Goal: Task Accomplishment & Management: Complete application form

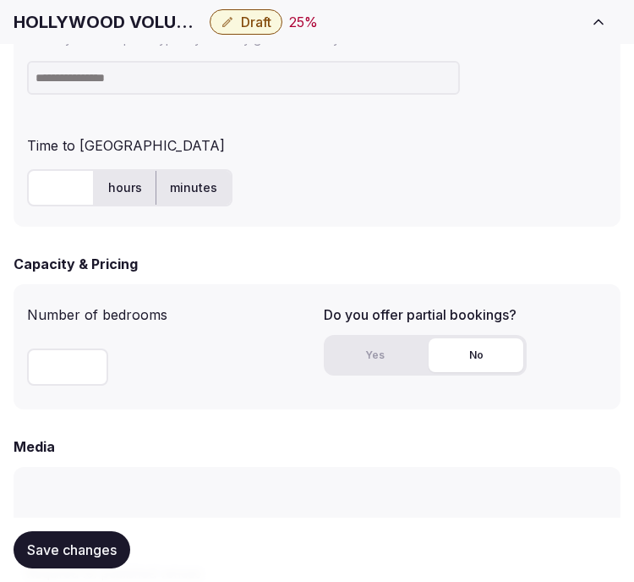
scroll to position [1221, 0]
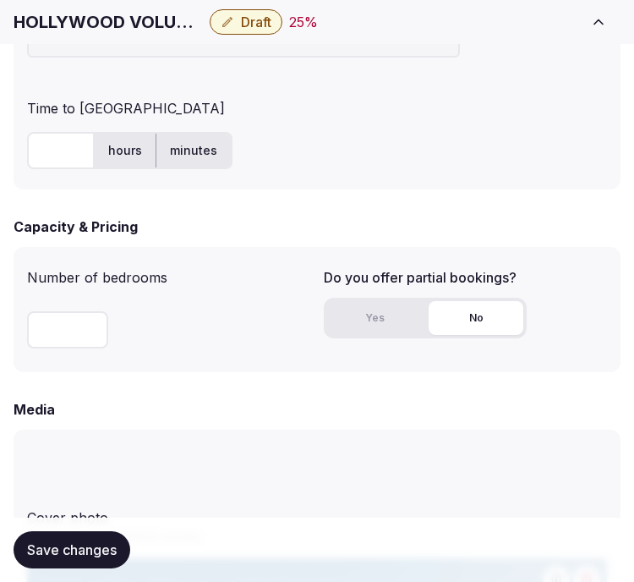
click at [104, 36] on div "HOLLYWOOD VOLUME, a Tribute Portfolio Hotel Draft 25 % View draft Admin venues" at bounding box center [317, 21] width 634 height 37
copy div "HOLLYWOOD VOLUME, a Tribute Portfolio Hotel"
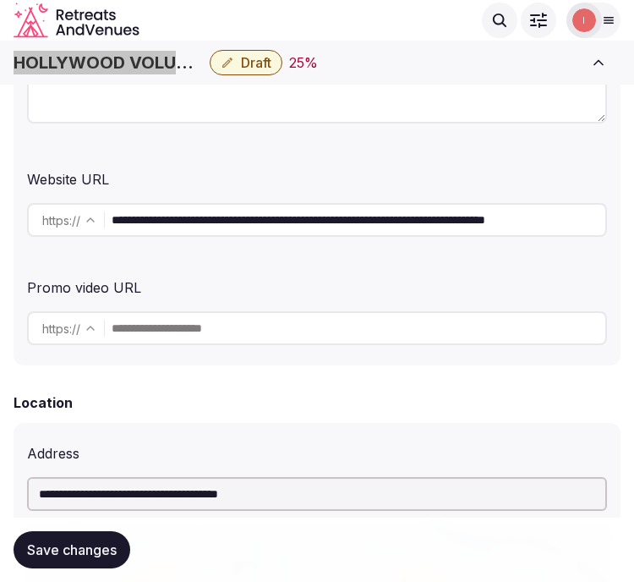
scroll to position [282, 0]
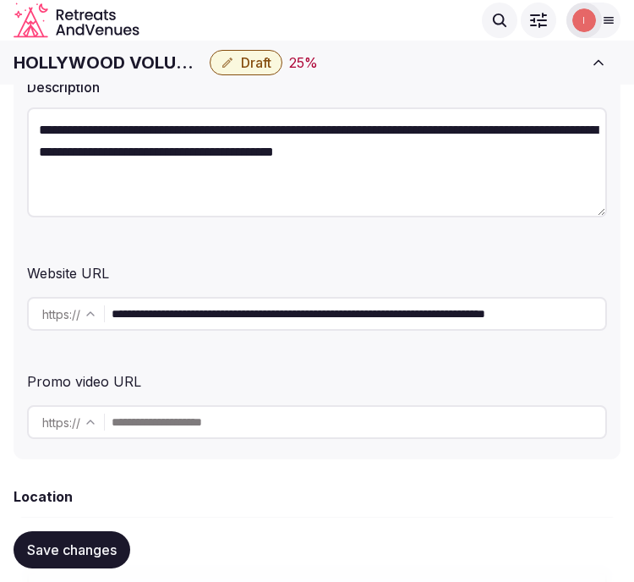
click at [240, 305] on input "**********" at bounding box center [359, 314] width 494 height 34
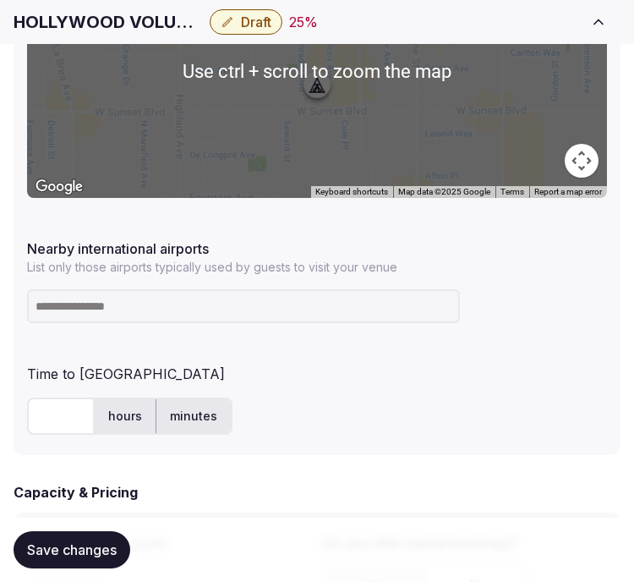
scroll to position [1033, 0]
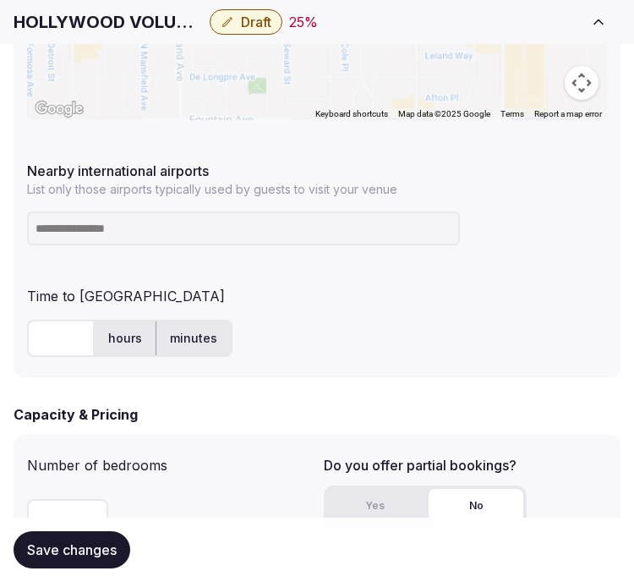
click at [349, 222] on input at bounding box center [243, 228] width 433 height 34
click at [57, 21] on h1 "HOLLYWOOD VOLUME, a Tribute Portfolio Hotel" at bounding box center [108, 22] width 189 height 24
click at [57, 20] on h1 "HOLLYWOOD VOLUME, a Tribute Portfolio Hotel" at bounding box center [108, 22] width 189 height 24
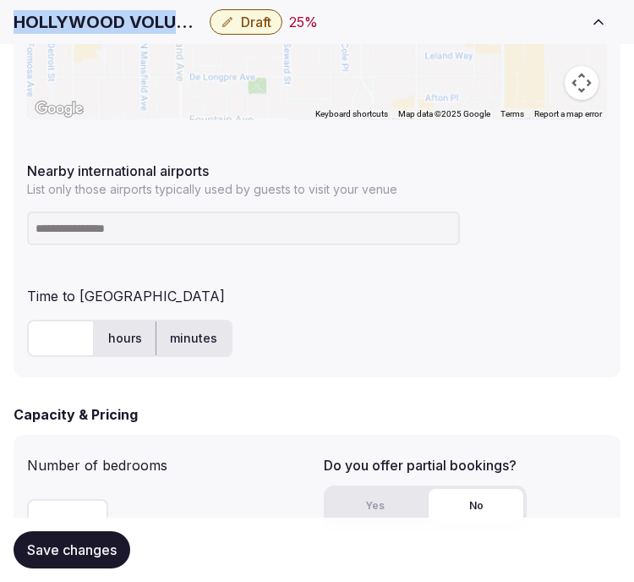
copy div "HOLLYWOOD VOLUME, a Tribute Portfolio Hotel"
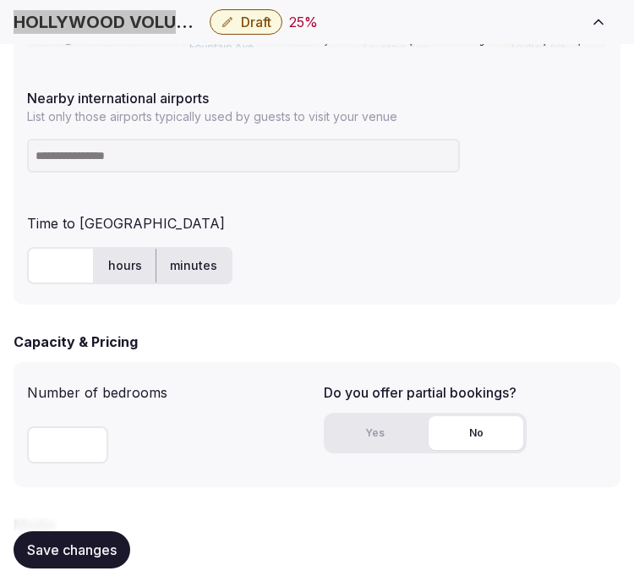
scroll to position [1127, 0]
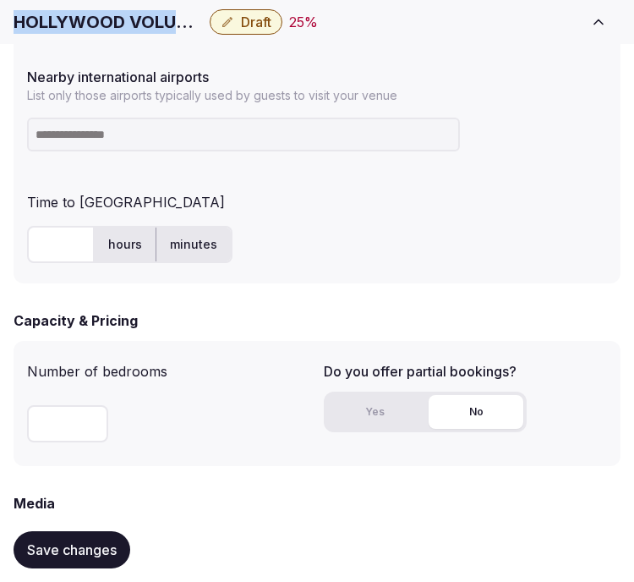
copy div "HOLLYWOOD VOLUME, a Tribute Portfolio Hotel"
click at [351, 145] on input at bounding box center [243, 135] width 433 height 34
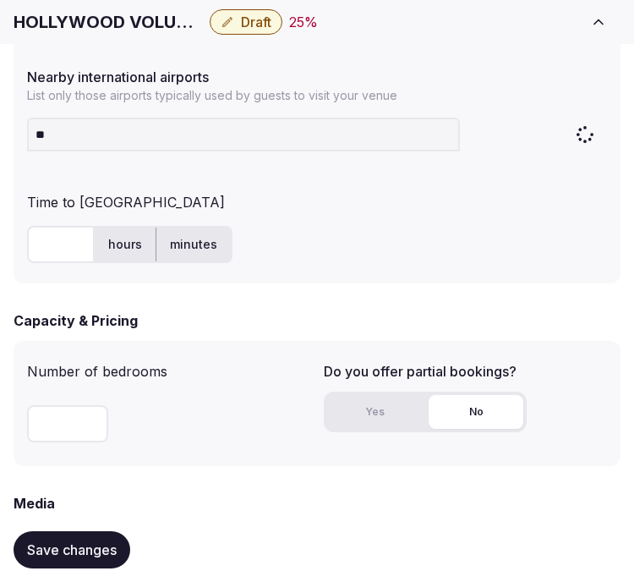
type input "***"
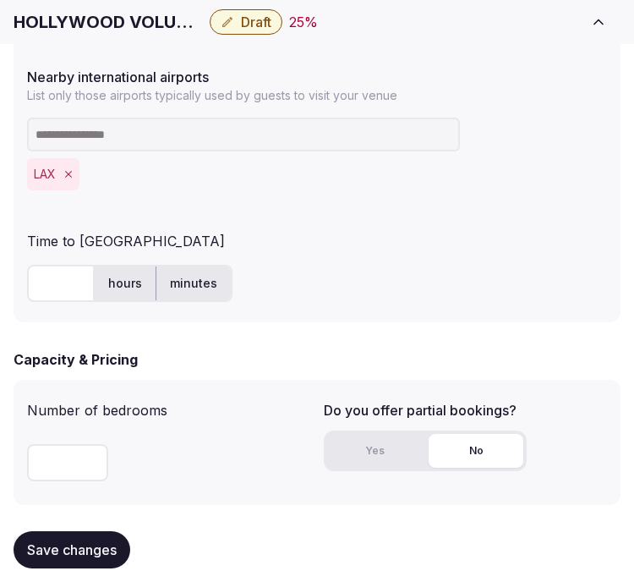
click at [71, 277] on input "text" at bounding box center [61, 283] width 68 height 37
type input "**"
click at [193, 283] on label "minutes" at bounding box center [193, 283] width 74 height 44
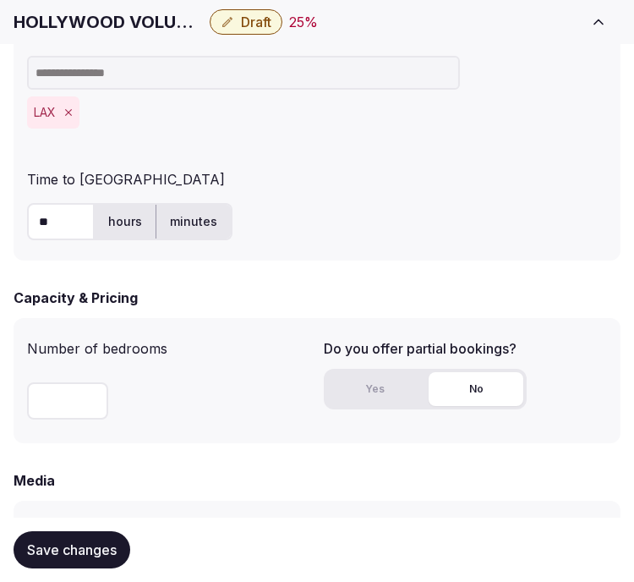
scroll to position [1221, 0]
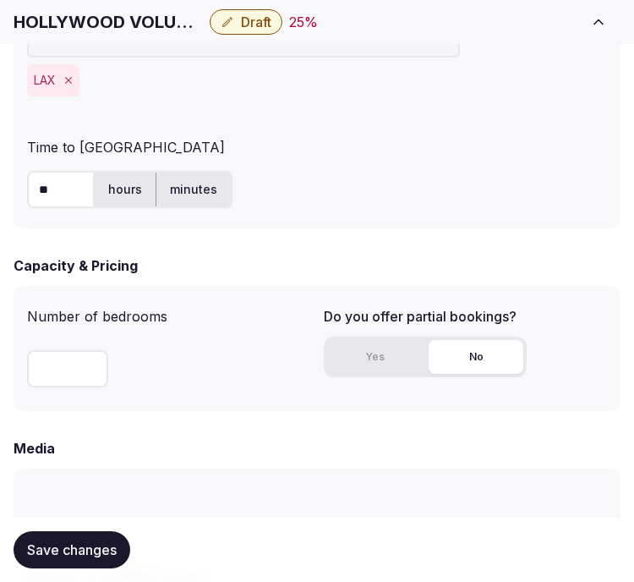
click at [68, 369] on input "number" at bounding box center [67, 368] width 81 height 37
type input "***"
click at [392, 365] on button "Yes" at bounding box center [374, 357] width 95 height 34
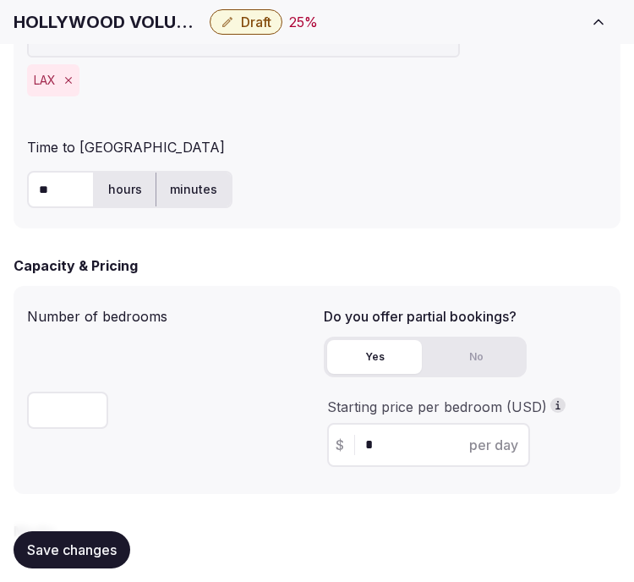
drag, startPoint x: 381, startPoint y: 451, endPoint x: 325, endPoint y: 458, distance: 56.3
click at [325, 458] on div "Starting price per bedroom (USD) $ * per day" at bounding box center [465, 431] width 283 height 69
type input "***"
drag, startPoint x: 314, startPoint y: 512, endPoint x: 290, endPoint y: 520, distance: 25.1
click at [314, 512] on form "**********" at bounding box center [317, 202] width 607 height 2446
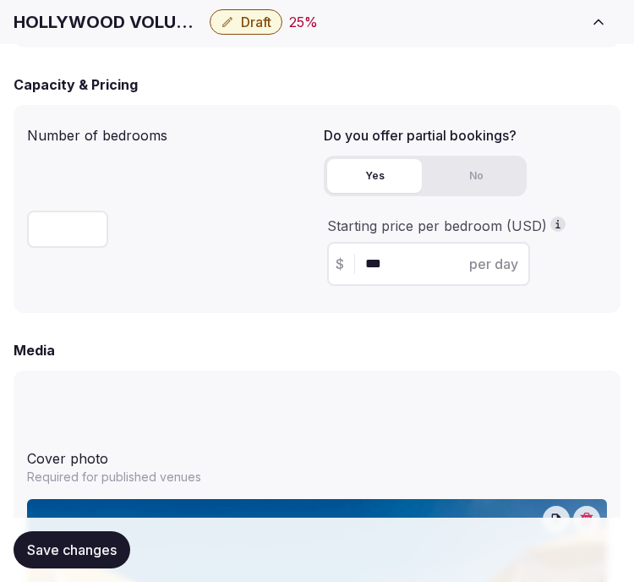
scroll to position [1409, 0]
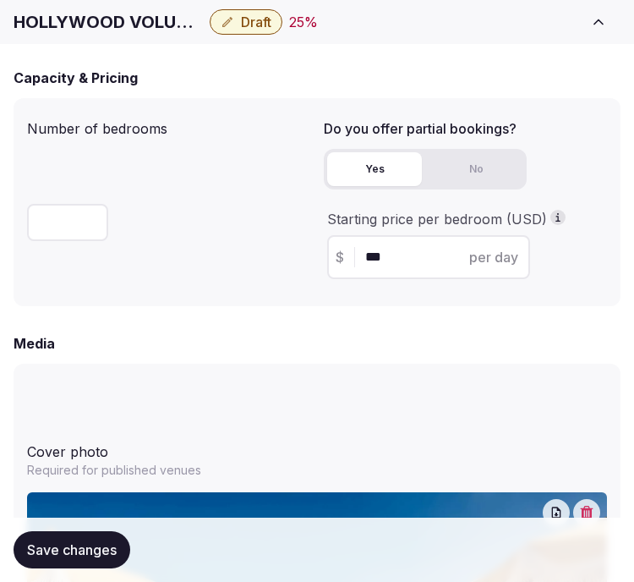
click at [82, 544] on span "Save changes" at bounding box center [72, 549] width 90 height 17
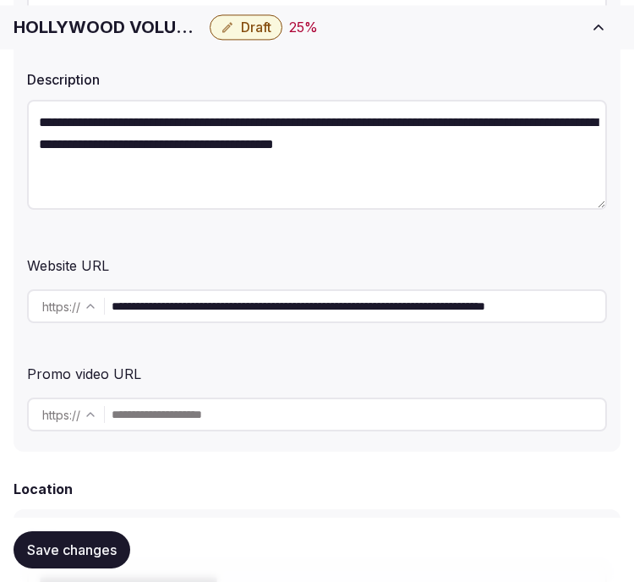
scroll to position [290, 0]
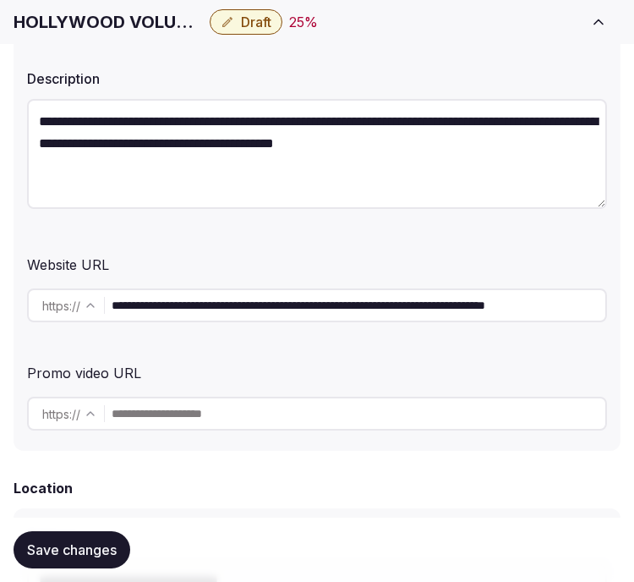
click at [417, 284] on div "**********" at bounding box center [317, 305] width 580 height 47
click at [417, 288] on div "**********" at bounding box center [317, 305] width 580 height 47
click at [419, 308] on input "**********" at bounding box center [359, 305] width 494 height 34
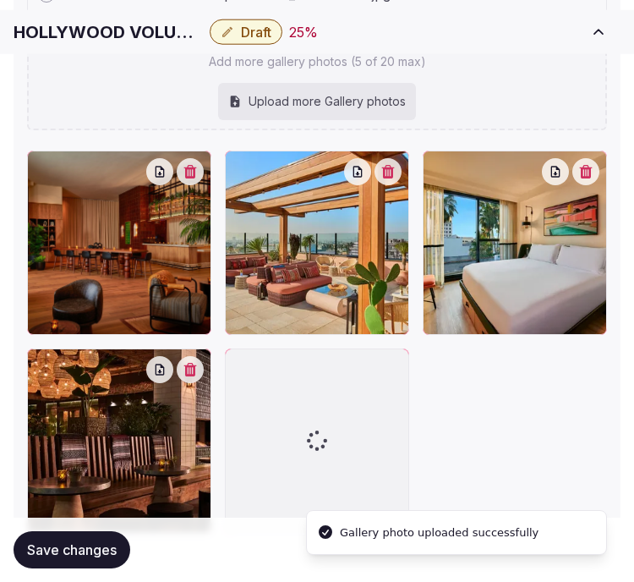
scroll to position [2599, 0]
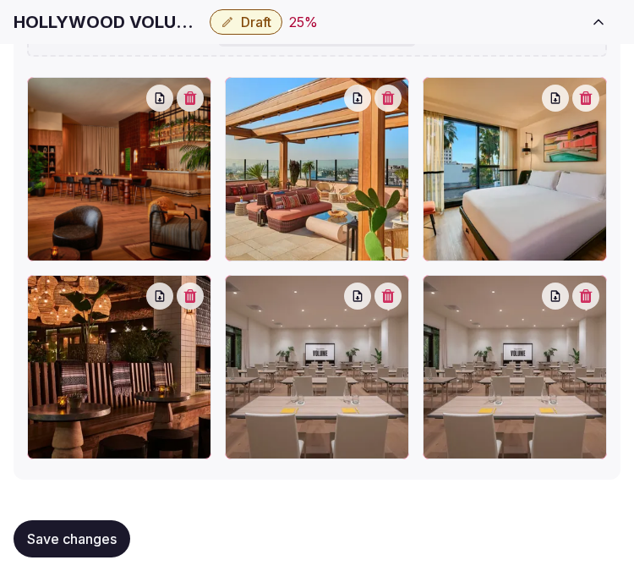
click at [385, 299] on button "button" at bounding box center [388, 295] width 27 height 27
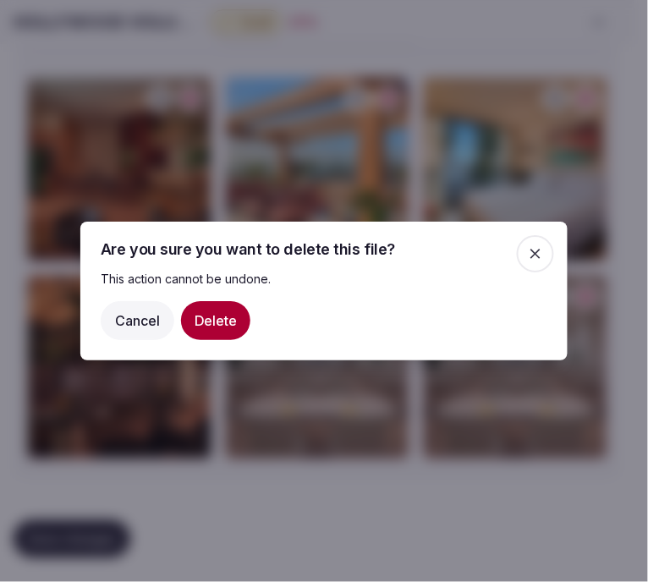
click at [226, 325] on button "Delete" at bounding box center [215, 320] width 69 height 39
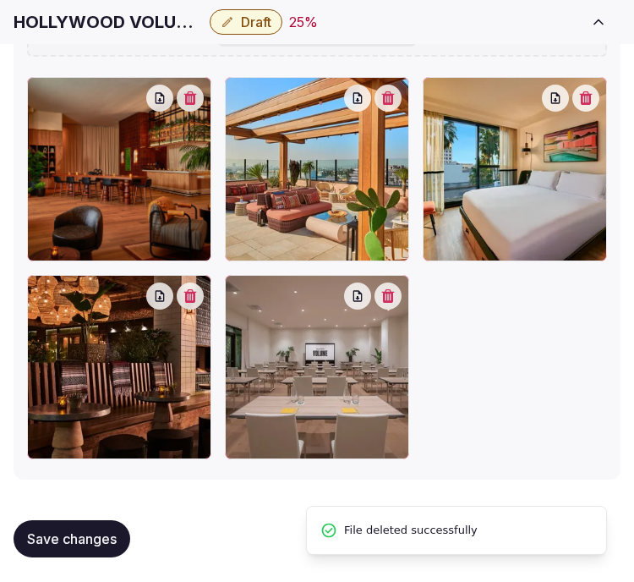
click at [87, 550] on button "Save changes" at bounding box center [72, 538] width 117 height 37
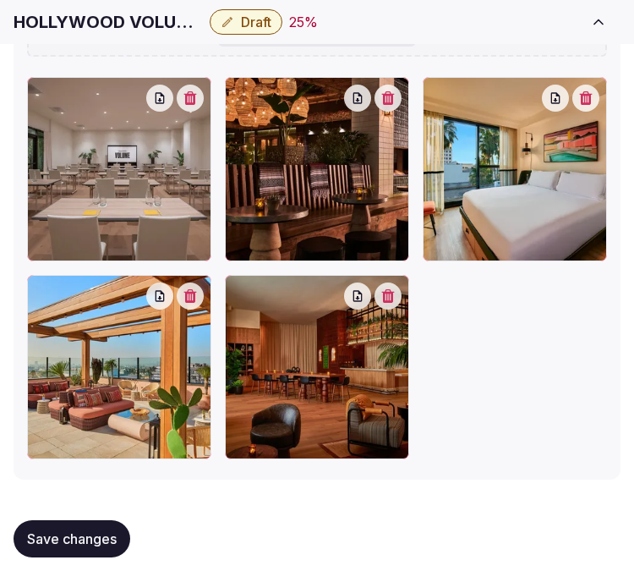
click at [102, 546] on button "Save changes" at bounding box center [72, 538] width 117 height 37
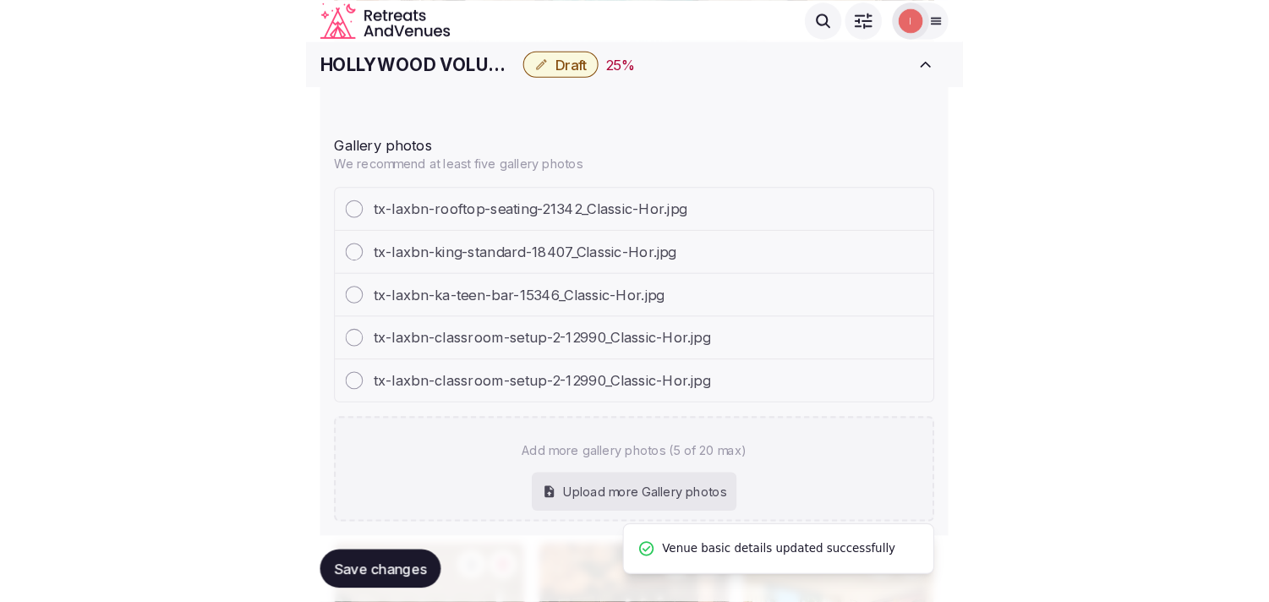
scroll to position [1941, 0]
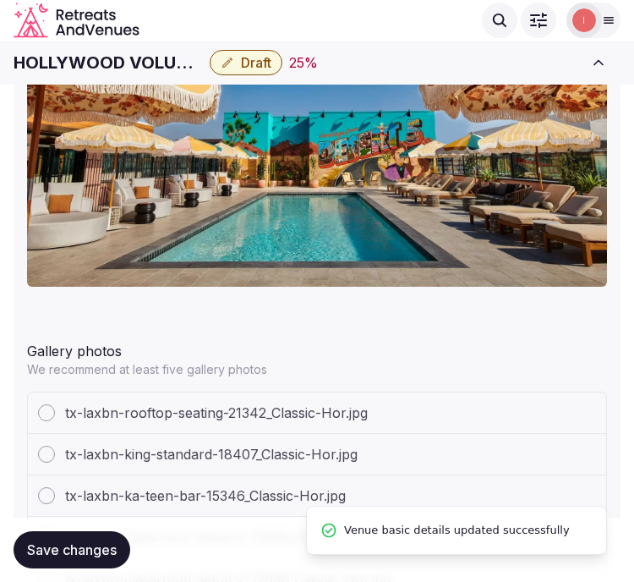
click at [88, 556] on span "Save changes" at bounding box center [72, 549] width 90 height 17
drag, startPoint x: 94, startPoint y: 560, endPoint x: 103, endPoint y: 536, distance: 25.4
click at [94, 556] on button "Save changes" at bounding box center [72, 549] width 117 height 37
click at [260, 55] on span "Draft" at bounding box center [256, 62] width 30 height 17
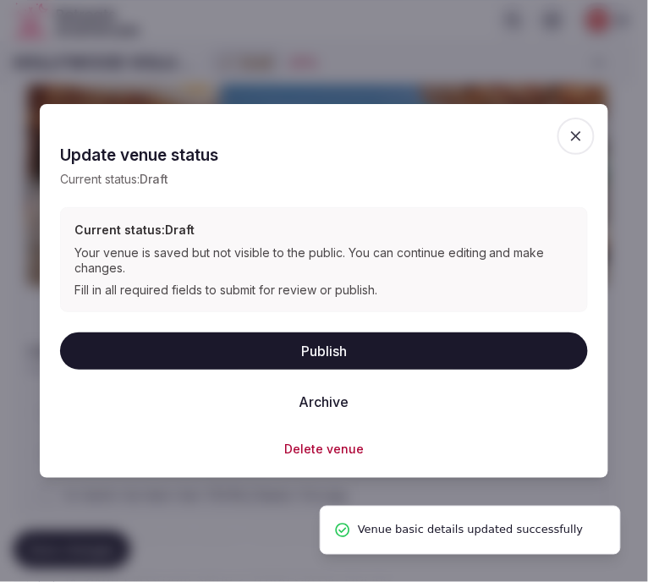
drag, startPoint x: 392, startPoint y: 353, endPoint x: 374, endPoint y: 335, distance: 25.7
click at [377, 338] on button "Publish" at bounding box center [324, 350] width 528 height 37
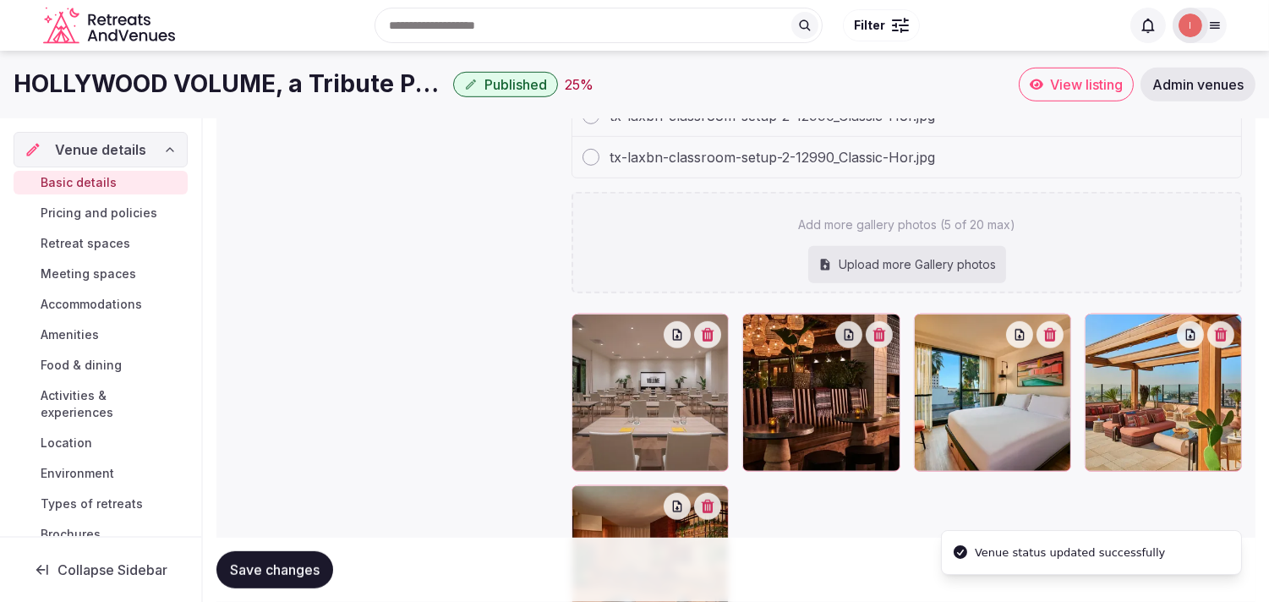
click at [100, 214] on span "Pricing and policies" at bounding box center [99, 213] width 117 height 17
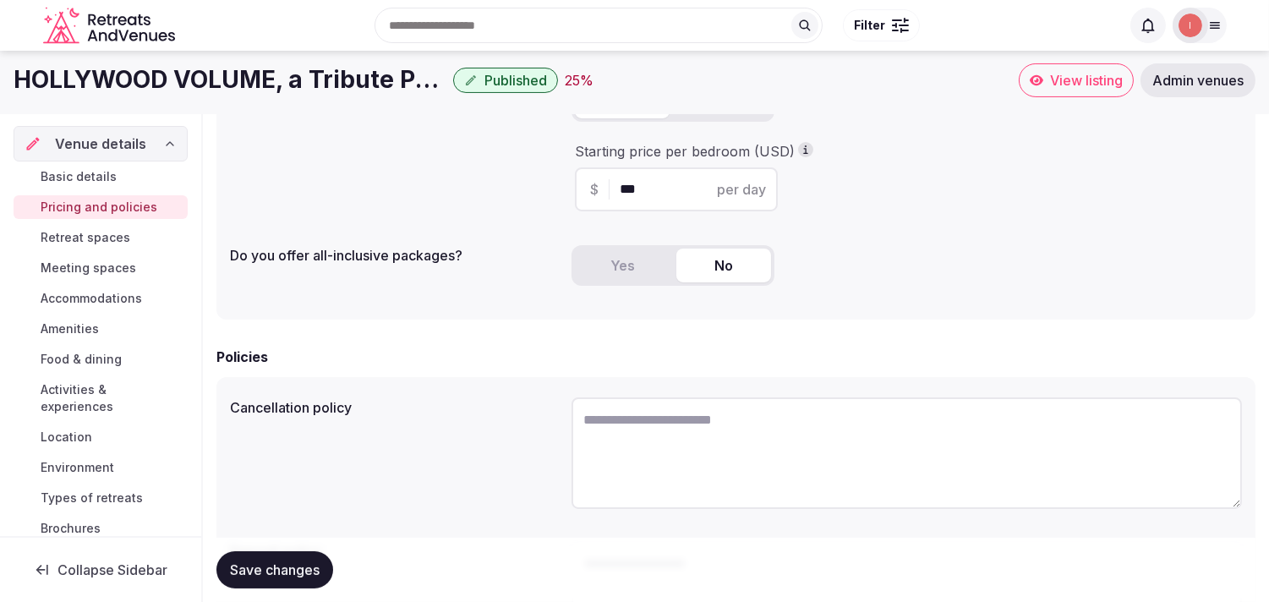
scroll to position [231, 0]
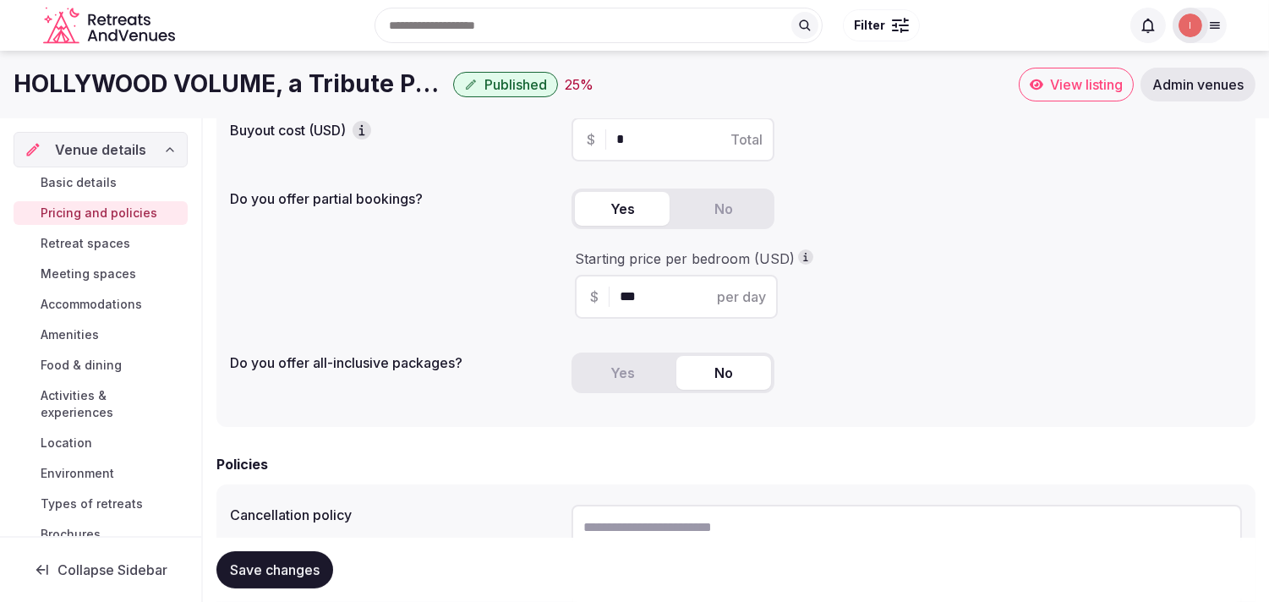
click at [254, 577] on span "Save changes" at bounding box center [275, 569] width 90 height 17
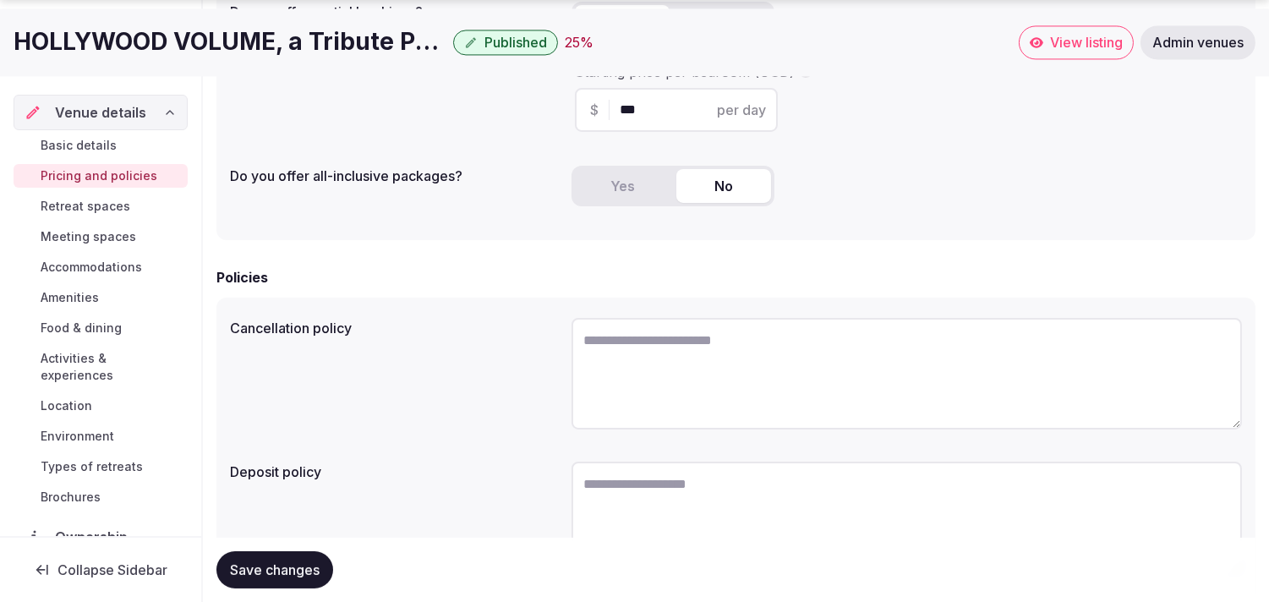
scroll to position [419, 0]
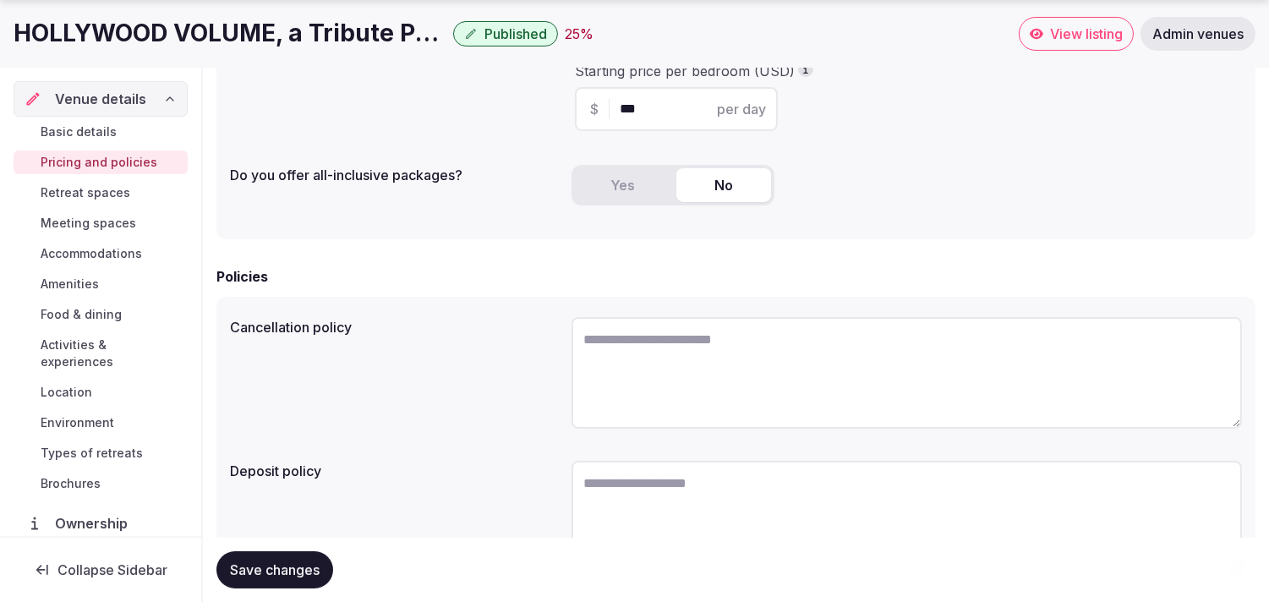
click at [72, 188] on span "Retreat spaces" at bounding box center [86, 192] width 90 height 17
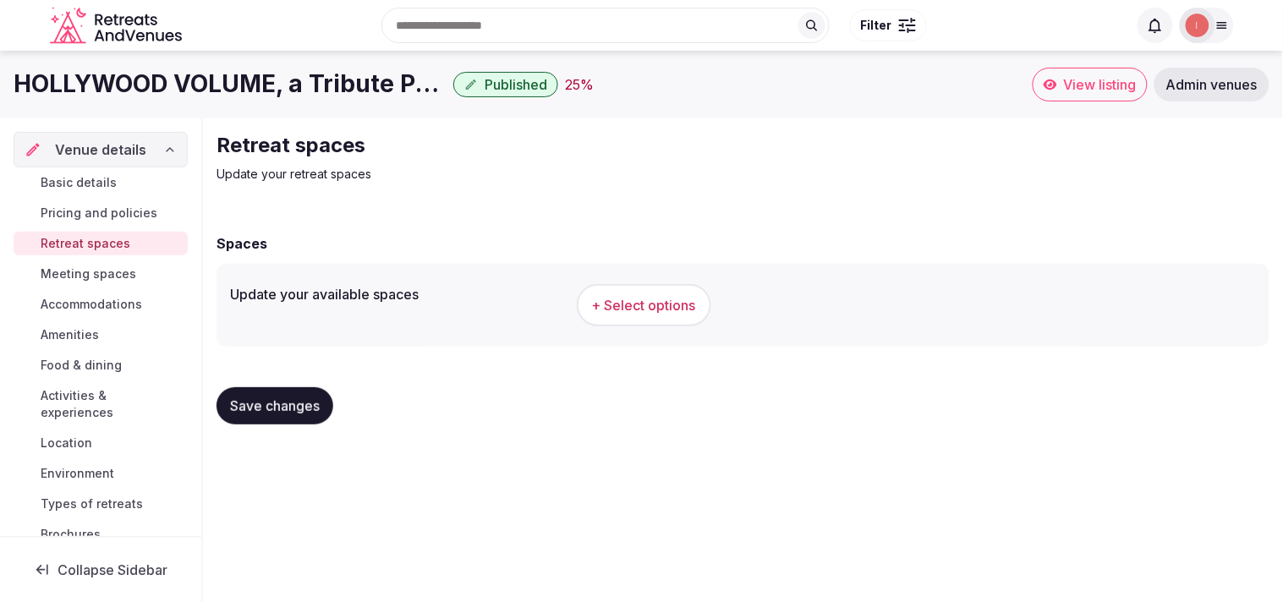
click at [622, 303] on span "+ Select options" at bounding box center [644, 305] width 104 height 19
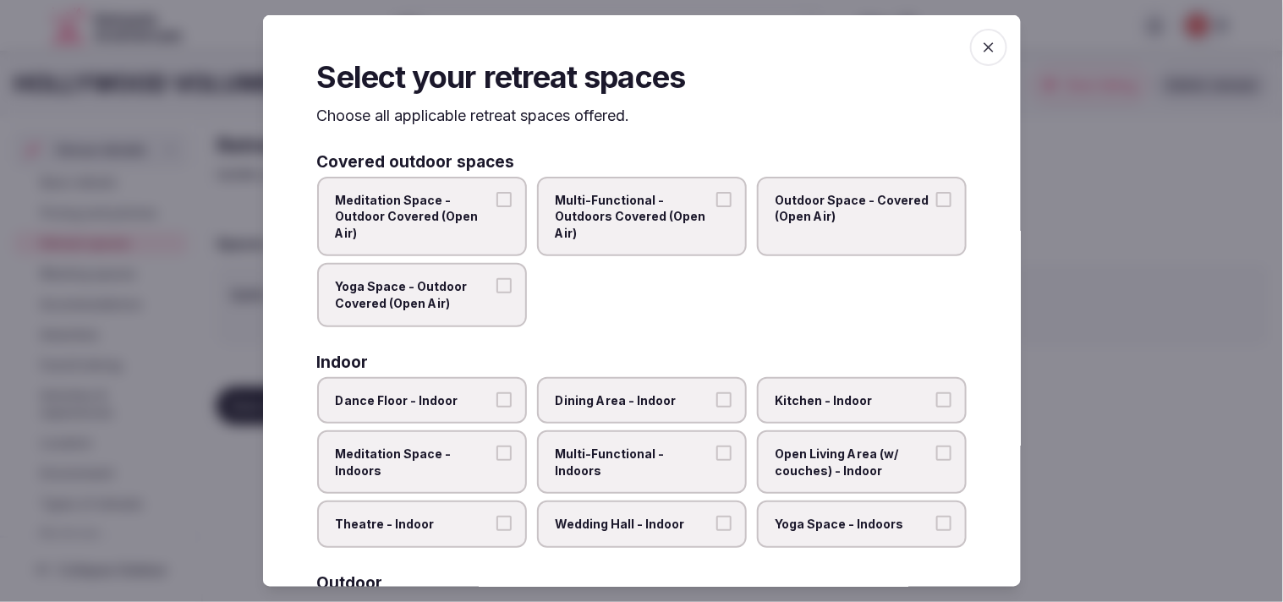
click at [633, 224] on span "Multi-Functional - Outdoors Covered (Open Air)" at bounding box center [634, 216] width 156 height 50
click at [633, 206] on button "Multi-Functional - Outdoors Covered (Open Air)" at bounding box center [723, 198] width 15 height 15
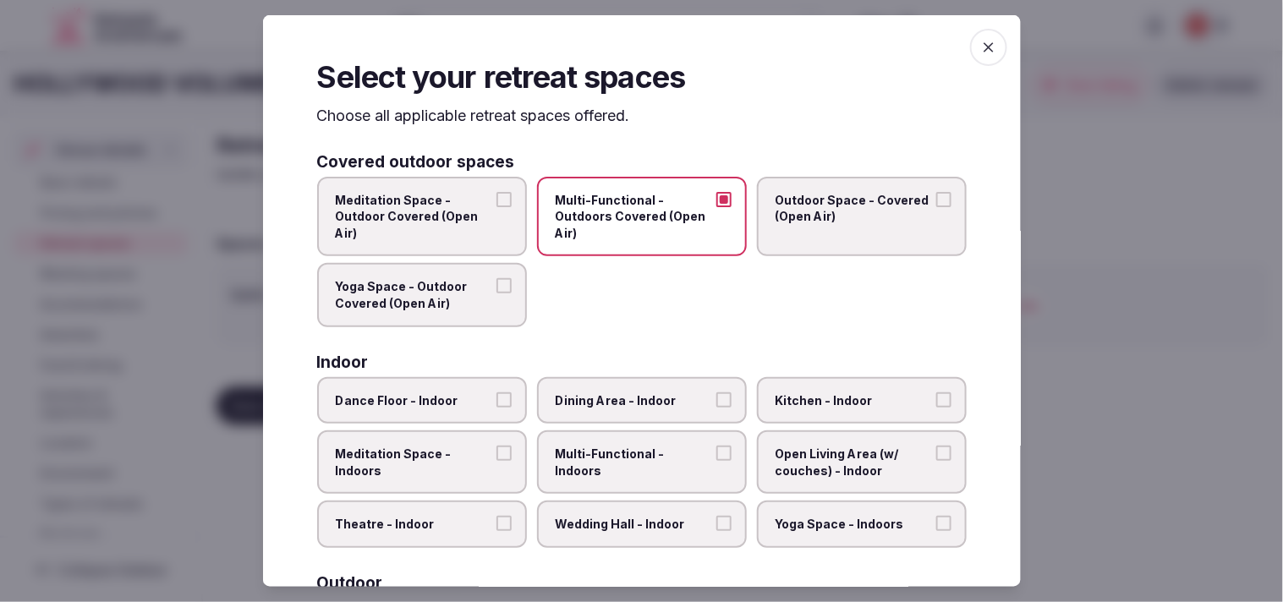
click at [408, 286] on span "Yoga Space - Outdoor Covered (Open Air)" at bounding box center [414, 294] width 156 height 33
click at [496, 286] on button "Yoga Space - Outdoor Covered (Open Air)" at bounding box center [503, 285] width 15 height 15
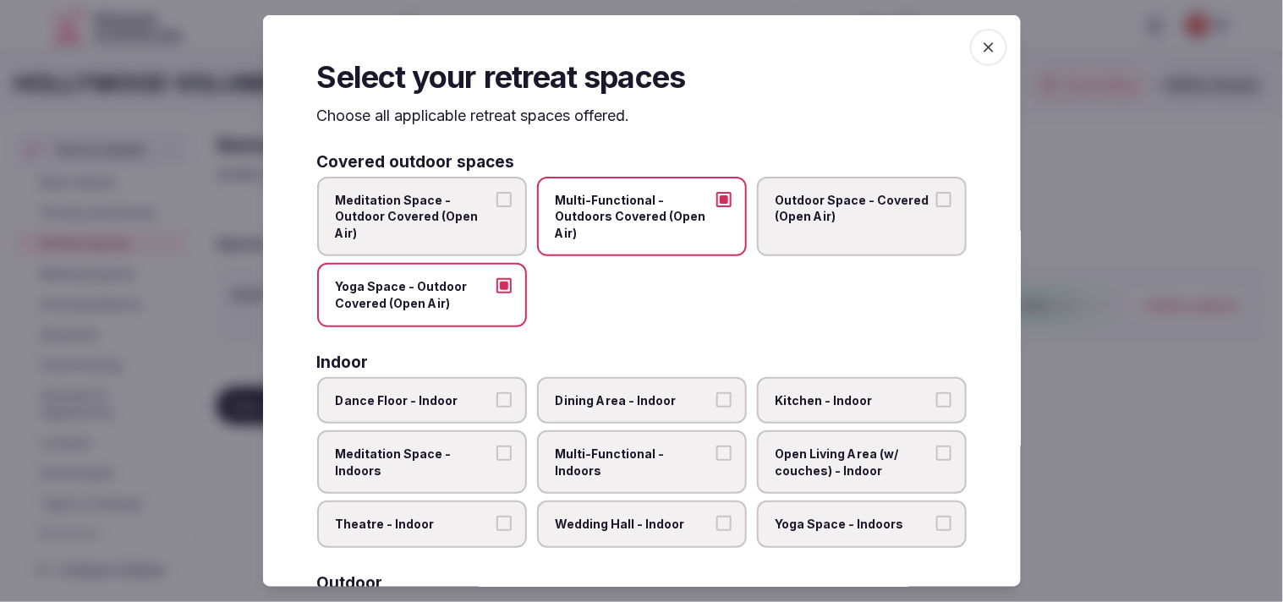
click at [633, 392] on span "Dining Area - Indoor" at bounding box center [634, 400] width 156 height 17
click at [633, 392] on button "Dining Area - Indoor" at bounding box center [723, 399] width 15 height 15
click at [633, 446] on label "Multi-Functional - Indoors" at bounding box center [642, 461] width 210 height 63
click at [633, 446] on button "Multi-Functional - Indoors" at bounding box center [723, 453] width 15 height 15
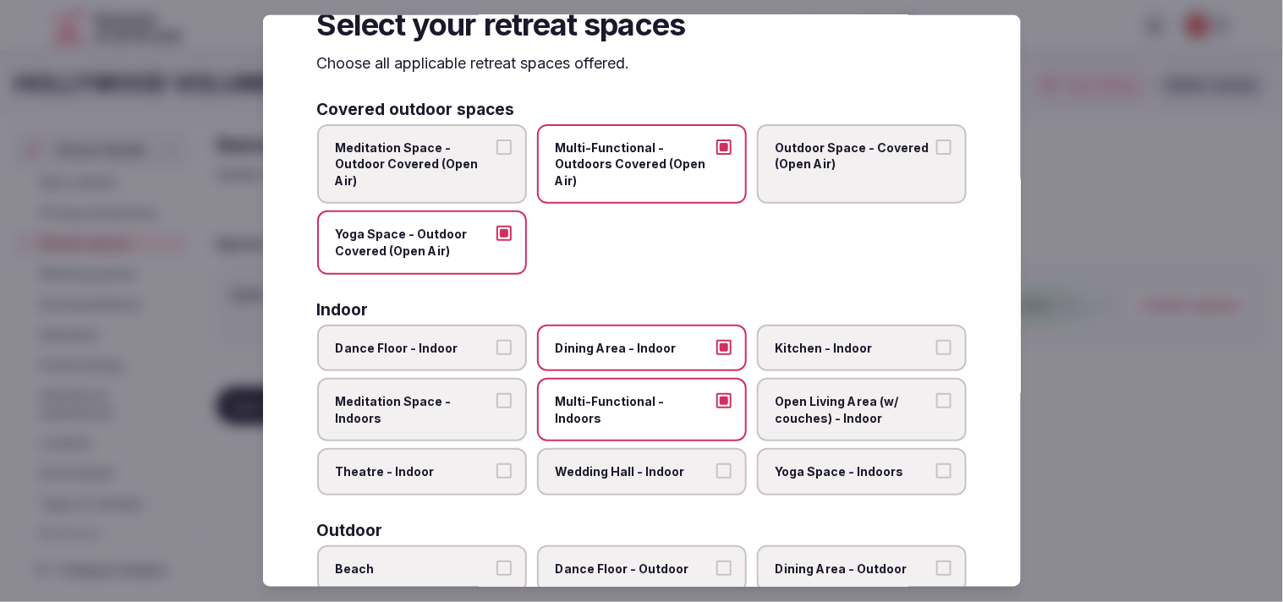
scroll to position [94, 0]
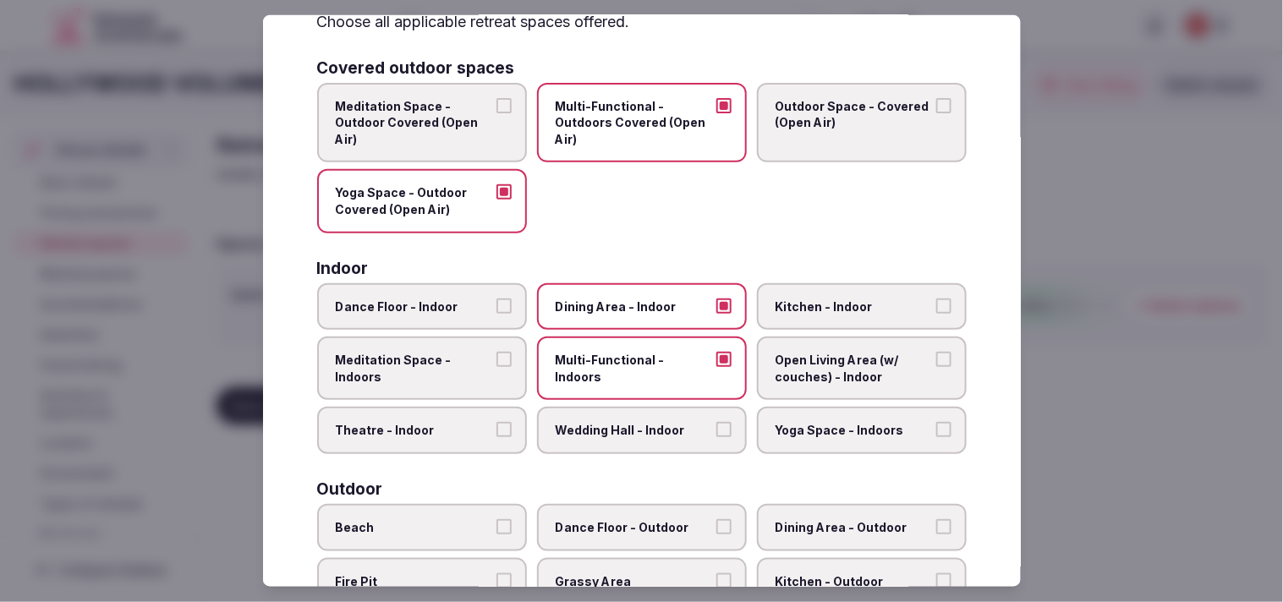
click at [463, 413] on label "Theatre - Indoor" at bounding box center [422, 430] width 210 height 47
click at [496, 422] on button "Theatre - Indoor" at bounding box center [503, 429] width 15 height 15
click at [476, 357] on span "Meditation Space - Indoors" at bounding box center [414, 368] width 156 height 33
click at [496, 357] on button "Meditation Space - Indoors" at bounding box center [503, 359] width 15 height 15
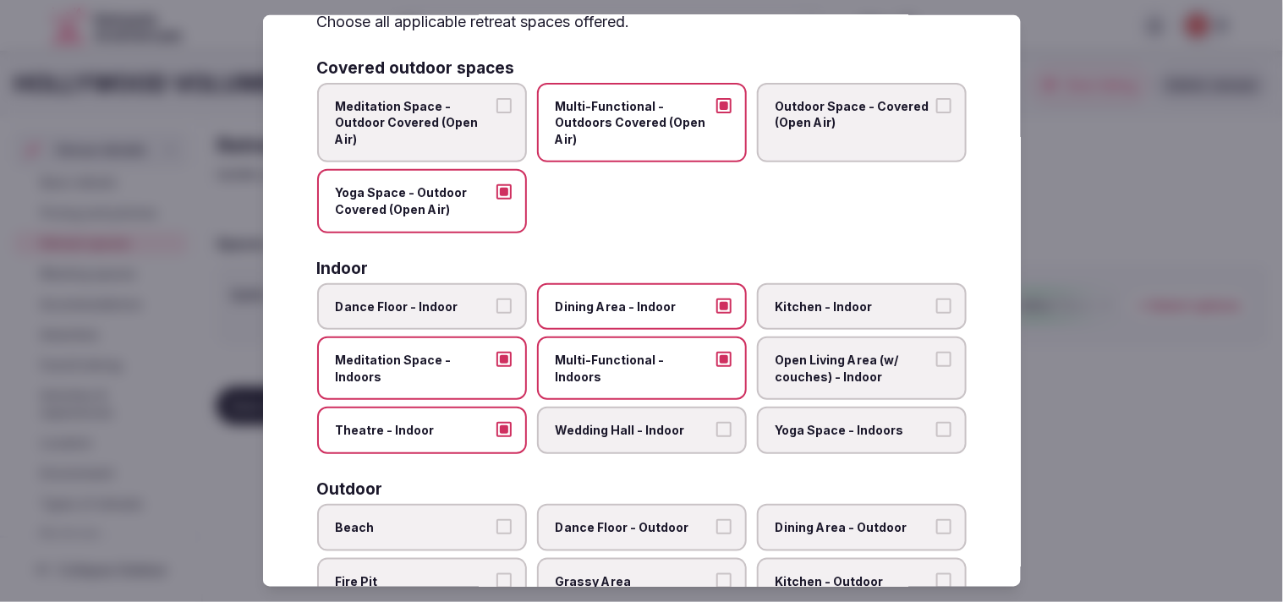
click at [496, 364] on label "Meditation Space - Indoors" at bounding box center [422, 368] width 210 height 63
click at [496, 364] on button "Meditation Space - Indoors" at bounding box center [503, 359] width 15 height 15
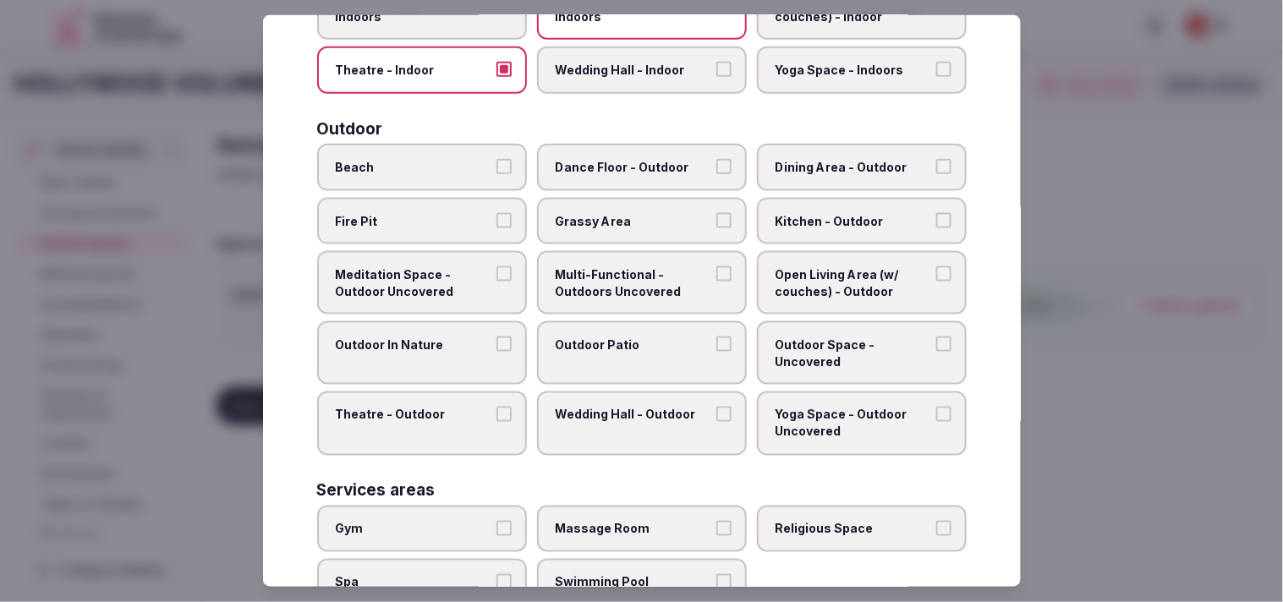
scroll to position [469, 0]
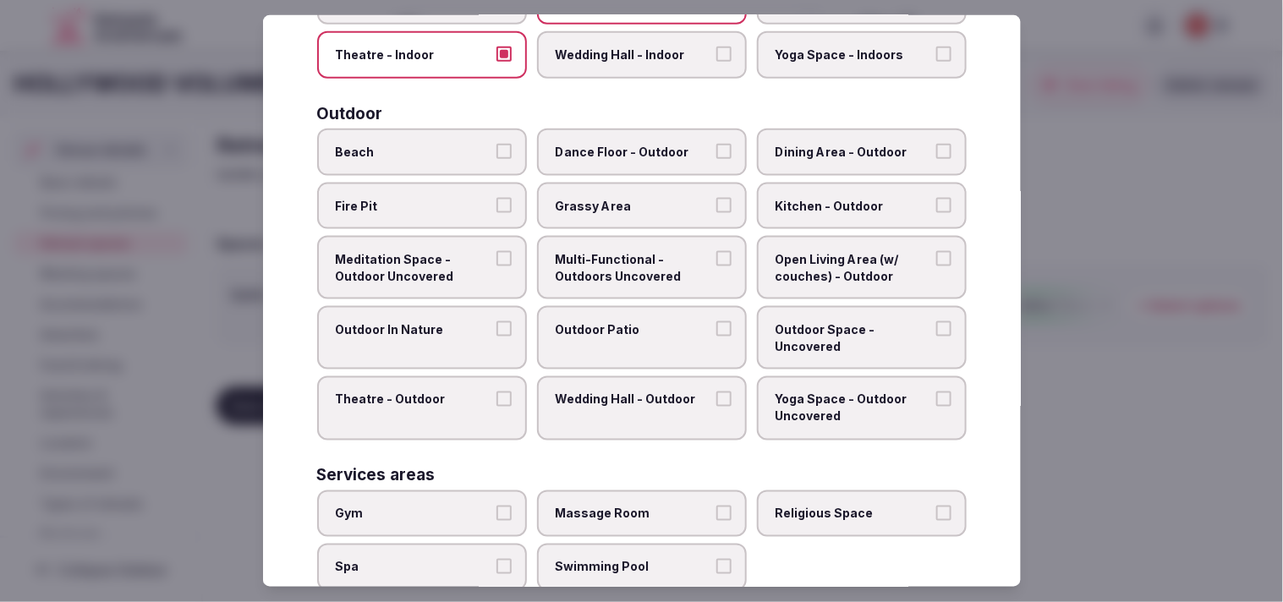
click at [613, 336] on label "Outdoor Patio" at bounding box center [642, 337] width 210 height 63
click at [633, 336] on button "Outdoor Patio" at bounding box center [723, 328] width 15 height 15
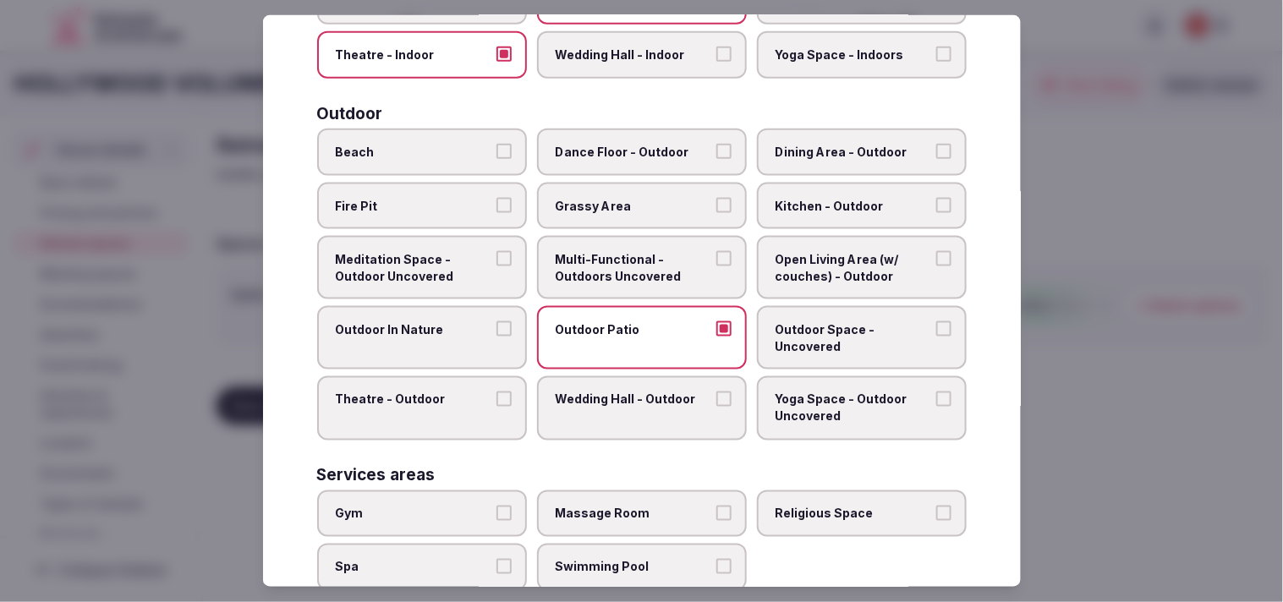
click at [633, 257] on span "Open Living Area (w/ couches) - Outdoor" at bounding box center [853, 267] width 156 height 33
click at [633, 257] on button "Open Living Area (w/ couches) - Outdoor" at bounding box center [943, 258] width 15 height 15
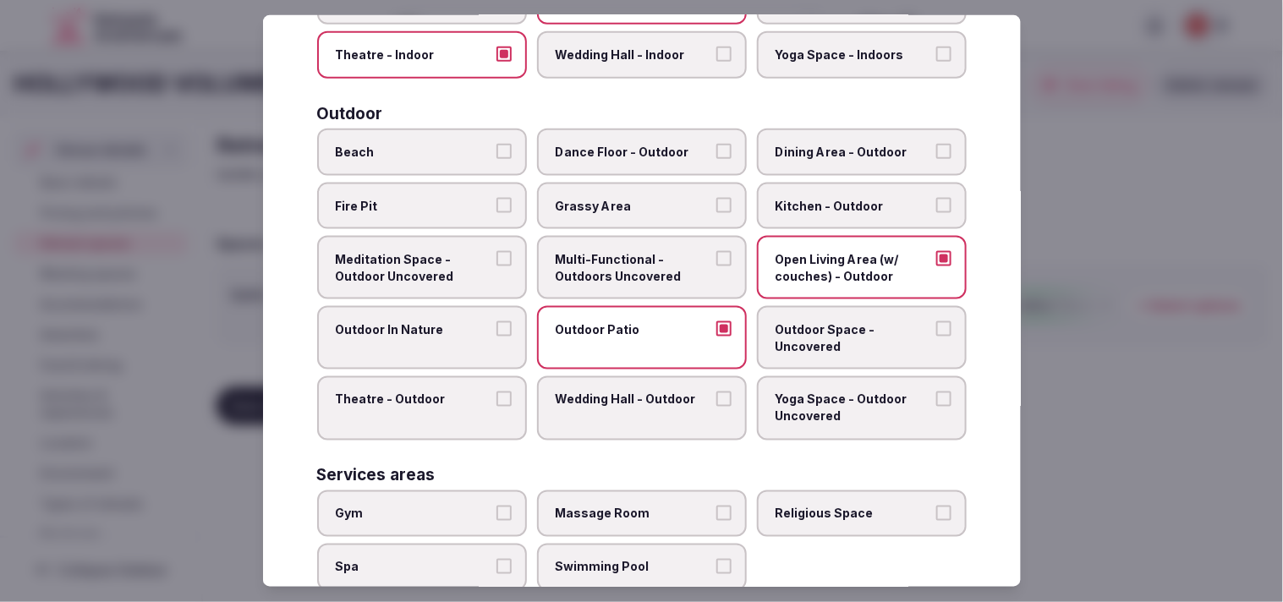
click at [633, 158] on label "Dining Area - Outdoor" at bounding box center [862, 152] width 210 height 47
click at [633, 158] on button "Dining Area - Outdoor" at bounding box center [943, 151] width 15 height 15
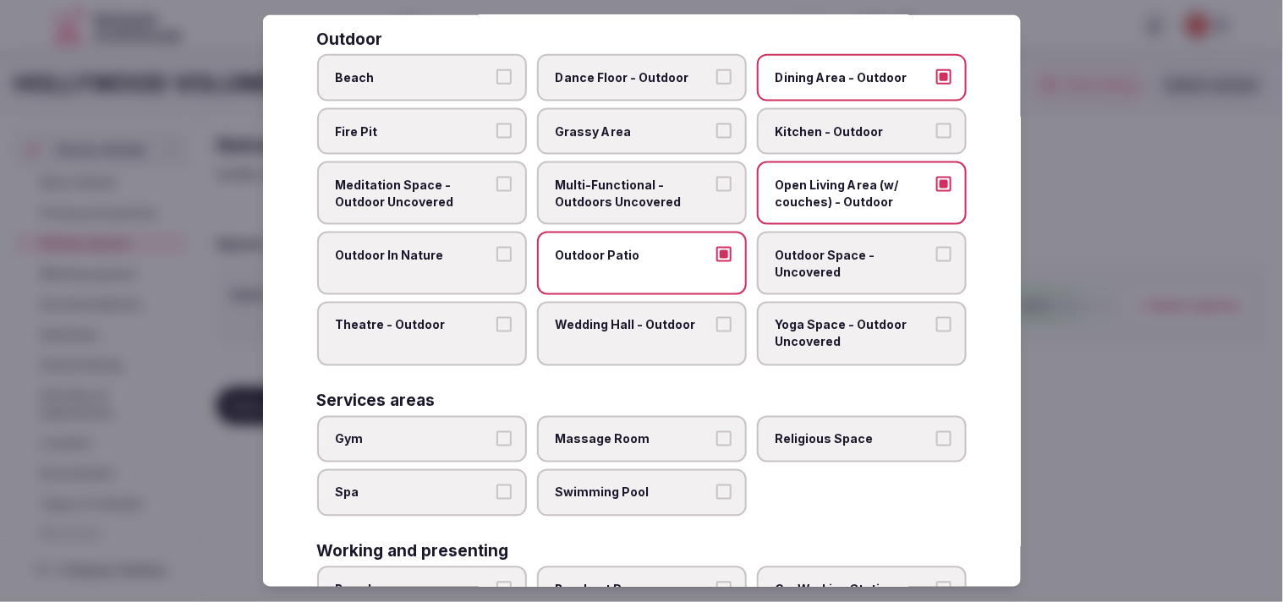
scroll to position [657, 0]
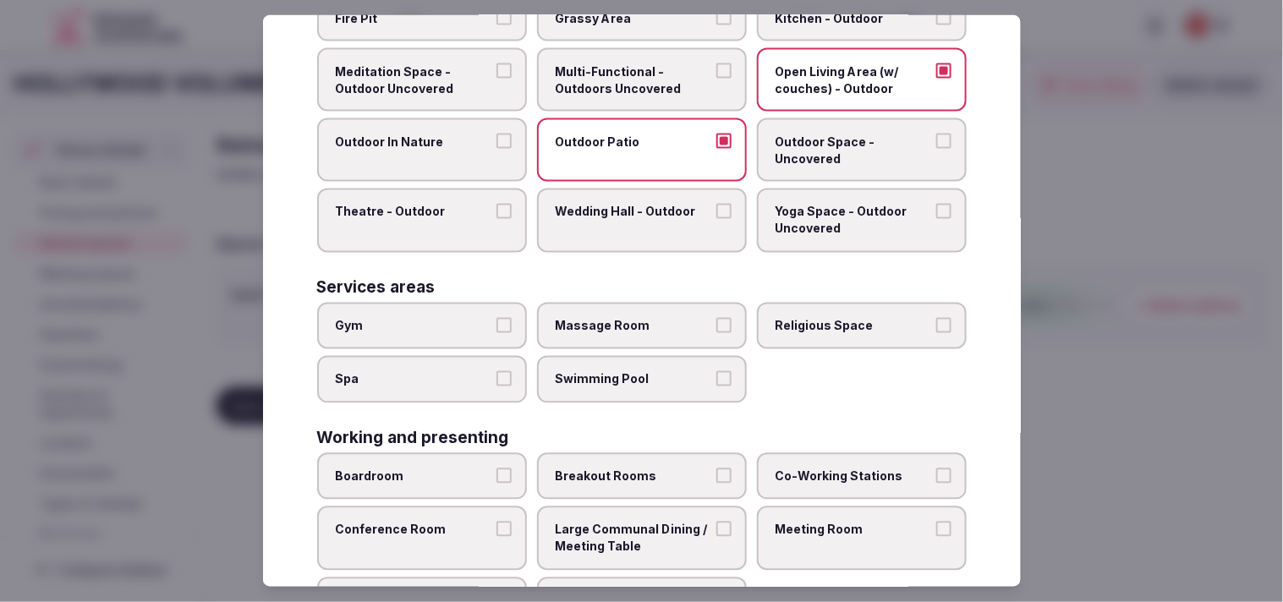
click at [583, 356] on label "Swimming Pool" at bounding box center [642, 379] width 210 height 47
click at [633, 371] on button "Swimming Pool" at bounding box center [723, 378] width 15 height 15
click at [496, 317] on button "Gym" at bounding box center [503, 324] width 15 height 15
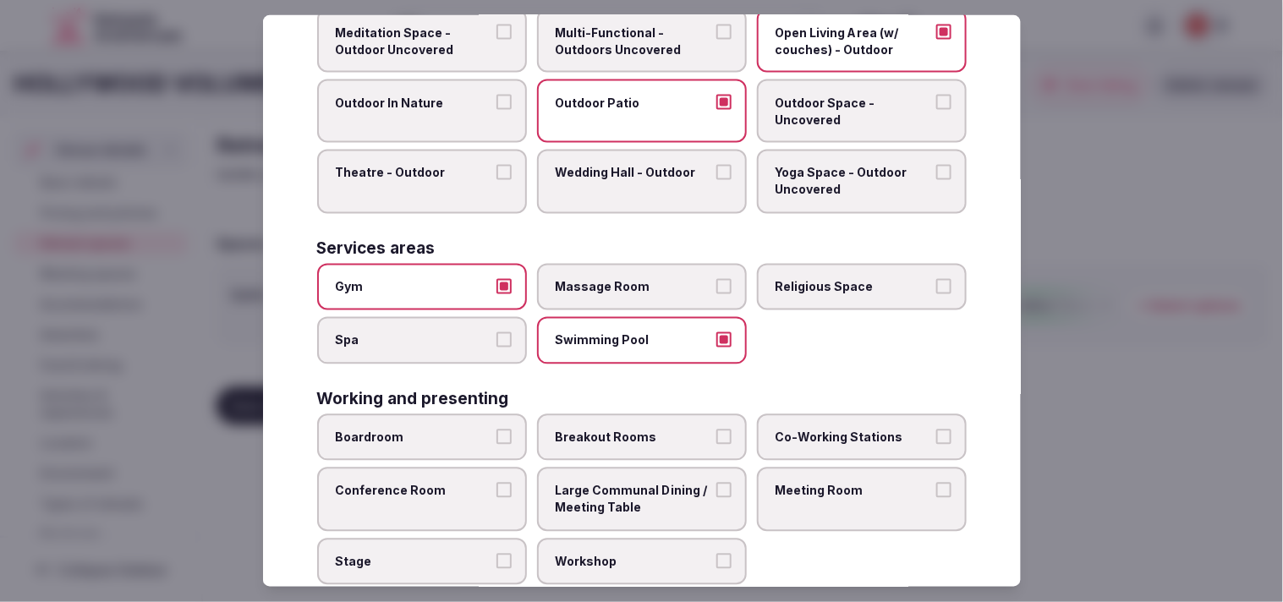
scroll to position [711, 0]
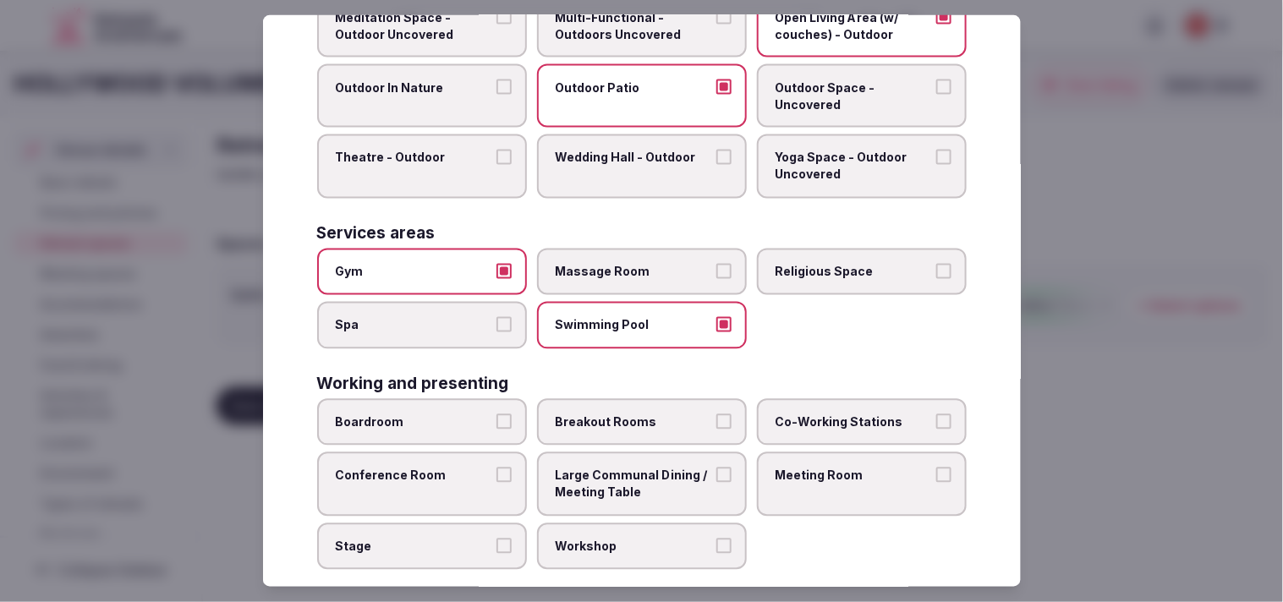
click at [537, 459] on label "Large Communal Dining / Meeting Table" at bounding box center [642, 483] width 210 height 63
click at [633, 468] on button "Large Communal Dining / Meeting Table" at bounding box center [723, 475] width 15 height 15
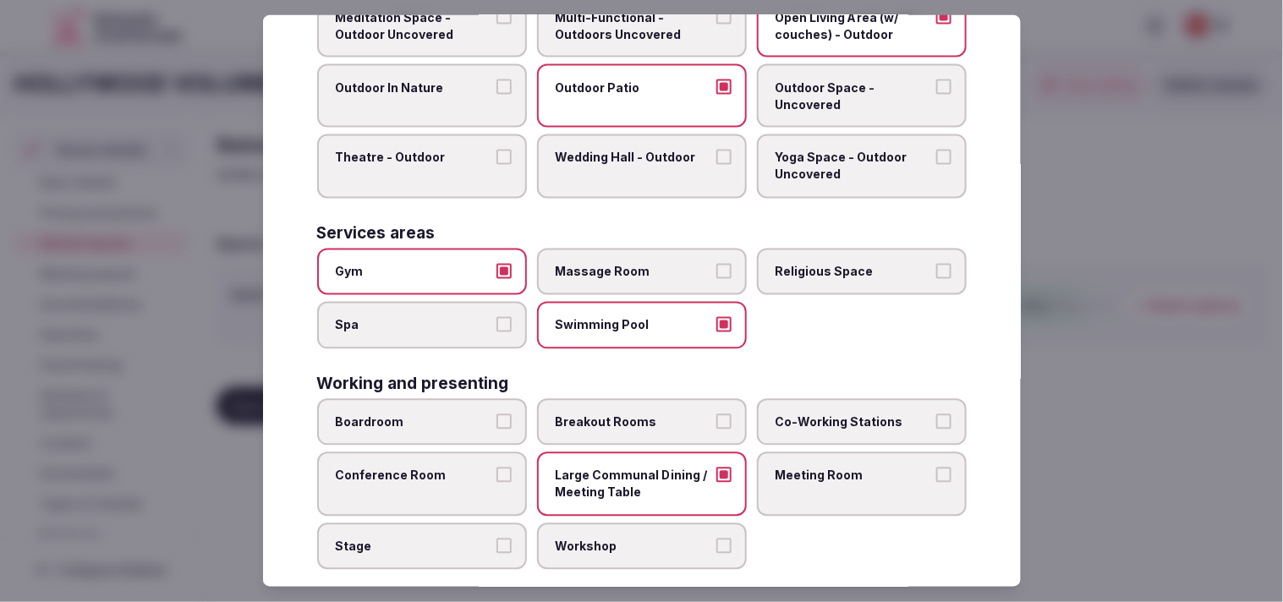
click at [506, 468] on button "Conference Room" at bounding box center [503, 475] width 15 height 15
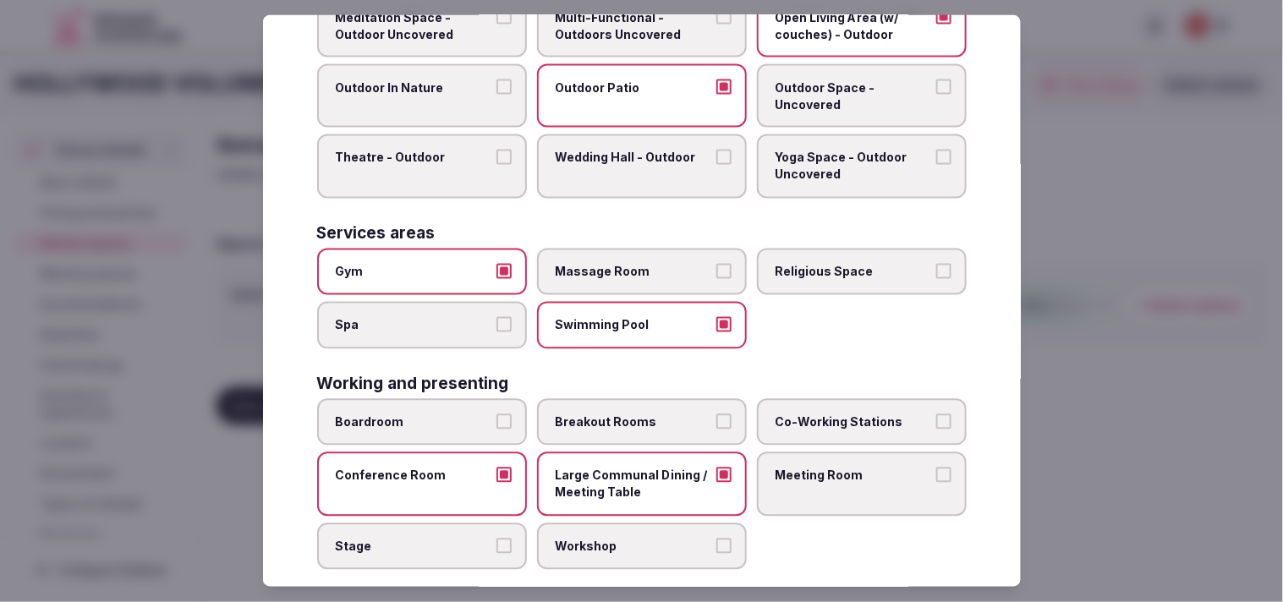
click at [633, 468] on span "Meeting Room" at bounding box center [853, 476] width 156 height 17
click at [633, 468] on button "Meeting Room" at bounding box center [943, 475] width 15 height 15
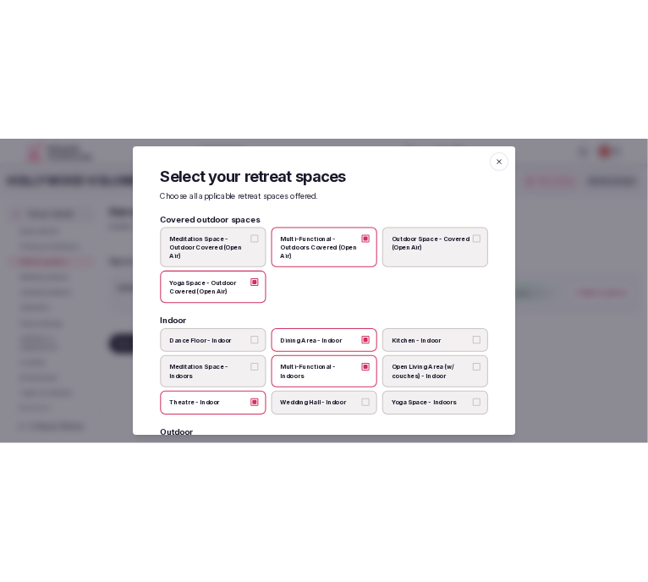
scroll to position [0, 0]
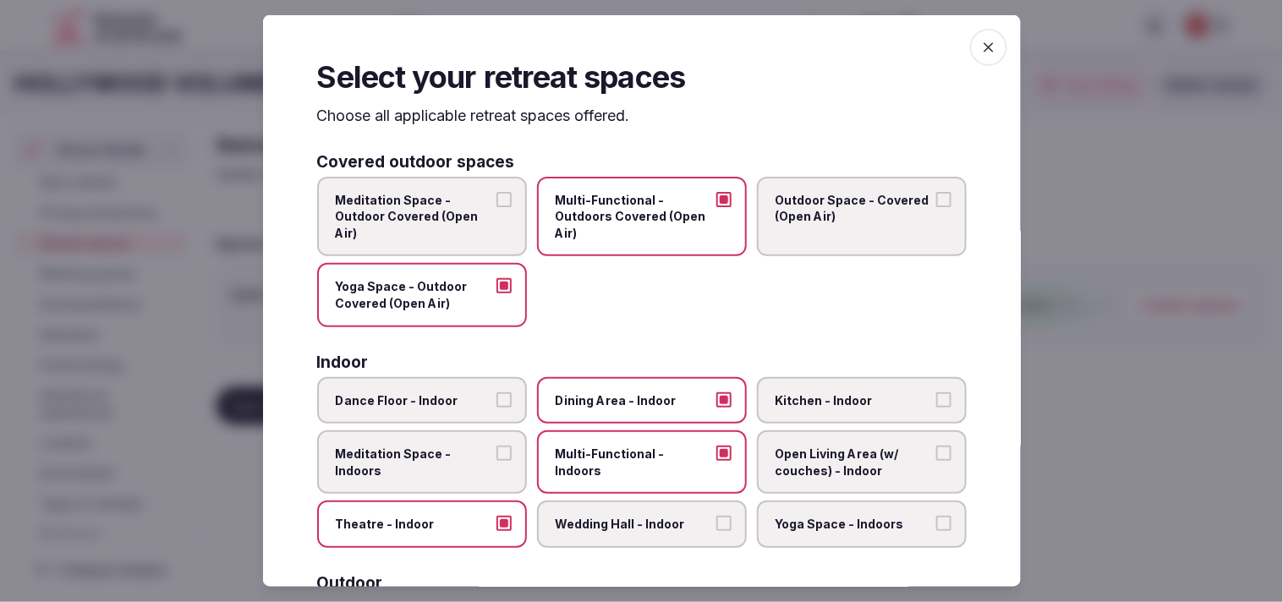
click at [633, 59] on span "button" at bounding box center [988, 47] width 37 height 37
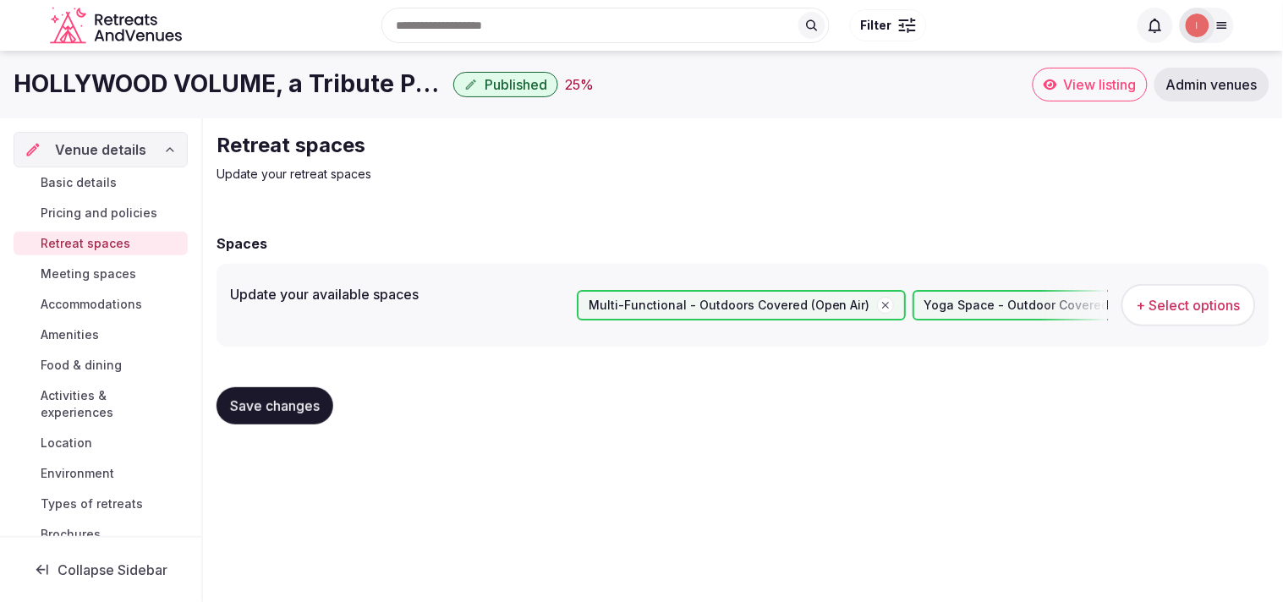
click at [266, 411] on span "Save changes" at bounding box center [275, 405] width 90 height 17
click at [69, 281] on span "Meeting spaces" at bounding box center [89, 274] width 96 height 17
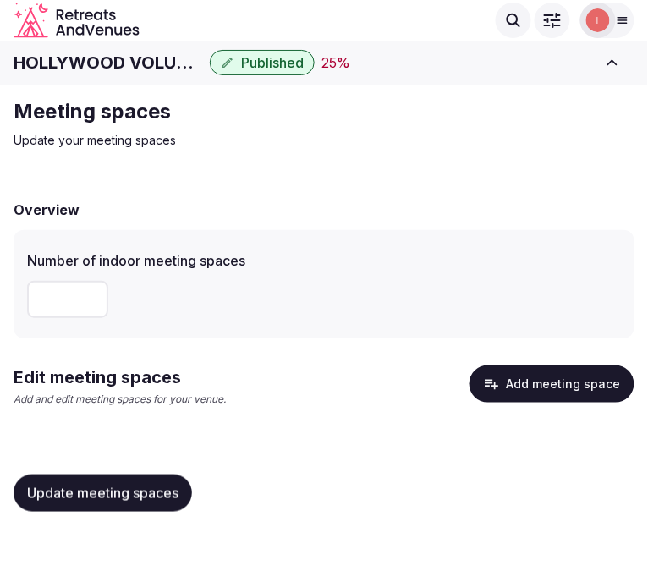
click at [43, 300] on input "number" at bounding box center [67, 299] width 81 height 37
type input "*"
click at [548, 396] on button "Add meeting space" at bounding box center [551, 383] width 165 height 37
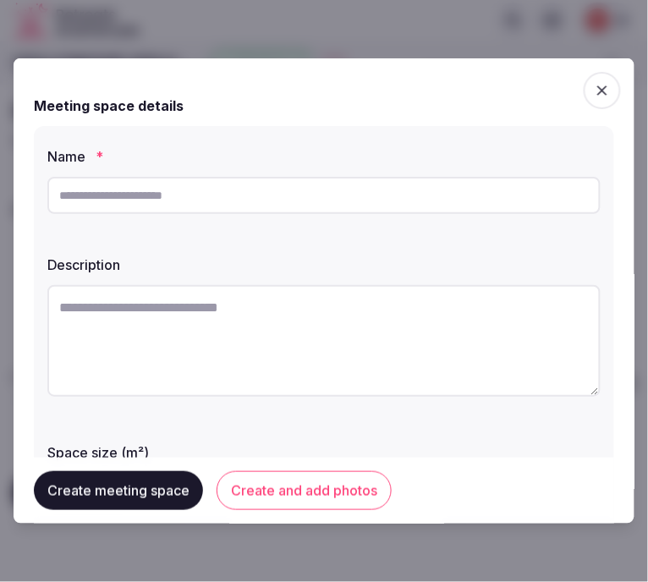
click at [254, 195] on input "text" at bounding box center [323, 195] width 553 height 37
paste input "*******"
click at [145, 183] on input "*******" at bounding box center [323, 195] width 553 height 37
paste input "***"
type input "**********"
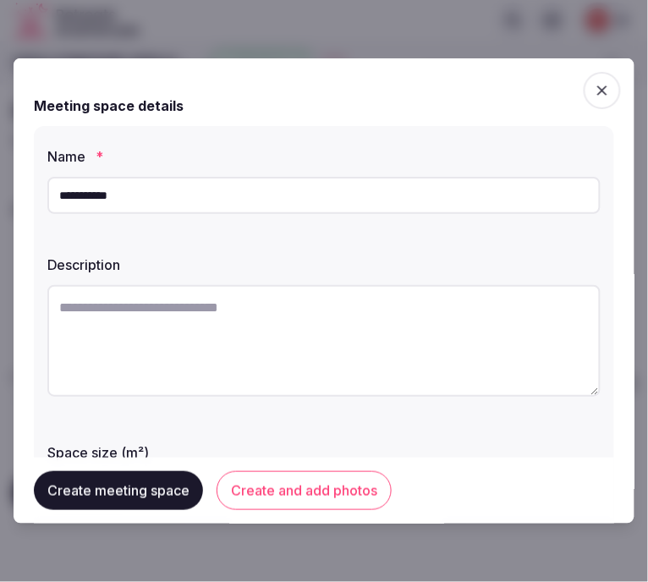
click at [170, 387] on textarea at bounding box center [323, 341] width 553 height 112
click at [205, 342] on textarea at bounding box center [323, 341] width 553 height 112
paste textarea "**********"
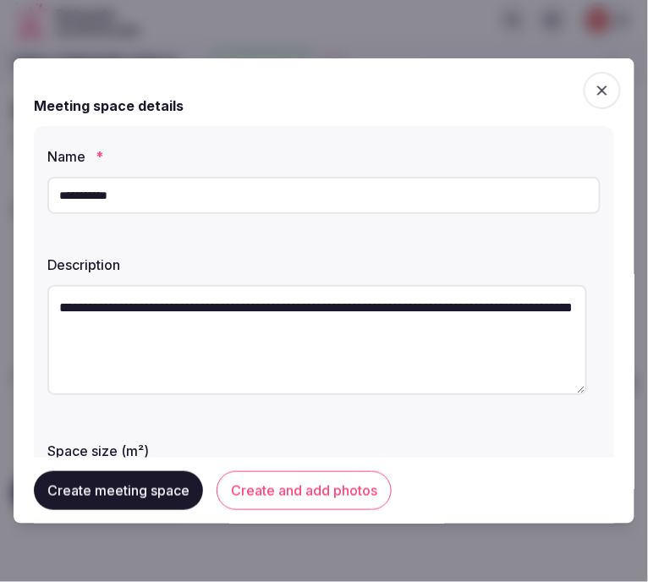
click at [478, 300] on textarea "**********" at bounding box center [316, 340] width 539 height 110
click at [221, 339] on textarea "**********" at bounding box center [316, 340] width 539 height 110
click at [213, 331] on textarea "**********" at bounding box center [316, 340] width 539 height 110
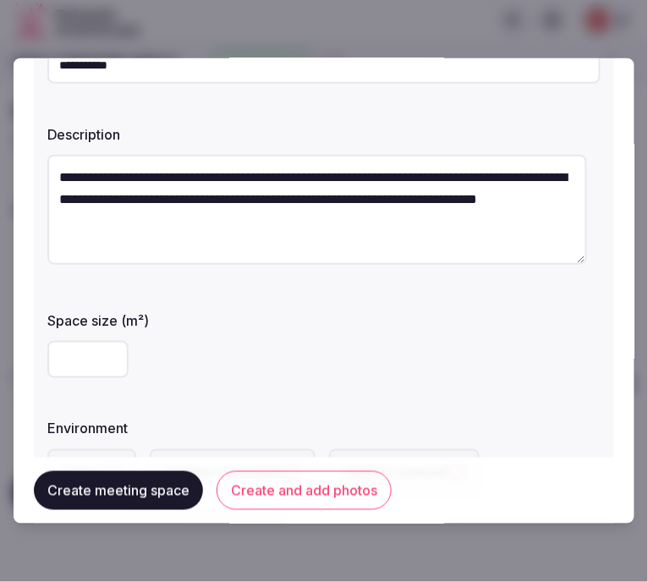
scroll to position [469, 0]
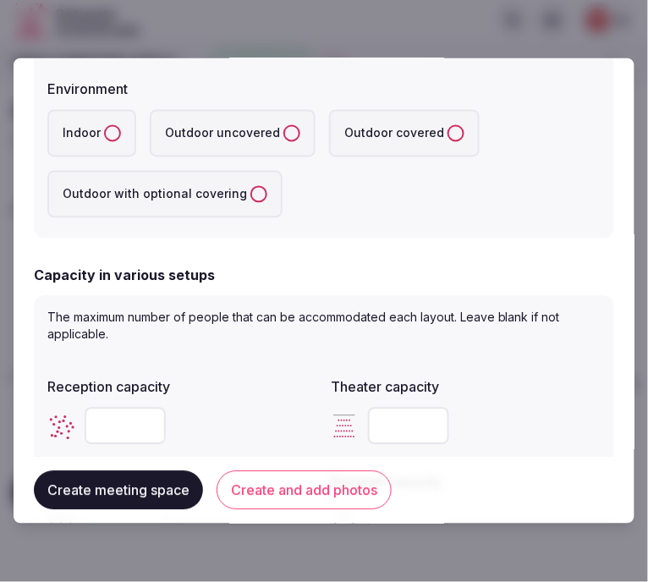
type textarea "**********"
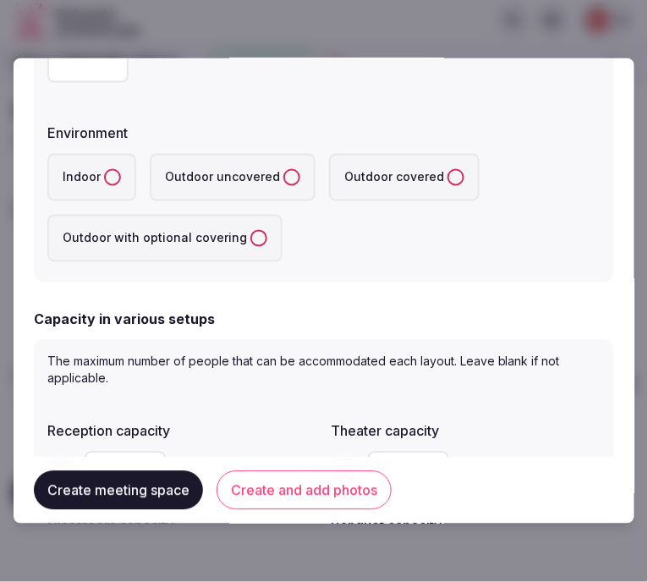
scroll to position [282, 0]
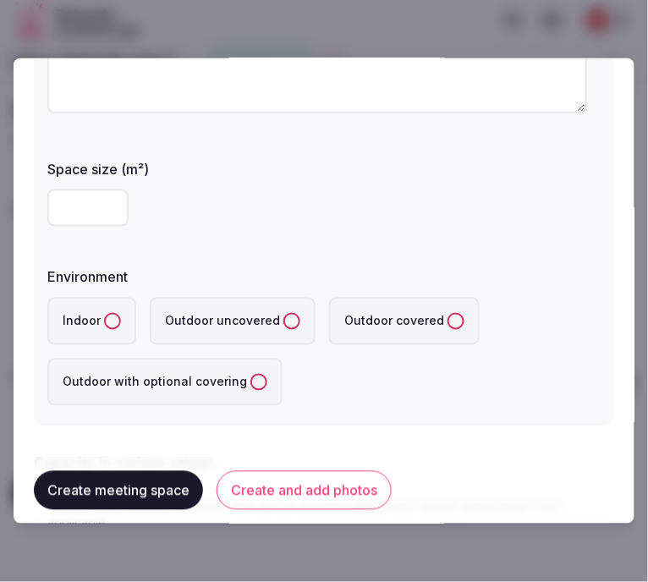
click at [86, 201] on input "number" at bounding box center [87, 207] width 81 height 37
click at [86, 204] on input "number" at bounding box center [87, 207] width 81 height 37
type input "***"
click at [110, 320] on button "Indoor" at bounding box center [112, 321] width 17 height 17
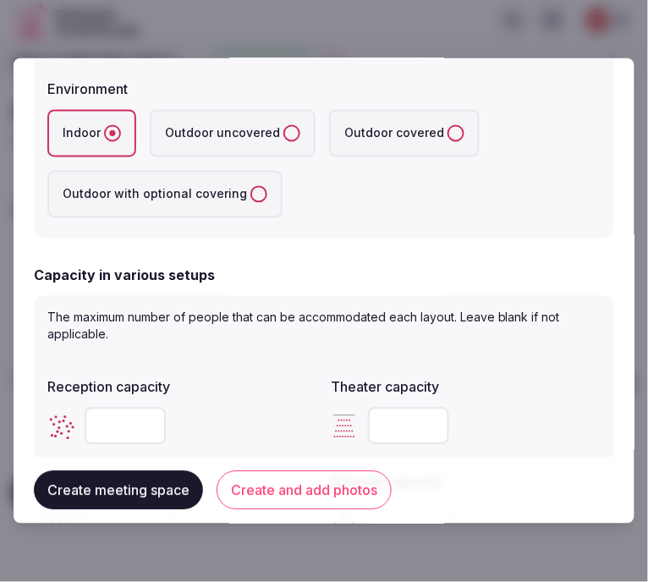
scroll to position [563, 0]
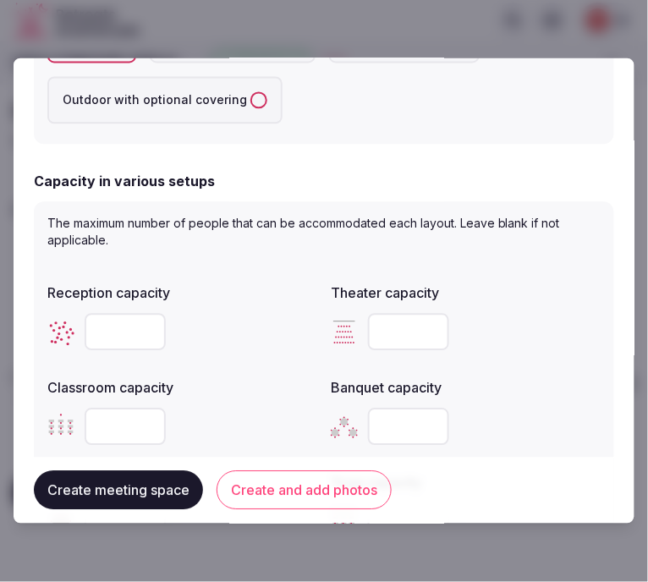
click at [404, 325] on input "number" at bounding box center [408, 332] width 81 height 37
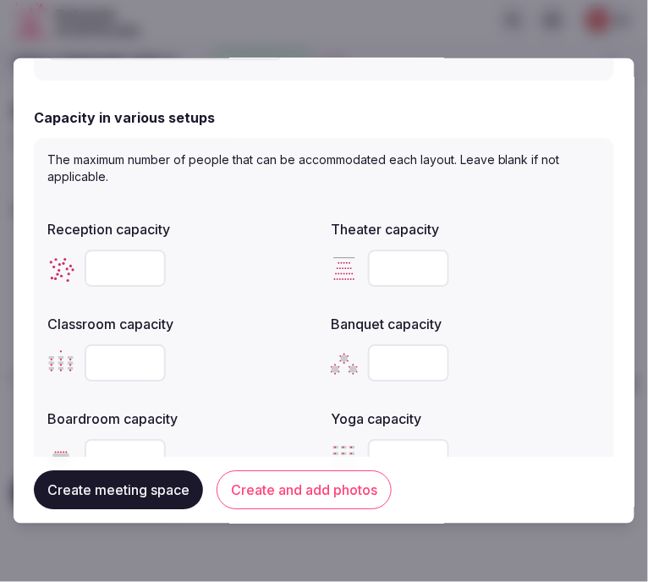
scroll to position [657, 0]
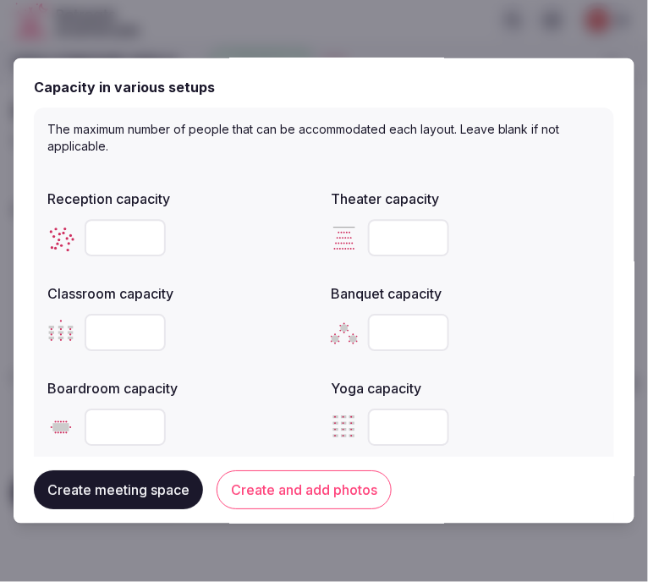
type input "**"
click at [103, 331] on input "number" at bounding box center [125, 333] width 81 height 37
click at [103, 330] on input "number" at bounding box center [125, 333] width 81 height 37
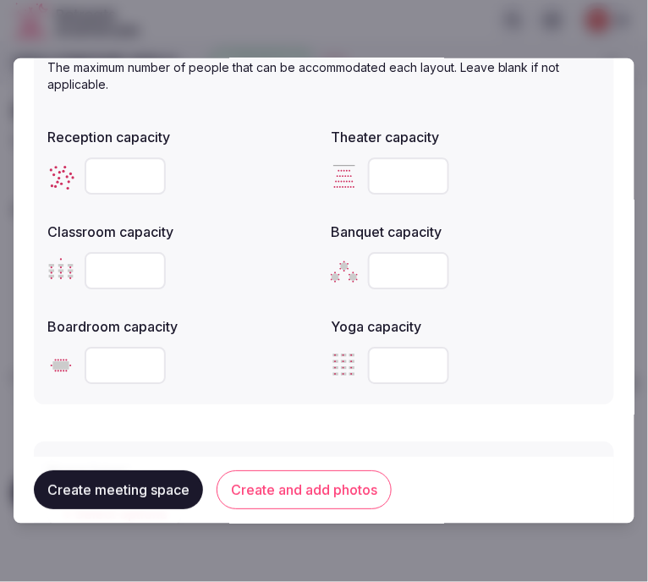
scroll to position [751, 0]
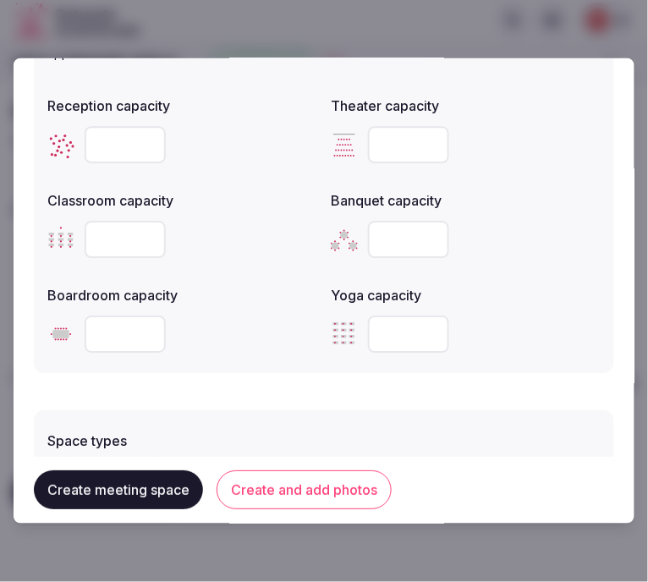
type input "**"
click at [407, 233] on input "number" at bounding box center [408, 239] width 81 height 37
click at [123, 140] on input "number" at bounding box center [125, 144] width 81 height 37
type input "***"
click at [133, 331] on input "number" at bounding box center [125, 333] width 81 height 37
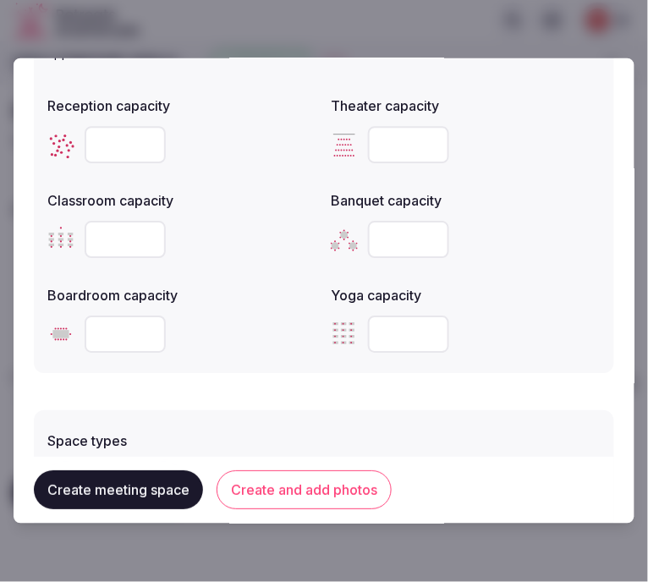
click at [133, 331] on input "number" at bounding box center [125, 333] width 81 height 37
type input "**"
click at [350, 490] on button "Create and add photos" at bounding box center [303, 490] width 175 height 39
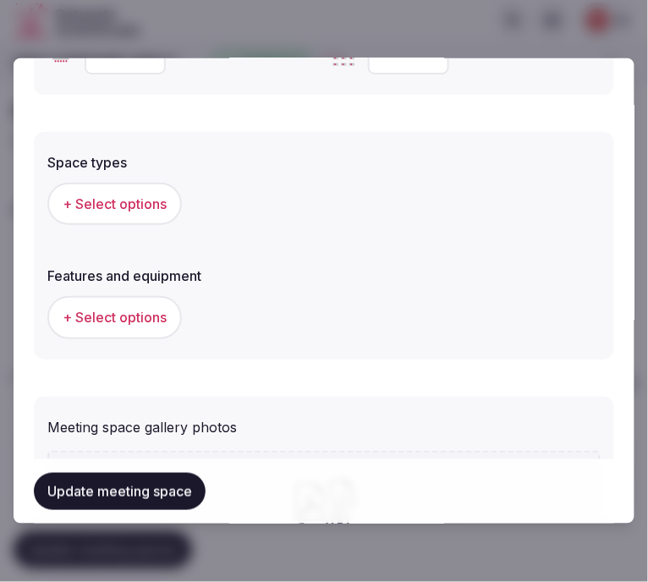
scroll to position [1033, 0]
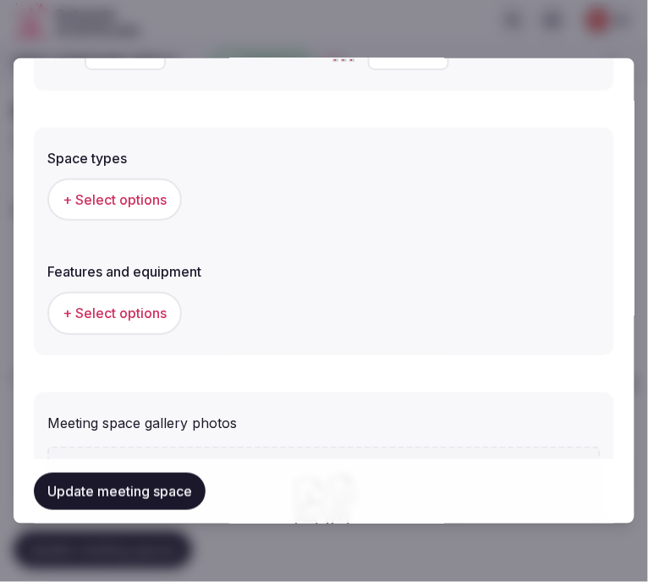
click at [140, 193] on span "+ Select options" at bounding box center [115, 199] width 104 height 19
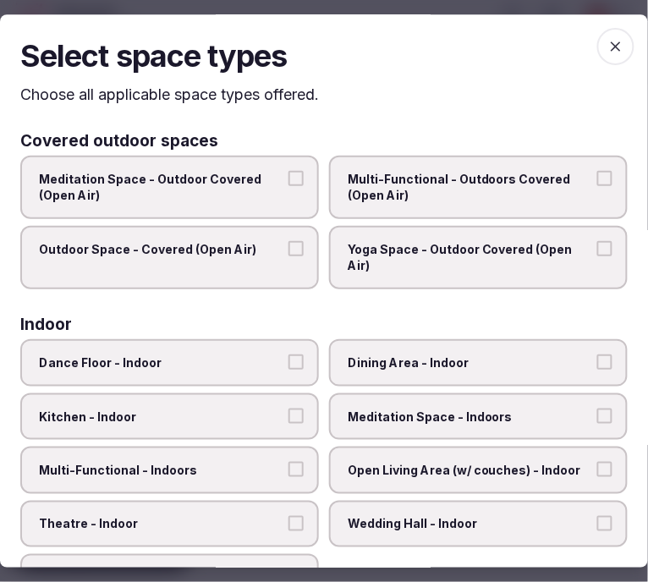
click at [453, 200] on span "Multi-Functional - Outdoors Covered (Open Air)" at bounding box center [470, 187] width 244 height 33
click at [597, 186] on button "Multi-Functional - Outdoors Covered (Open Air)" at bounding box center [604, 178] width 15 height 15
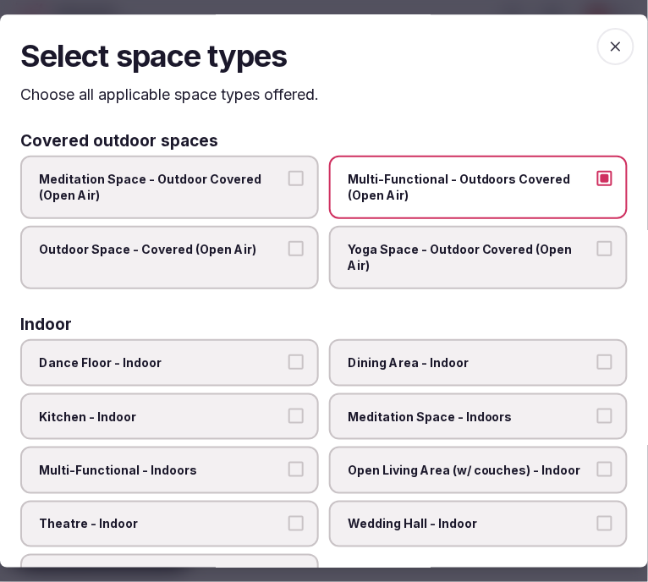
click at [446, 196] on span "Multi-Functional - Outdoors Covered (Open Air)" at bounding box center [470, 187] width 244 height 33
click at [597, 186] on button "Multi-Functional - Outdoors Covered (Open Air)" at bounding box center [604, 178] width 15 height 15
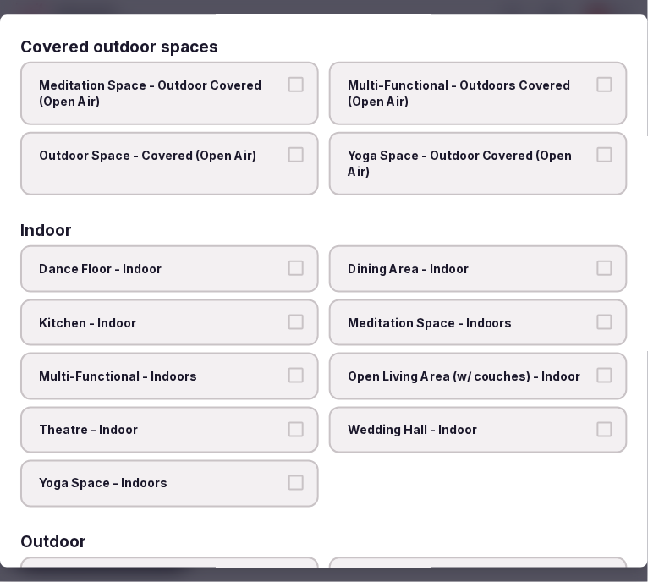
scroll to position [188, 0]
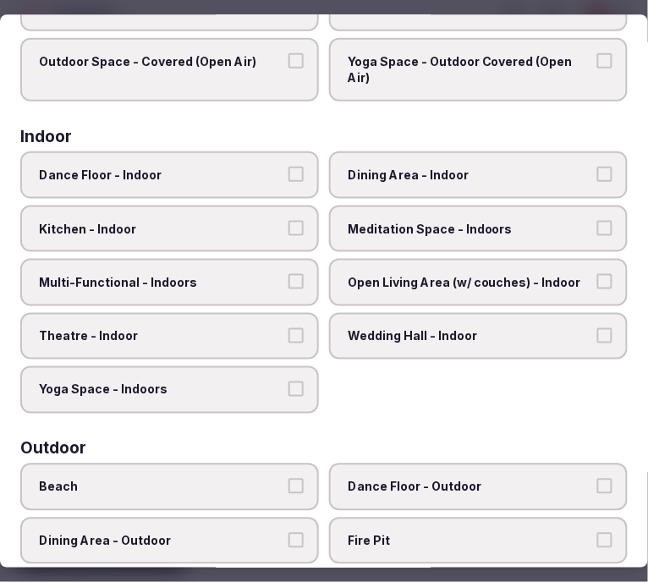
click at [294, 276] on button "Multi-Functional - Indoors" at bounding box center [295, 281] width 15 height 15
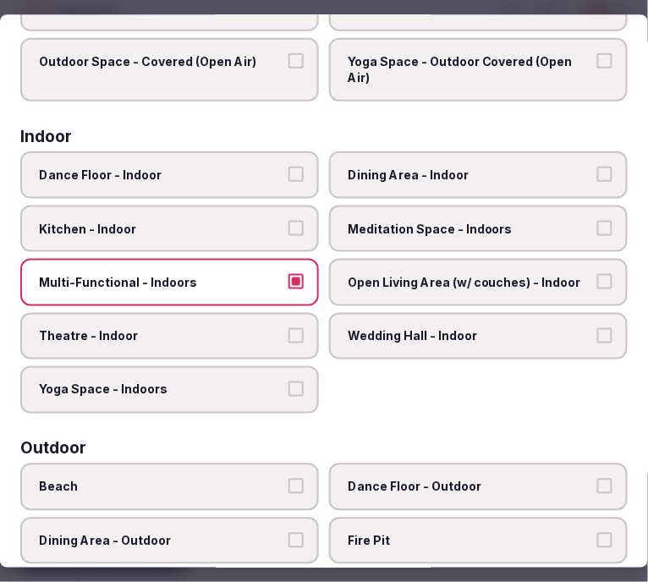
click at [289, 328] on button "Theatre - Indoor" at bounding box center [295, 335] width 15 height 15
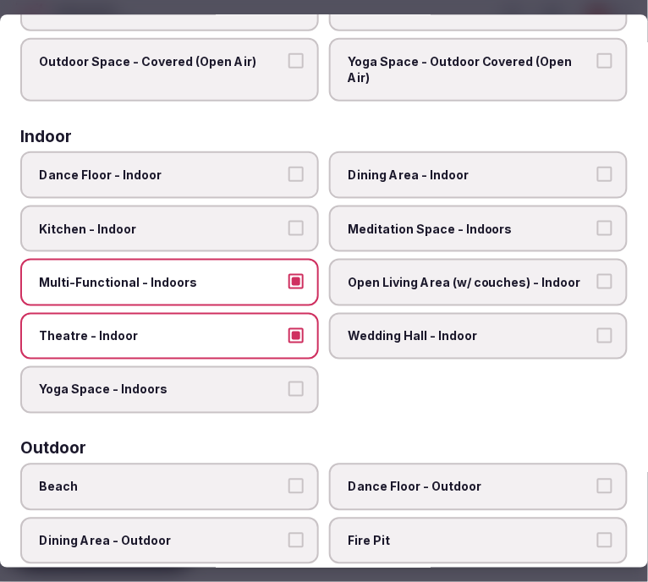
click at [485, 167] on span "Dining Area - Indoor" at bounding box center [470, 175] width 244 height 17
click at [597, 167] on button "Dining Area - Indoor" at bounding box center [604, 174] width 15 height 15
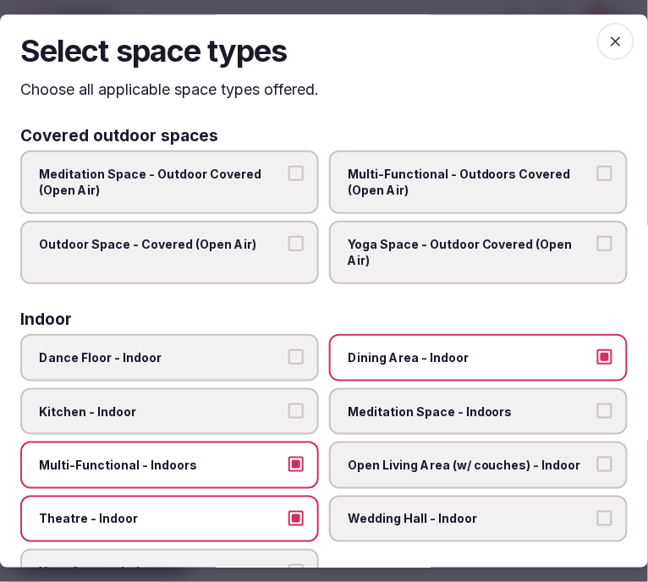
scroll to position [0, 0]
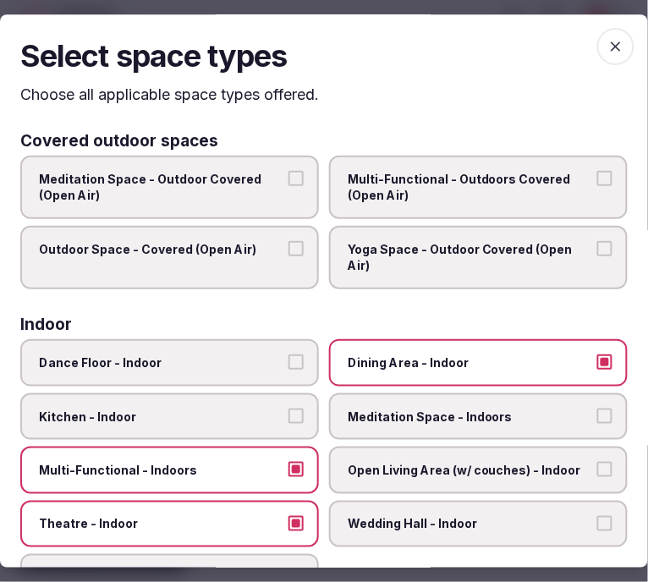
click at [607, 48] on icon "button" at bounding box center [615, 46] width 17 height 17
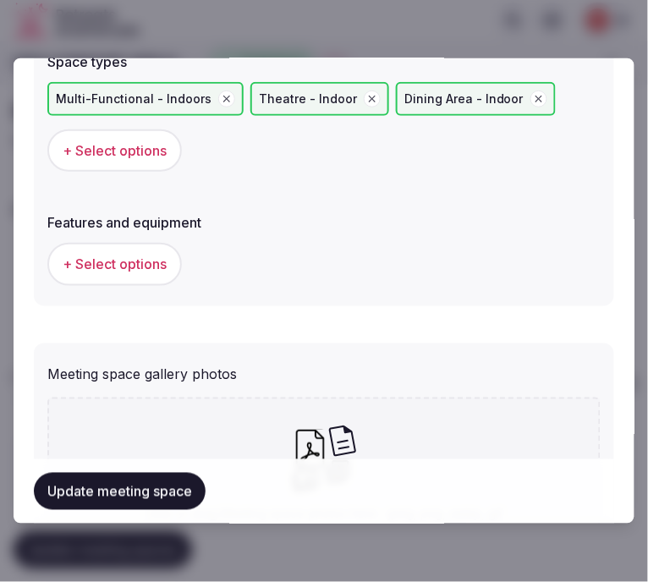
scroll to position [1221, 0]
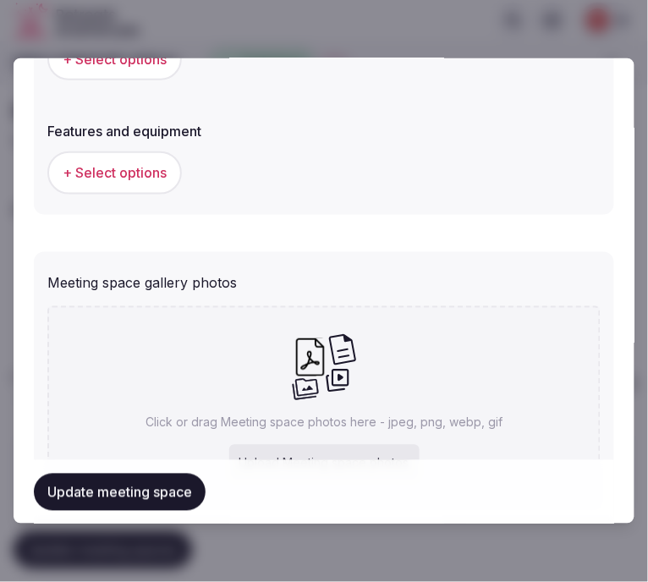
click at [107, 163] on span "+ Select options" at bounding box center [115, 172] width 104 height 19
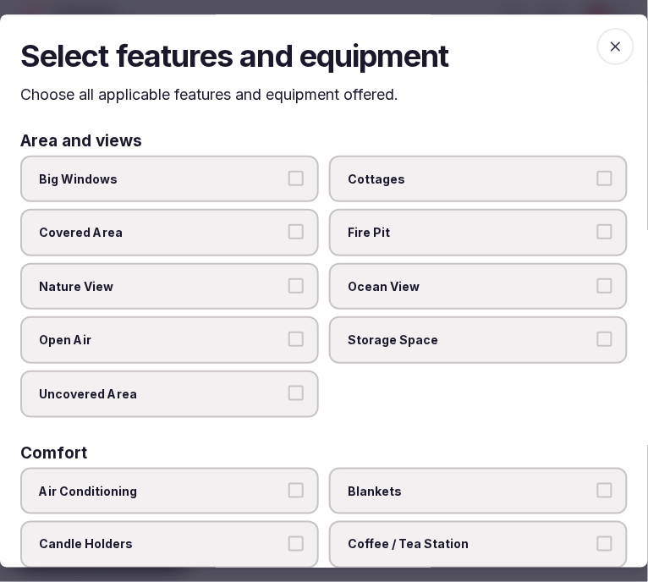
click at [205, 188] on label "Big Windows" at bounding box center [169, 179] width 298 height 47
click at [288, 186] on button "Big Windows" at bounding box center [295, 178] width 15 height 15
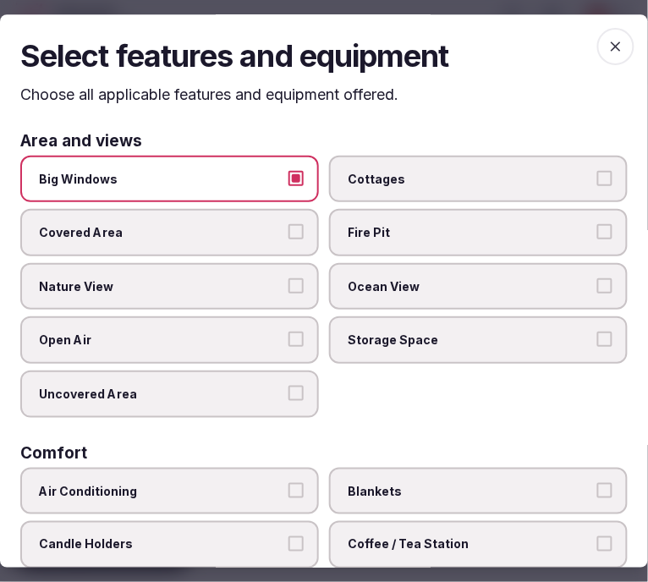
click at [293, 282] on button "Nature View" at bounding box center [295, 285] width 15 height 15
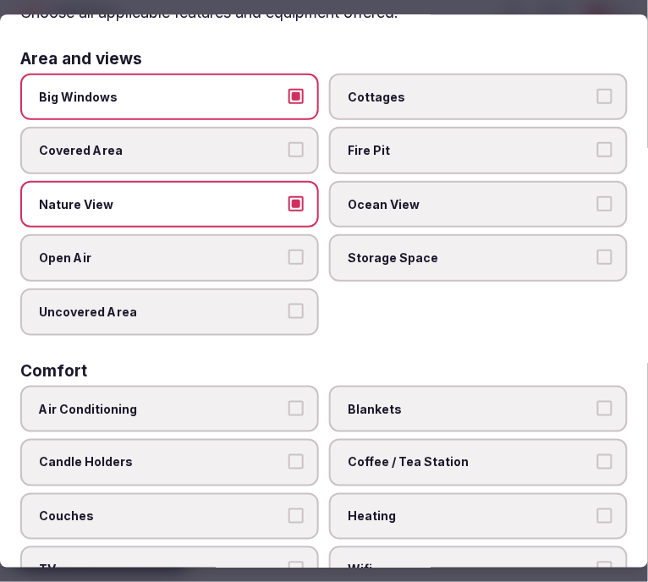
scroll to position [0, 0]
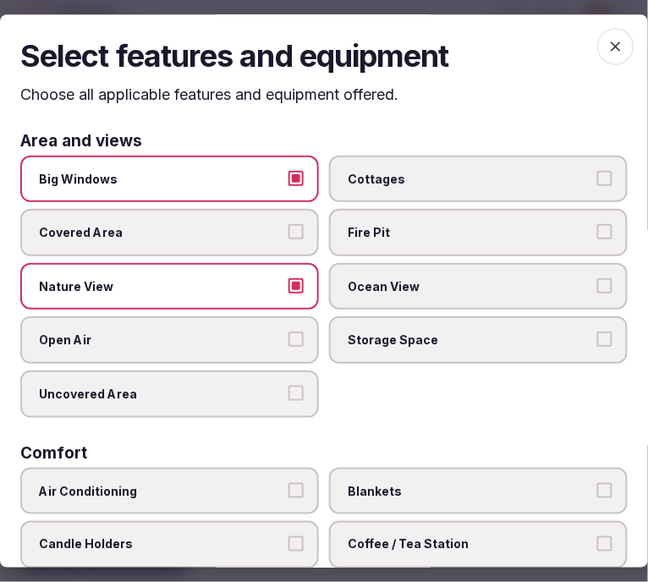
click at [289, 278] on button "Nature View" at bounding box center [295, 285] width 15 height 15
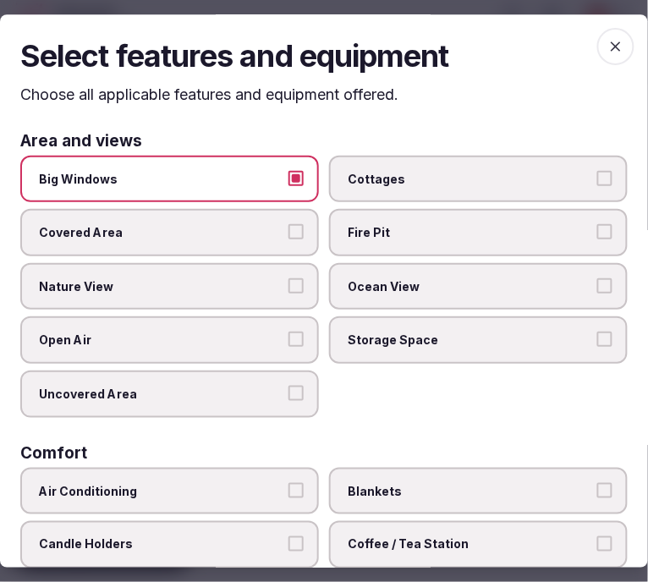
click at [293, 278] on button "Nature View" at bounding box center [295, 285] width 15 height 15
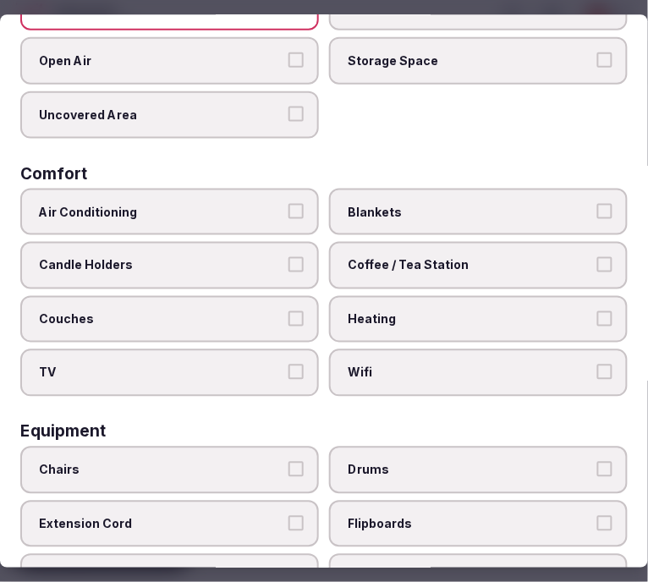
scroll to position [282, 0]
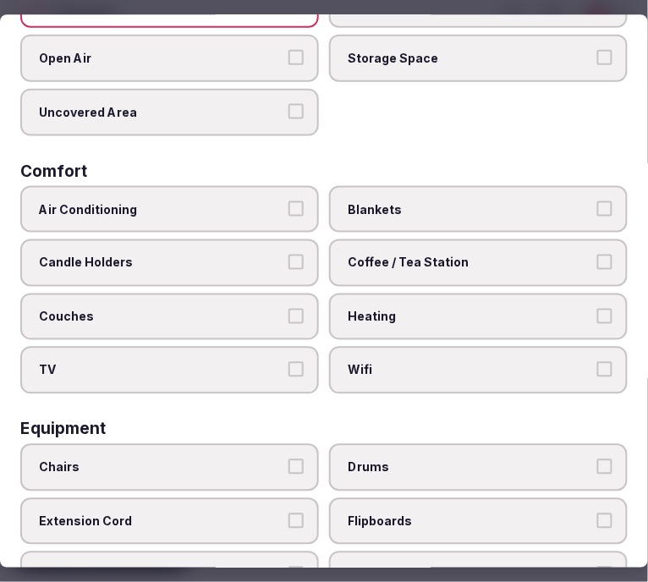
click at [277, 201] on span "Air Conditioning" at bounding box center [161, 209] width 244 height 17
click at [288, 201] on button "Air Conditioning" at bounding box center [295, 208] width 15 height 15
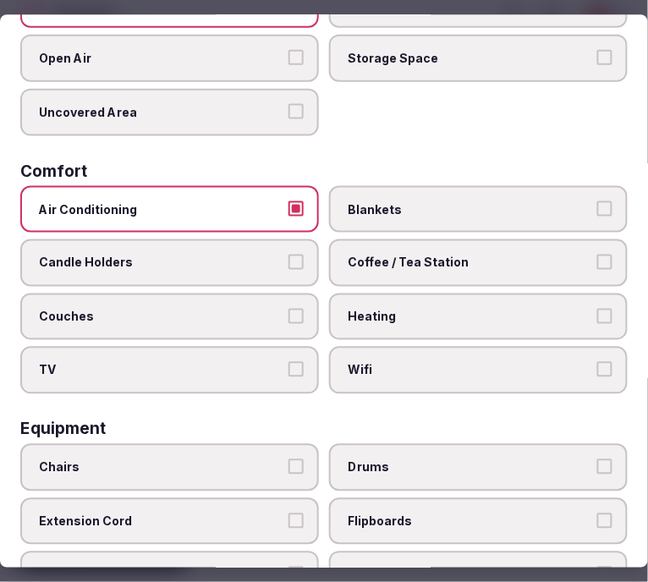
click at [597, 363] on button "Wifi" at bounding box center [604, 370] width 15 height 15
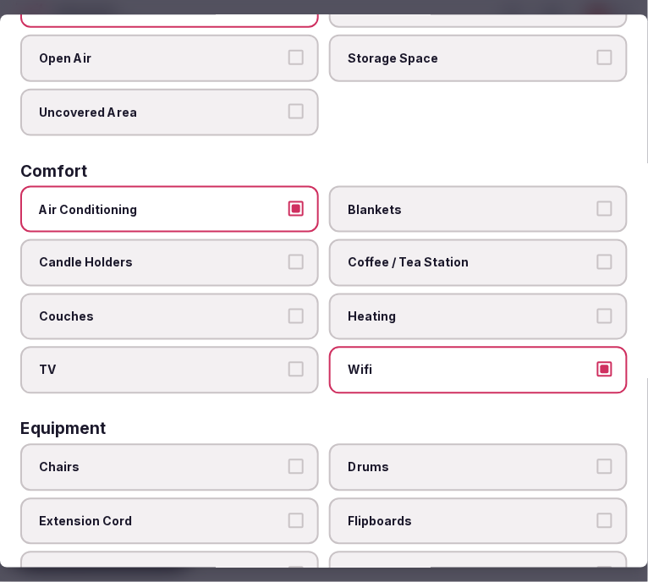
click at [607, 254] on label "Coffee / Tea Station" at bounding box center [478, 262] width 298 height 47
click at [607, 255] on button "Coffee / Tea Station" at bounding box center [604, 262] width 15 height 15
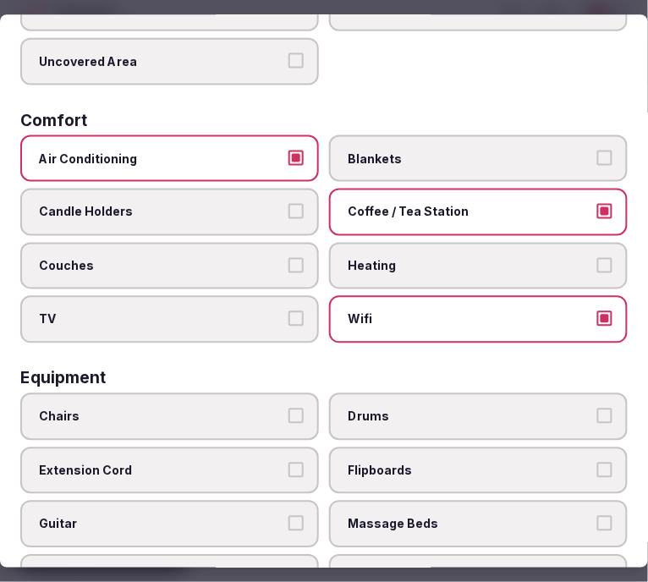
scroll to position [375, 0]
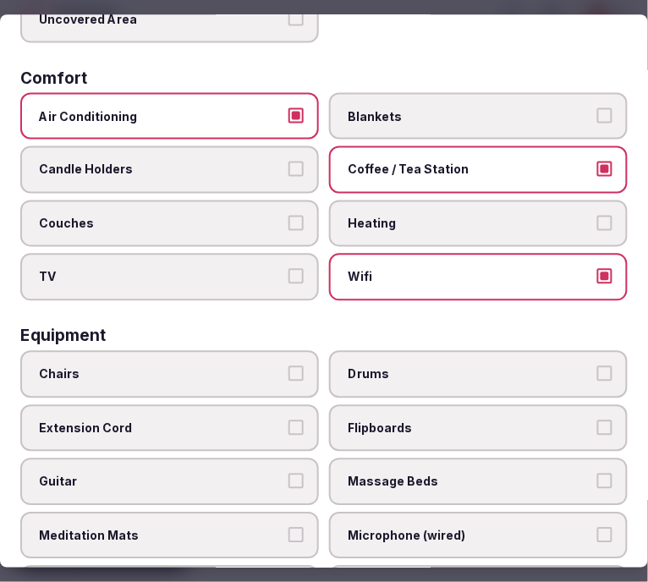
click at [289, 350] on label "Chairs" at bounding box center [169, 373] width 298 height 47
click at [289, 365] on button "Chairs" at bounding box center [295, 372] width 15 height 15
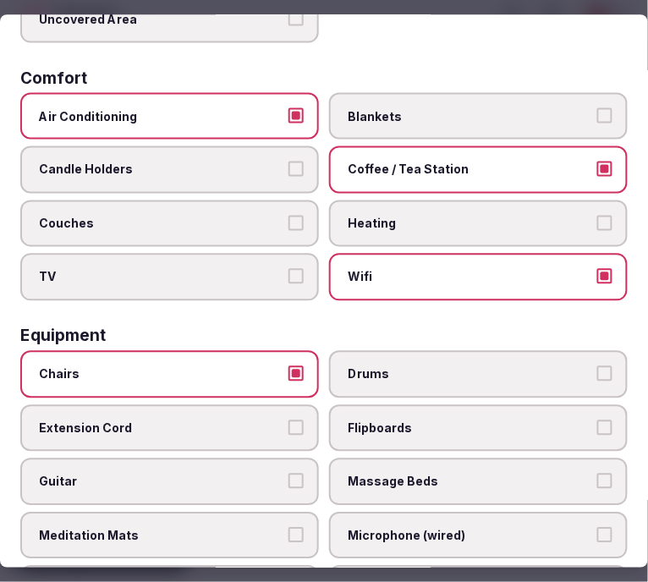
scroll to position [657, 0]
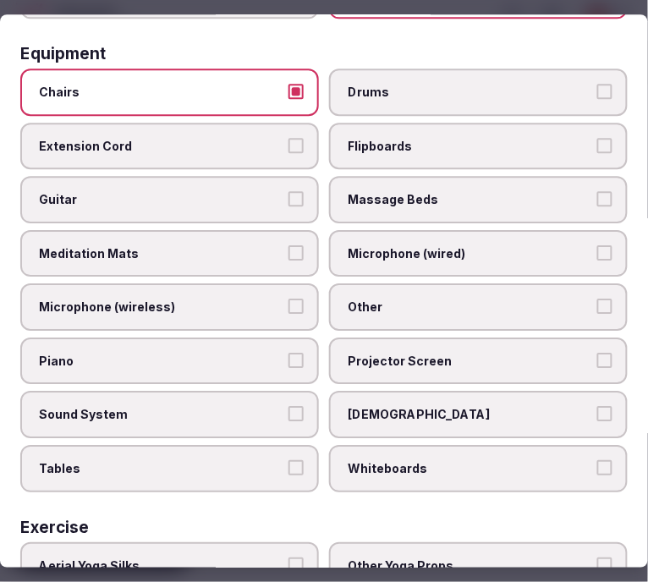
click at [255, 392] on label "Sound System" at bounding box center [169, 415] width 298 height 47
click at [288, 407] on button "Sound System" at bounding box center [295, 414] width 15 height 15
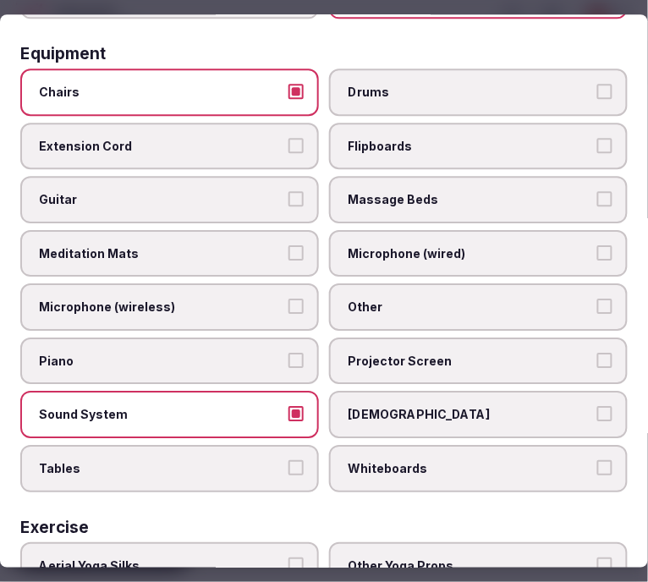
click at [602, 337] on label "Projector Screen" at bounding box center [478, 360] width 298 height 47
click at [602, 353] on button "Projector Screen" at bounding box center [604, 360] width 15 height 15
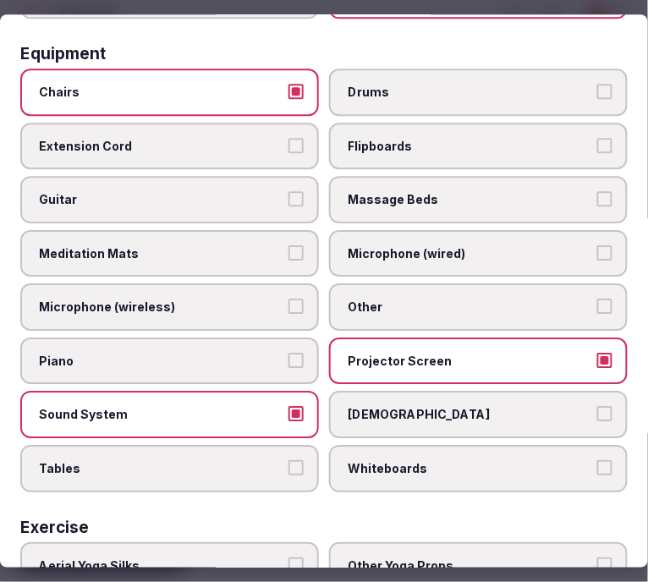
click at [529, 293] on label "Other" at bounding box center [478, 307] width 298 height 47
click at [597, 299] on button "Other" at bounding box center [604, 306] width 15 height 15
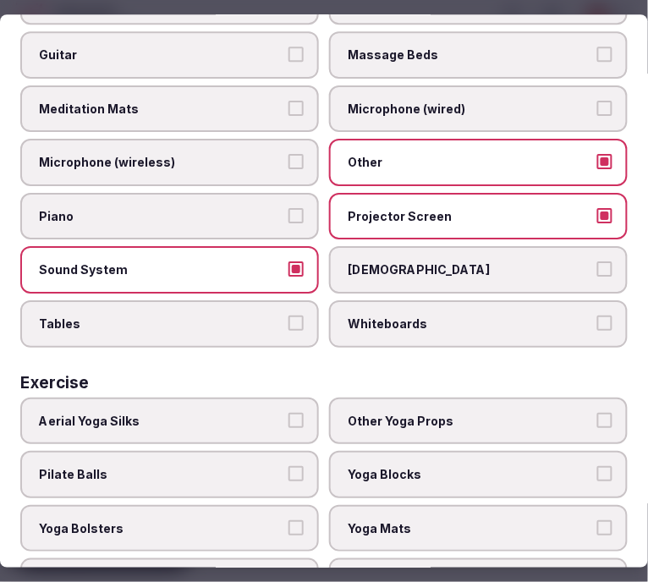
scroll to position [826, 0]
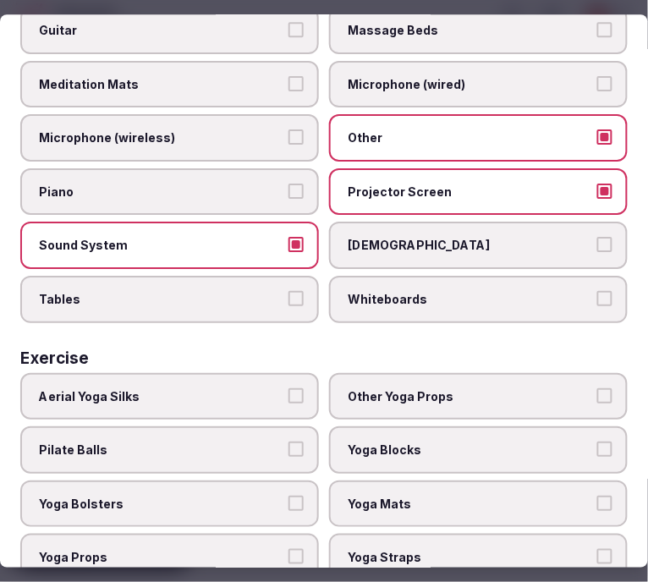
click at [191, 276] on label "Tables" at bounding box center [169, 299] width 298 height 47
click at [288, 291] on button "Tables" at bounding box center [295, 298] width 15 height 15
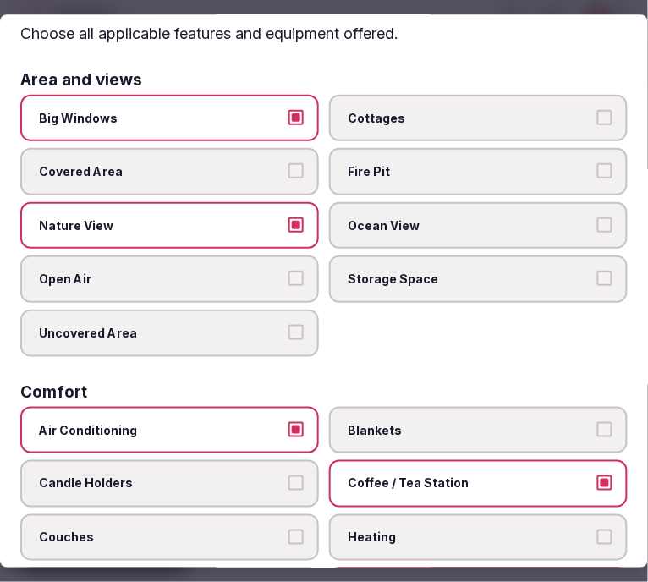
scroll to position [0, 0]
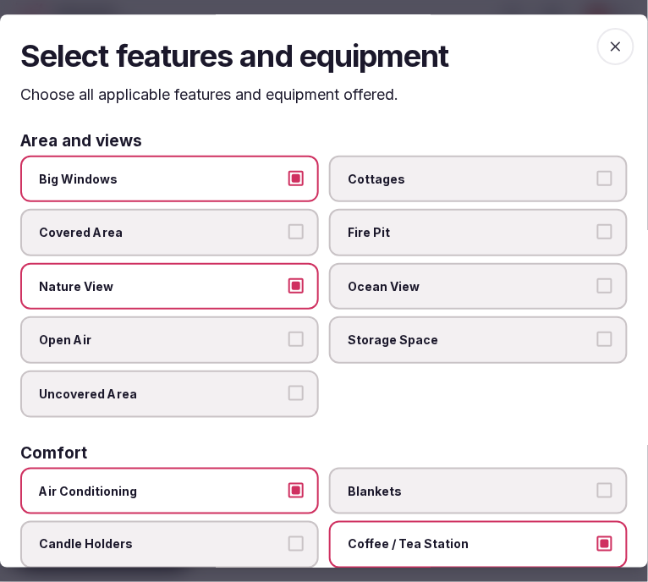
click at [607, 38] on icon "button" at bounding box center [615, 46] width 17 height 17
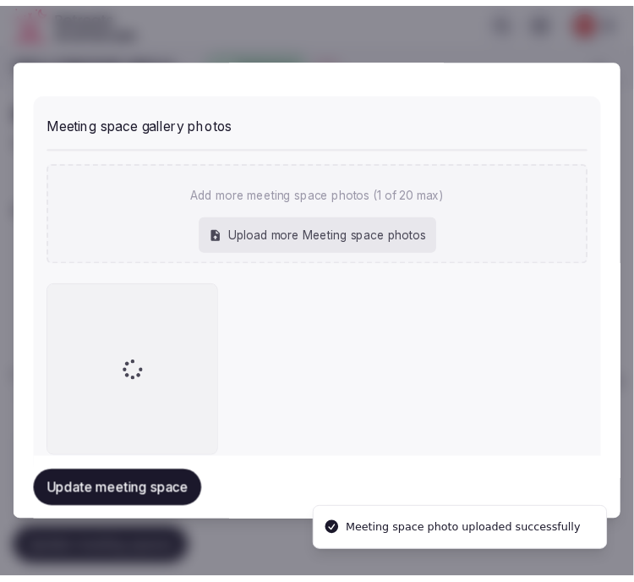
scroll to position [1269, 0]
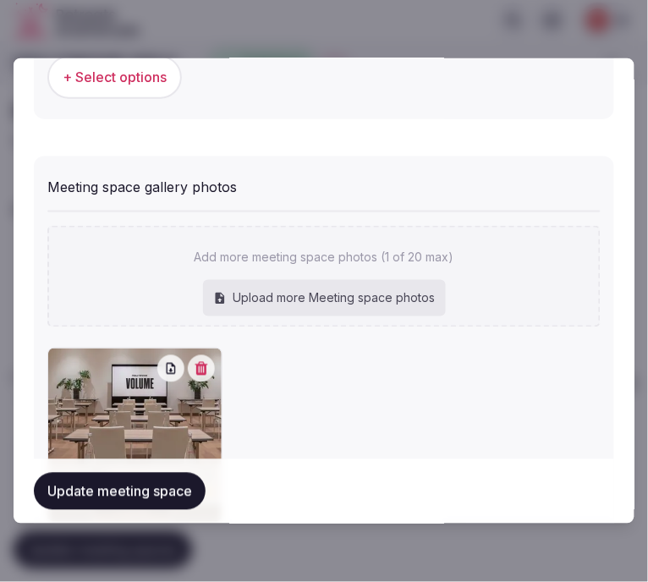
click at [90, 492] on button "Update meeting space" at bounding box center [120, 491] width 172 height 37
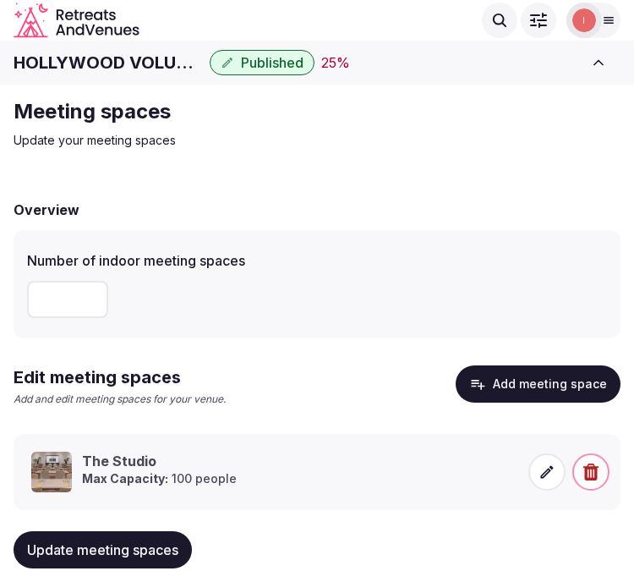
click at [103, 552] on span "Update meeting spaces" at bounding box center [102, 549] width 151 height 17
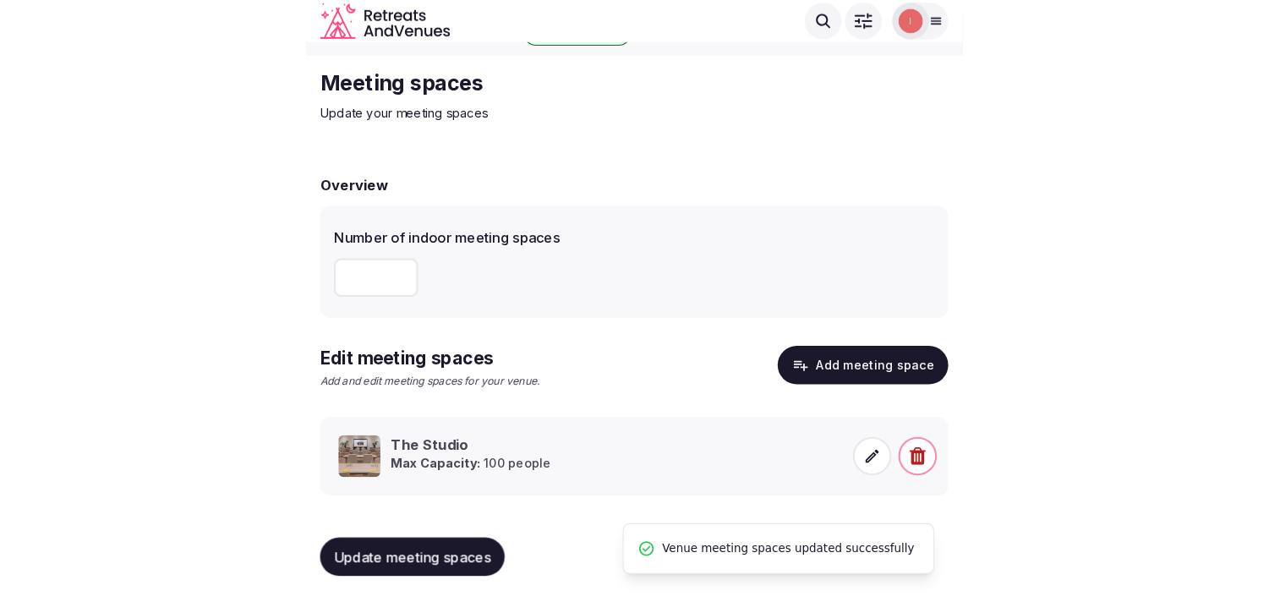
scroll to position [15, 0]
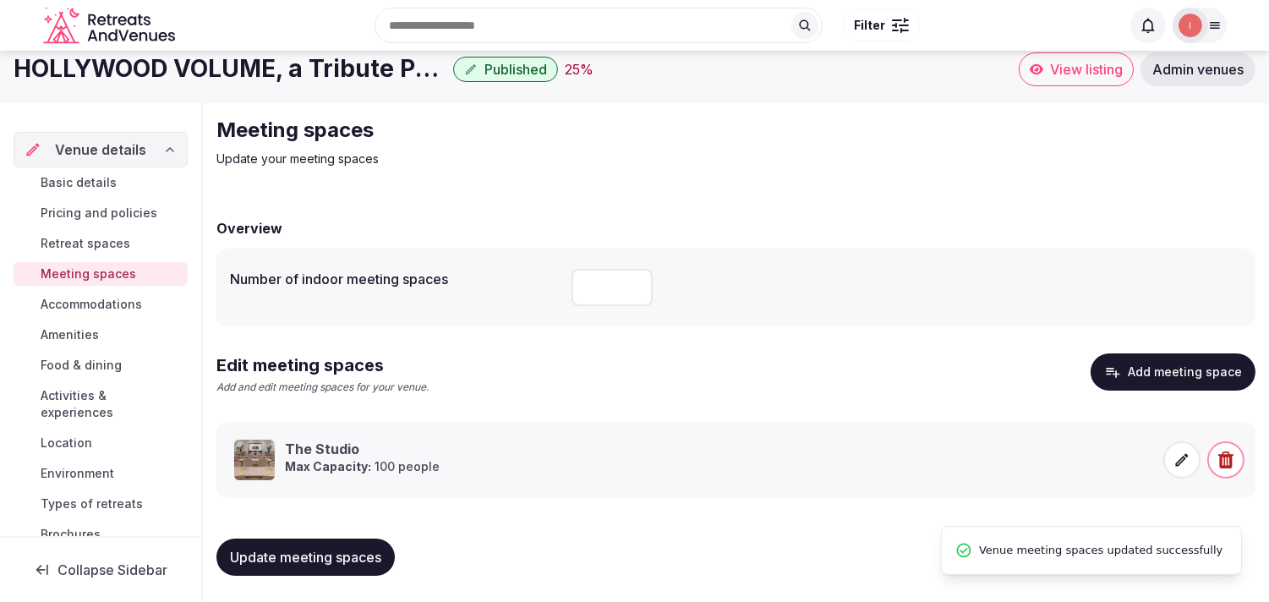
click at [64, 301] on span "Accommodations" at bounding box center [91, 304] width 101 height 17
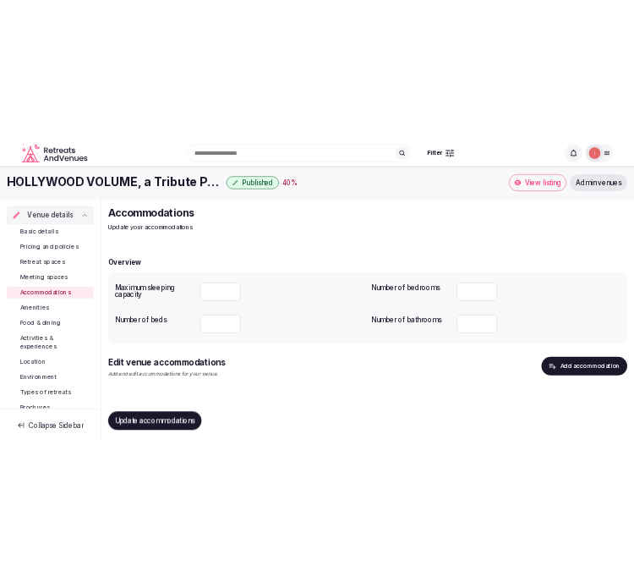
scroll to position [3, 0]
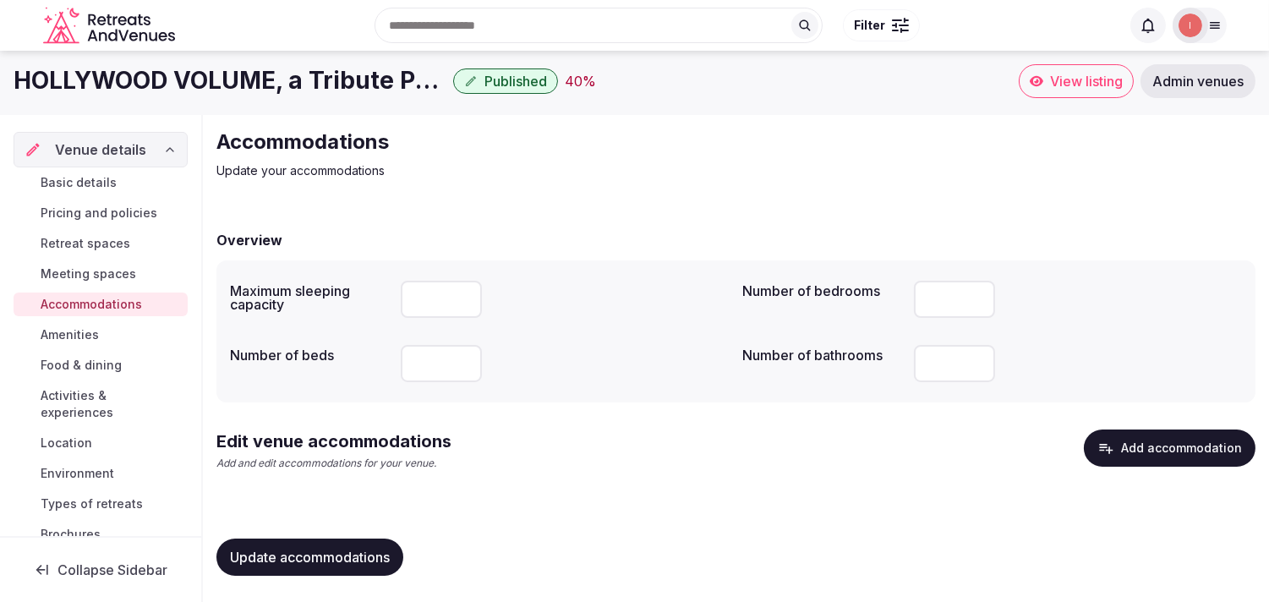
click at [382, 550] on span "Update accommodations" at bounding box center [310, 557] width 160 height 17
click at [289, 551] on span "Update accommodations" at bounding box center [310, 557] width 160 height 17
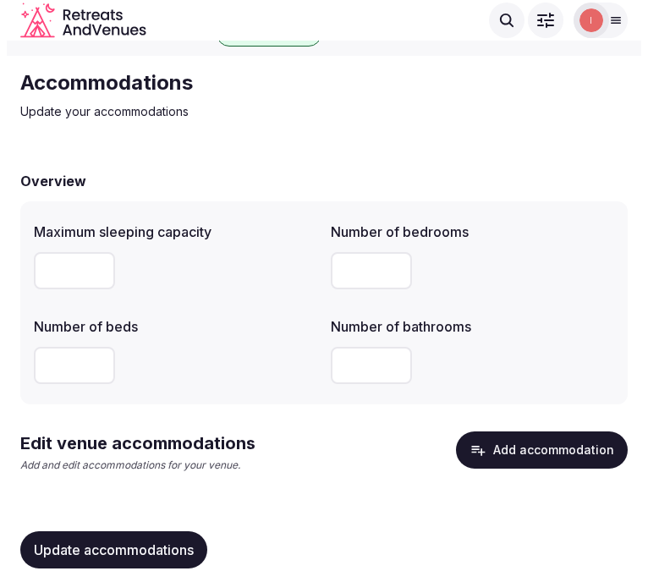
scroll to position [51, 0]
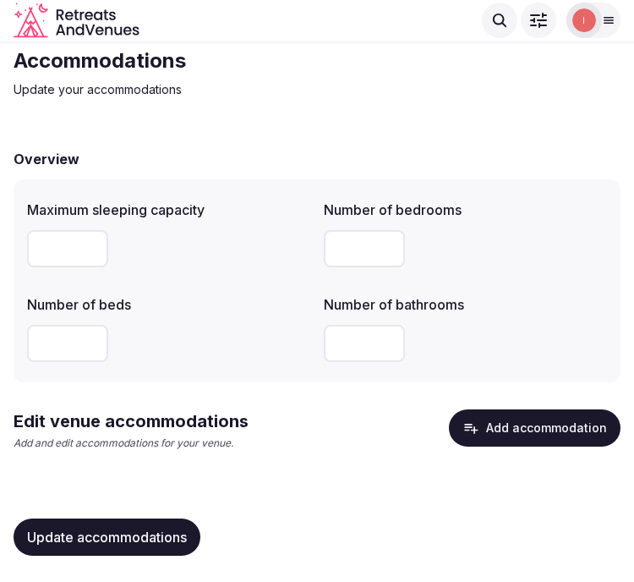
drag, startPoint x: 518, startPoint y: 442, endPoint x: 589, endPoint y: 321, distance: 139.8
click at [587, 325] on div "Overview Maximum sleeping capacity Number of bedrooms *** Number of beds Number…" at bounding box center [317, 350] width 607 height 437
click at [543, 435] on button "Add accommodation" at bounding box center [535, 427] width 172 height 37
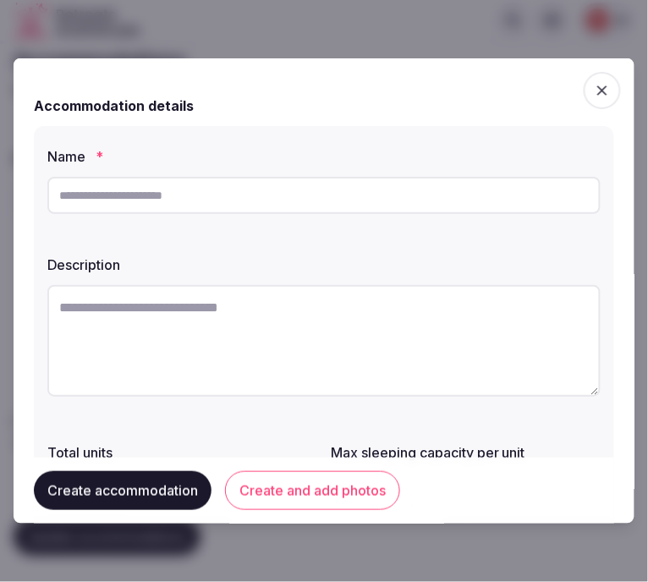
click at [321, 216] on div at bounding box center [323, 195] width 553 height 51
click at [324, 204] on input "text" at bounding box center [323, 195] width 553 height 37
paste input "**********"
type input "**********"
drag, startPoint x: 468, startPoint y: 362, endPoint x: 541, endPoint y: 351, distance: 73.5
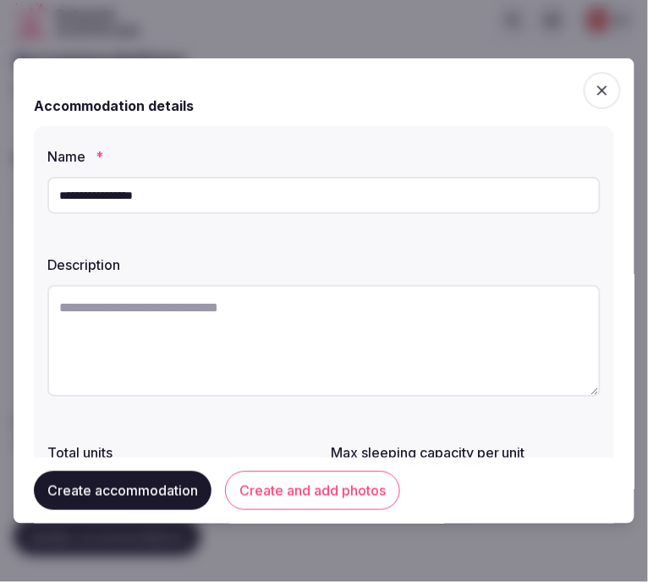
click at [475, 360] on textarea at bounding box center [323, 341] width 553 height 112
drag, startPoint x: 107, startPoint y: 252, endPoint x: 118, endPoint y: 267, distance: 19.3
click at [113, 258] on div "Description" at bounding box center [323, 260] width 553 height 24
click at [119, 301] on textarea at bounding box center [323, 341] width 553 height 112
paste textarea "**********"
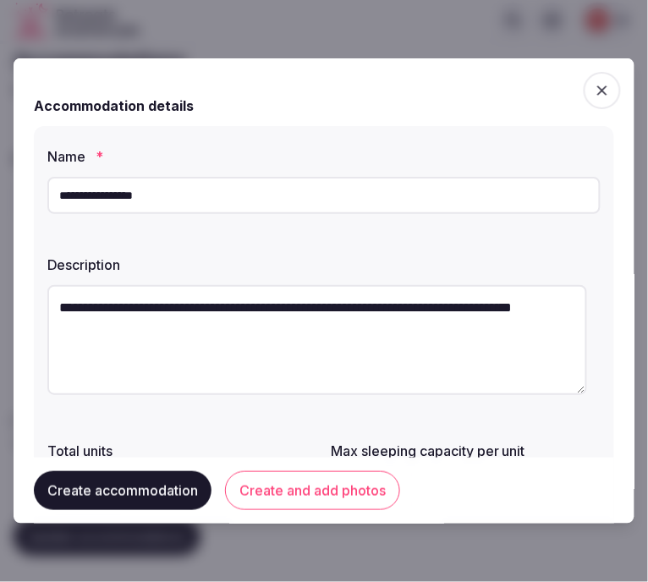
click at [136, 285] on textarea "**********" at bounding box center [316, 340] width 539 height 110
click at [131, 305] on textarea "**********" at bounding box center [316, 340] width 539 height 110
paste textarea
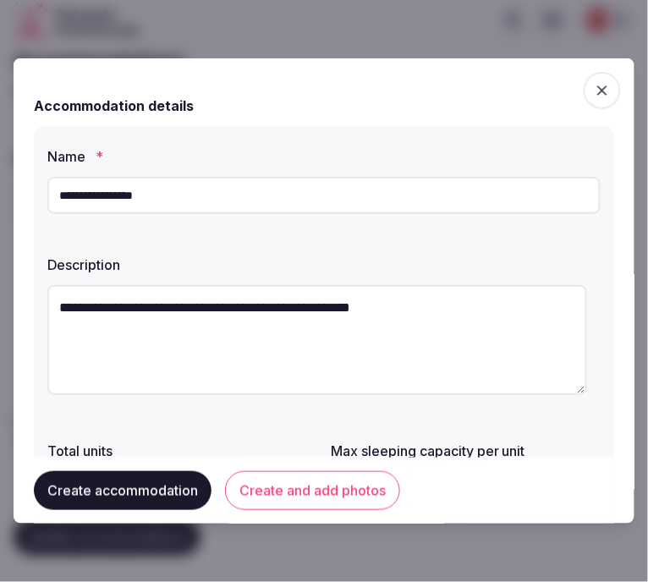
click at [214, 309] on textarea "**********" at bounding box center [316, 340] width 539 height 110
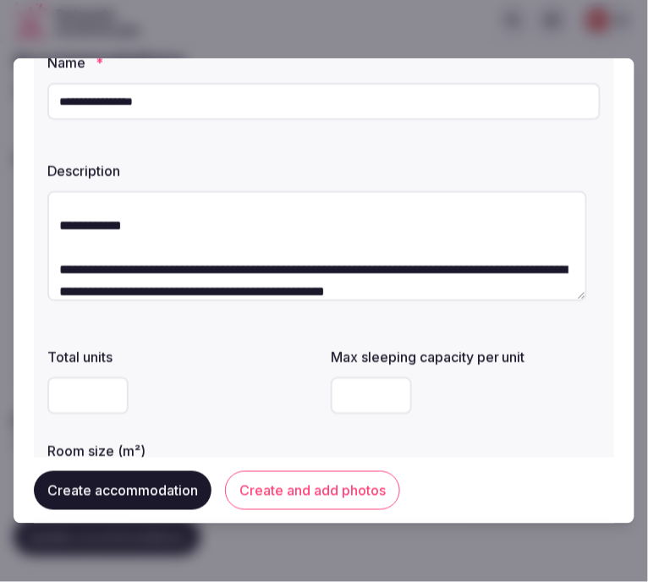
scroll to position [0, 0]
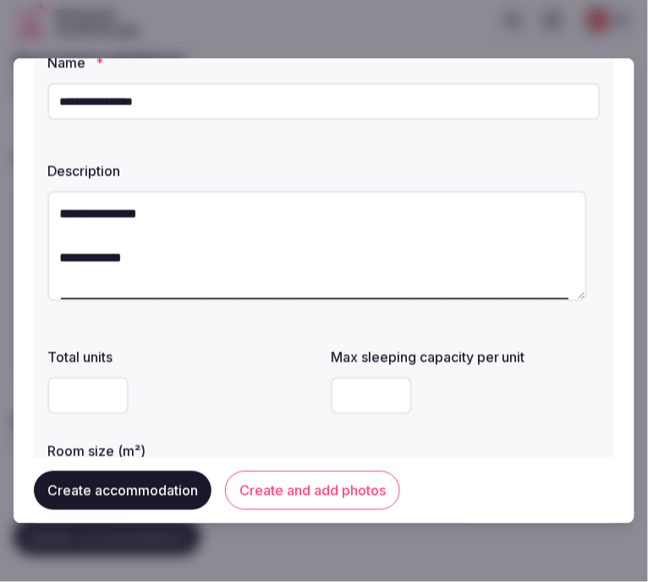
drag, startPoint x: 158, startPoint y: 266, endPoint x: 19, endPoint y: 205, distance: 151.9
click at [19, 205] on div "**********" at bounding box center [324, 290] width 621 height 465
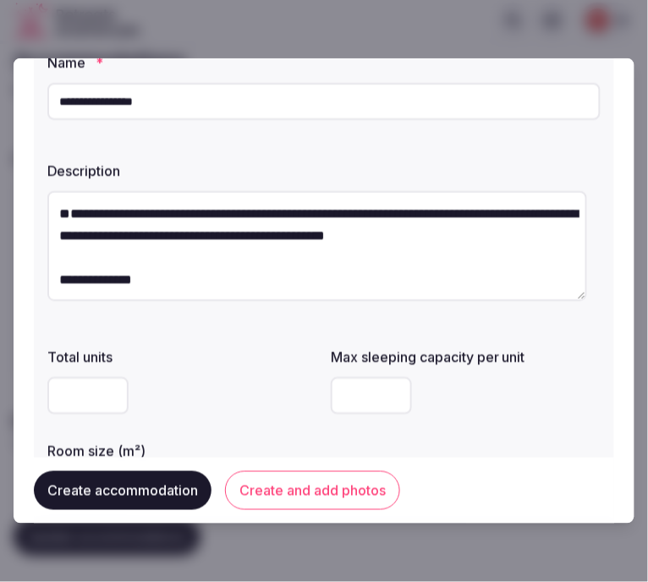
drag, startPoint x: 51, startPoint y: 252, endPoint x: 27, endPoint y: 165, distance: 90.3
click at [27, 165] on div "**********" at bounding box center [324, 290] width 621 height 465
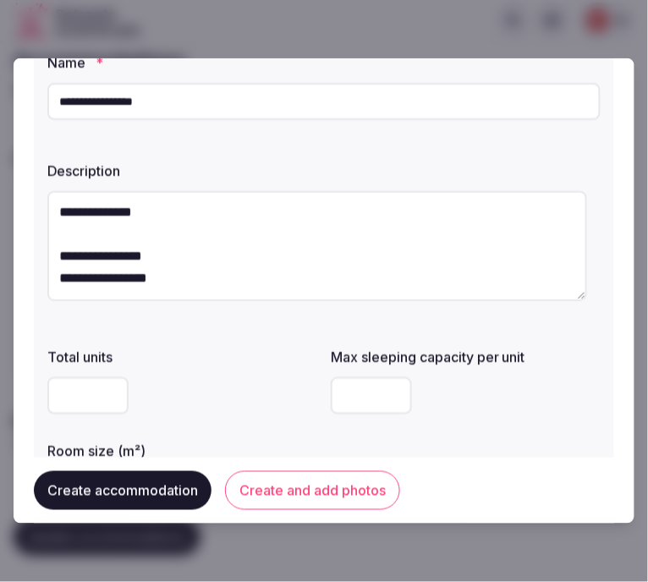
drag, startPoint x: 60, startPoint y: 252, endPoint x: 112, endPoint y: 365, distance: 124.9
click at [112, 365] on div "**********" at bounding box center [324, 280] width 580 height 497
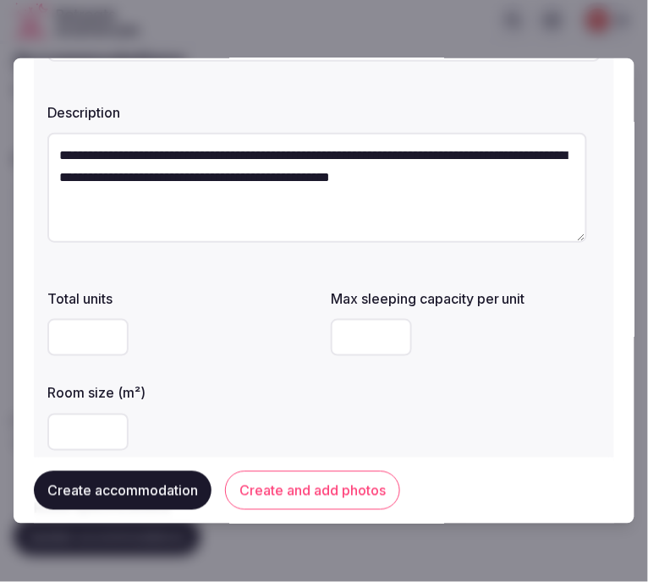
scroll to position [188, 0]
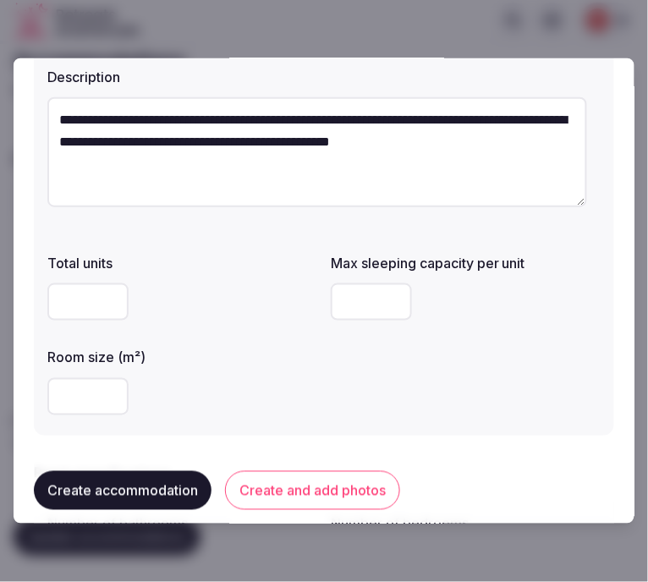
type textarea "**********"
click at [373, 299] on input "number" at bounding box center [371, 301] width 81 height 37
type input "*"
click at [103, 396] on input "number" at bounding box center [87, 396] width 81 height 37
type input "**"
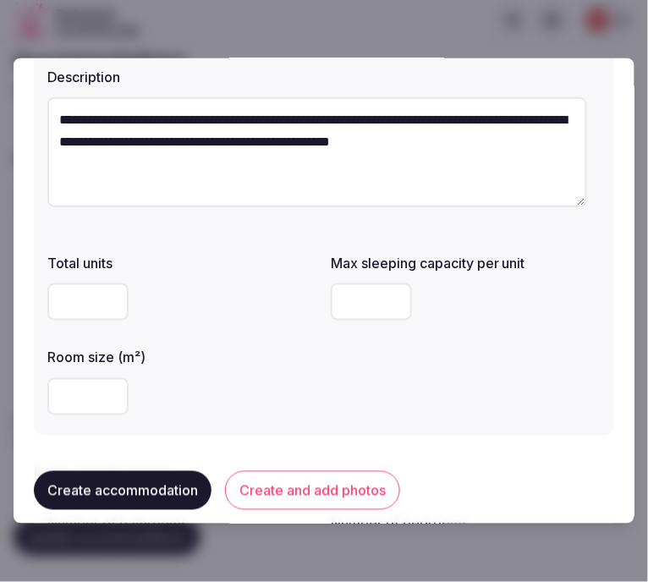
drag, startPoint x: 249, startPoint y: 360, endPoint x: 260, endPoint y: 362, distance: 12.0
click at [251, 362] on label "Room size (m²)" at bounding box center [182, 358] width 270 height 14
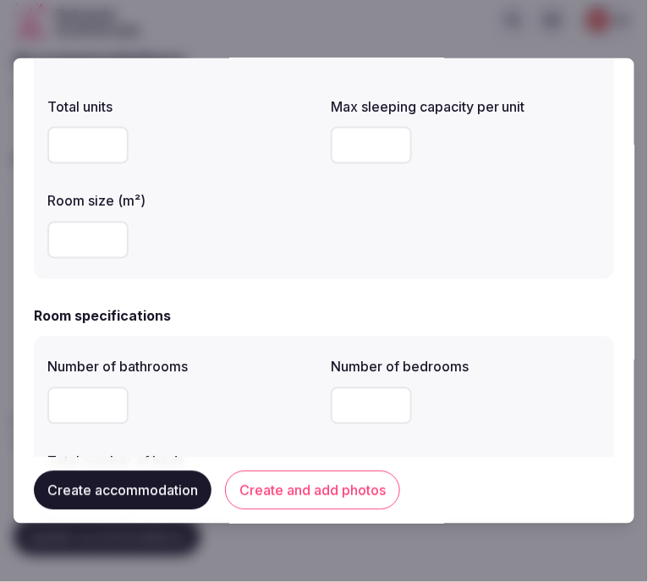
scroll to position [375, 0]
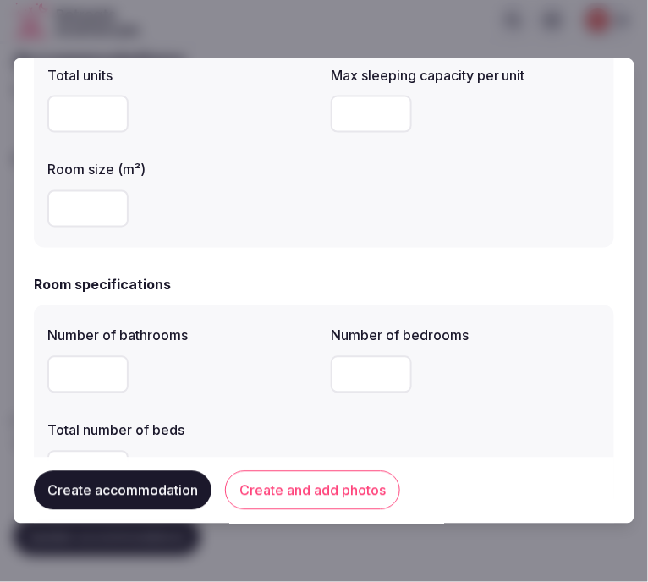
click at [70, 370] on input "number" at bounding box center [87, 374] width 81 height 37
type input "*"
click at [351, 378] on input "number" at bounding box center [371, 374] width 81 height 37
type input "*"
click at [196, 399] on div "*" at bounding box center [182, 374] width 270 height 51
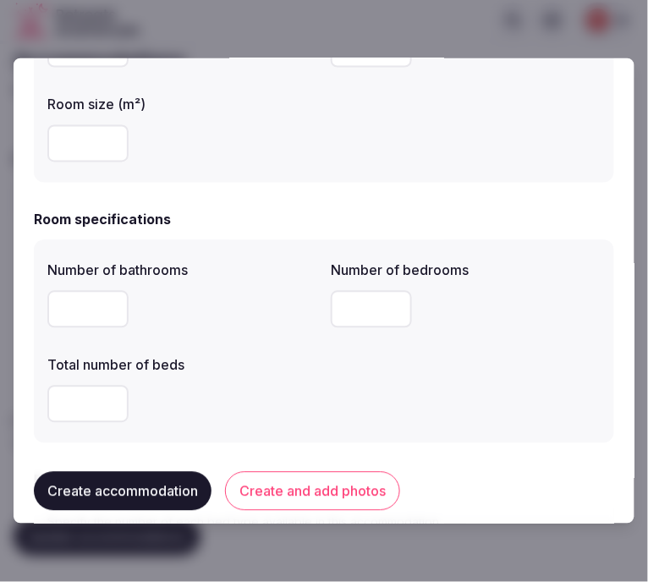
scroll to position [469, 0]
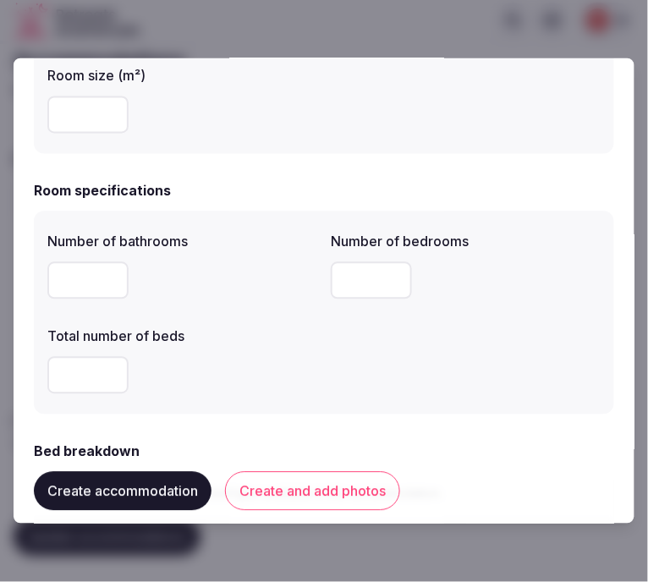
click at [88, 385] on input "number" at bounding box center [87, 375] width 81 height 37
type input "*"
click at [74, 372] on input "number" at bounding box center [87, 375] width 81 height 37
click at [193, 397] on div "*" at bounding box center [182, 375] width 270 height 51
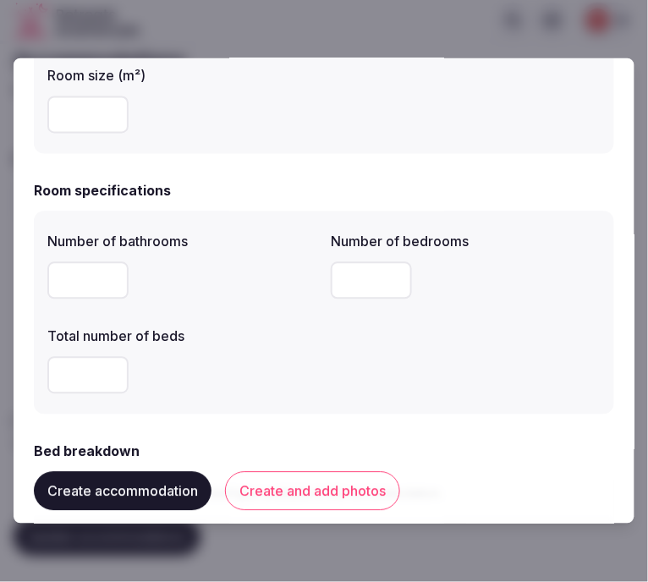
drag, startPoint x: 73, startPoint y: 374, endPoint x: 40, endPoint y: 374, distance: 33.0
click at [40, 374] on div "Number of bathrooms * Number of bedrooms * Total number of beds *" at bounding box center [324, 312] width 580 height 203
type input "*"
click at [298, 379] on div "*" at bounding box center [182, 375] width 270 height 37
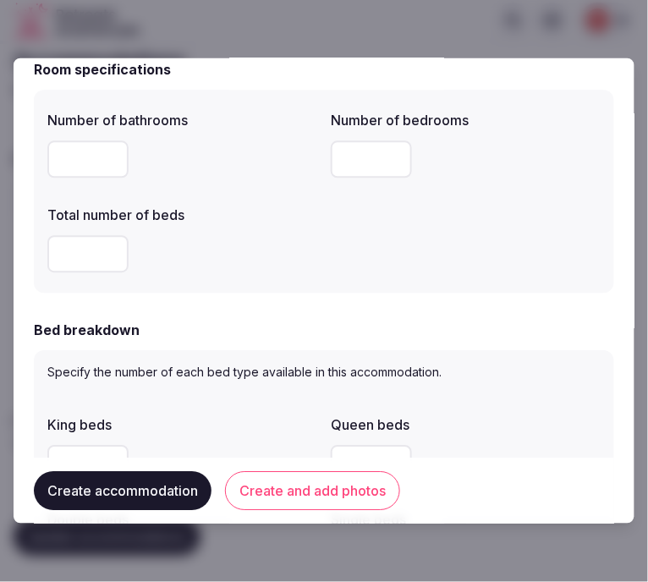
scroll to position [657, 0]
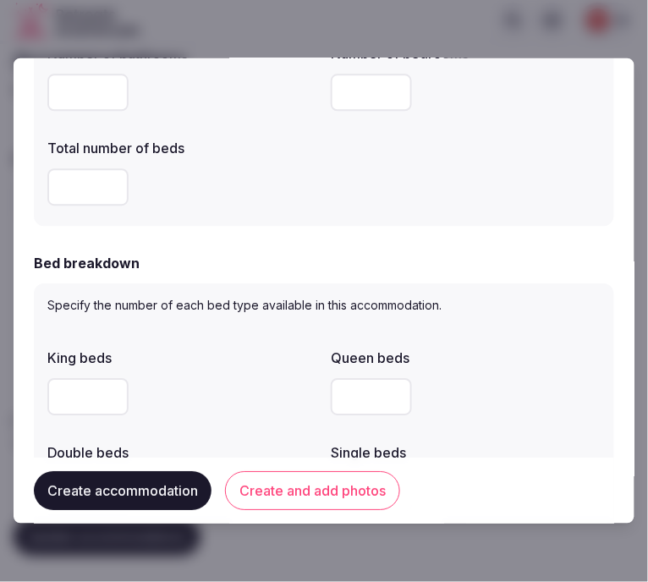
click at [77, 403] on input "number" at bounding box center [87, 397] width 81 height 37
type input "*"
drag, startPoint x: 182, startPoint y: 433, endPoint x: 221, endPoint y: 421, distance: 40.7
click at [184, 433] on div "King beds * Queen beds Double beds Single beds Twin beds" at bounding box center [323, 477] width 553 height 271
click at [510, 365] on div "Queen beds" at bounding box center [466, 382] width 270 height 81
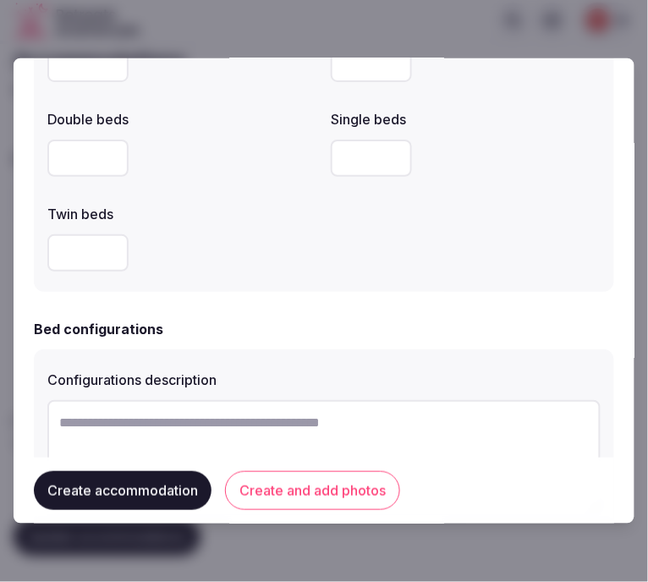
scroll to position [1033, 0]
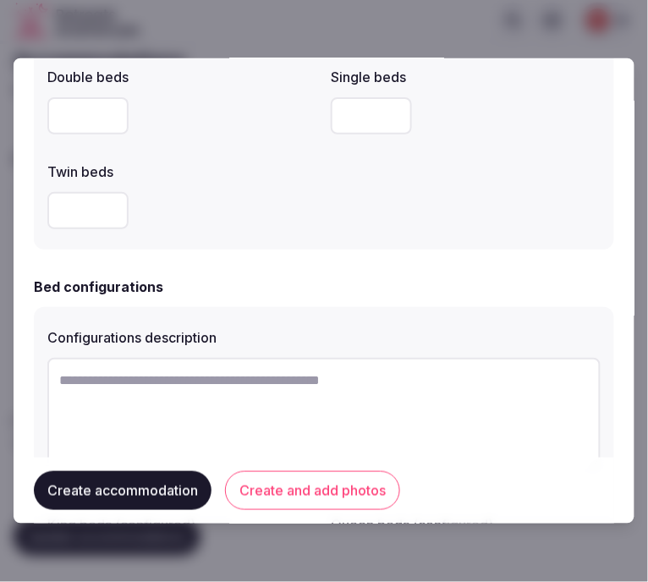
click at [129, 381] on textarea at bounding box center [323, 414] width 553 height 112
paste textarea "********"
type textarea "********"
click at [503, 324] on div "Configurations description" at bounding box center [323, 332] width 553 height 24
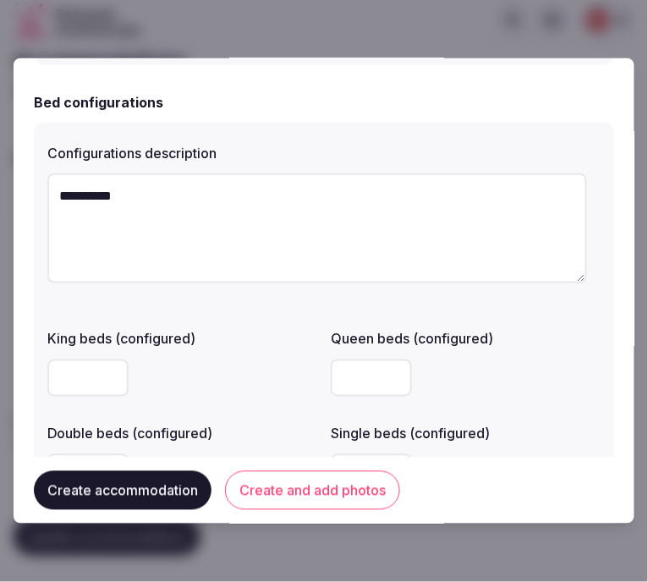
scroll to position [1315, 0]
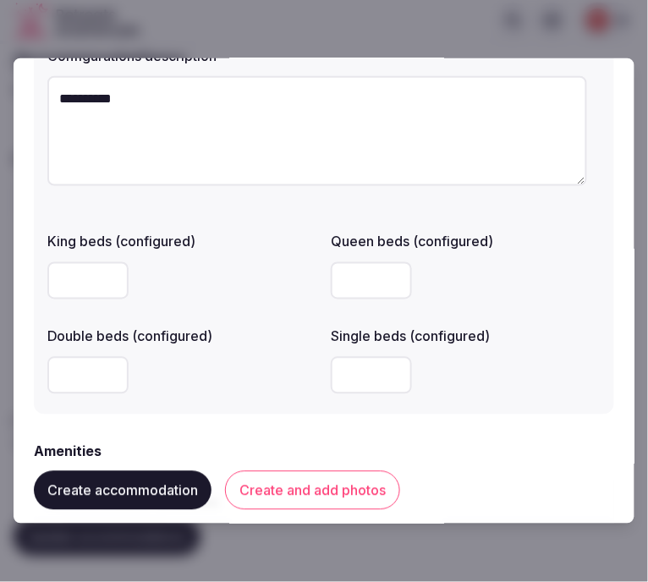
click at [69, 378] on input "number" at bounding box center [87, 375] width 81 height 37
type input "*"
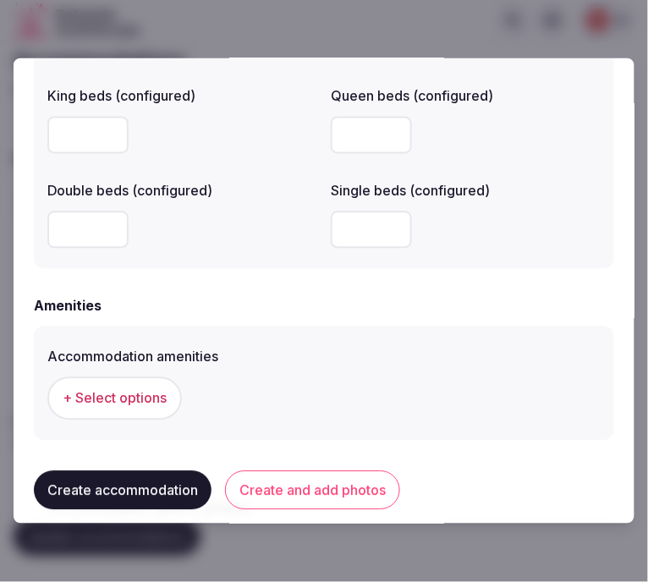
scroll to position [1597, 0]
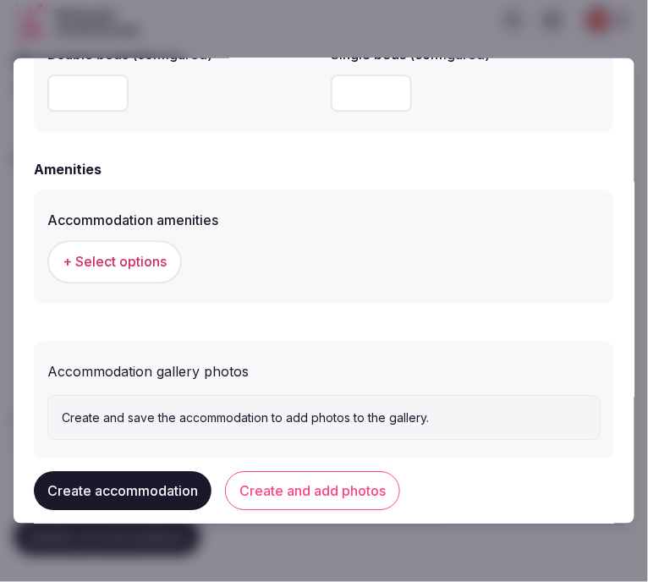
click at [82, 266] on span "+ Select options" at bounding box center [115, 262] width 104 height 19
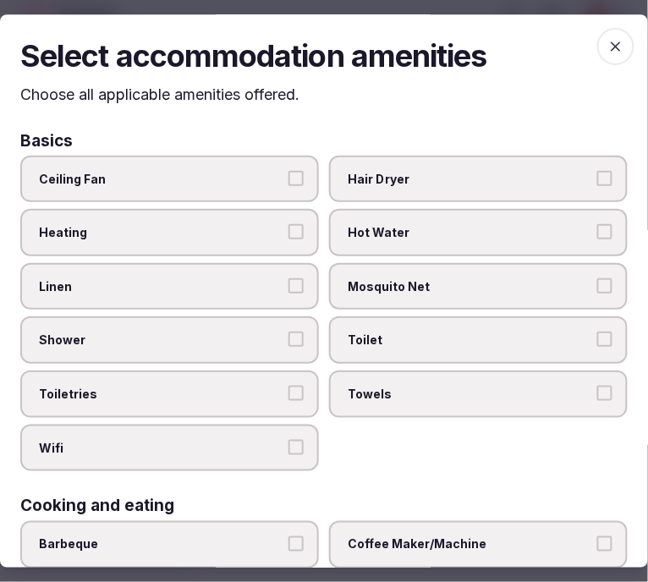
click at [276, 293] on label "Linen" at bounding box center [169, 286] width 298 height 47
click at [288, 293] on button "Linen" at bounding box center [295, 285] width 15 height 15
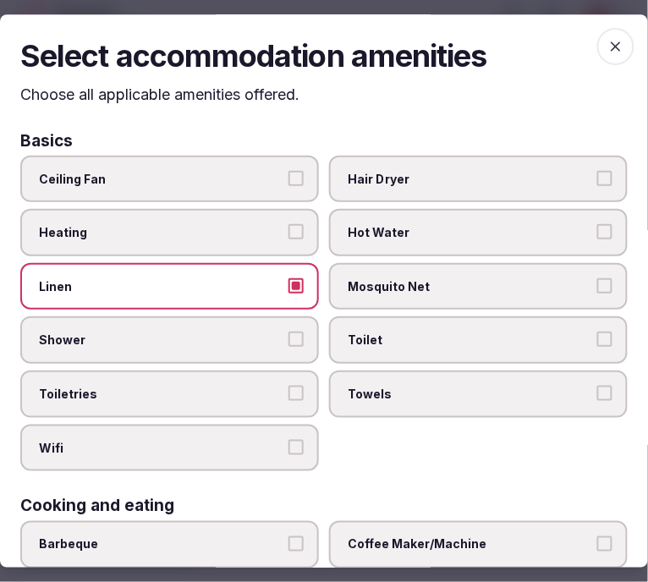
drag, startPoint x: 283, startPoint y: 334, endPoint x: 292, endPoint y: 353, distance: 20.4
click at [288, 336] on button "Shower" at bounding box center [295, 339] width 15 height 15
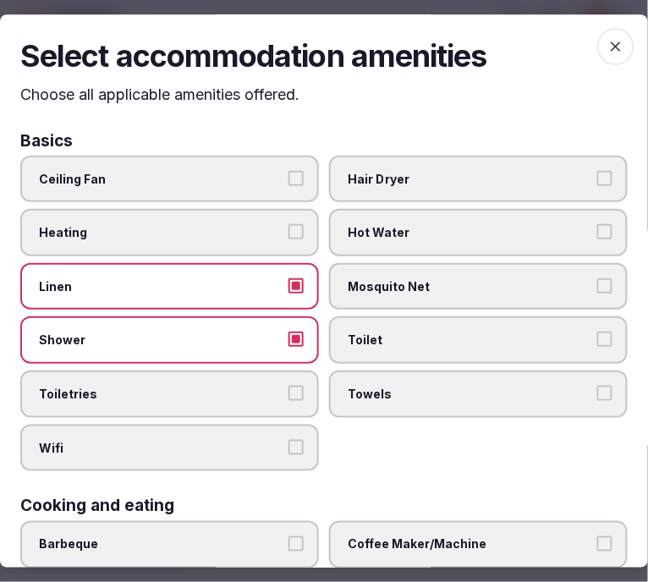
click at [306, 383] on label "Toiletries" at bounding box center [169, 393] width 298 height 47
click at [304, 386] on button "Toiletries" at bounding box center [295, 393] width 15 height 15
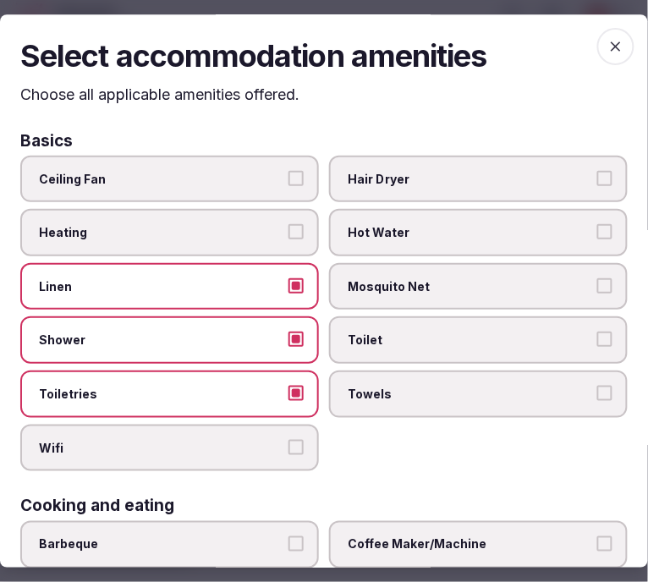
click at [304, 433] on label "Wifi" at bounding box center [169, 447] width 298 height 47
click at [304, 440] on button "Wifi" at bounding box center [295, 447] width 15 height 15
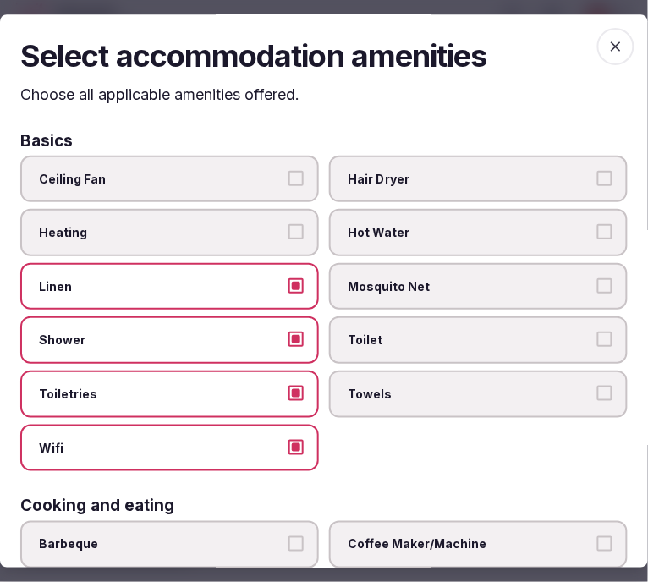
click at [358, 390] on span "Towels" at bounding box center [470, 394] width 244 height 17
click at [597, 390] on button "Towels" at bounding box center [604, 393] width 15 height 15
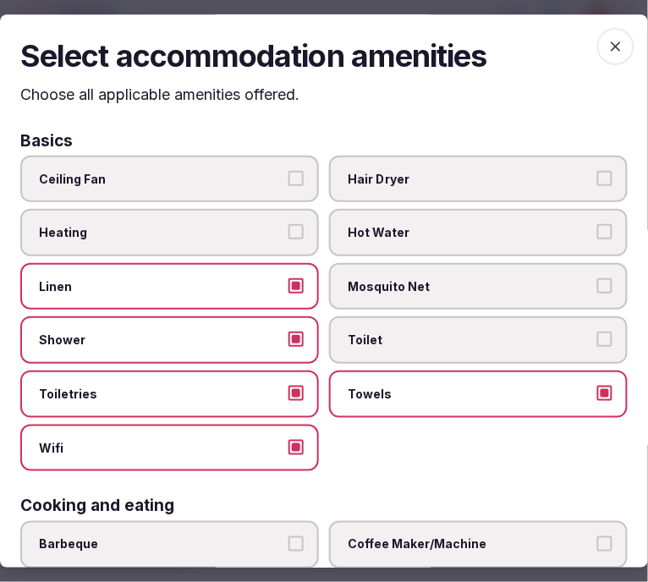
click at [379, 345] on label "Toilet" at bounding box center [478, 340] width 298 height 47
click at [597, 345] on button "Toilet" at bounding box center [604, 339] width 15 height 15
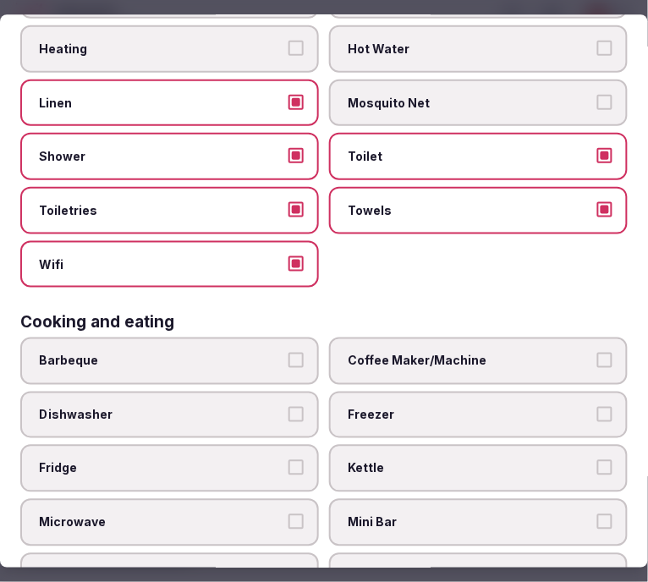
scroll to position [188, 0]
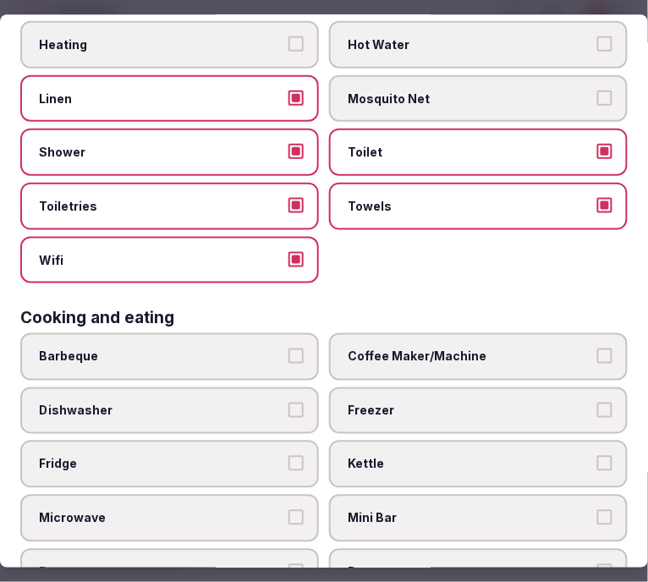
click at [387, 348] on span "Coffee Maker/Machine" at bounding box center [470, 356] width 244 height 17
click at [597, 348] on button "Coffee Maker/Machine" at bounding box center [604, 355] width 15 height 15
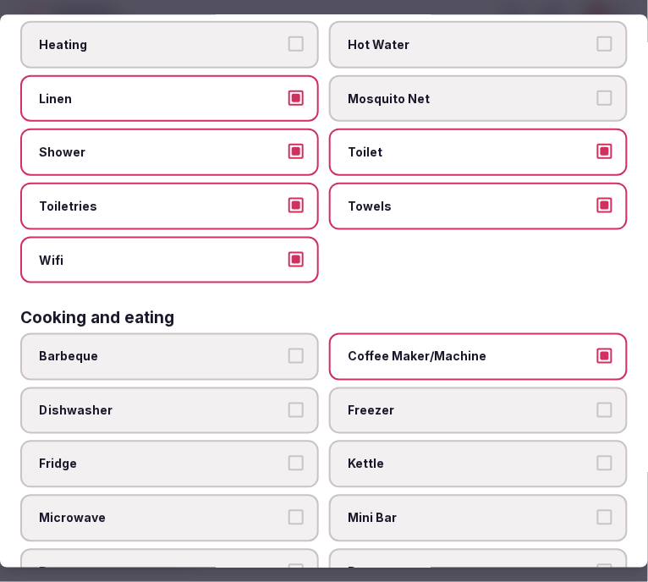
click at [411, 495] on label "Mini Bar" at bounding box center [478, 518] width 298 height 47
click at [597, 510] on button "Mini Bar" at bounding box center [604, 517] width 15 height 15
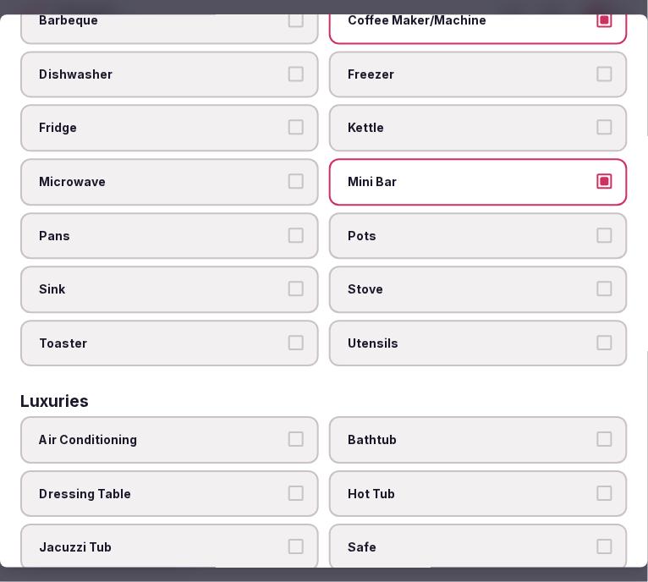
scroll to position [563, 0]
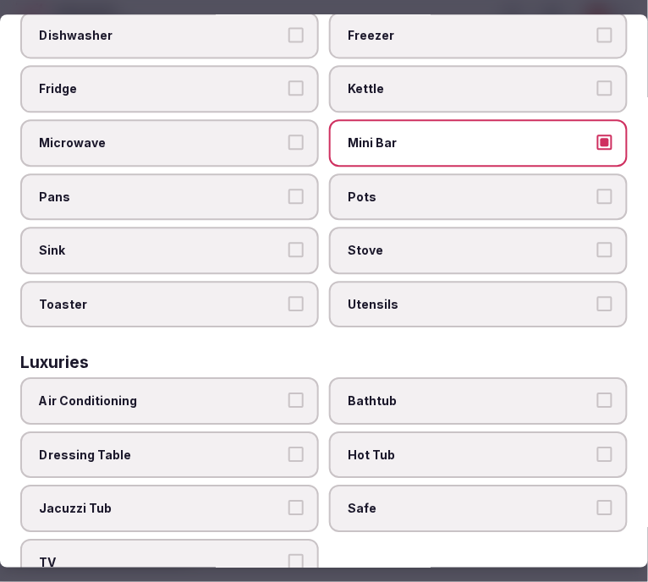
click at [222, 378] on label "Air Conditioning" at bounding box center [169, 401] width 298 height 47
click at [288, 393] on button "Air Conditioning" at bounding box center [295, 400] width 15 height 15
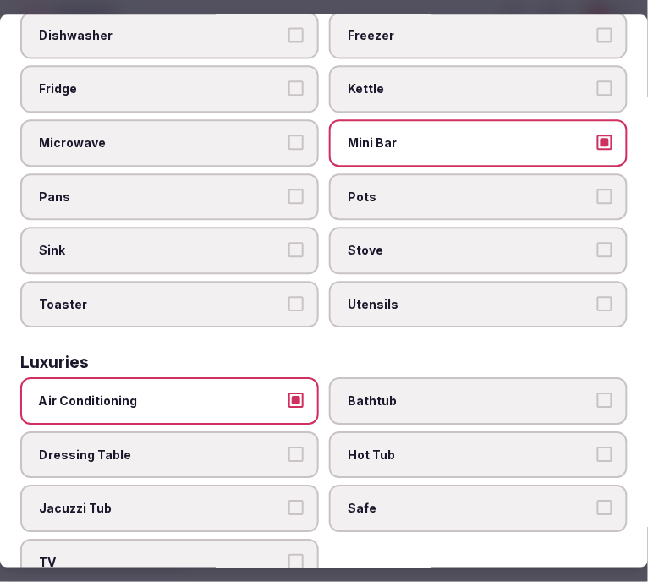
click at [370, 393] on span "Bathtub" at bounding box center [470, 401] width 244 height 17
click at [597, 393] on button "Bathtub" at bounding box center [604, 400] width 15 height 15
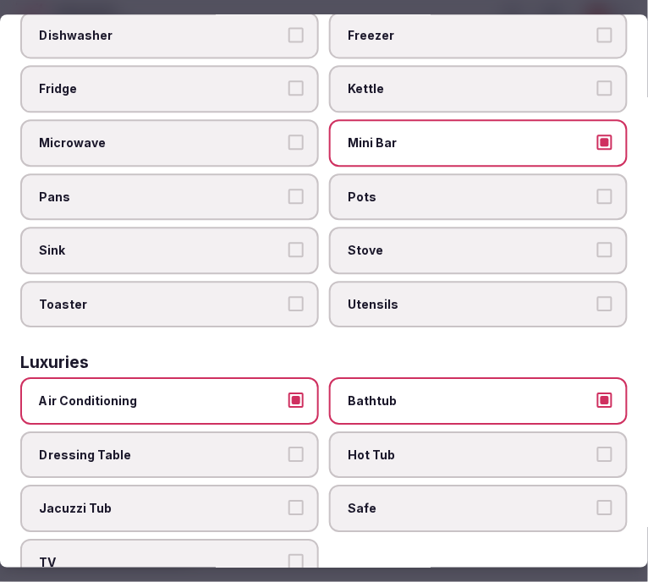
click at [381, 501] on span "Safe" at bounding box center [470, 509] width 244 height 17
click at [597, 501] on button "Safe" at bounding box center [604, 508] width 15 height 15
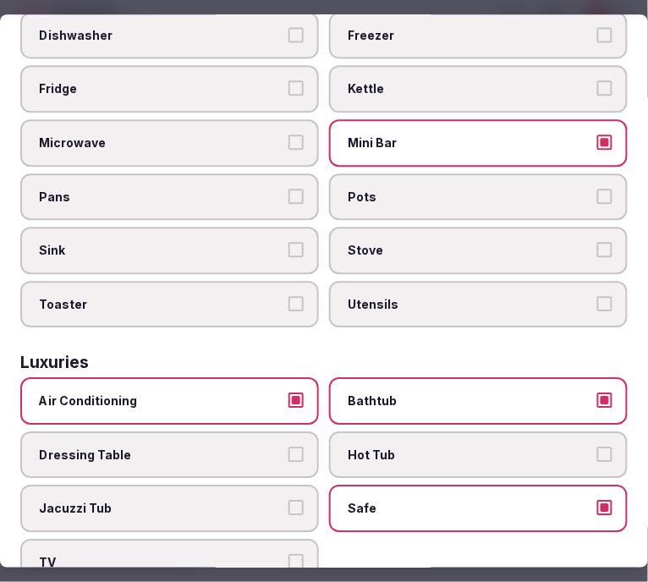
click at [272, 539] on label "TV" at bounding box center [169, 562] width 298 height 47
click at [288, 554] on button "TV" at bounding box center [295, 561] width 15 height 15
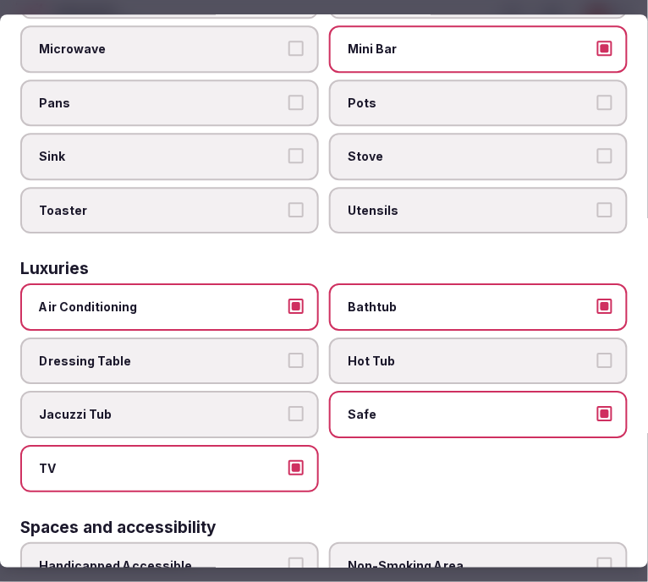
scroll to position [751, 0]
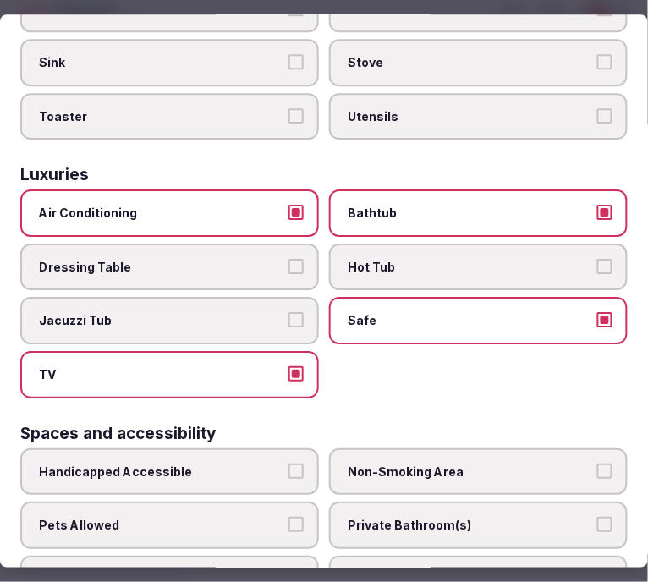
click at [406, 190] on label "Bathtub" at bounding box center [478, 213] width 298 height 47
click at [597, 205] on button "Bathtub" at bounding box center [604, 212] width 15 height 15
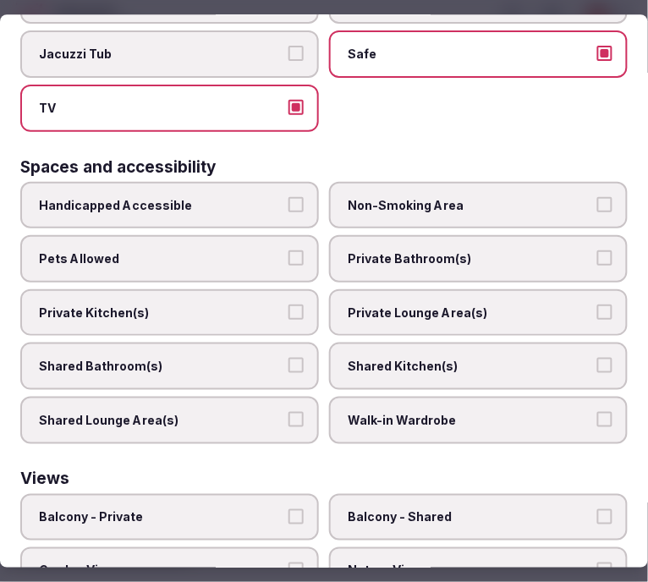
scroll to position [1033, 0]
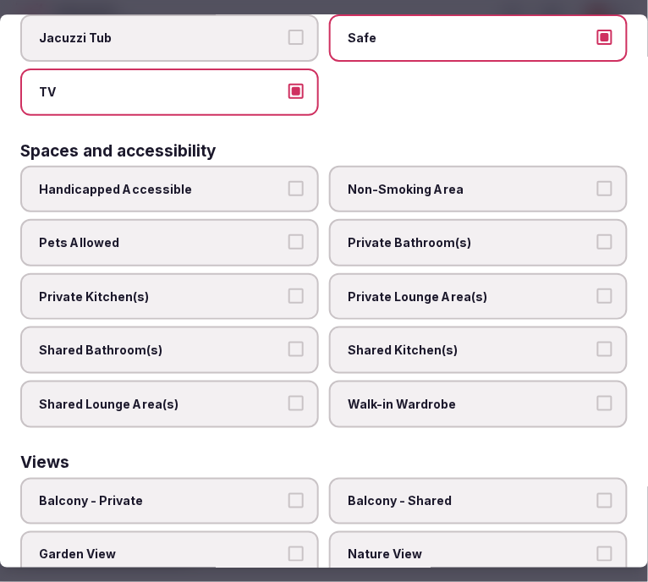
click at [402, 229] on label "Private Bathroom(s)" at bounding box center [478, 242] width 298 height 47
click at [597, 234] on button "Private Bathroom(s)" at bounding box center [604, 241] width 15 height 15
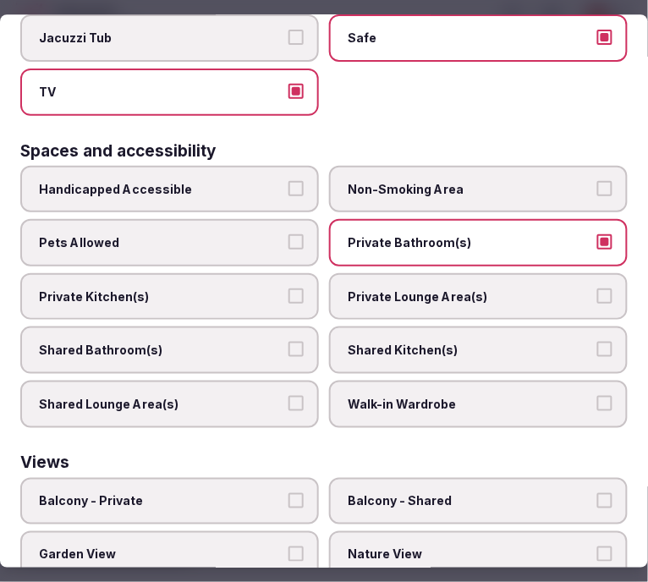
click at [402, 277] on label "Private Lounge Area(s)" at bounding box center [478, 296] width 298 height 47
click at [597, 288] on button "Private Lounge Area(s)" at bounding box center [604, 295] width 15 height 15
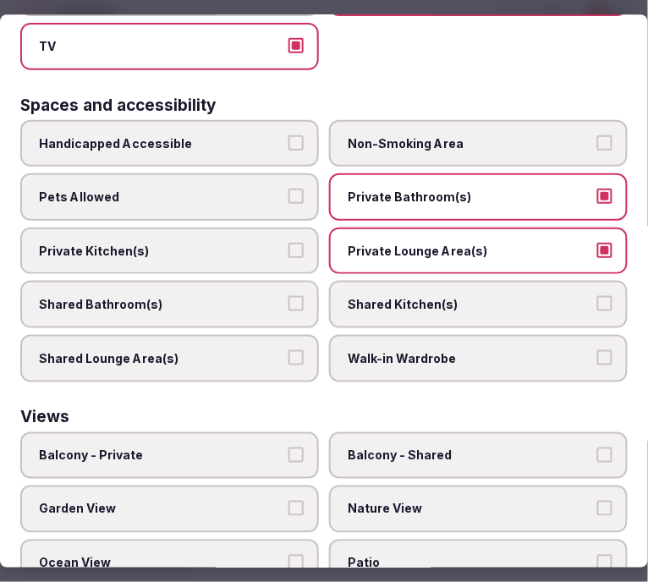
scroll to position [1131, 0]
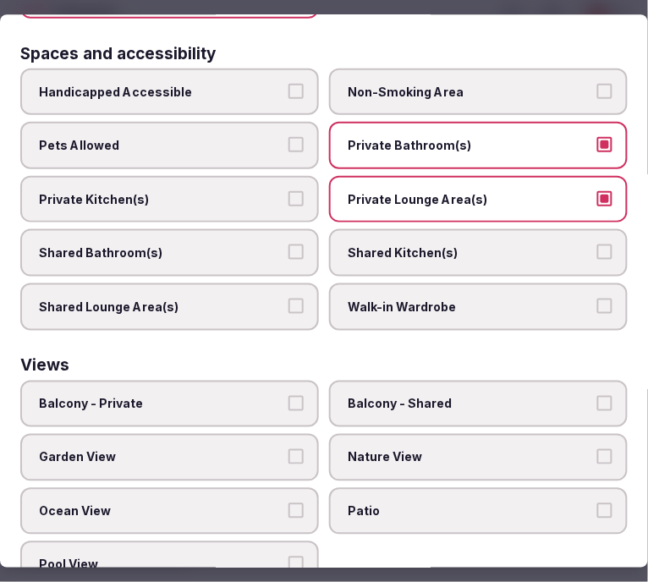
click at [386, 449] on span "Nature View" at bounding box center [470, 457] width 244 height 17
click at [597, 449] on button "Nature View" at bounding box center [604, 456] width 15 height 15
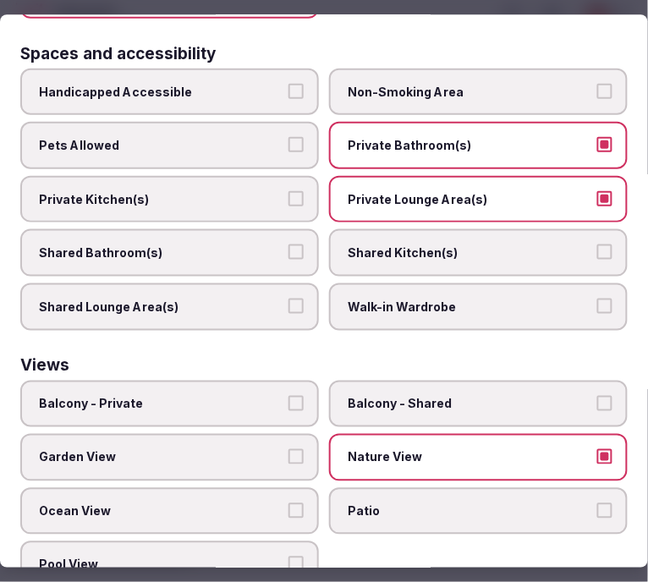
click at [360, 434] on label "Nature View" at bounding box center [478, 457] width 298 height 47
click at [597, 449] on button "Nature View" at bounding box center [604, 456] width 15 height 15
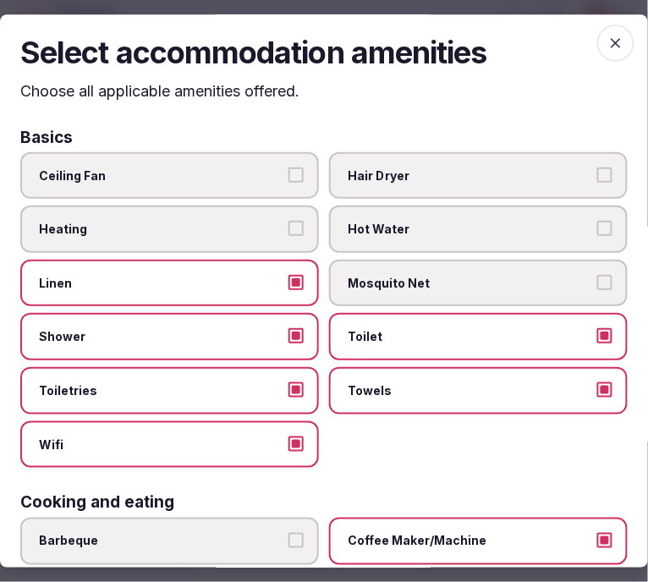
scroll to position [0, 0]
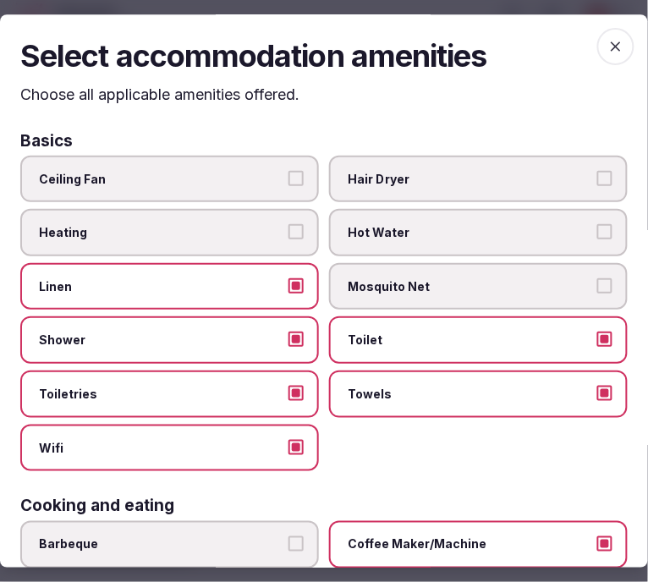
click at [607, 43] on icon "button" at bounding box center [615, 46] width 17 height 17
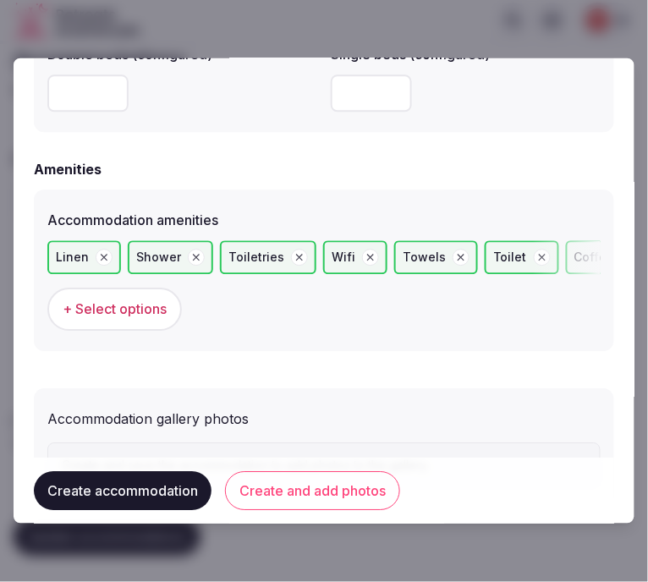
click at [283, 488] on button "Create and add photos" at bounding box center [312, 490] width 175 height 39
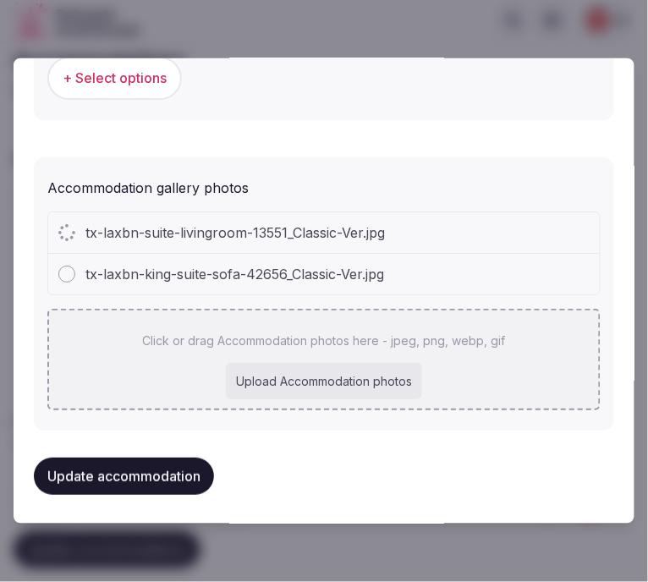
scroll to position [1832, 0]
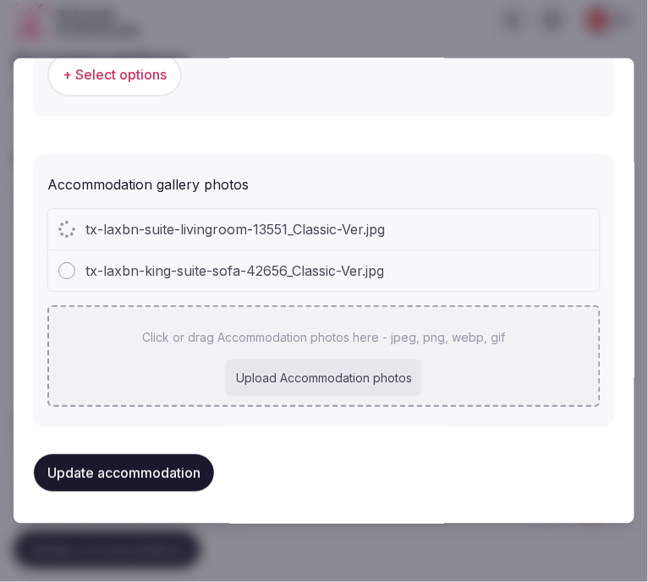
click at [461, 346] on p "Click or drag Accommodation photos here - jpeg, png, webp, gif" at bounding box center [324, 337] width 363 height 17
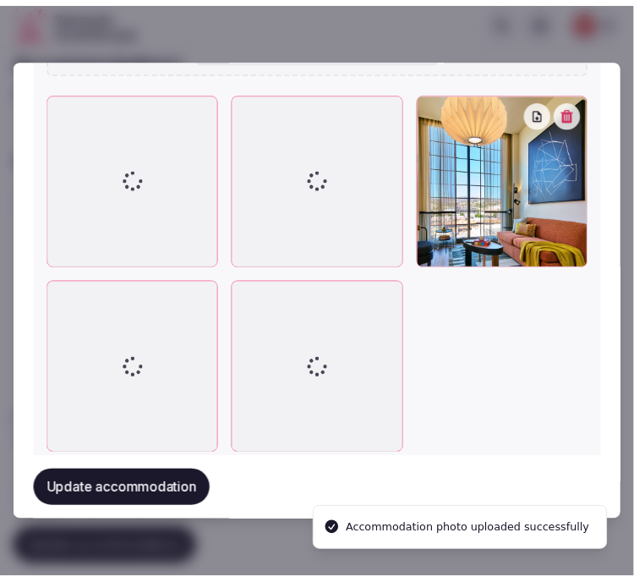
scroll to position [2166, 0]
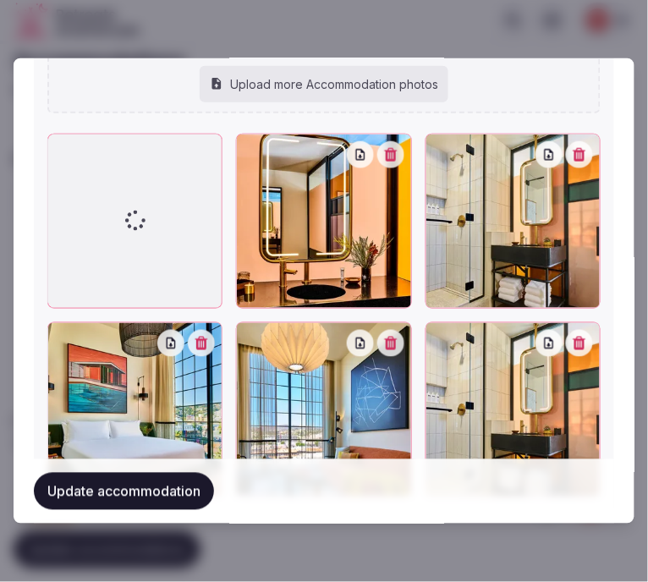
click at [205, 497] on button "Update accommodation" at bounding box center [124, 491] width 180 height 37
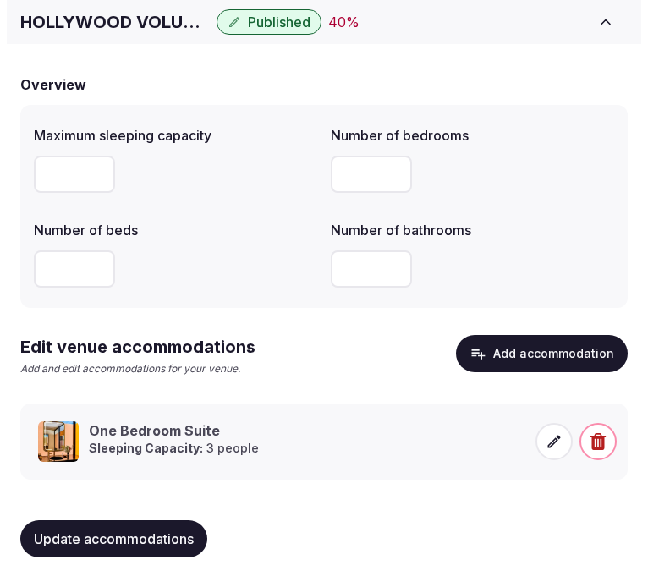
scroll to position [127, 0]
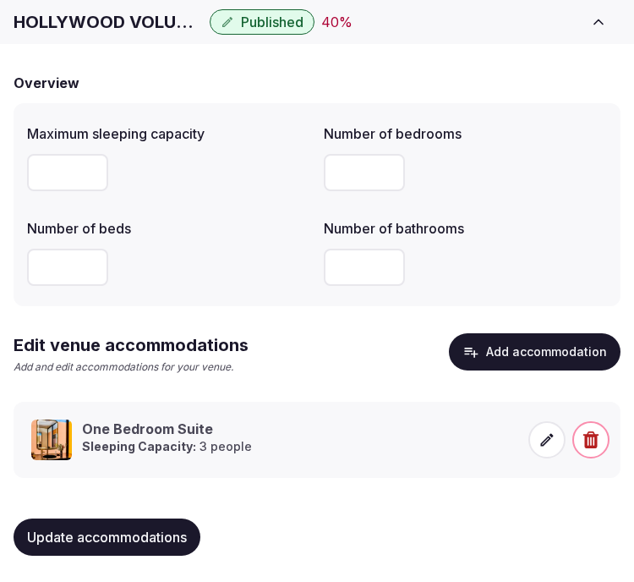
click at [554, 426] on span at bounding box center [547, 439] width 37 height 37
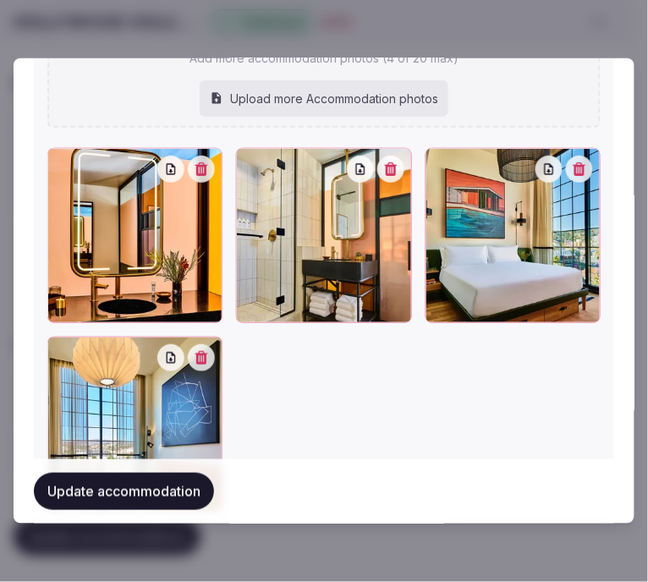
scroll to position [1918, 0]
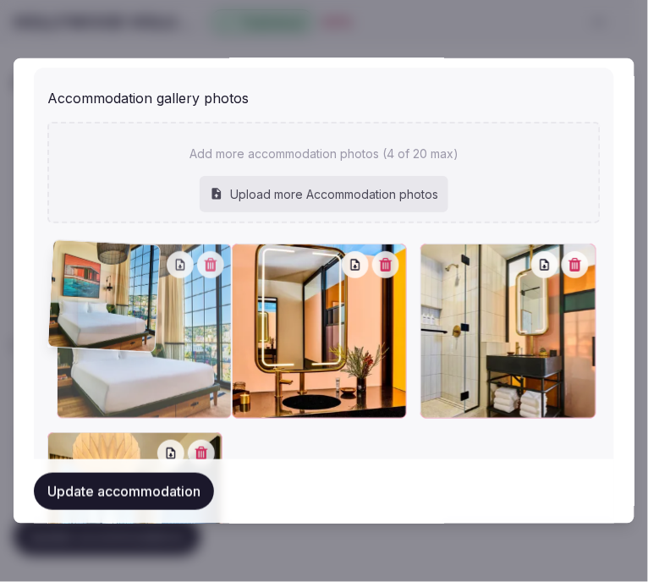
drag, startPoint x: 430, startPoint y: 256, endPoint x: 18, endPoint y: 260, distance: 411.8
click at [18, 260] on div "**********" at bounding box center [324, 290] width 621 height 465
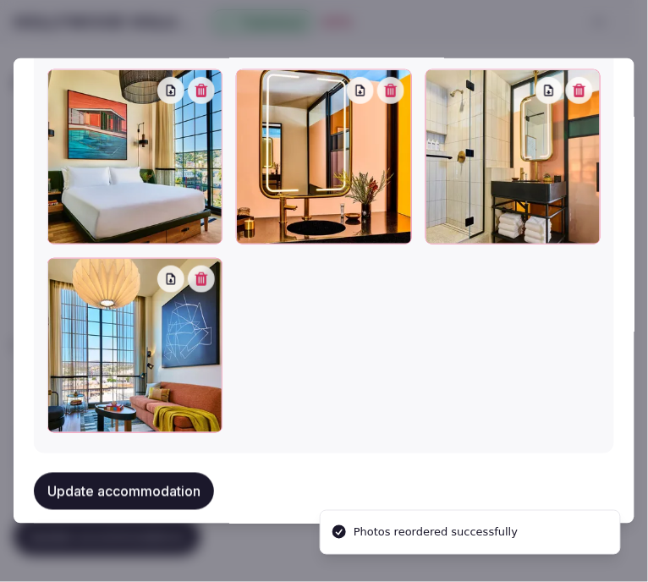
scroll to position [2106, 0]
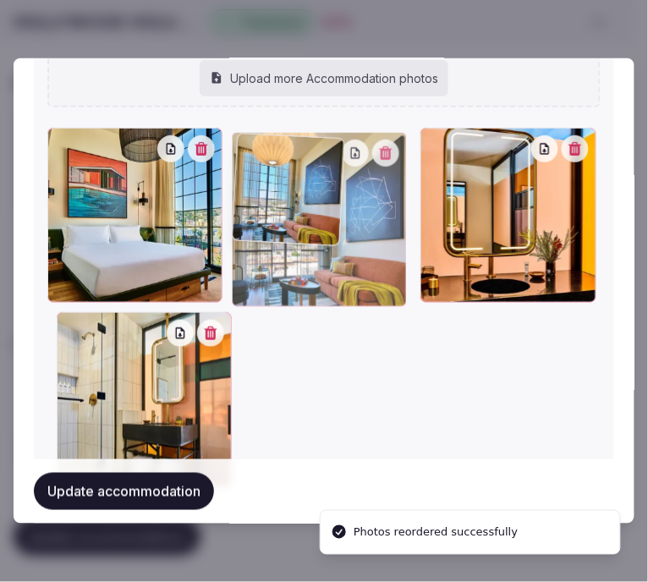
drag, startPoint x: 63, startPoint y: 260, endPoint x: 273, endPoint y: 100, distance: 263.7
click at [273, 100] on div "Add more accommodation photos (4 of 20 max) Upload more Accommodation photos To…" at bounding box center [323, 248] width 553 height 486
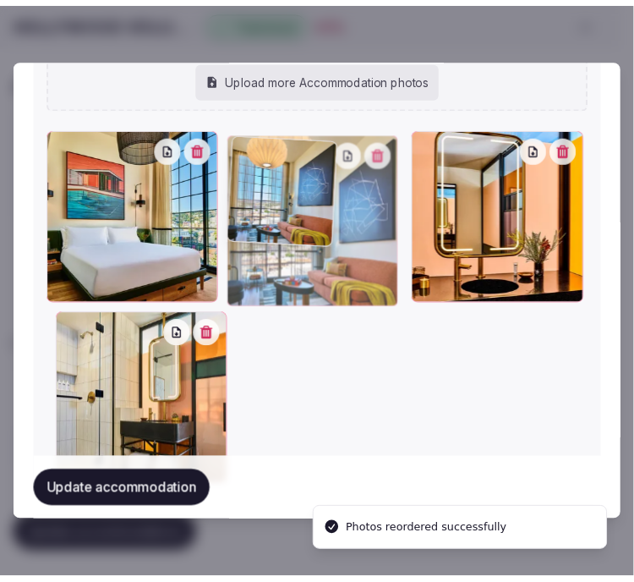
scroll to position [2024, 0]
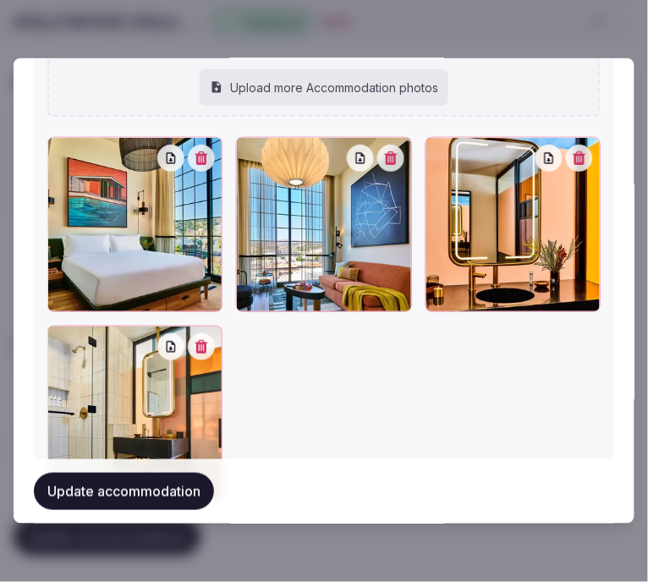
click at [147, 496] on button "Update accommodation" at bounding box center [124, 491] width 180 height 37
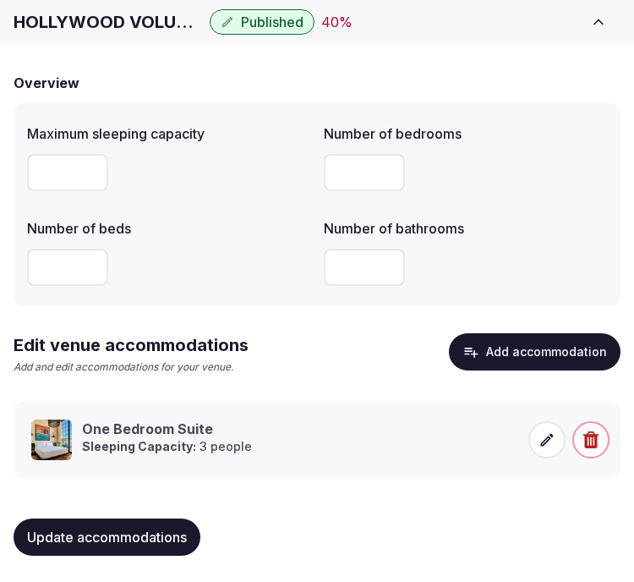
click at [86, 529] on span "Update accommodations" at bounding box center [107, 537] width 160 height 17
drag, startPoint x: 134, startPoint y: 556, endPoint x: 137, endPoint y: 545, distance: 12.3
click at [137, 545] on div "Update accommodations" at bounding box center [317, 537] width 607 height 64
click at [146, 518] on button "Update accommodations" at bounding box center [107, 536] width 187 height 37
drag, startPoint x: 587, startPoint y: 76, endPoint x: 563, endPoint y: 96, distance: 31.2
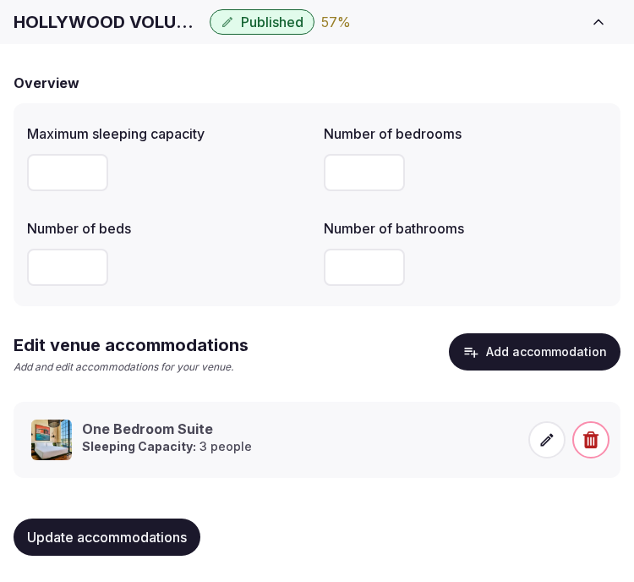
click at [586, 76] on div "Overview" at bounding box center [317, 83] width 607 height 20
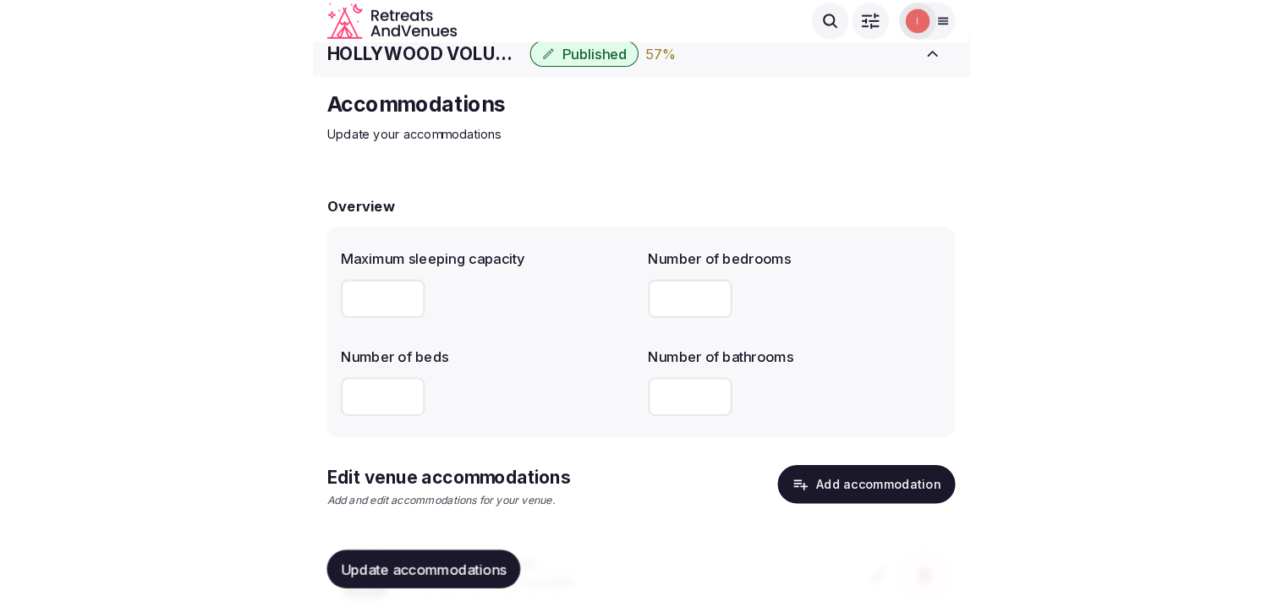
scroll to position [0, 0]
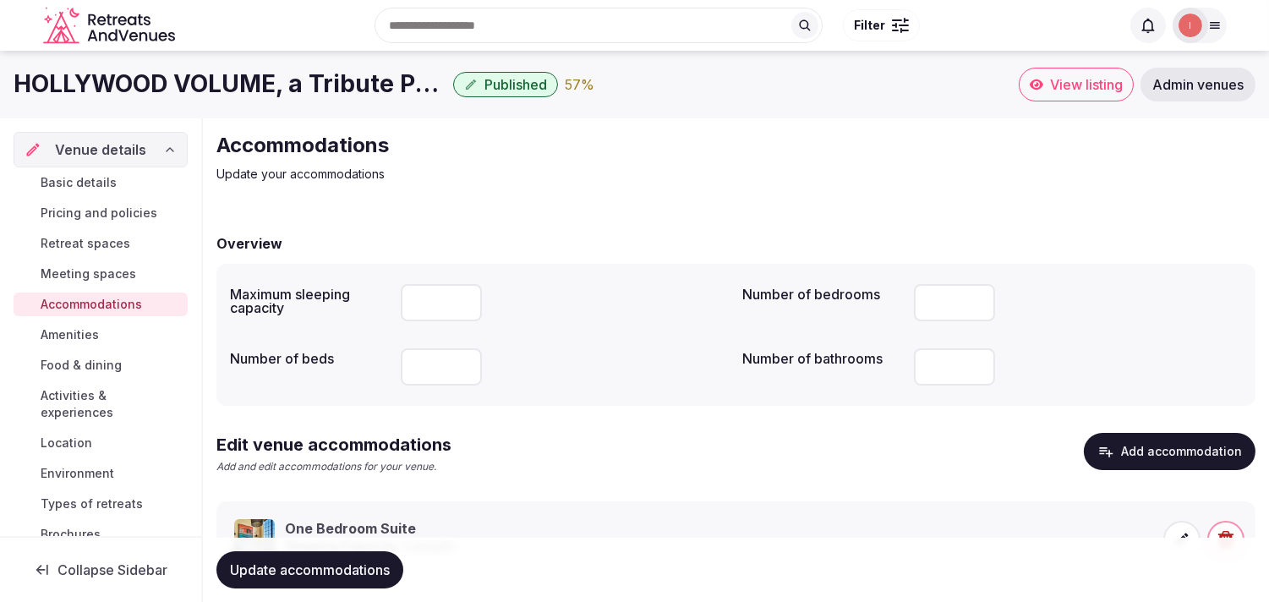
click at [77, 328] on span "Amenities" at bounding box center [70, 334] width 58 height 17
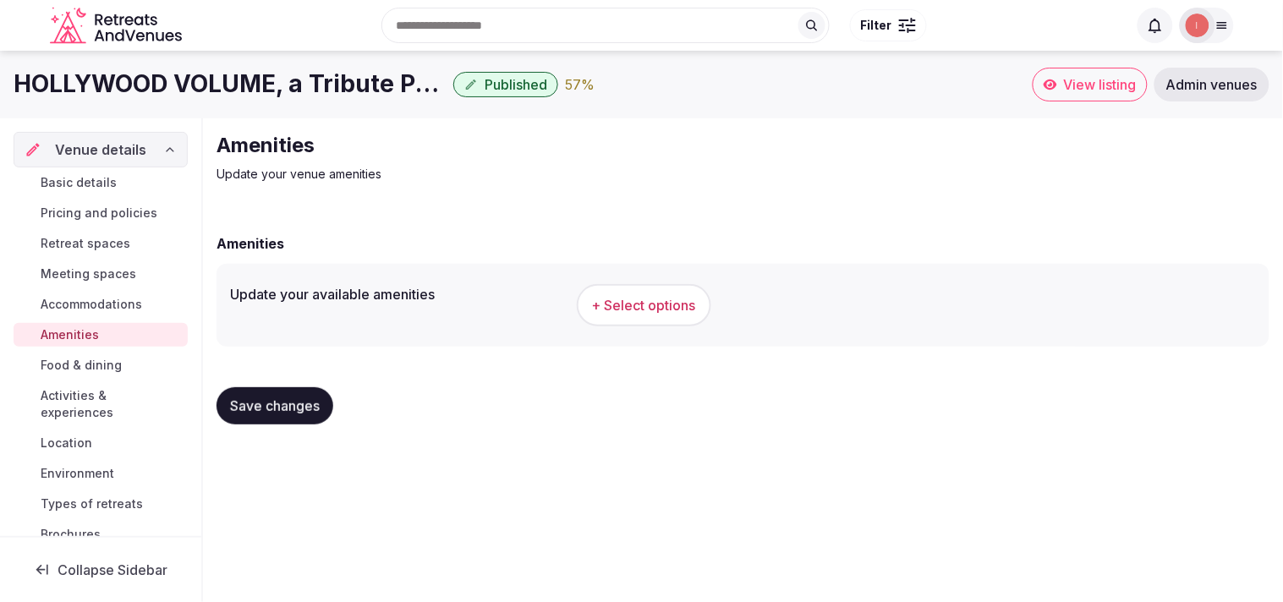
click at [269, 412] on span "Save changes" at bounding box center [275, 405] width 90 height 17
click at [269, 412] on div "Save changes" at bounding box center [274, 405] width 117 height 37
click at [633, 306] on span "+ Select options" at bounding box center [644, 305] width 104 height 19
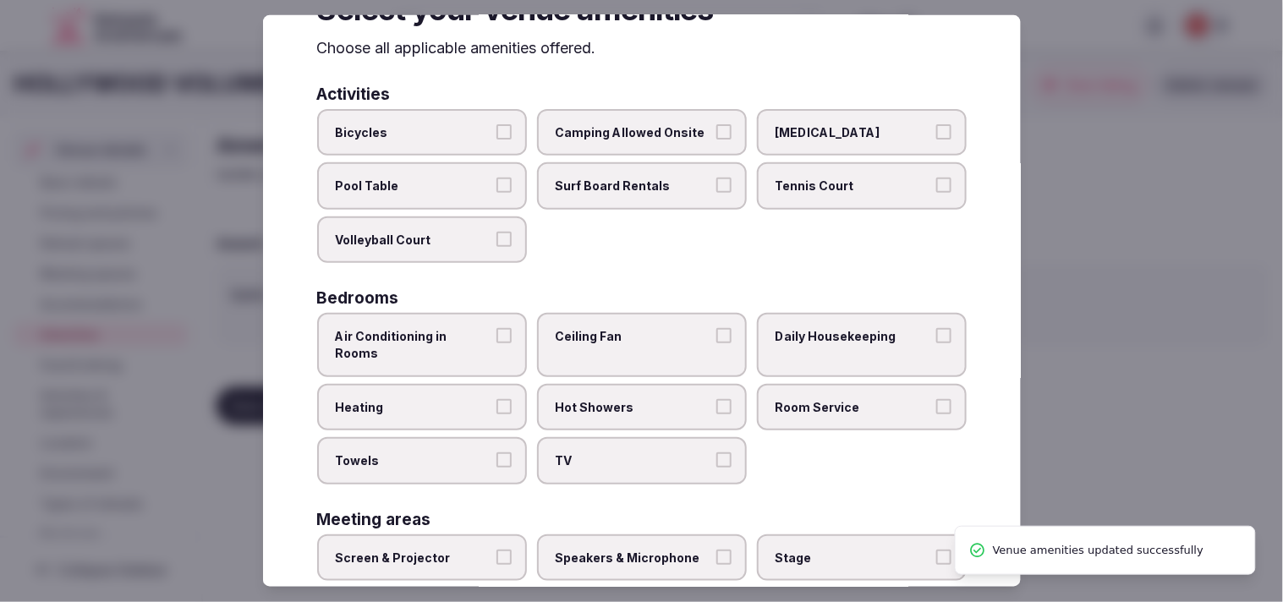
scroll to position [94, 0]
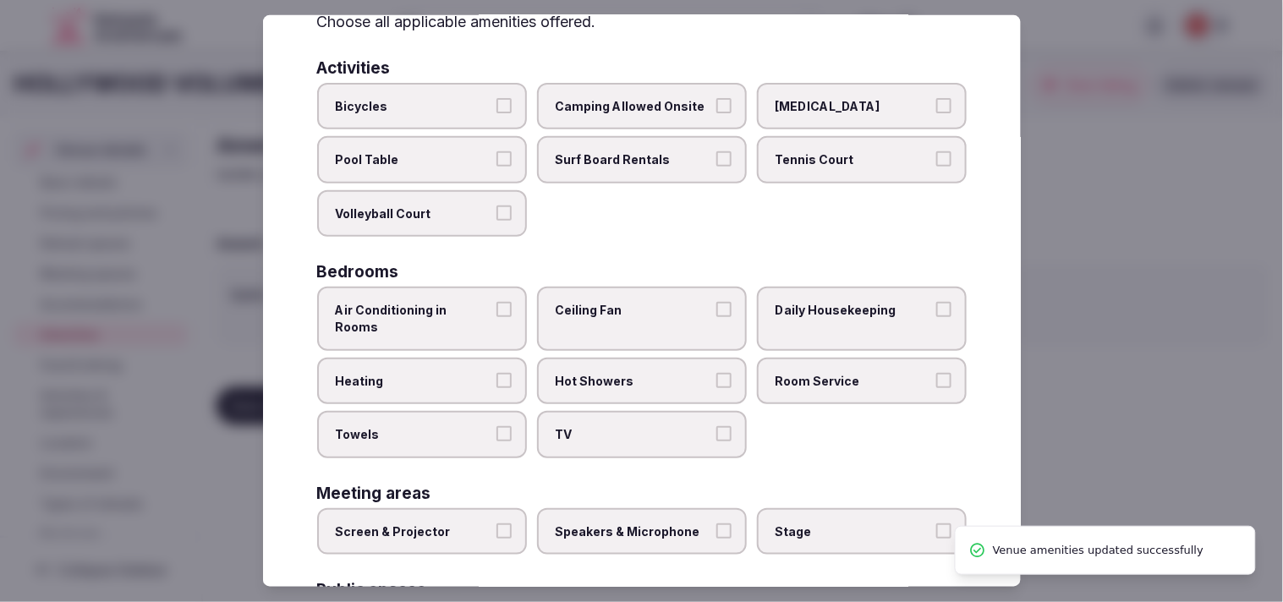
click at [491, 299] on label "Air Conditioning in Rooms" at bounding box center [422, 318] width 210 height 63
click at [496, 302] on button "Air Conditioning in Rooms" at bounding box center [503, 309] width 15 height 15
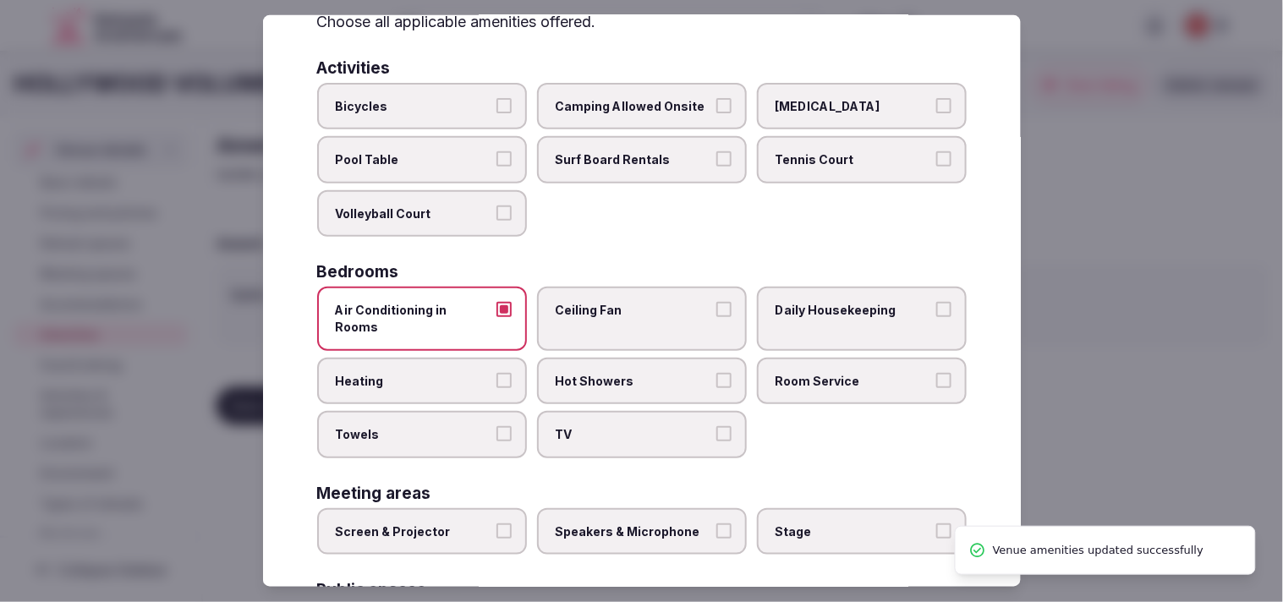
click at [633, 310] on label "Ceiling Fan" at bounding box center [642, 318] width 210 height 63
click at [633, 310] on button "Ceiling Fan" at bounding box center [723, 309] width 15 height 15
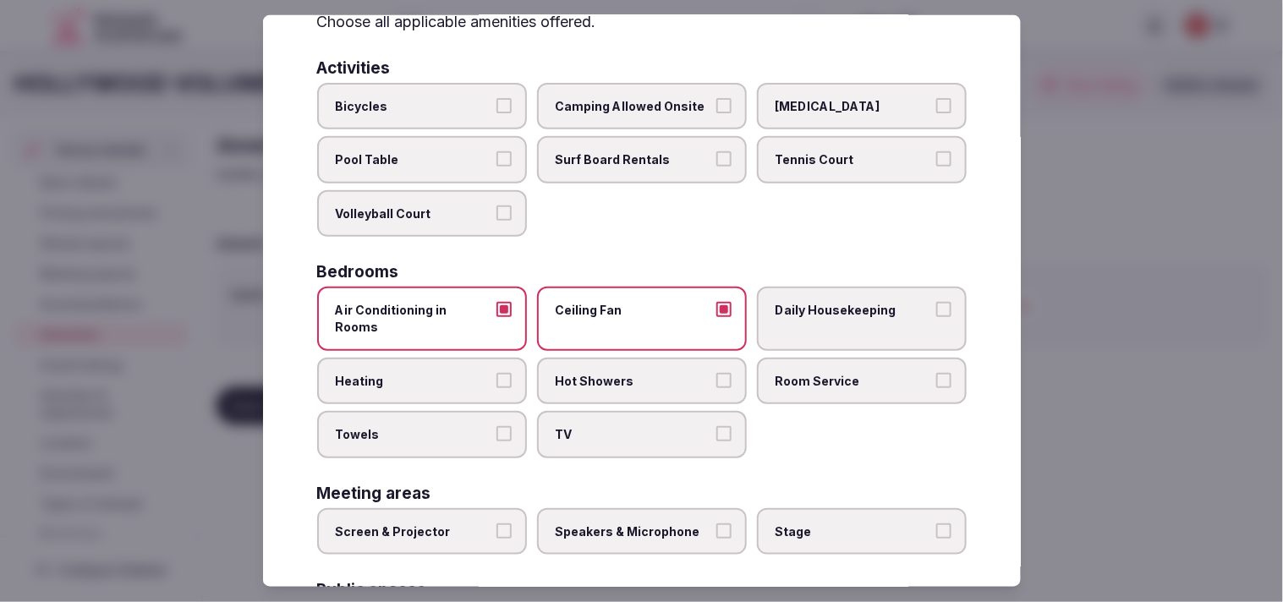
click at [633, 321] on label "Daily Housekeeping" at bounding box center [862, 318] width 210 height 63
click at [633, 317] on button "Daily Housekeeping" at bounding box center [943, 309] width 15 height 15
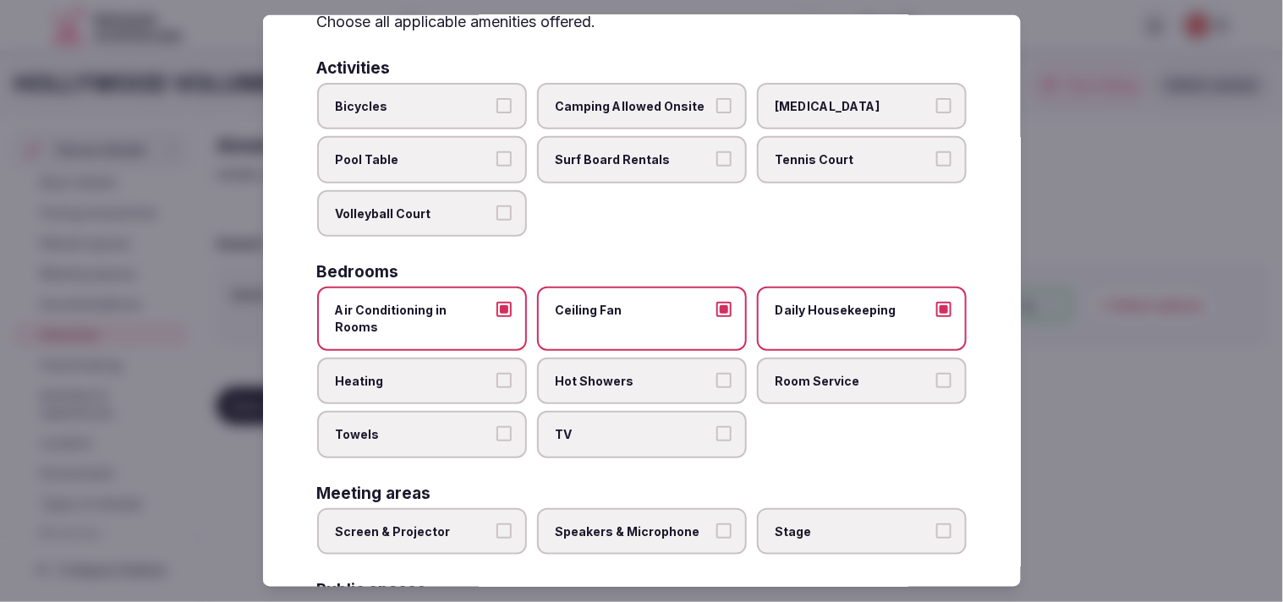
drag, startPoint x: 660, startPoint y: 305, endPoint x: 682, endPoint y: 316, distance: 24.6
click at [633, 306] on span "Ceiling Fan" at bounding box center [634, 310] width 156 height 17
click at [633, 306] on button "Ceiling Fan" at bounding box center [723, 309] width 15 height 15
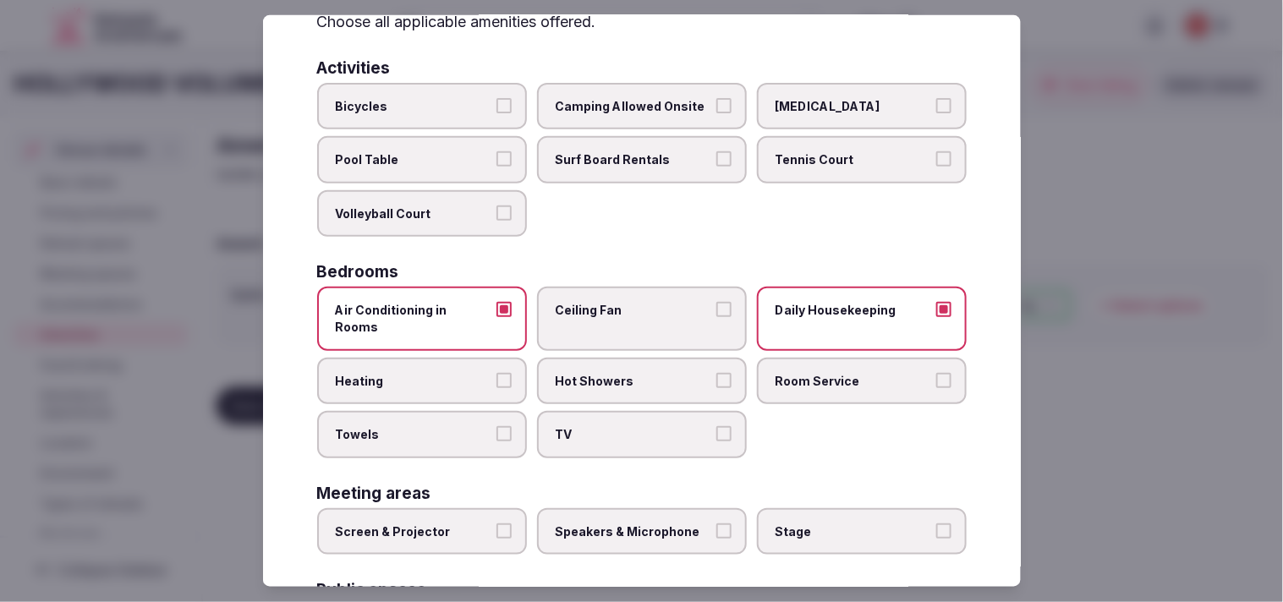
click at [633, 372] on span "Room Service" at bounding box center [853, 380] width 156 height 17
click at [633, 372] on button "Room Service" at bounding box center [943, 379] width 15 height 15
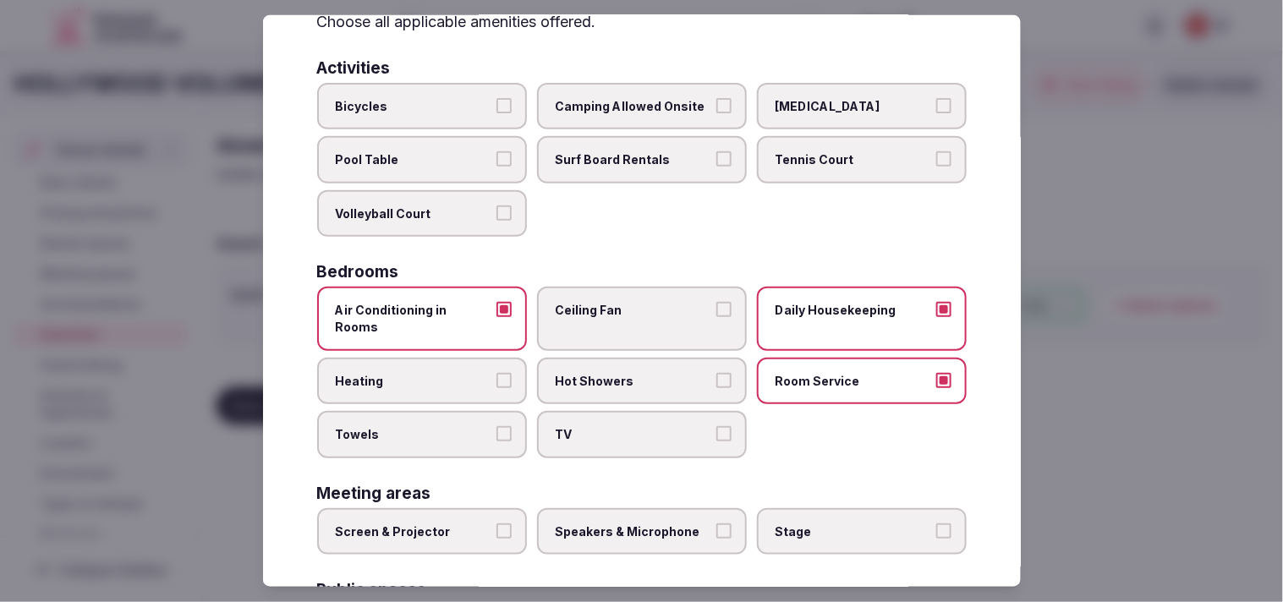
drag, startPoint x: 490, startPoint y: 393, endPoint x: 503, endPoint y: 400, distance: 14.4
click at [489, 411] on label "Towels" at bounding box center [422, 434] width 210 height 47
click at [496, 426] on button "Towels" at bounding box center [503, 433] width 15 height 15
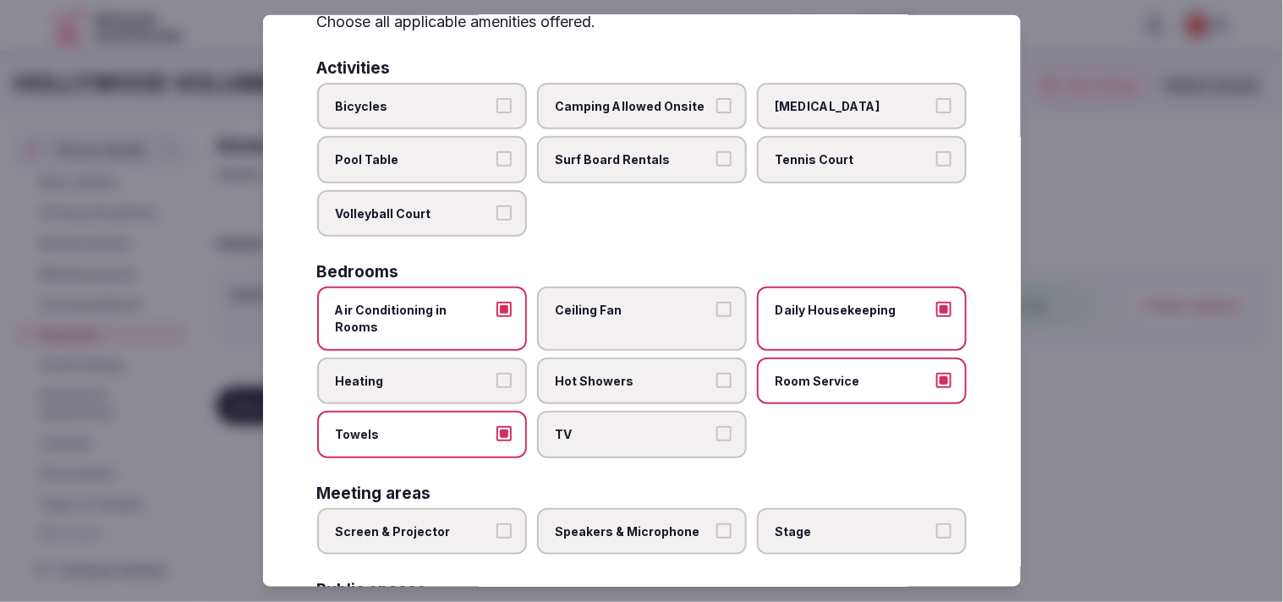
click at [611, 426] on span "TV" at bounding box center [634, 434] width 156 height 17
click at [633, 426] on button "TV" at bounding box center [723, 433] width 15 height 15
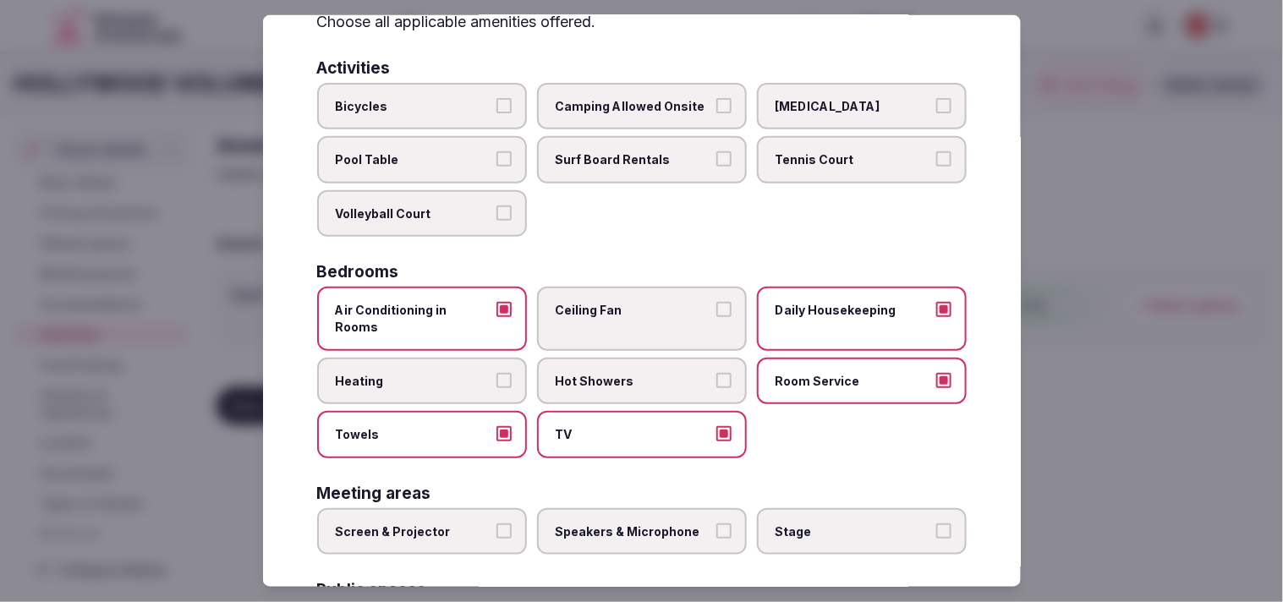
click at [633, 375] on label "Hot Showers" at bounding box center [642, 380] width 210 height 47
click at [633, 375] on button "Hot Showers" at bounding box center [723, 379] width 15 height 15
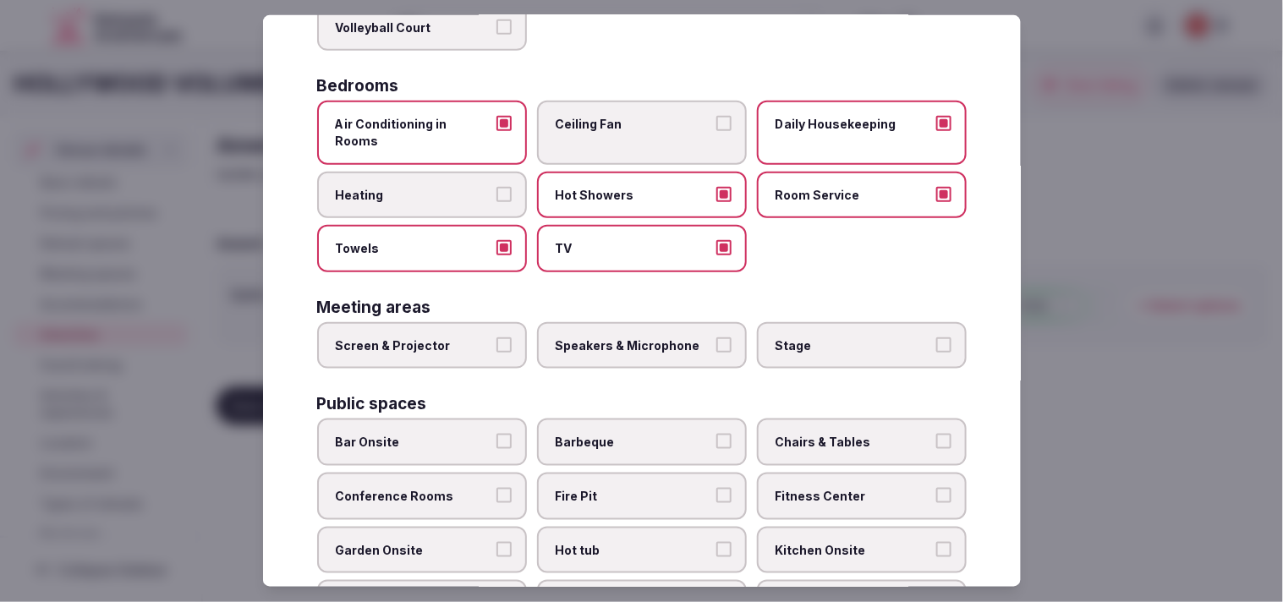
scroll to position [375, 0]
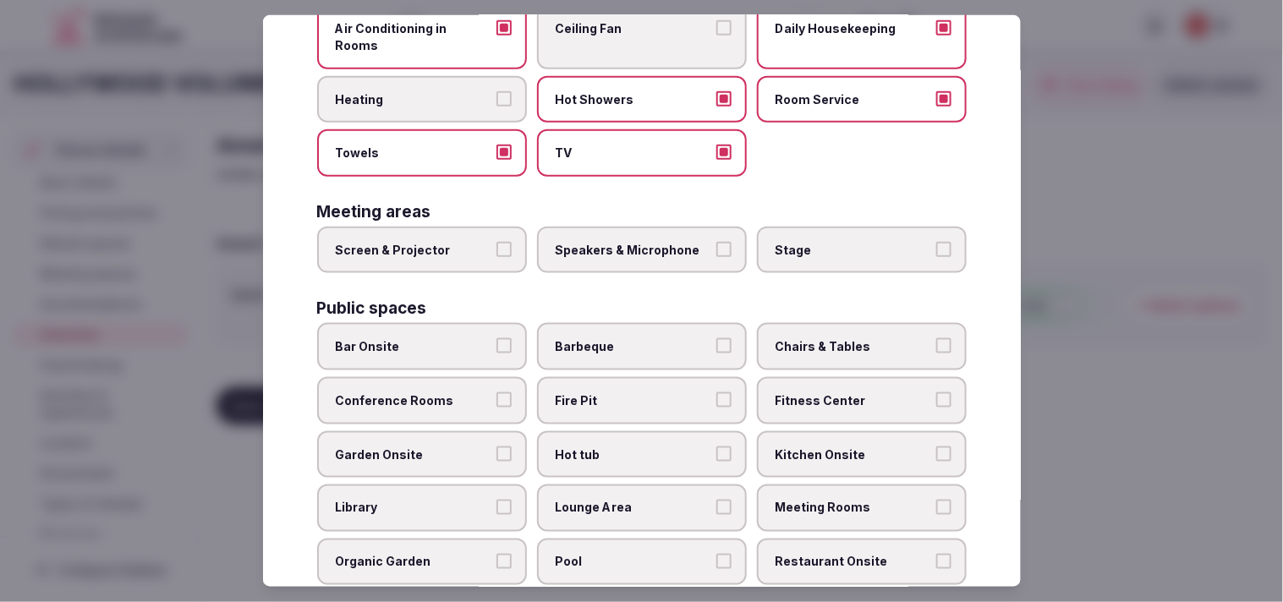
click at [501, 232] on label "Screen & Projector" at bounding box center [422, 250] width 210 height 47
click at [501, 242] on button "Screen & Projector" at bounding box center [503, 249] width 15 height 15
click at [633, 233] on label "Speakers & Microphone" at bounding box center [642, 250] width 210 height 47
click at [633, 242] on button "Speakers & Microphone" at bounding box center [723, 249] width 15 height 15
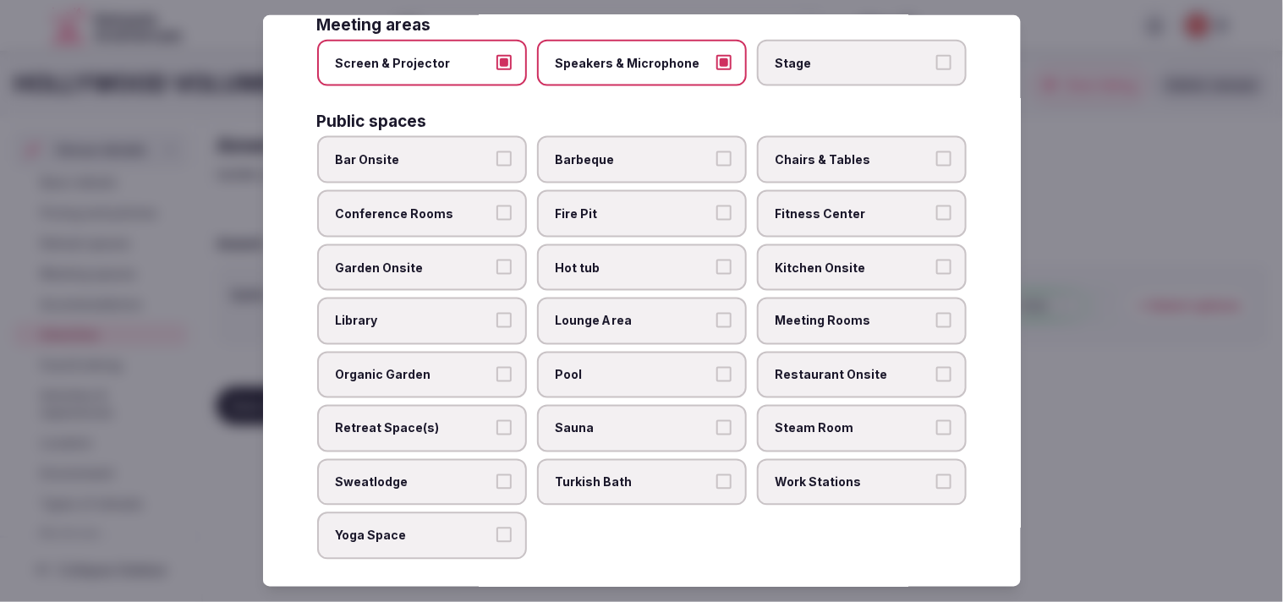
scroll to position [563, 0]
click at [475, 151] on span "Bar Onsite" at bounding box center [414, 159] width 156 height 17
click at [496, 151] on button "Bar Onsite" at bounding box center [503, 158] width 15 height 15
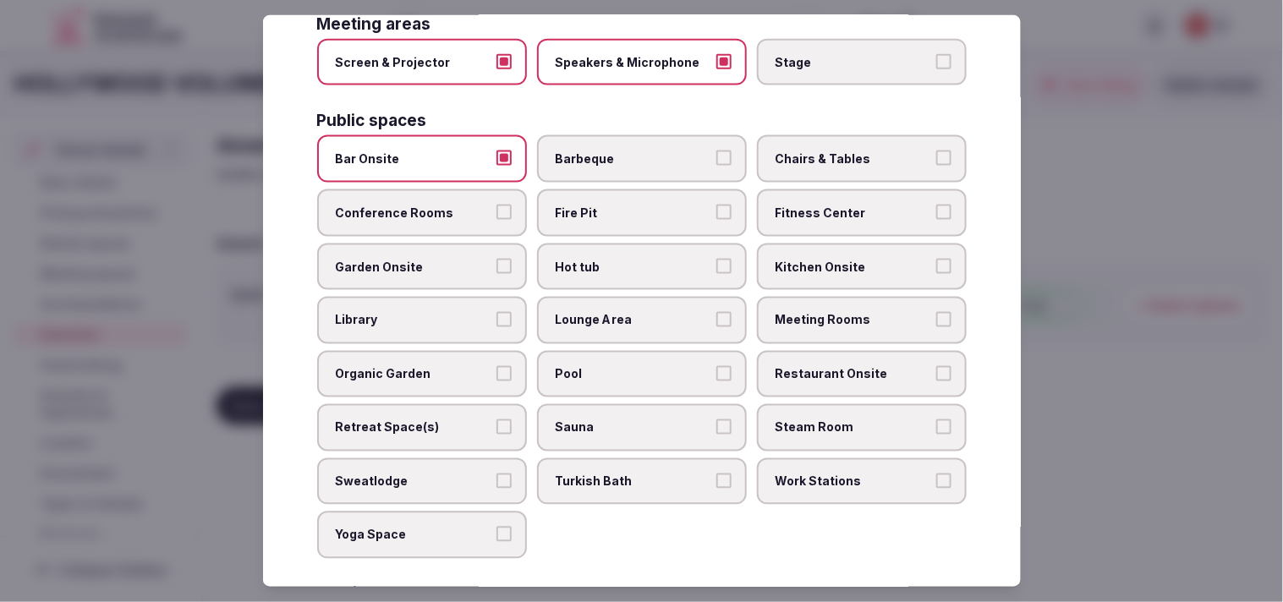
click at [633, 151] on span "Chairs & Tables" at bounding box center [853, 159] width 156 height 17
click at [633, 151] on button "Chairs & Tables" at bounding box center [943, 158] width 15 height 15
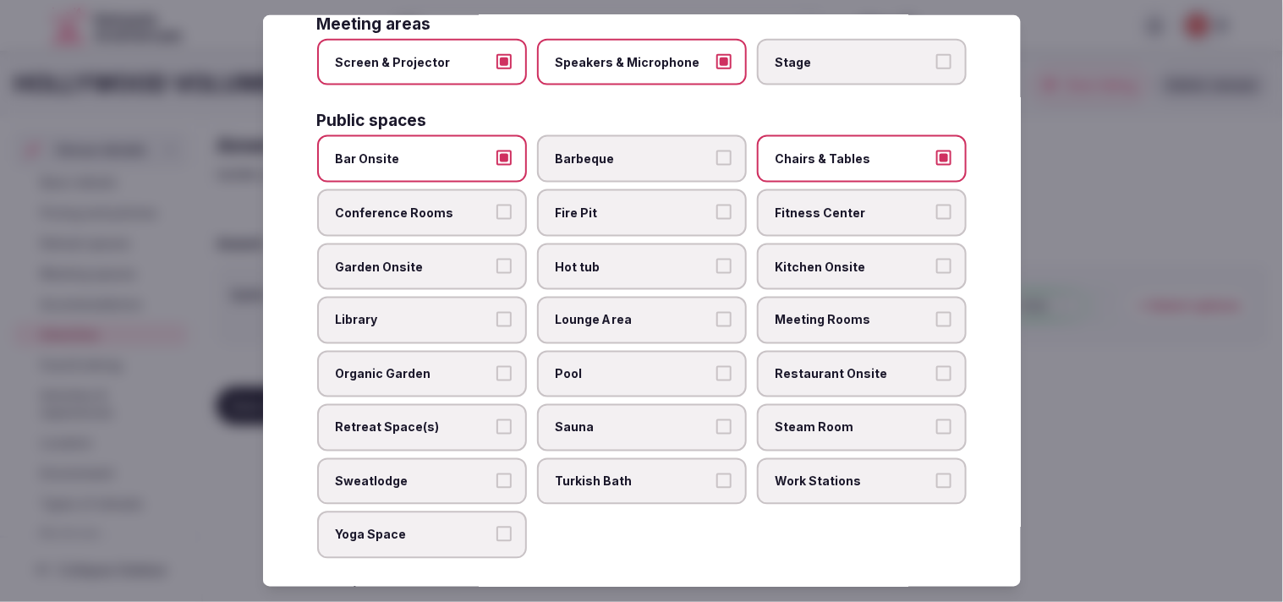
click at [633, 312] on button "Lounge Area" at bounding box center [723, 319] width 15 height 15
click at [633, 312] on span "Meeting Rooms" at bounding box center [853, 320] width 156 height 17
click at [633, 312] on button "Meeting Rooms" at bounding box center [943, 319] width 15 height 15
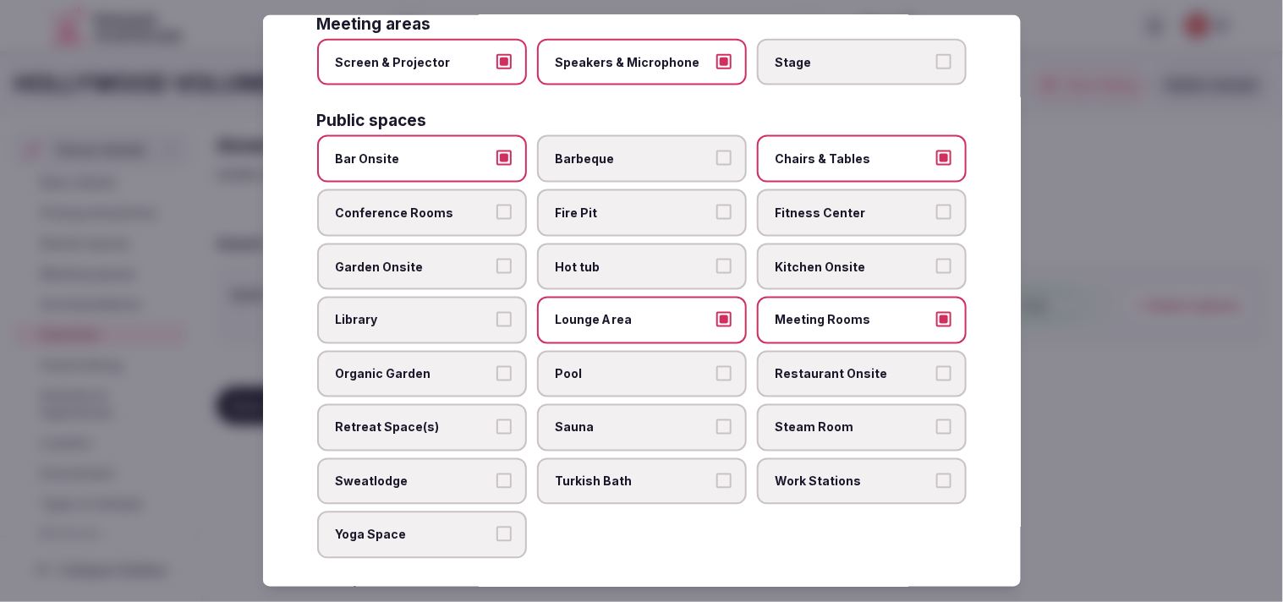
click at [633, 312] on span "Meeting Rooms" at bounding box center [853, 320] width 156 height 17
click at [633, 312] on button "Meeting Rooms" at bounding box center [943, 319] width 15 height 15
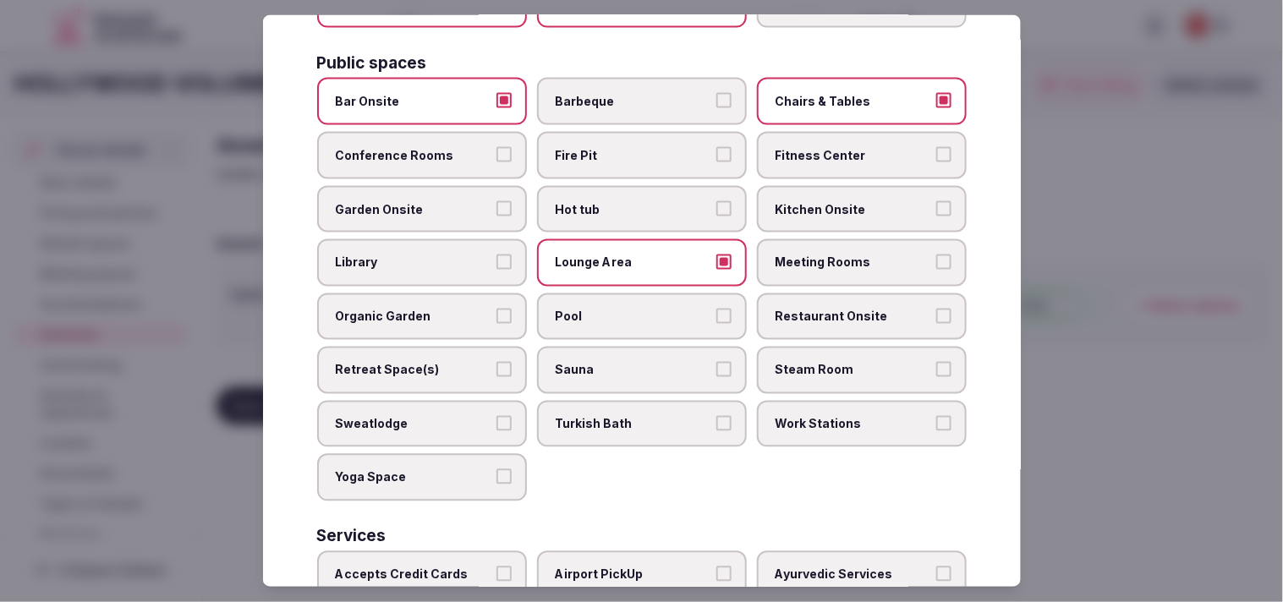
scroll to position [751, 0]
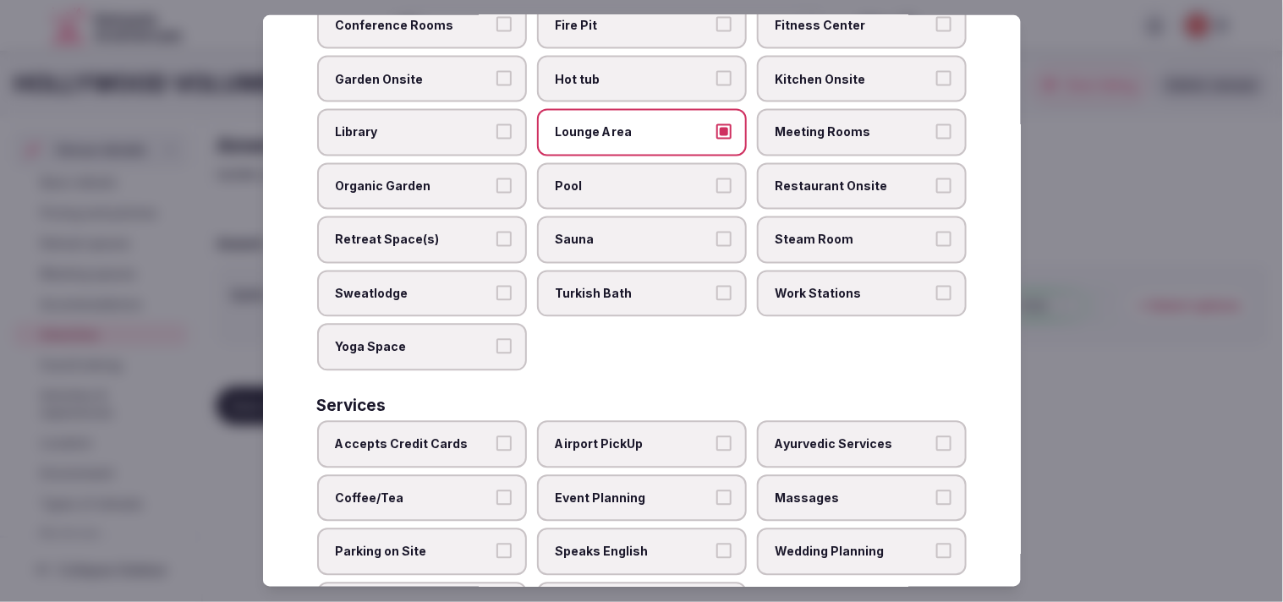
click at [633, 163] on label "Pool" at bounding box center [642, 186] width 210 height 47
click at [633, 178] on button "Pool" at bounding box center [723, 185] width 15 height 15
click at [633, 178] on span "Restaurant Onsite" at bounding box center [853, 186] width 156 height 17
click at [633, 178] on button "Restaurant Onsite" at bounding box center [943, 185] width 15 height 15
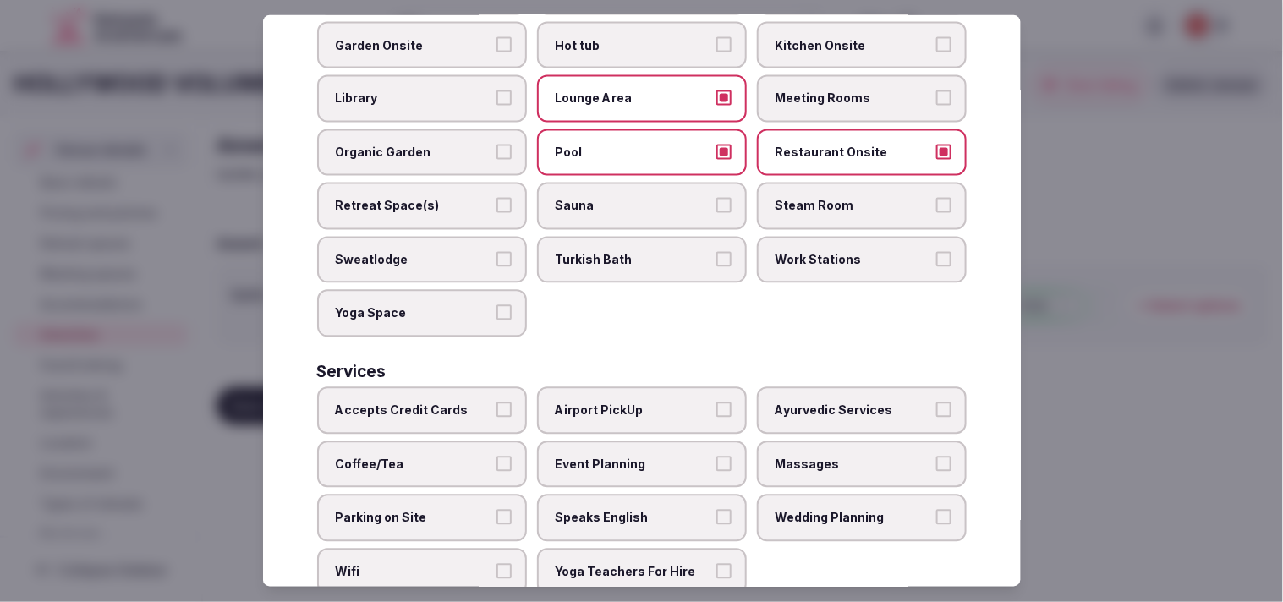
scroll to position [787, 0]
click at [501, 400] on button "Accepts Credit Cards" at bounding box center [503, 407] width 15 height 15
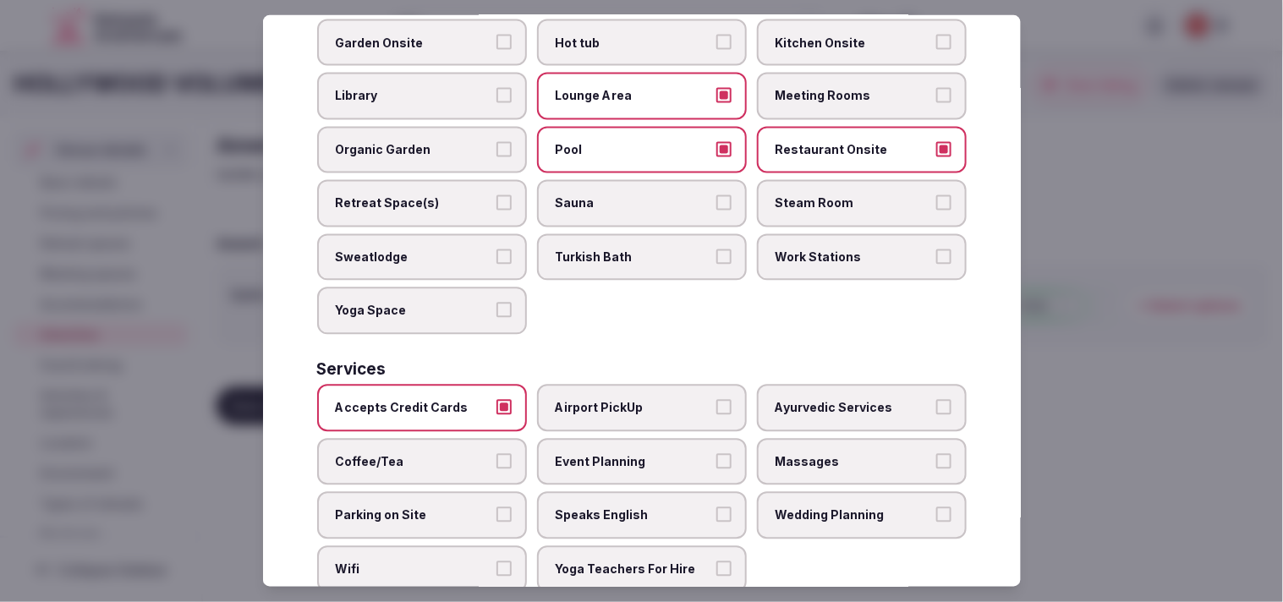
click at [633, 453] on span "Massages" at bounding box center [853, 461] width 156 height 17
click at [633, 453] on button "Massages" at bounding box center [943, 460] width 15 height 15
click at [633, 453] on span "Massages" at bounding box center [853, 461] width 156 height 17
click at [633, 453] on button "Massages" at bounding box center [943, 460] width 15 height 15
click at [402, 453] on span "Coffee/Tea" at bounding box center [414, 461] width 156 height 17
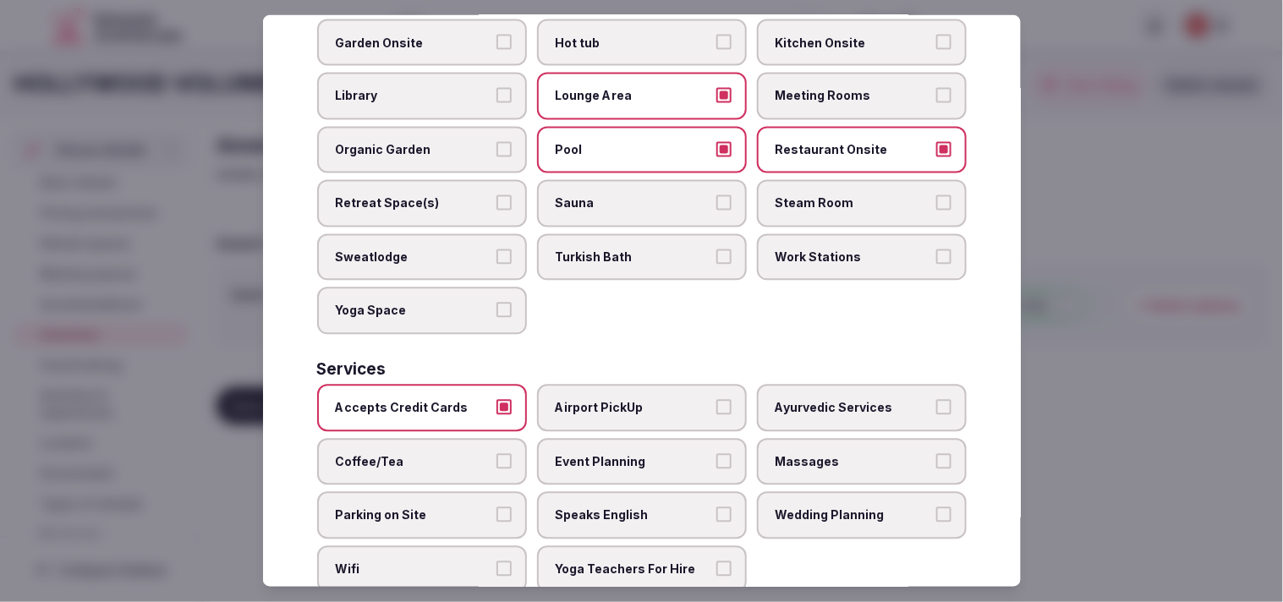
click at [496, 453] on button "Coffee/Tea" at bounding box center [503, 460] width 15 height 15
click at [633, 492] on label "Speaks English" at bounding box center [642, 515] width 210 height 47
click at [633, 507] on button "Speaks English" at bounding box center [723, 514] width 15 height 15
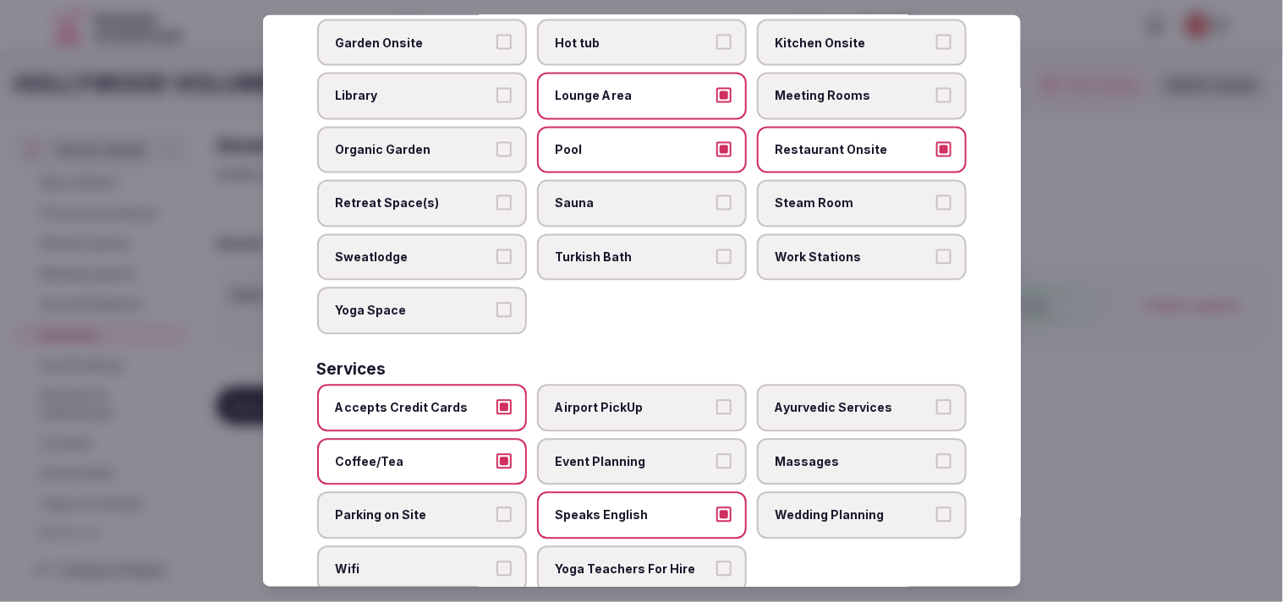
click at [461, 561] on span "Wifi" at bounding box center [414, 569] width 156 height 17
click at [496, 561] on button "Wifi" at bounding box center [503, 568] width 15 height 15
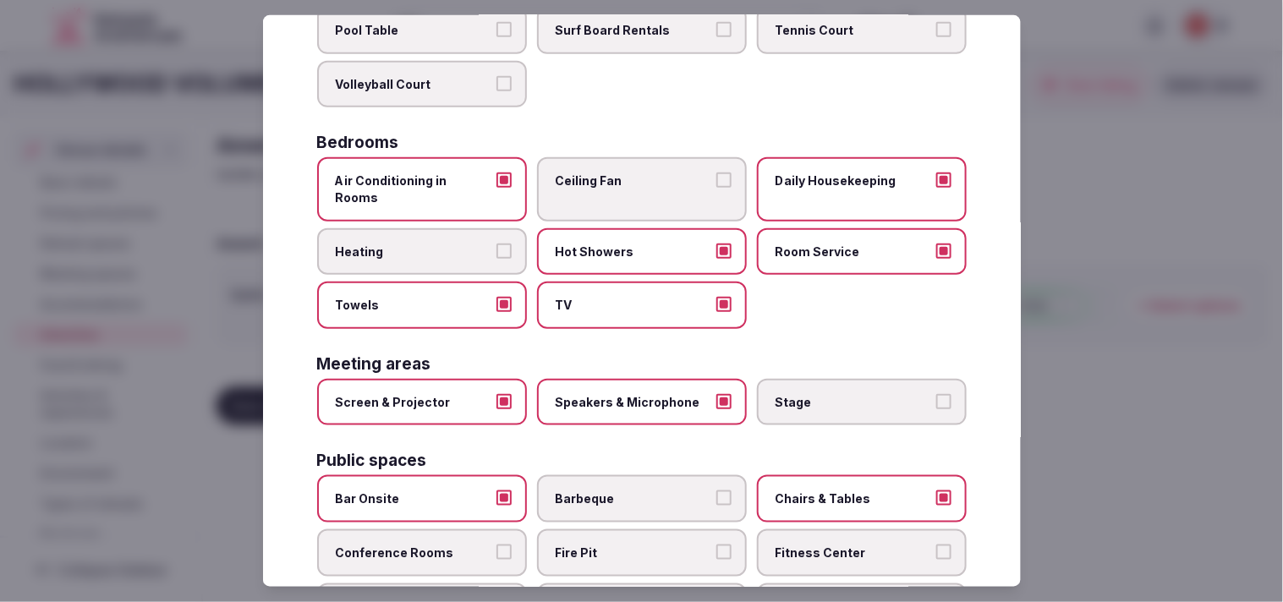
scroll to position [0, 0]
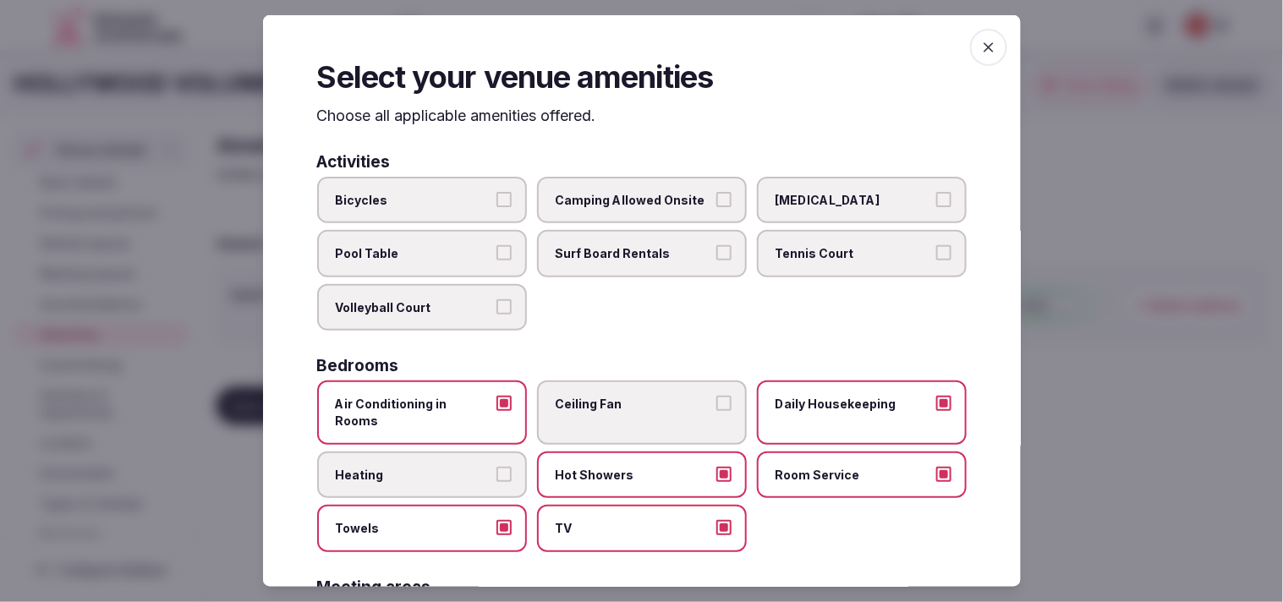
click at [633, 30] on span "button" at bounding box center [988, 47] width 37 height 37
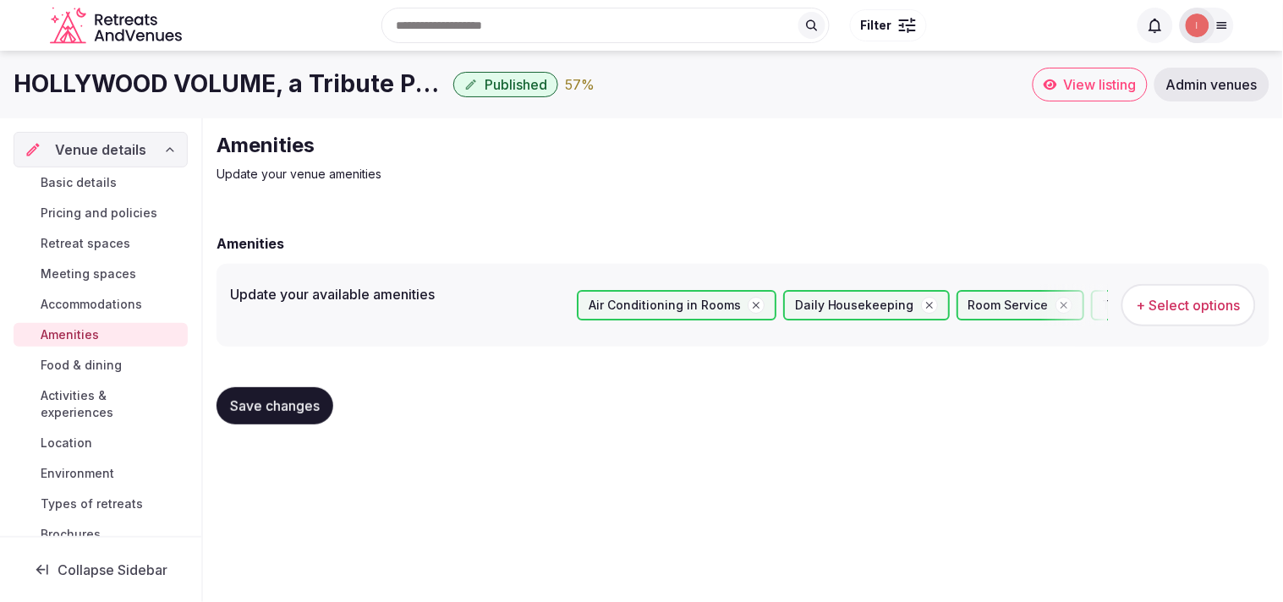
click at [297, 404] on span "Save changes" at bounding box center [275, 405] width 90 height 17
click at [249, 407] on span "Save changes" at bounding box center [275, 405] width 90 height 17
click at [72, 360] on span "Food & dining" at bounding box center [81, 365] width 81 height 17
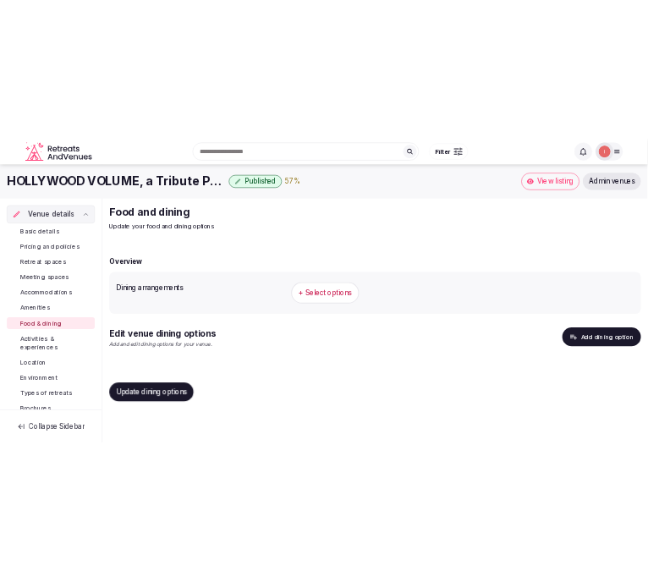
scroll to position [94, 0]
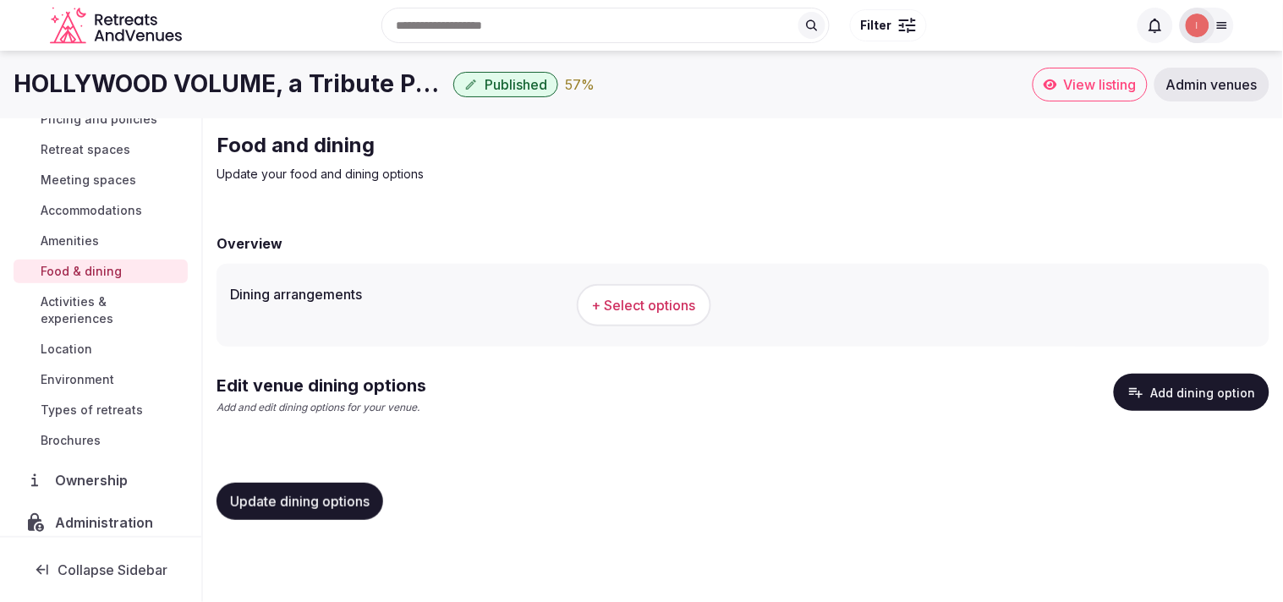
click at [607, 303] on span "+ Select options" at bounding box center [644, 305] width 104 height 19
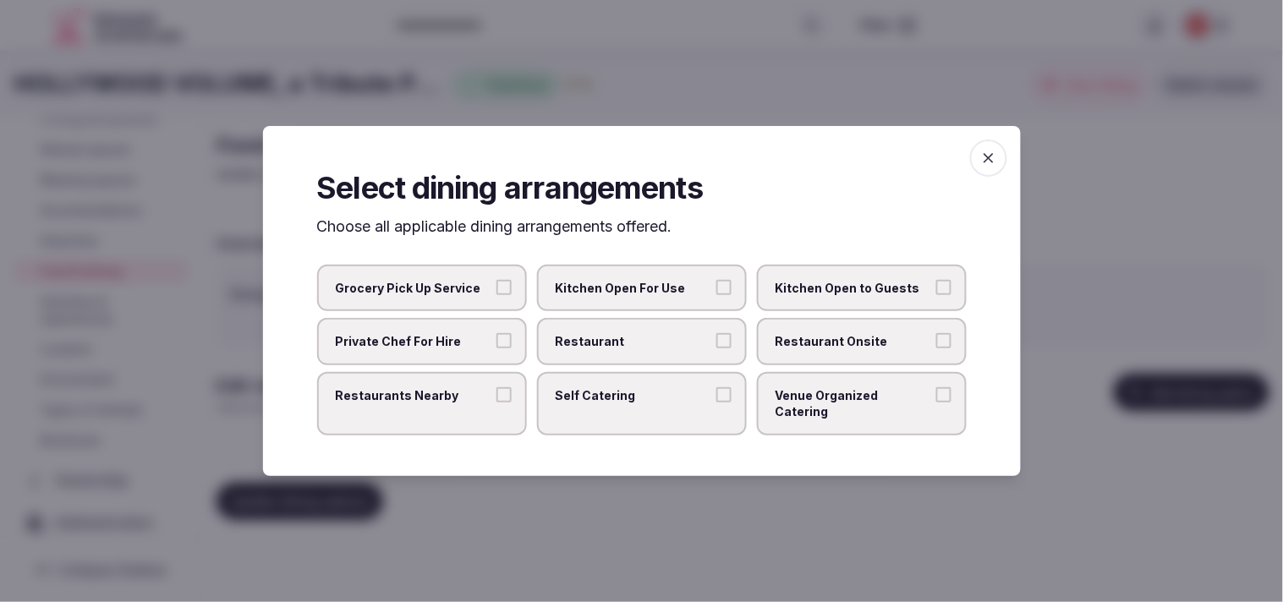
click at [633, 364] on label "Restaurant Onsite" at bounding box center [862, 341] width 210 height 47
click at [633, 348] on button "Restaurant Onsite" at bounding box center [943, 340] width 15 height 15
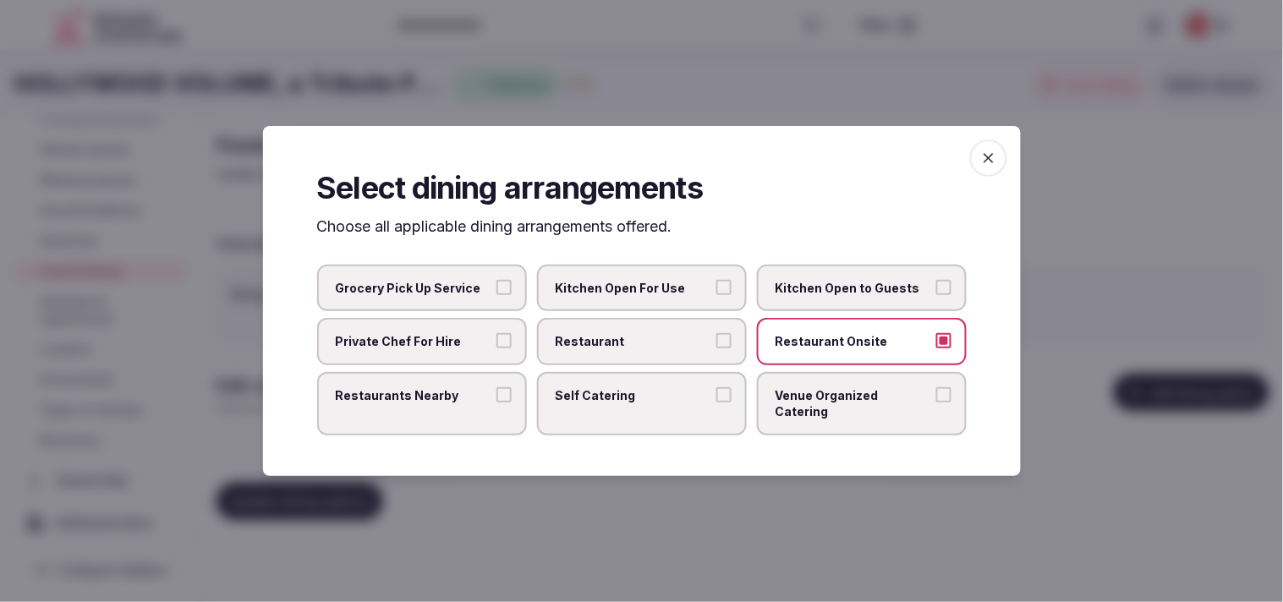
click at [633, 392] on label "Self Catering" at bounding box center [642, 403] width 210 height 63
click at [633, 392] on button "Self Catering" at bounding box center [723, 394] width 15 height 15
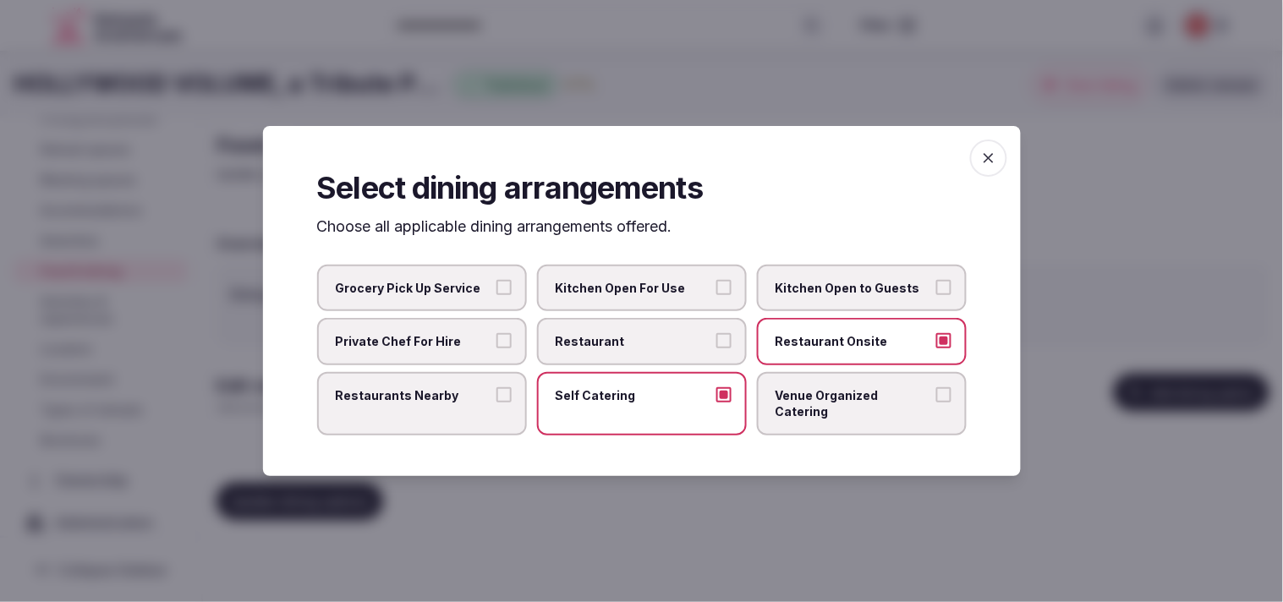
click at [633, 345] on span "Restaurant" at bounding box center [634, 341] width 156 height 17
click at [633, 345] on button "Restaurant" at bounding box center [723, 340] width 15 height 15
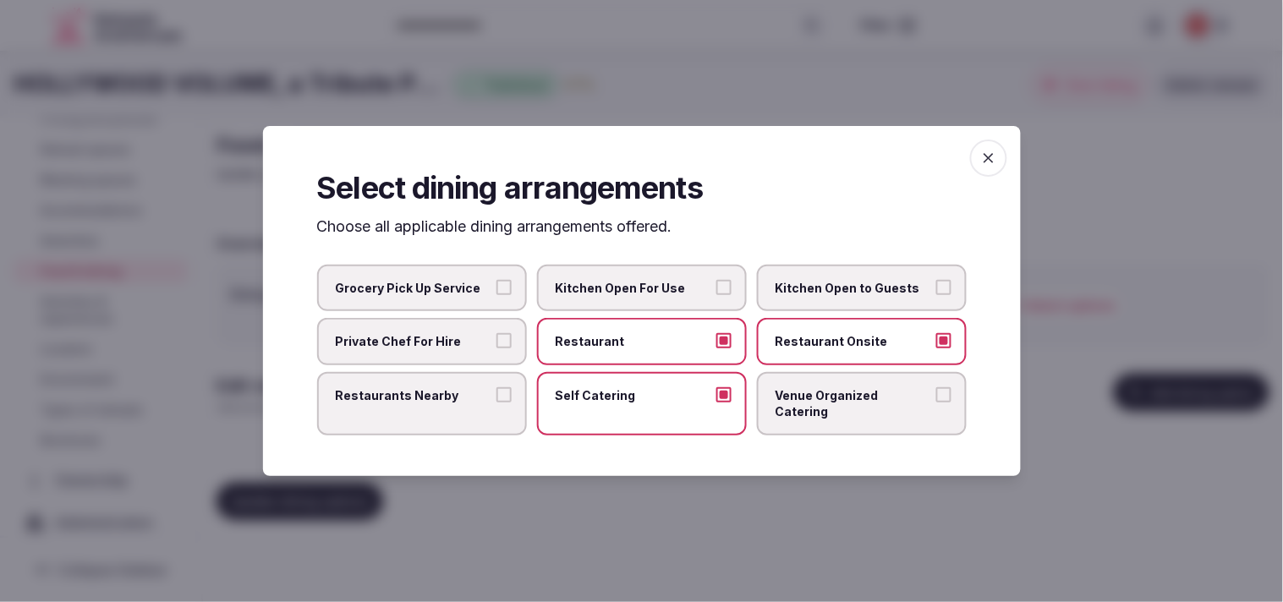
click at [633, 399] on span "Self Catering" at bounding box center [634, 395] width 156 height 17
click at [633, 399] on button "Self Catering" at bounding box center [723, 394] width 15 height 15
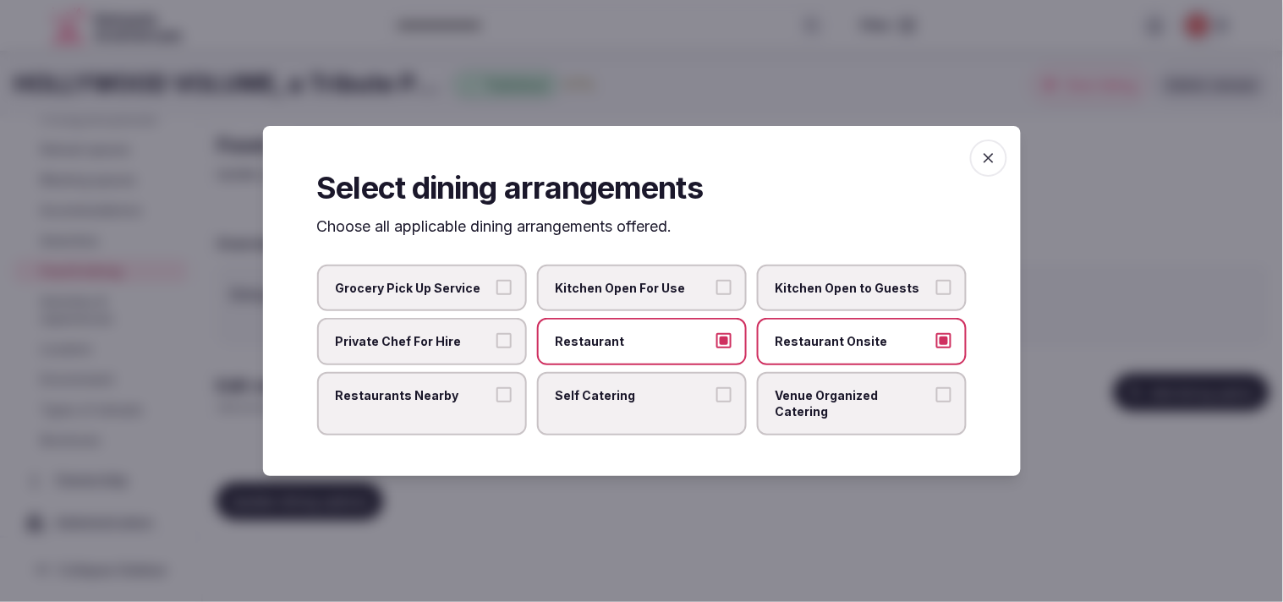
click at [482, 393] on span "Restaurants Nearby" at bounding box center [414, 395] width 156 height 17
click at [496, 393] on button "Restaurants Nearby" at bounding box center [503, 394] width 15 height 15
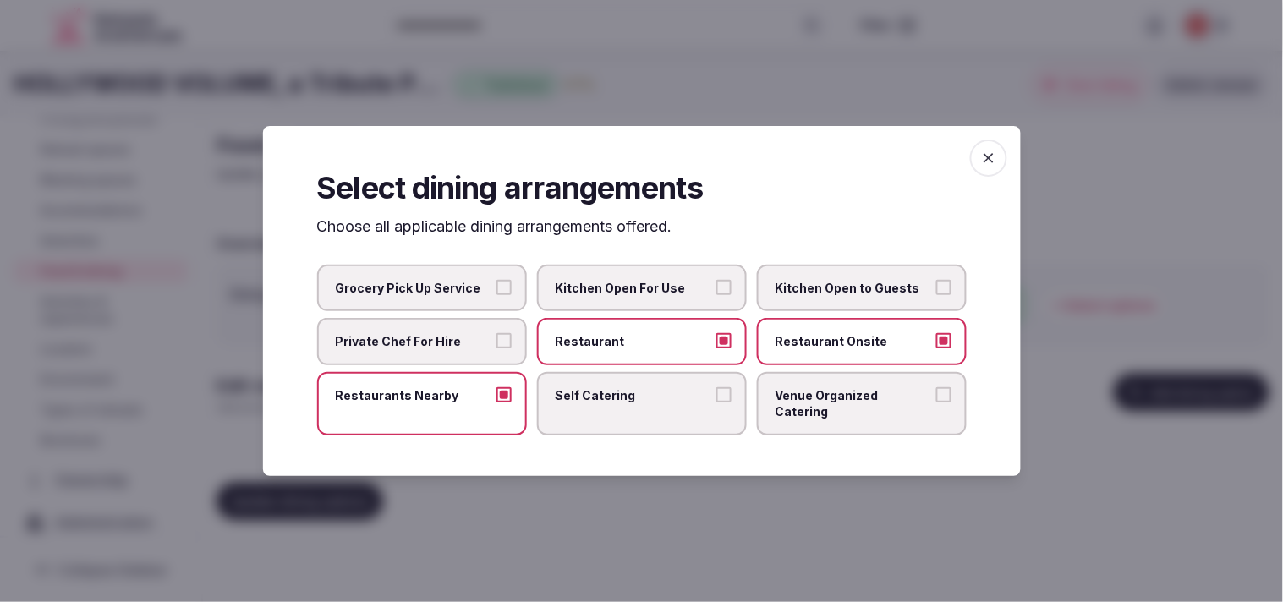
click at [633, 409] on label "Venue Organized Catering" at bounding box center [862, 403] width 210 height 63
click at [633, 403] on button "Venue Organized Catering" at bounding box center [943, 394] width 15 height 15
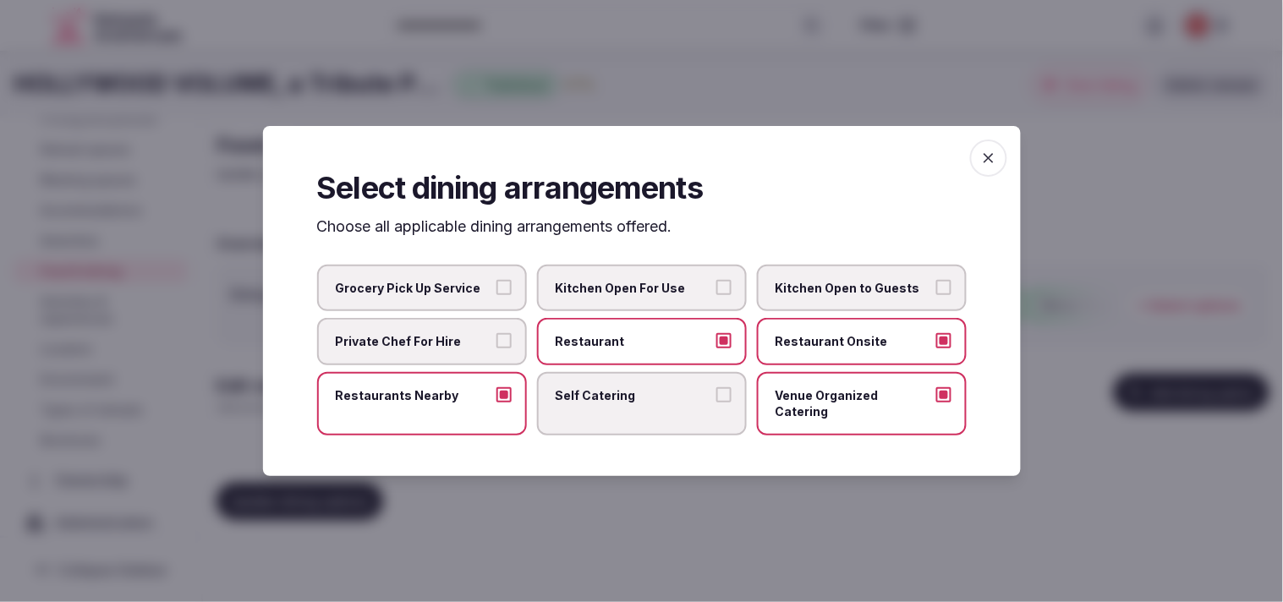
click at [633, 167] on icon "button" at bounding box center [988, 158] width 17 height 17
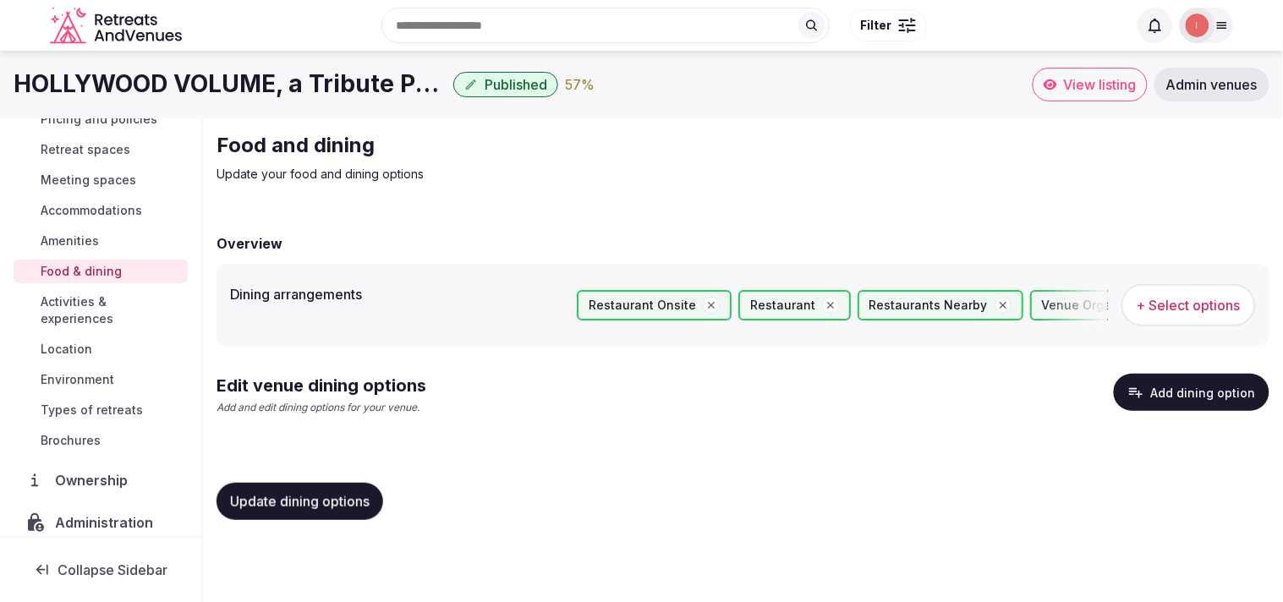
click at [257, 493] on span "Update dining options" at bounding box center [300, 501] width 140 height 17
click at [633, 385] on button "Add dining option" at bounding box center [1192, 392] width 156 height 37
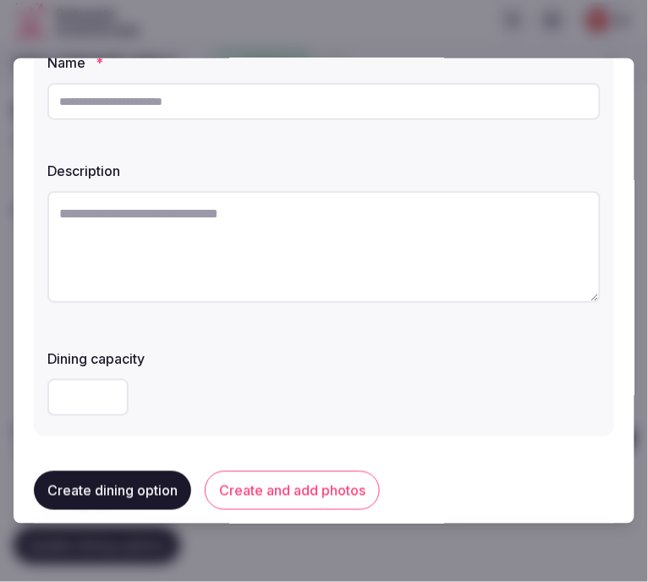
click at [187, 105] on input "text" at bounding box center [323, 101] width 553 height 37
paste input "*******"
type input "*******"
click at [492, 220] on textarea at bounding box center [323, 247] width 553 height 112
paste textarea "**********"
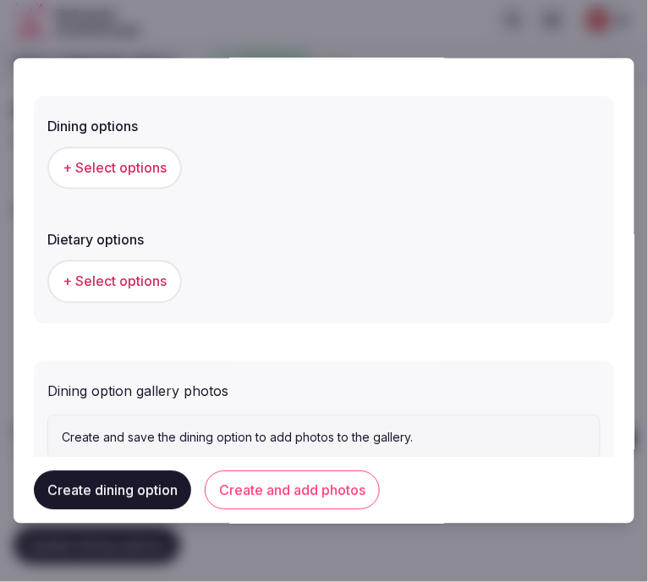
scroll to position [522, 0]
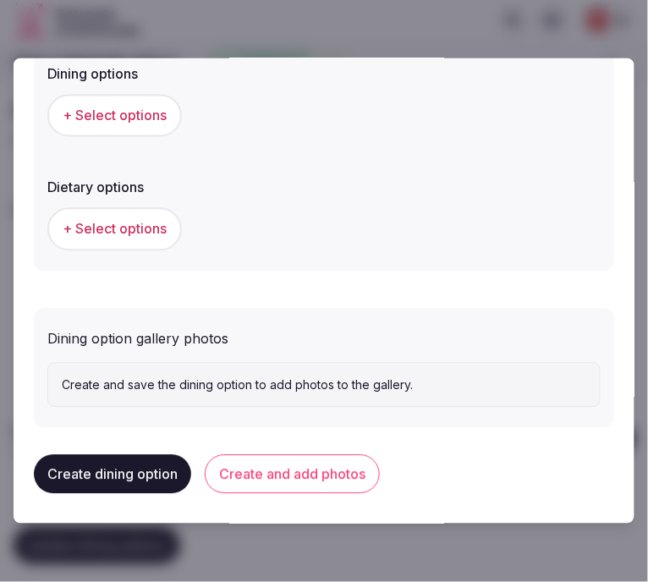
type textarea "**********"
click at [113, 95] on button "+ Select options" at bounding box center [114, 116] width 134 height 42
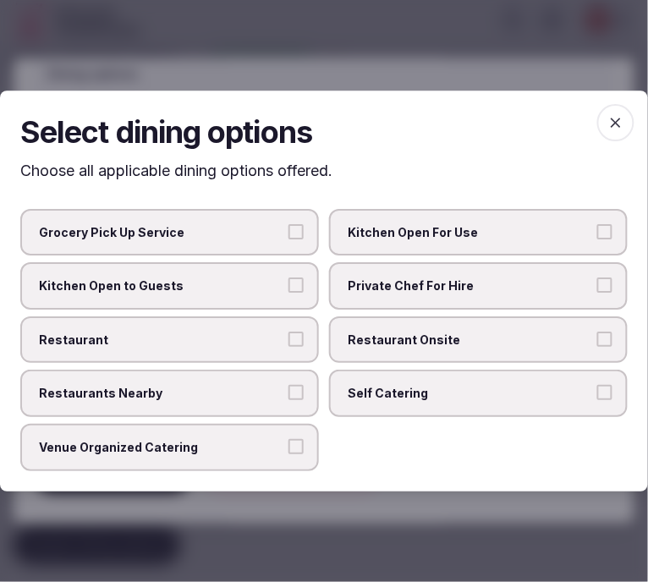
click at [417, 288] on span "Private Chef For Hire" at bounding box center [470, 285] width 244 height 17
click at [597, 288] on button "Private Chef For Hire" at bounding box center [604, 284] width 15 height 15
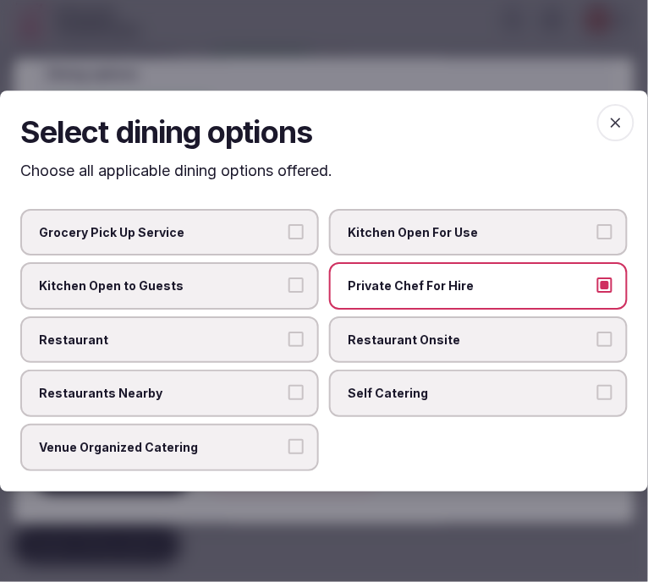
click at [238, 348] on label "Restaurant" at bounding box center [169, 339] width 298 height 47
click at [288, 347] on button "Restaurant" at bounding box center [295, 338] width 15 height 15
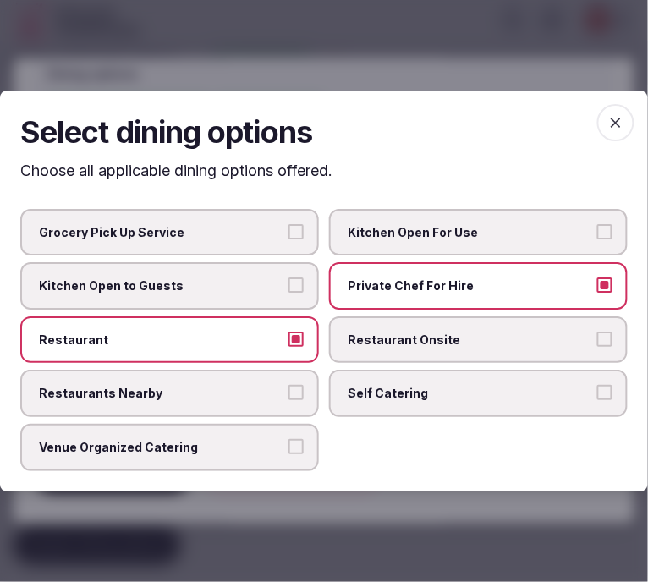
click at [454, 292] on span "Private Chef For Hire" at bounding box center [470, 285] width 244 height 17
click at [597, 292] on button "Private Chef For Hire" at bounding box center [604, 284] width 15 height 15
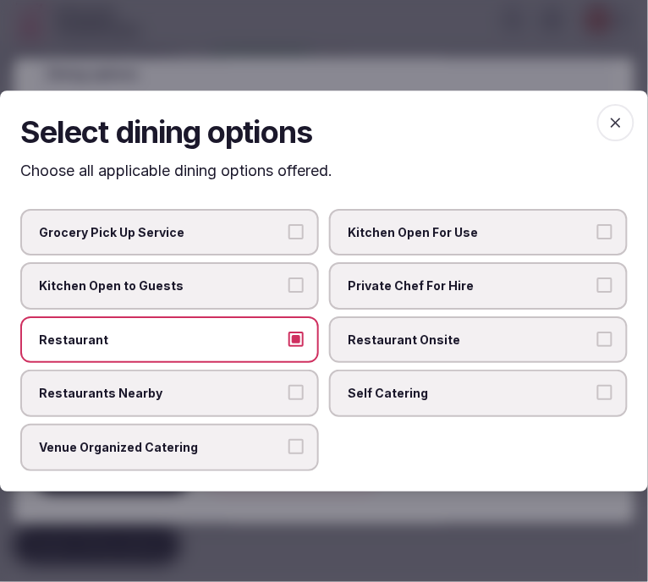
click at [462, 333] on span "Restaurant Onsite" at bounding box center [470, 339] width 244 height 17
click at [597, 333] on button "Restaurant Onsite" at bounding box center [604, 338] width 15 height 15
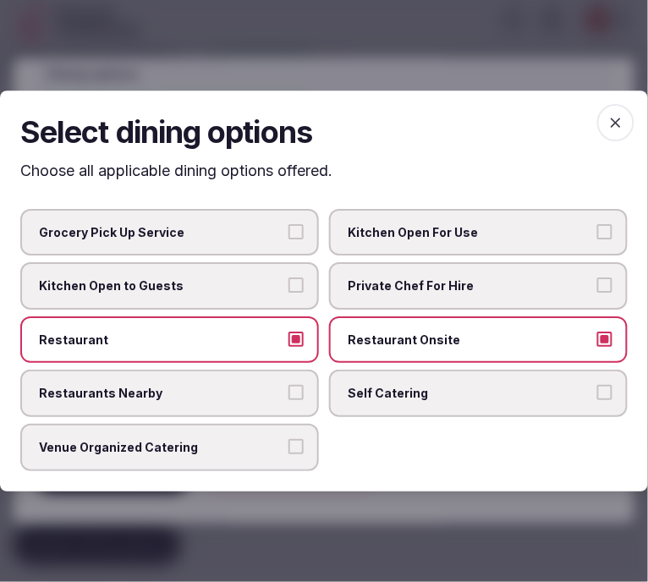
click at [626, 120] on span "button" at bounding box center [615, 122] width 37 height 37
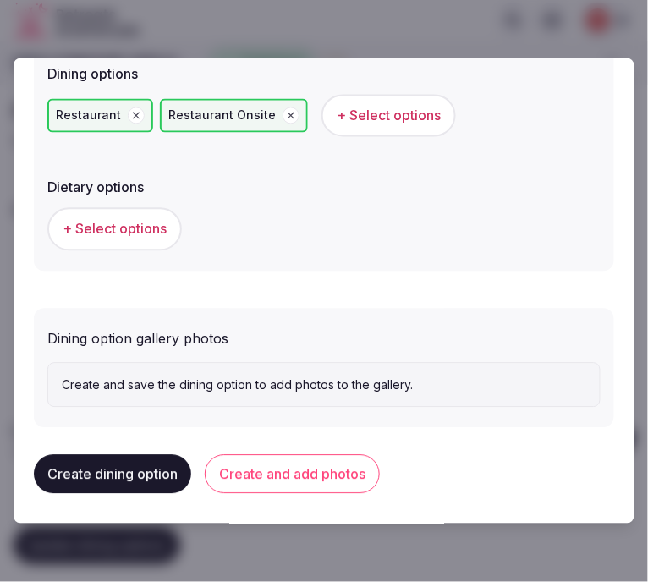
click at [130, 201] on div "+ Select options" at bounding box center [323, 229] width 553 height 56
click at [134, 220] on span "+ Select options" at bounding box center [115, 229] width 104 height 19
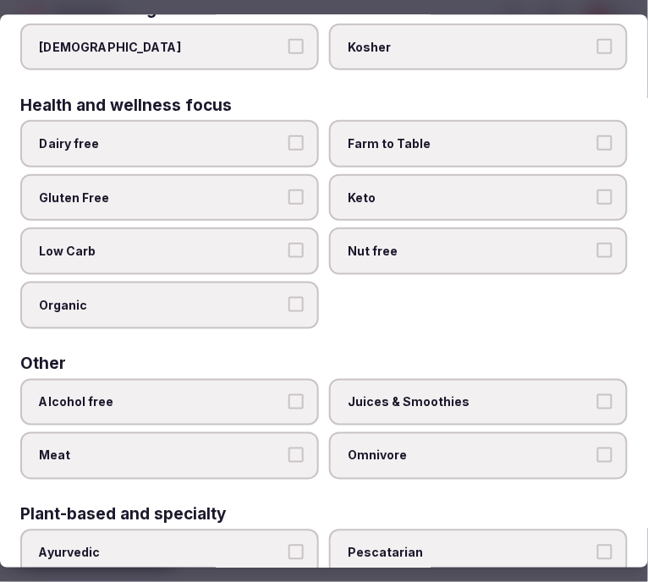
scroll to position [0, 0]
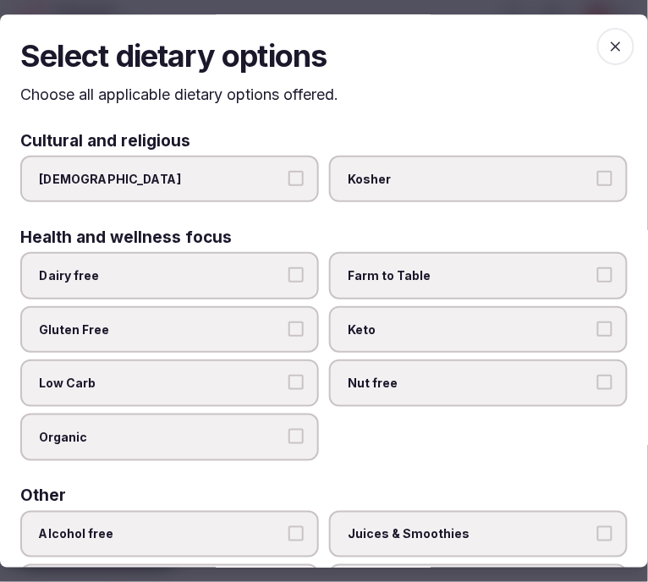
click at [603, 29] on span "button" at bounding box center [615, 46] width 37 height 37
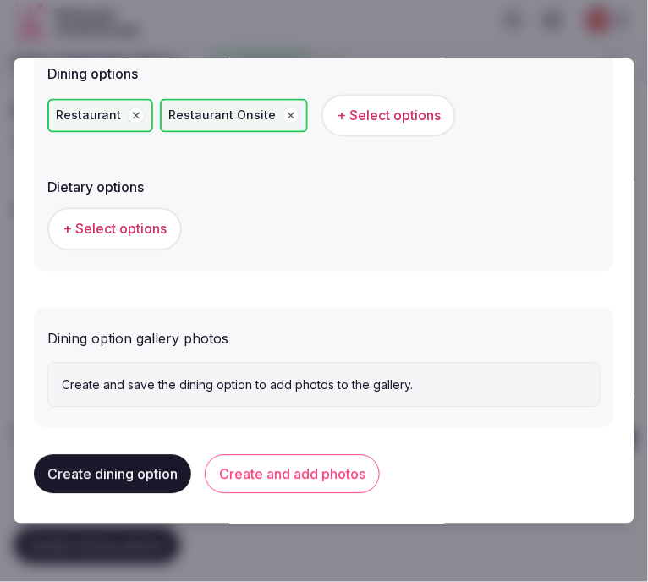
click at [254, 479] on button "Create and add photos" at bounding box center [292, 474] width 175 height 39
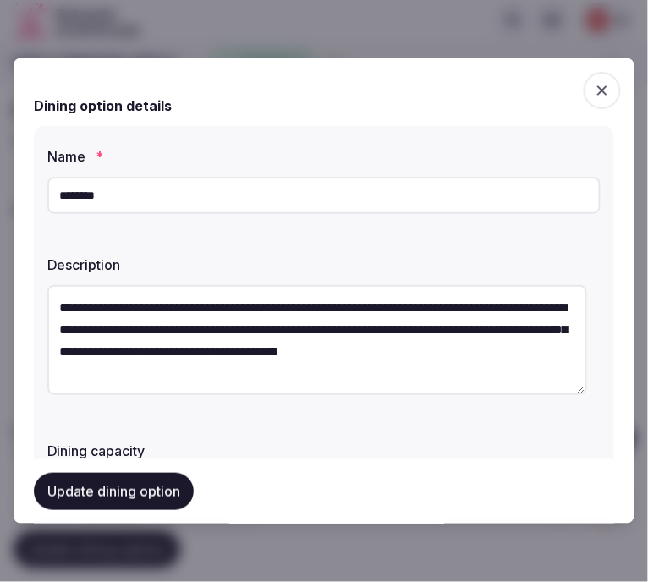
click at [138, 494] on button "Update dining option" at bounding box center [114, 491] width 160 height 37
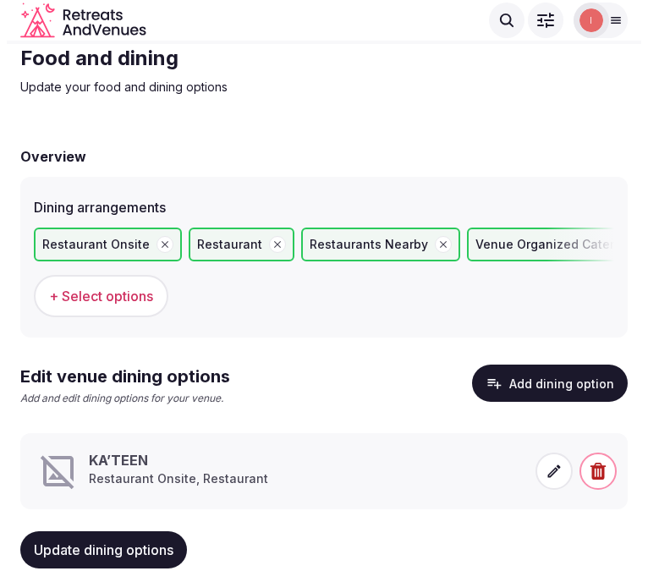
scroll to position [81, 0]
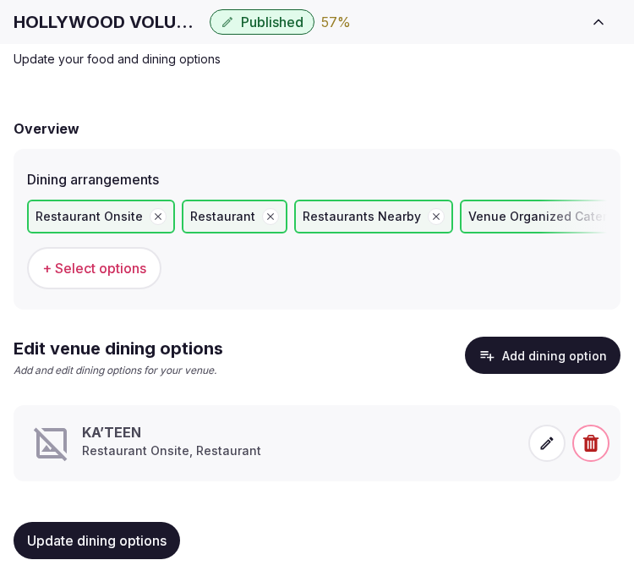
click at [546, 440] on icon at bounding box center [547, 443] width 17 height 17
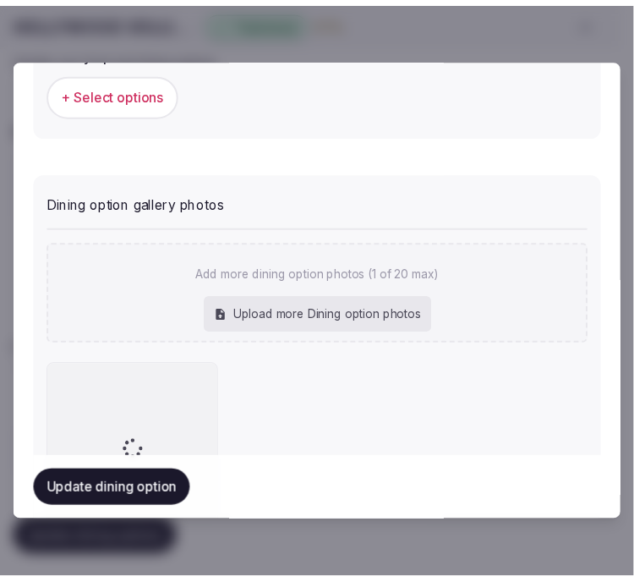
scroll to position [751, 0]
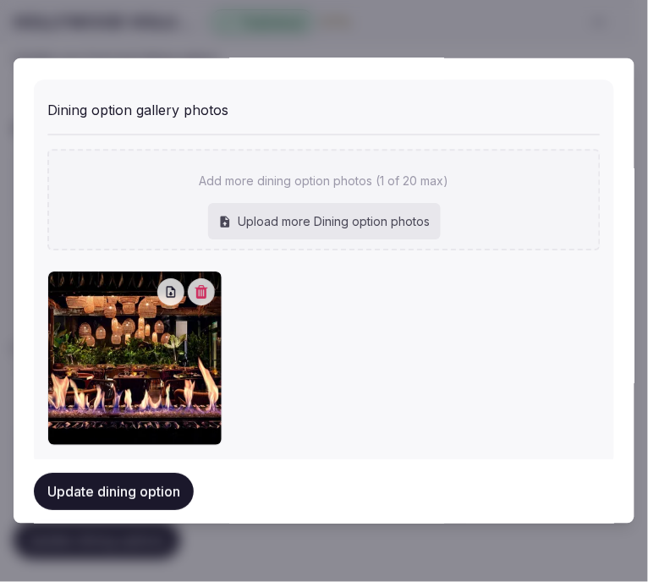
click at [98, 483] on button "Update dining option" at bounding box center [114, 491] width 160 height 37
click at [98, 483] on div "Update dining option" at bounding box center [324, 491] width 580 height 64
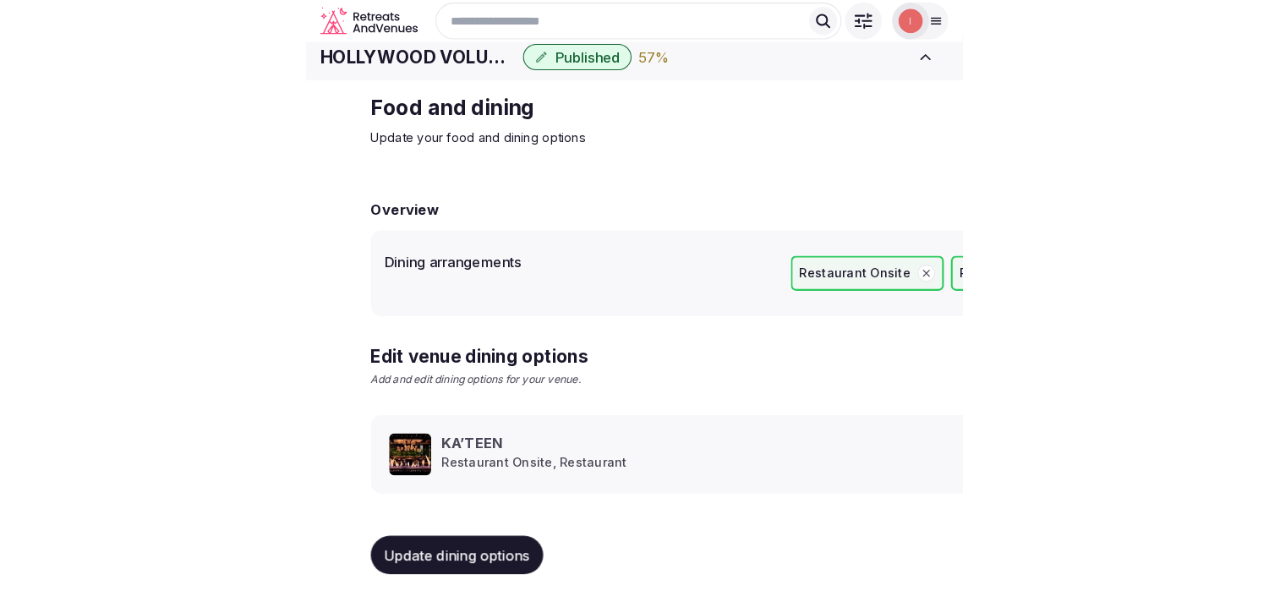
scroll to position [19, 0]
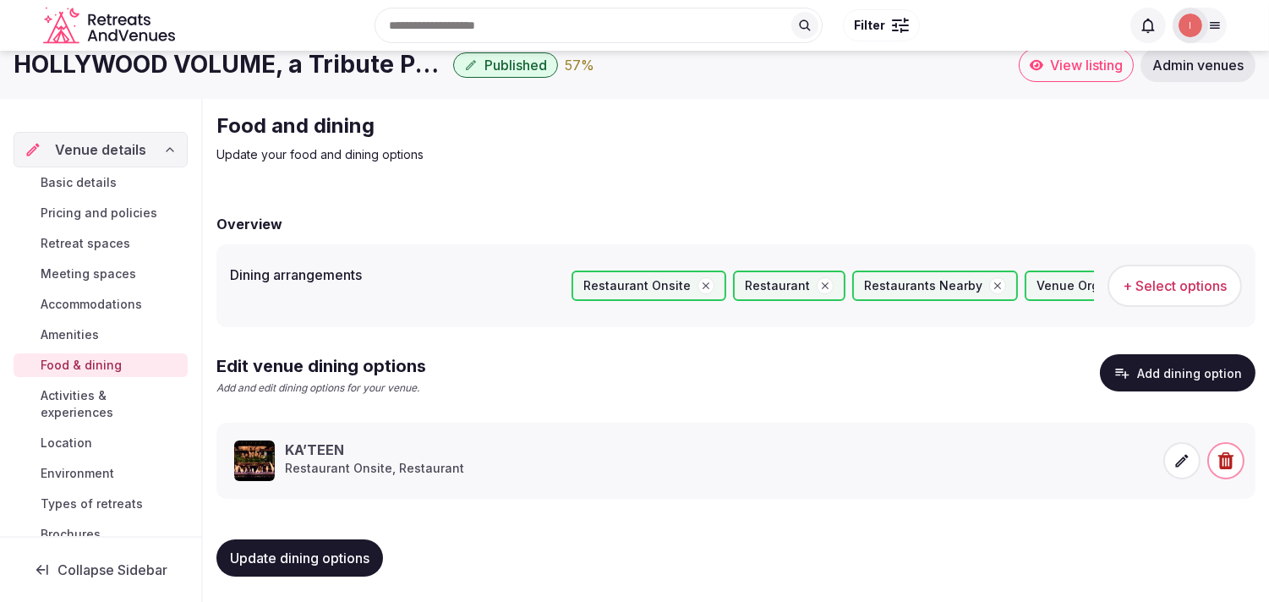
click at [79, 415] on span "Activities & experiences" at bounding box center [111, 404] width 140 height 34
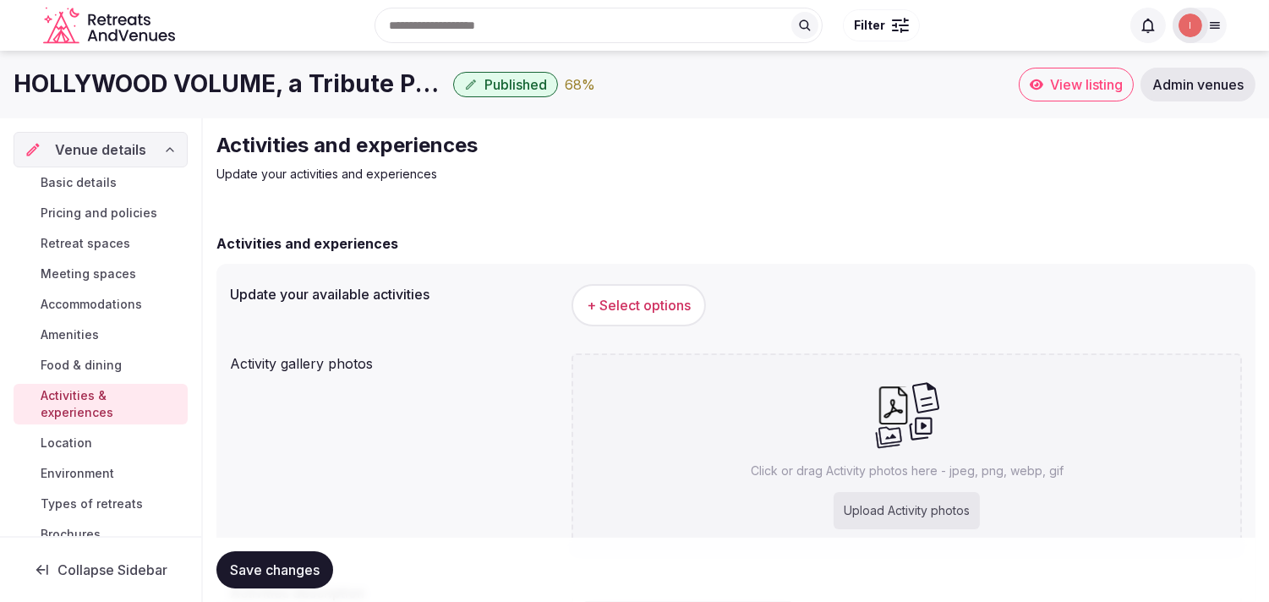
click at [633, 305] on span "+ Select options" at bounding box center [639, 305] width 104 height 19
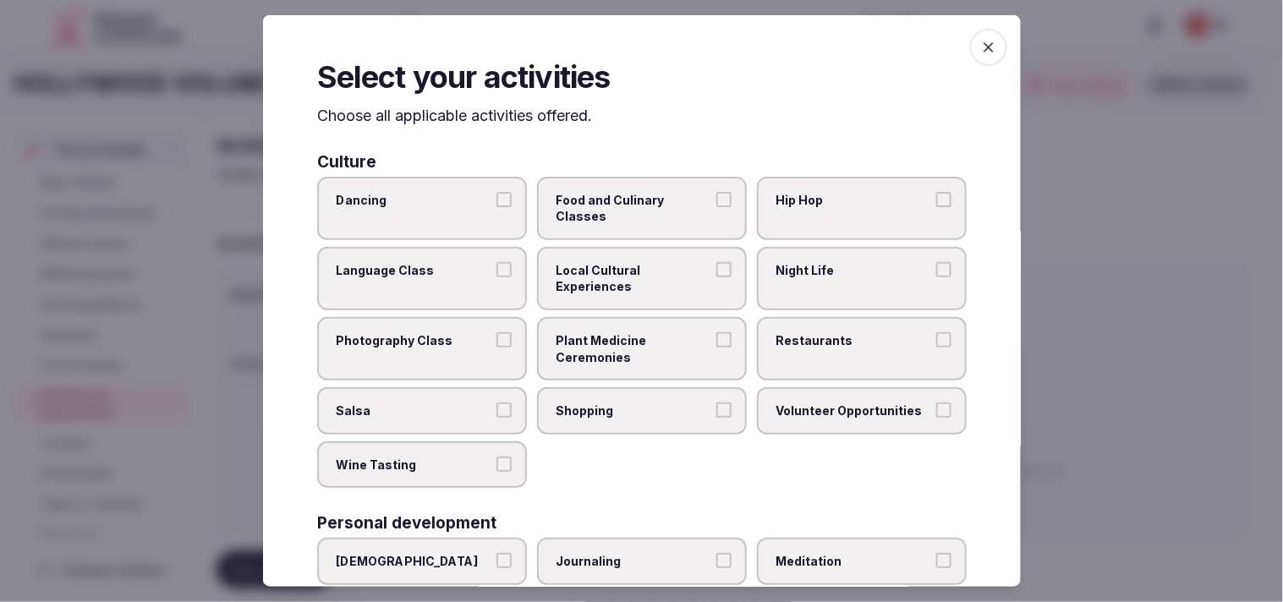
click at [633, 283] on span "Local Cultural Experiences" at bounding box center [634, 278] width 156 height 33
click at [633, 277] on button "Local Cultural Experiences" at bounding box center [723, 269] width 15 height 15
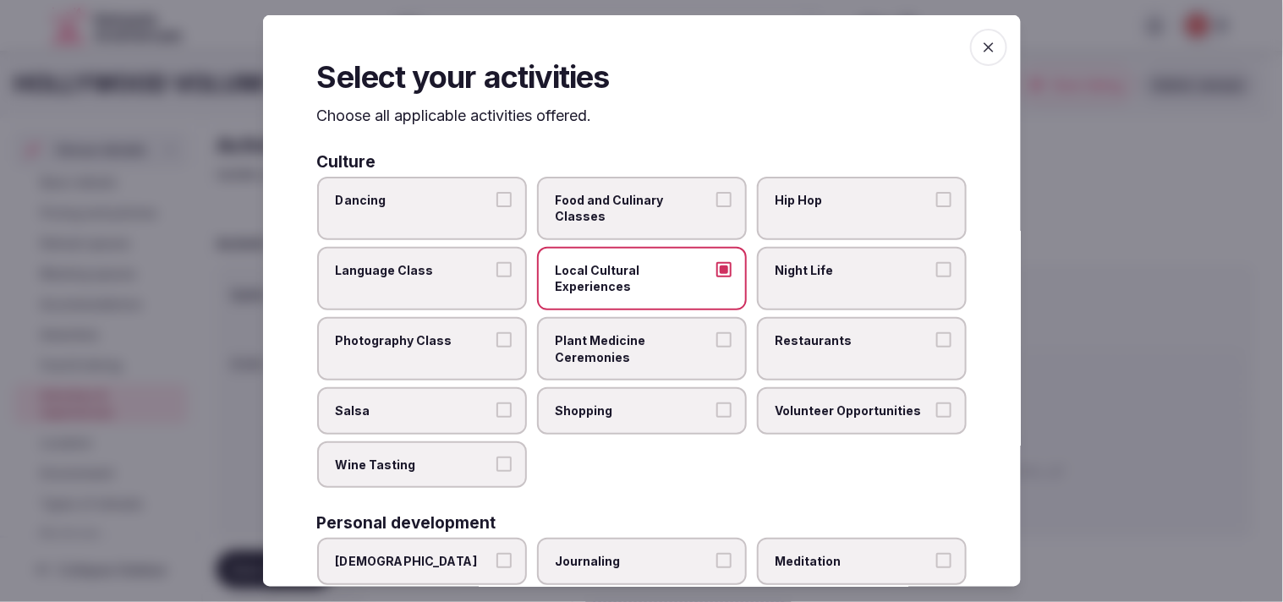
click at [602, 357] on span "Plant Medicine Ceremonies" at bounding box center [634, 348] width 156 height 33
click at [633, 348] on button "Plant Medicine Ceremonies" at bounding box center [723, 339] width 15 height 15
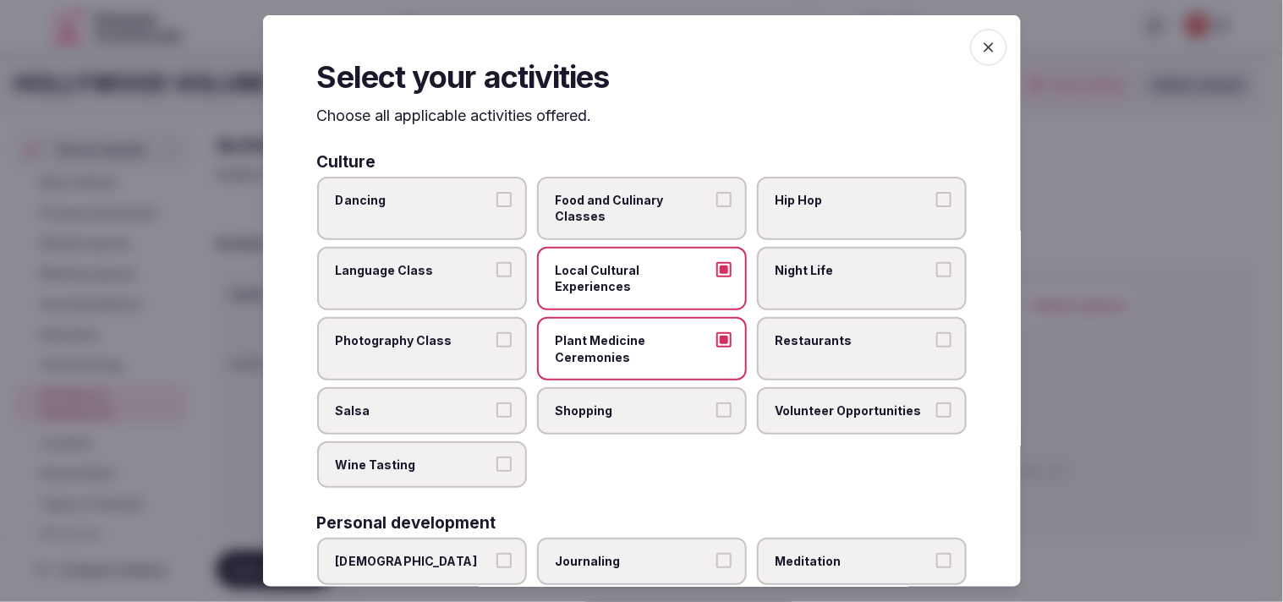
click at [633, 342] on span "Restaurants" at bounding box center [853, 340] width 156 height 17
click at [633, 342] on button "Restaurants" at bounding box center [943, 339] width 15 height 15
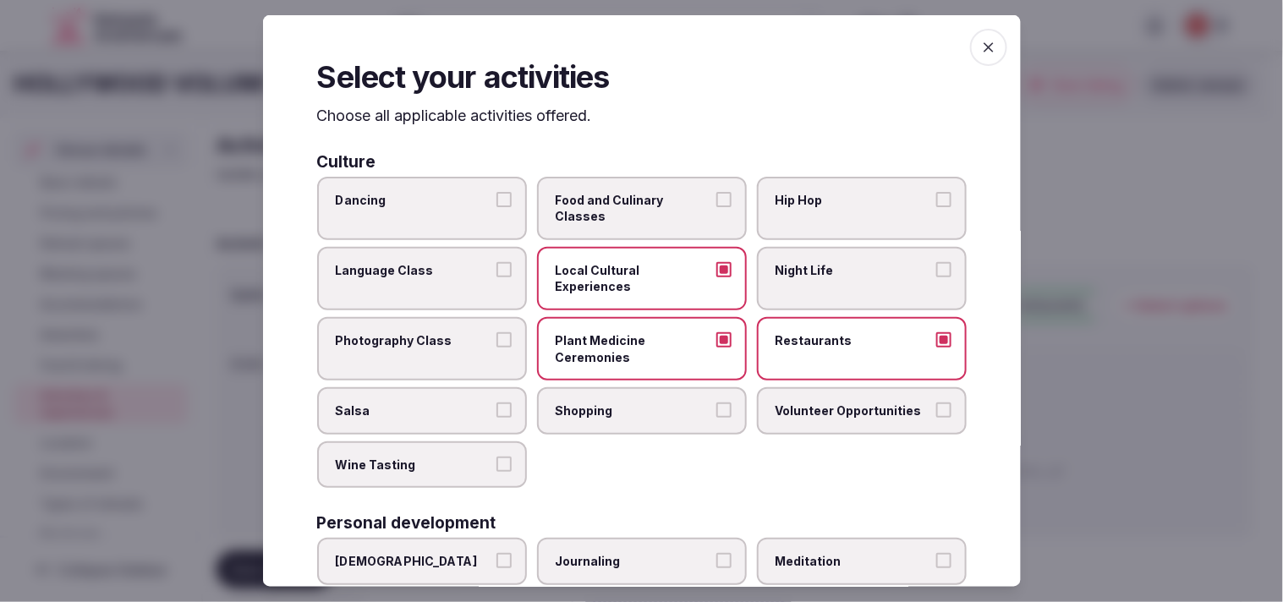
click at [633, 340] on label "Plant Medicine Ceremonies" at bounding box center [642, 348] width 210 height 63
click at [633, 340] on button "Plant Medicine Ceremonies" at bounding box center [723, 339] width 15 height 15
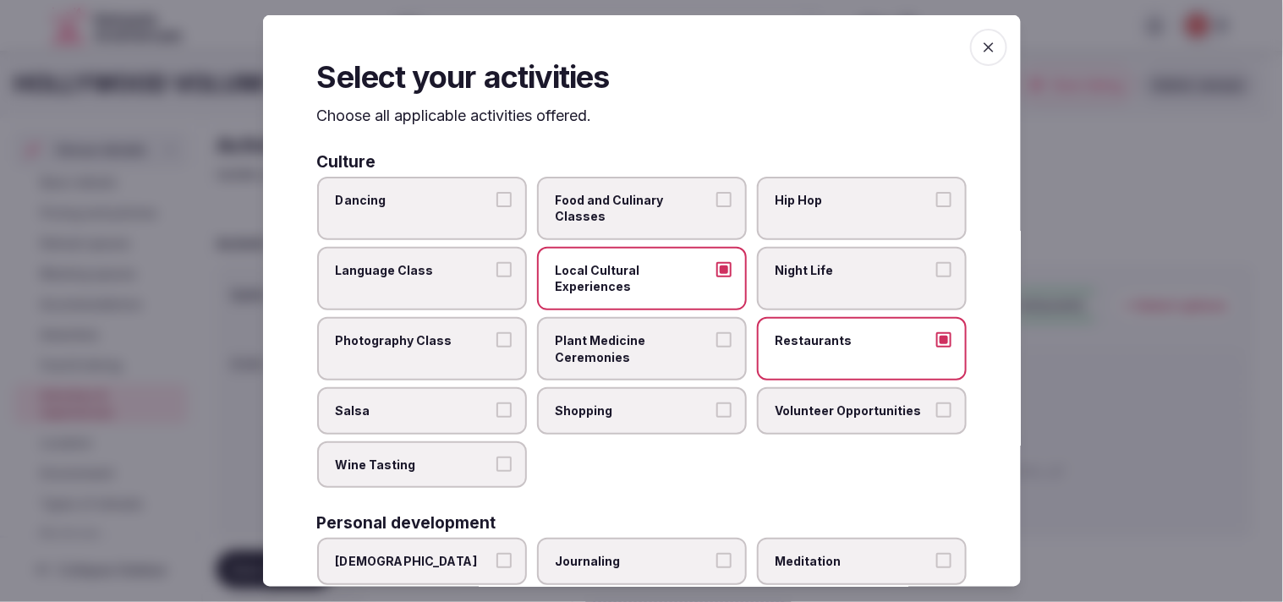
click at [633, 263] on span "Night Life" at bounding box center [853, 270] width 156 height 17
click at [633, 263] on button "Night Life" at bounding box center [943, 269] width 15 height 15
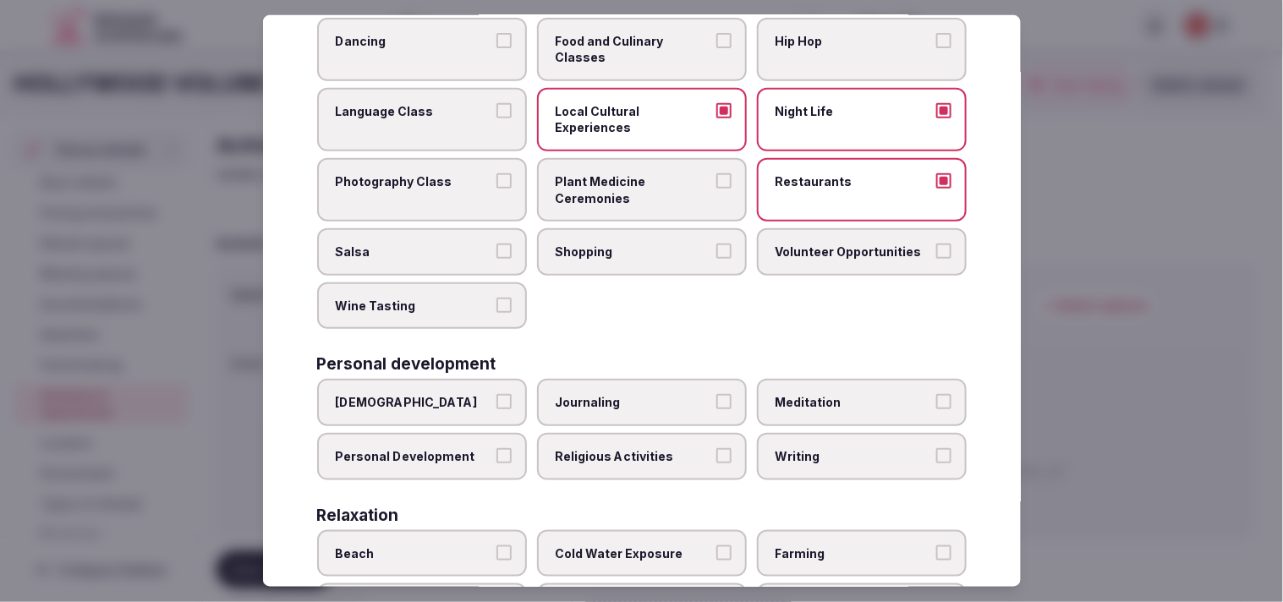
scroll to position [188, 0]
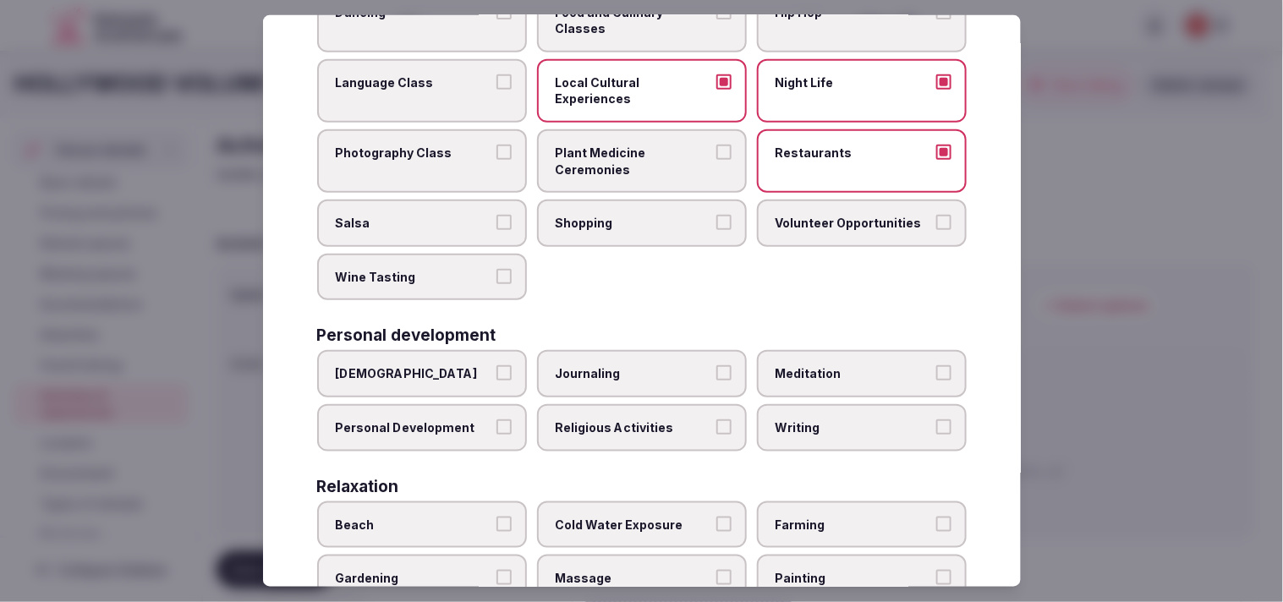
click at [474, 419] on span "Personal Development" at bounding box center [414, 427] width 156 height 17
click at [496, 419] on button "Personal Development" at bounding box center [503, 426] width 15 height 15
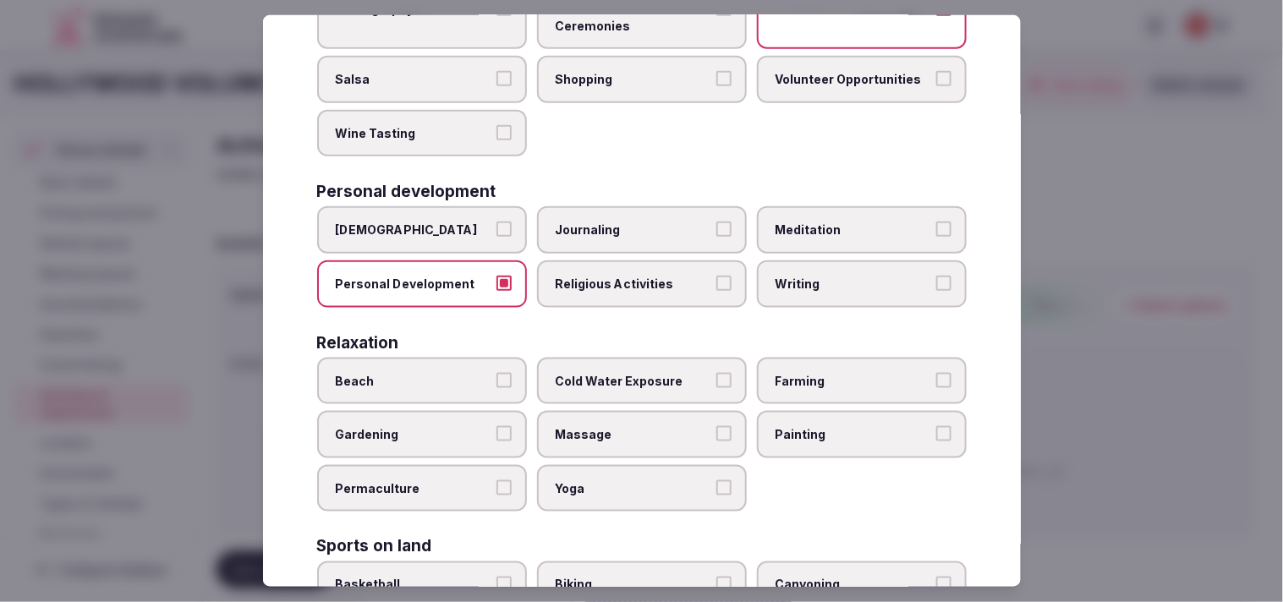
scroll to position [375, 0]
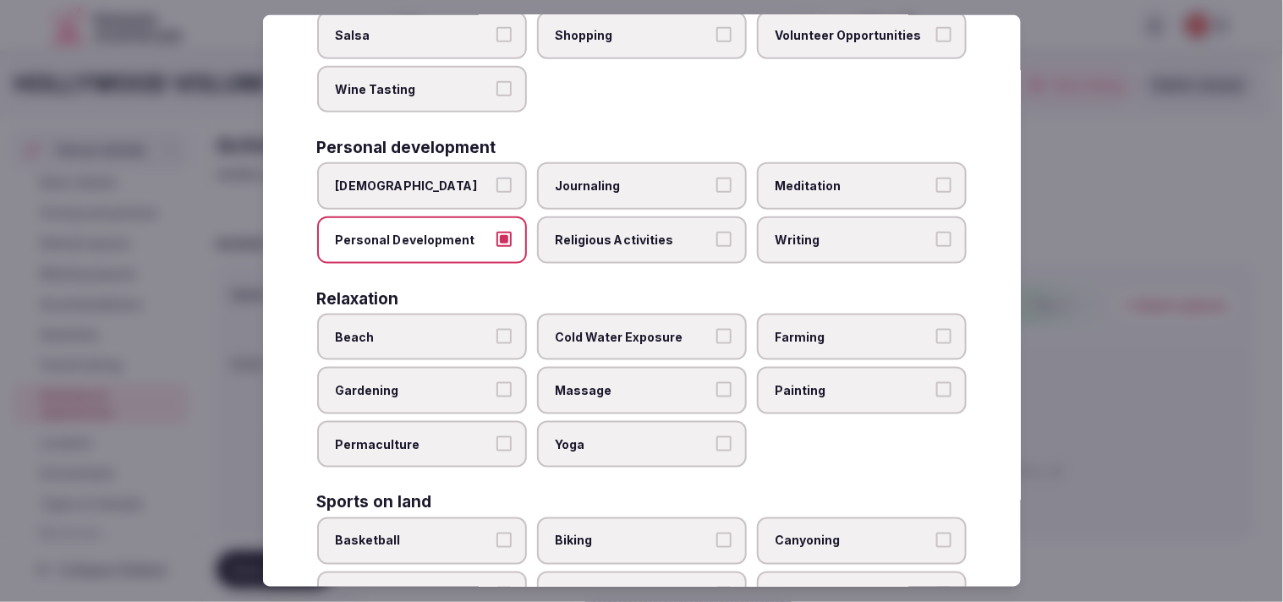
click at [633, 384] on label "Massage" at bounding box center [642, 390] width 210 height 47
click at [633, 384] on button "Massage" at bounding box center [723, 389] width 15 height 15
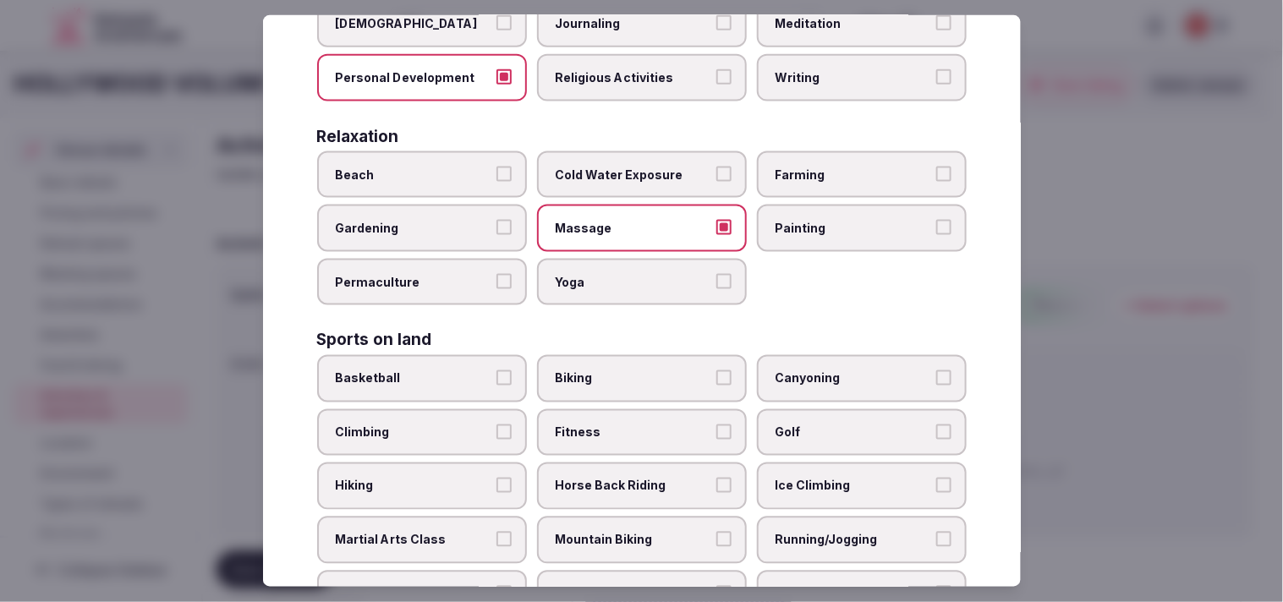
scroll to position [563, 0]
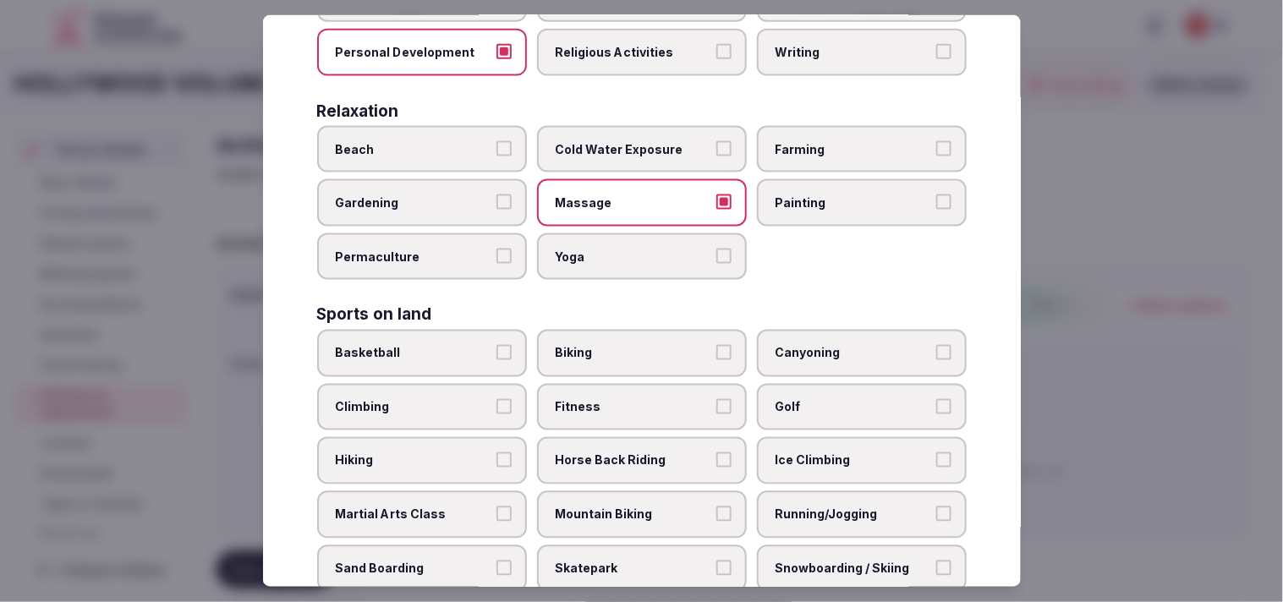
click at [633, 399] on span "Fitness" at bounding box center [634, 407] width 156 height 17
click at [633, 399] on button "Fitness" at bounding box center [723, 406] width 15 height 15
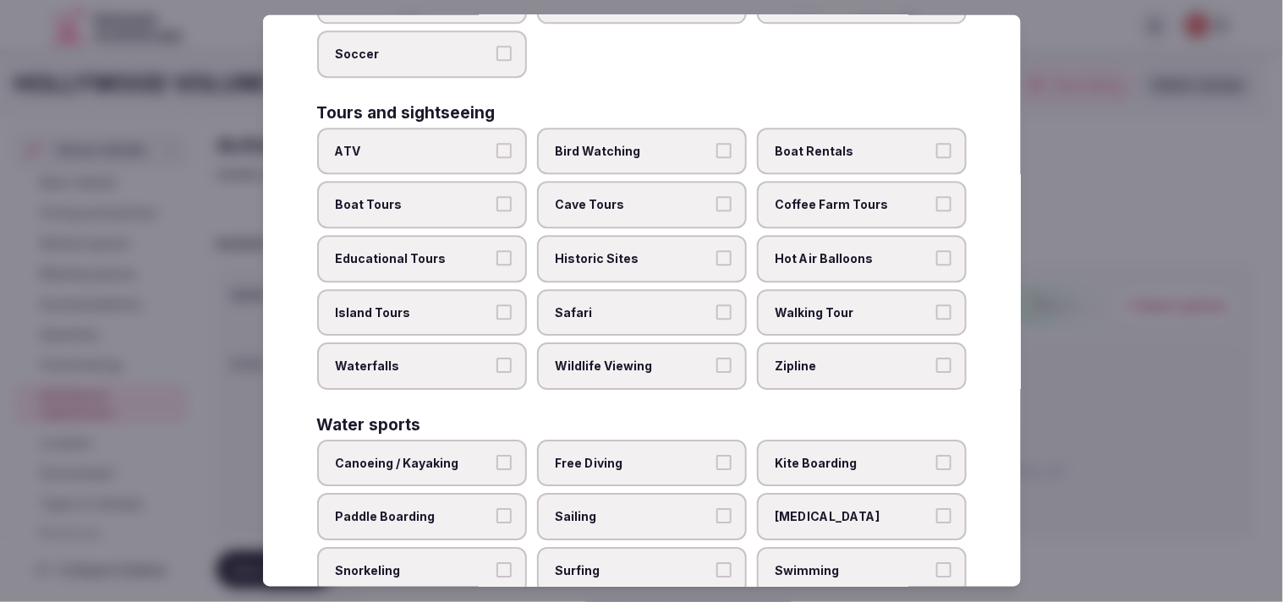
scroll to position [1210, 0]
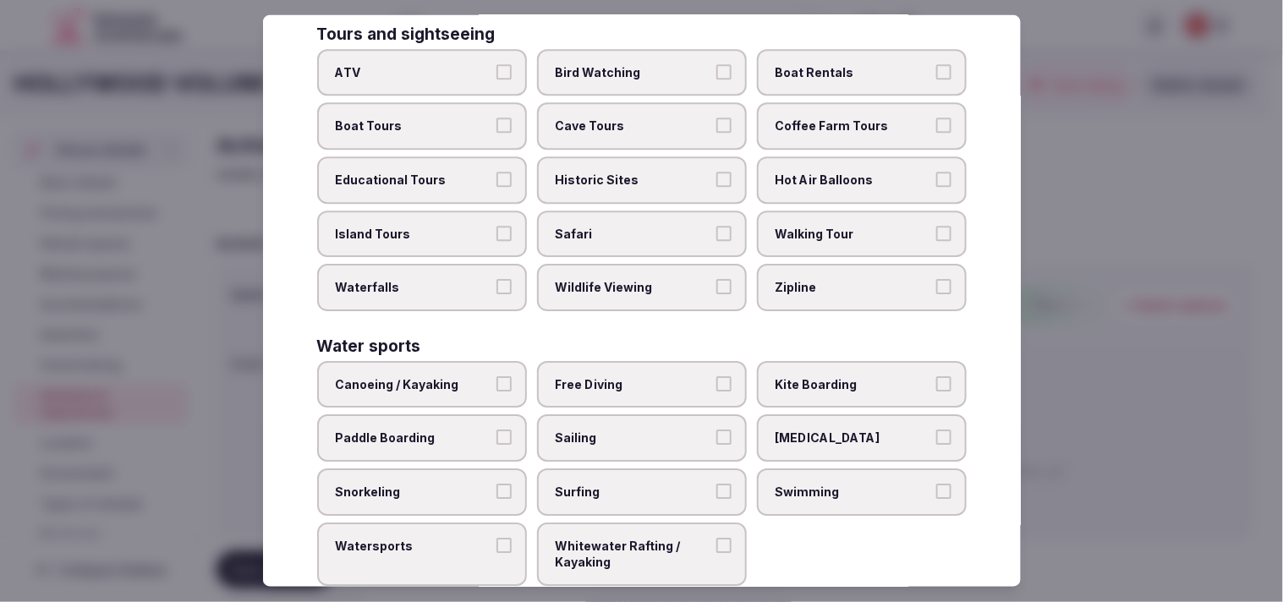
click at [633, 484] on span "Swimming" at bounding box center [853, 492] width 156 height 17
click at [633, 484] on button "Swimming" at bounding box center [943, 491] width 15 height 15
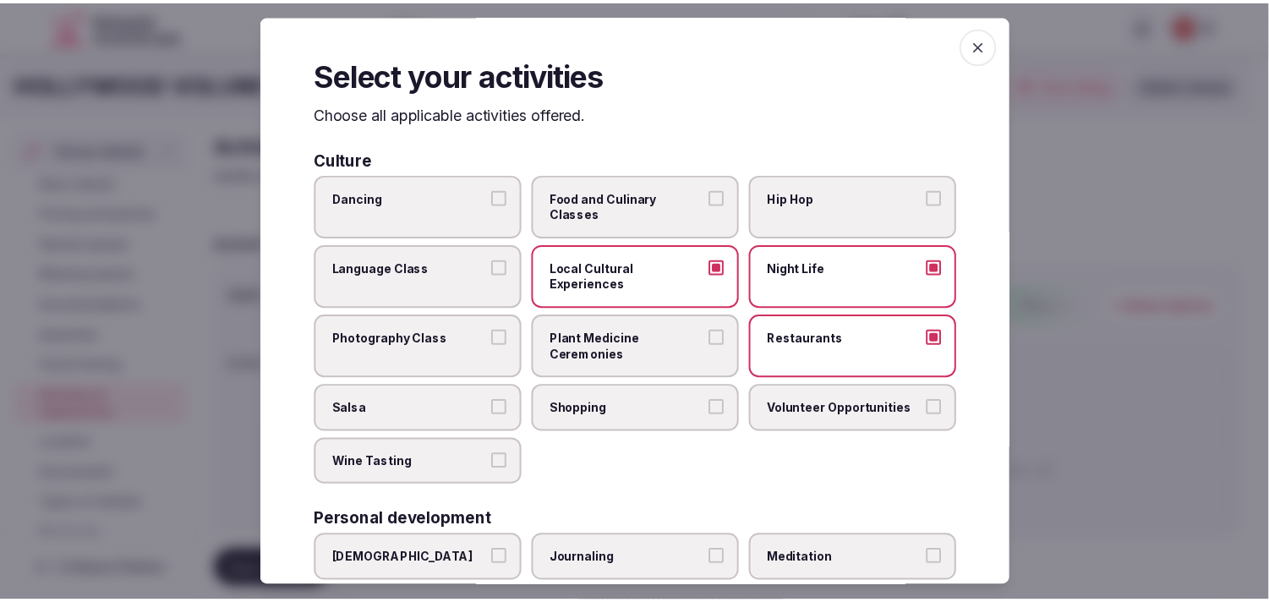
scroll to position [0, 0]
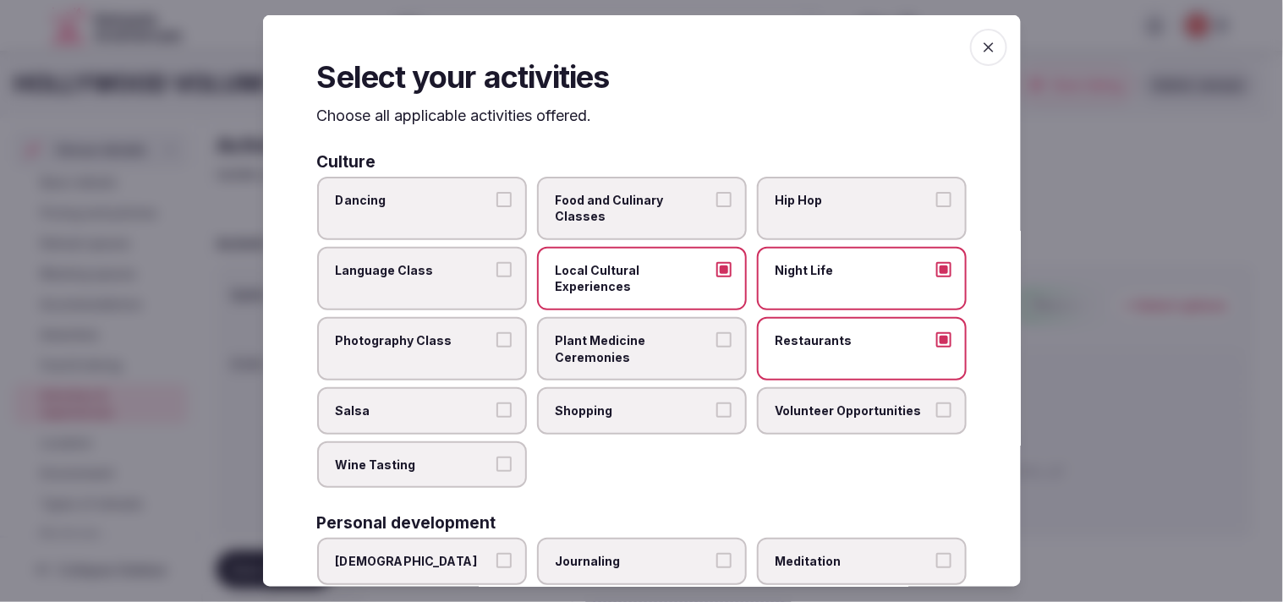
click at [633, 58] on span "button" at bounding box center [988, 47] width 37 height 37
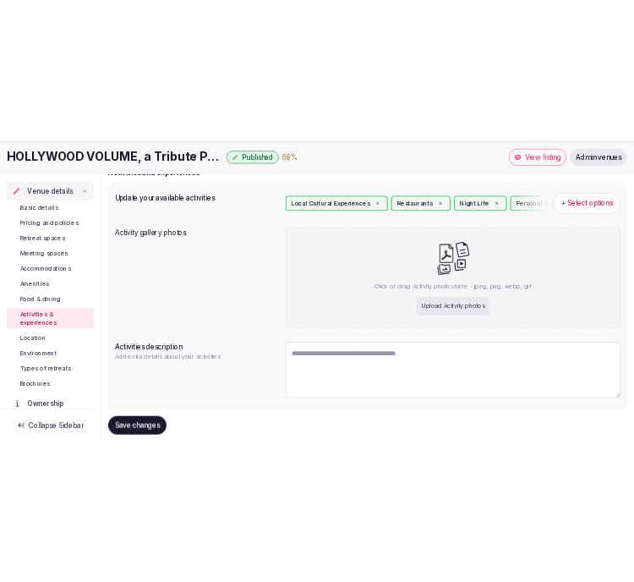
scroll to position [188, 0]
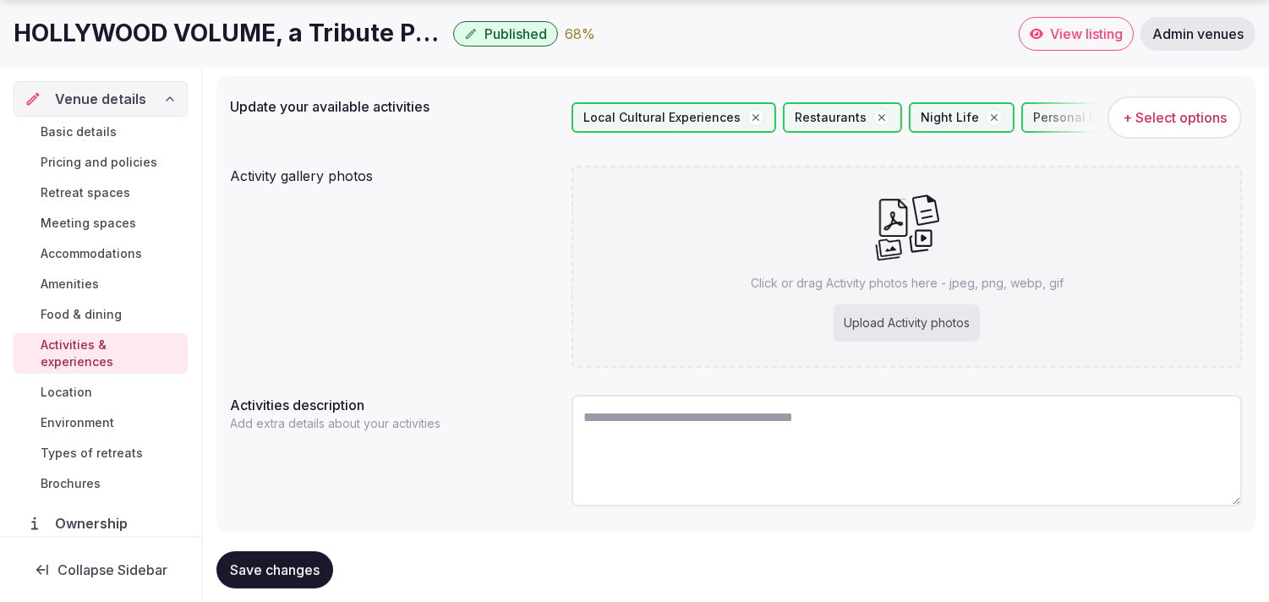
drag, startPoint x: 268, startPoint y: 578, endPoint x: 282, endPoint y: 576, distance: 14.6
click at [268, 579] on button "Save changes" at bounding box center [274, 569] width 117 height 37
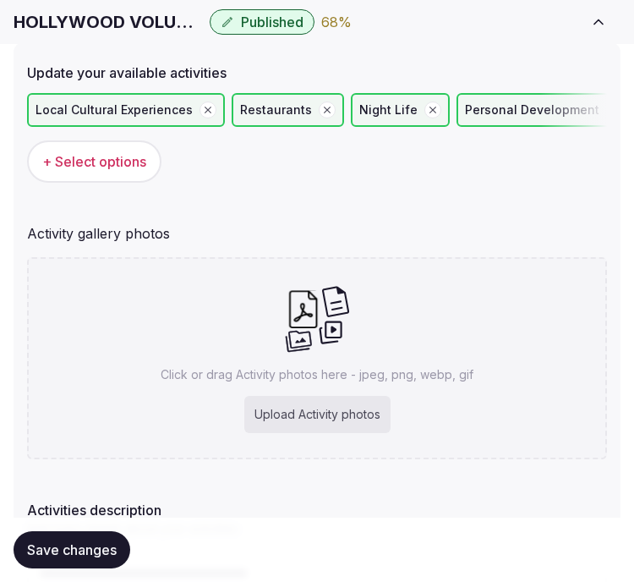
click at [117, 18] on h1 "HOLLYWOOD VOLUME, a Tribute Portfolio Hotel" at bounding box center [108, 22] width 189 height 24
click at [529, 44] on div "Update your available activities Local Cultural Experiences Restaurants Night L…" at bounding box center [317, 364] width 607 height 645
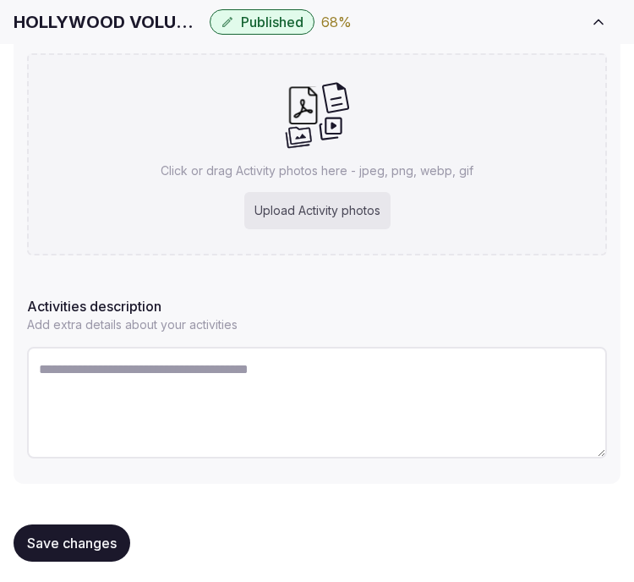
scroll to position [392, 0]
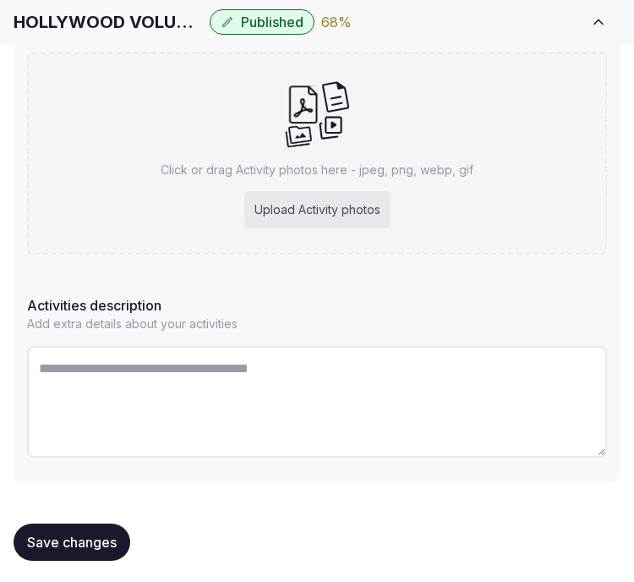
click at [121, 370] on textarea at bounding box center [317, 402] width 580 height 112
paste textarea "**********"
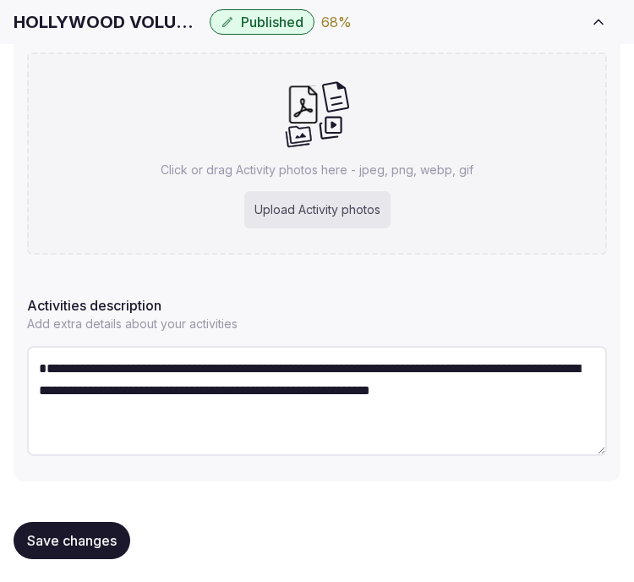
type textarea "**********"
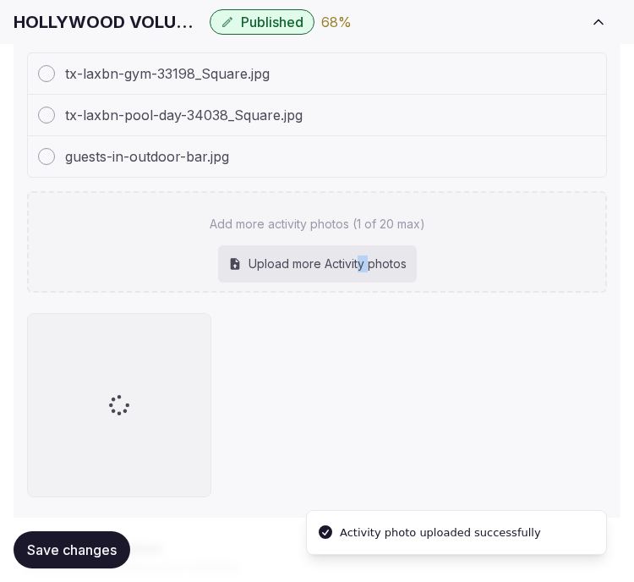
click at [367, 257] on div "Add more activity photos (1 of 20 max) Upload more Activity photos" at bounding box center [317, 241] width 580 height 101
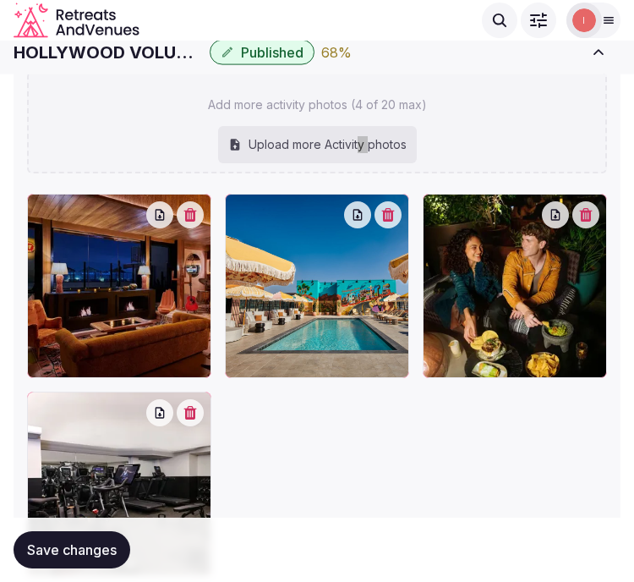
scroll to position [580, 0]
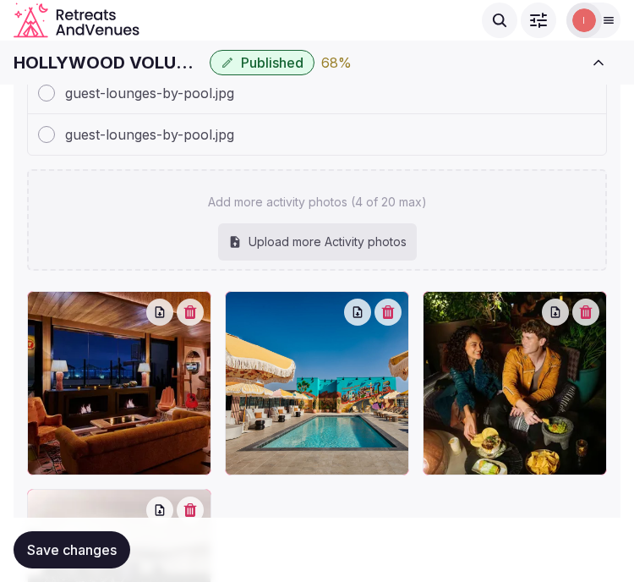
click at [336, 157] on div "desert-5-spot-lounge.jpg tx-laxbn-gym-33198_Square.jpg tx-laxbn-pool-day-34038_…" at bounding box center [317, 68] width 580 height 406
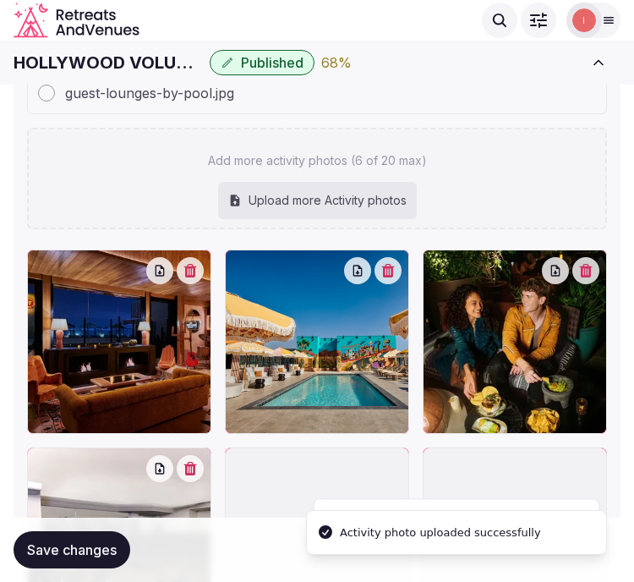
drag, startPoint x: 616, startPoint y: 52, endPoint x: 646, endPoint y: 32, distance: 36.1
click at [624, 46] on div "HOLLYWOOD VOLUME, a Tribute Portfolio Hotel Published 68 % View listing Admin v…" at bounding box center [317, 62] width 634 height 37
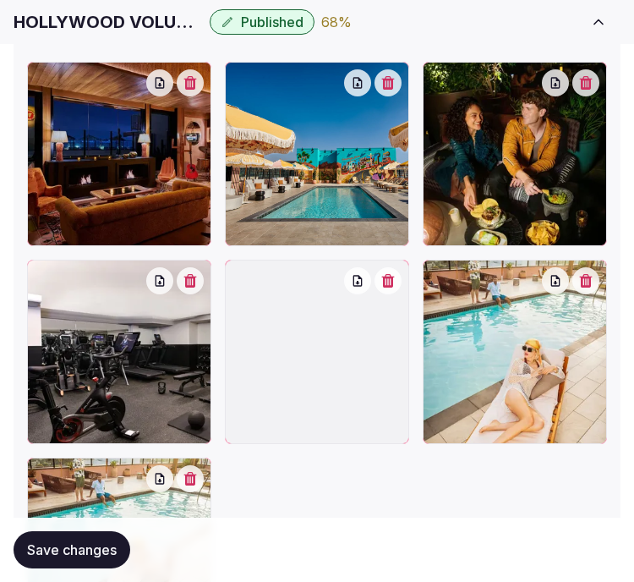
scroll to position [863, 0]
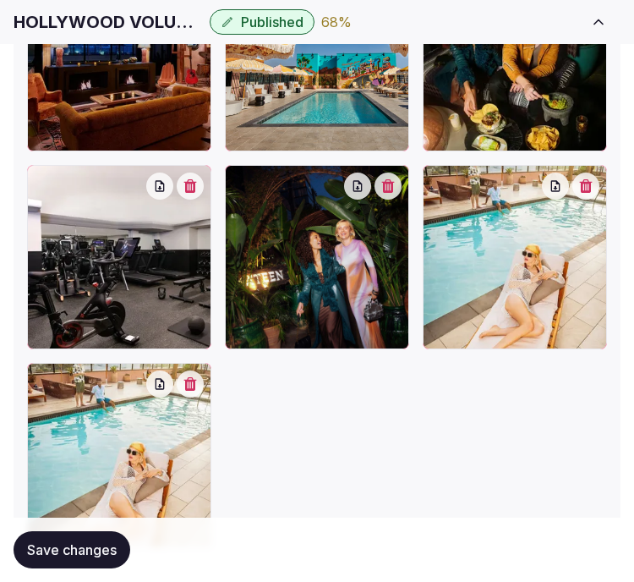
click at [584, 179] on icon "button" at bounding box center [586, 186] width 13 height 14
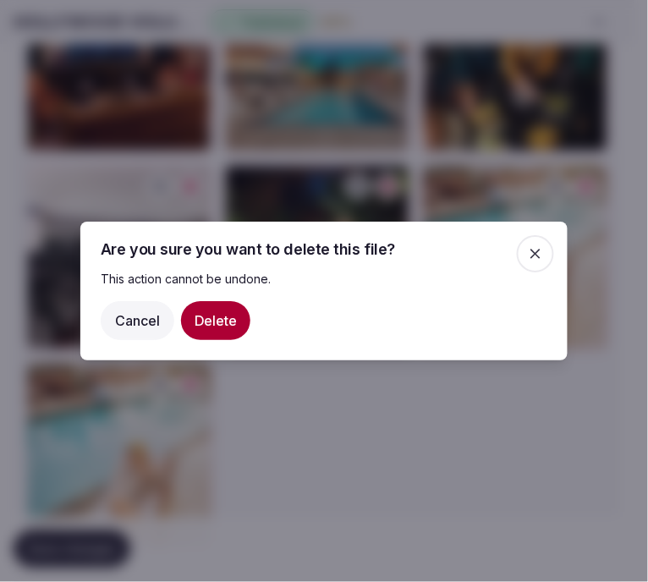
click at [230, 323] on button "Delete" at bounding box center [215, 320] width 69 height 39
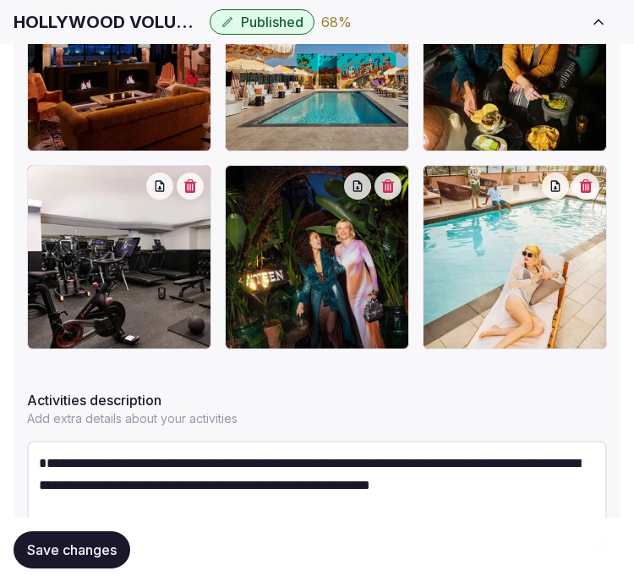
click at [37, 555] on span "Save changes" at bounding box center [72, 549] width 90 height 17
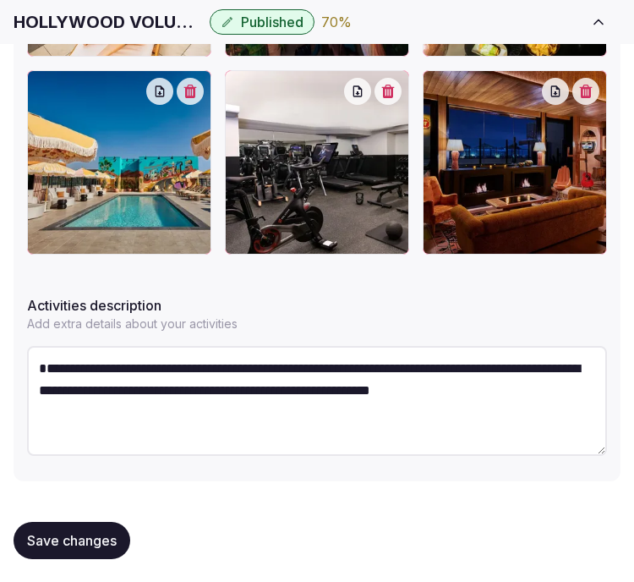
scroll to position [958, 0]
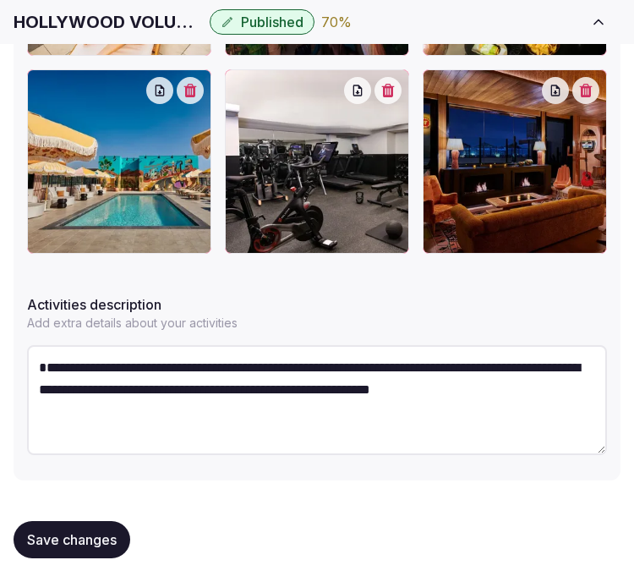
click at [107, 524] on button "Save changes" at bounding box center [72, 539] width 117 height 37
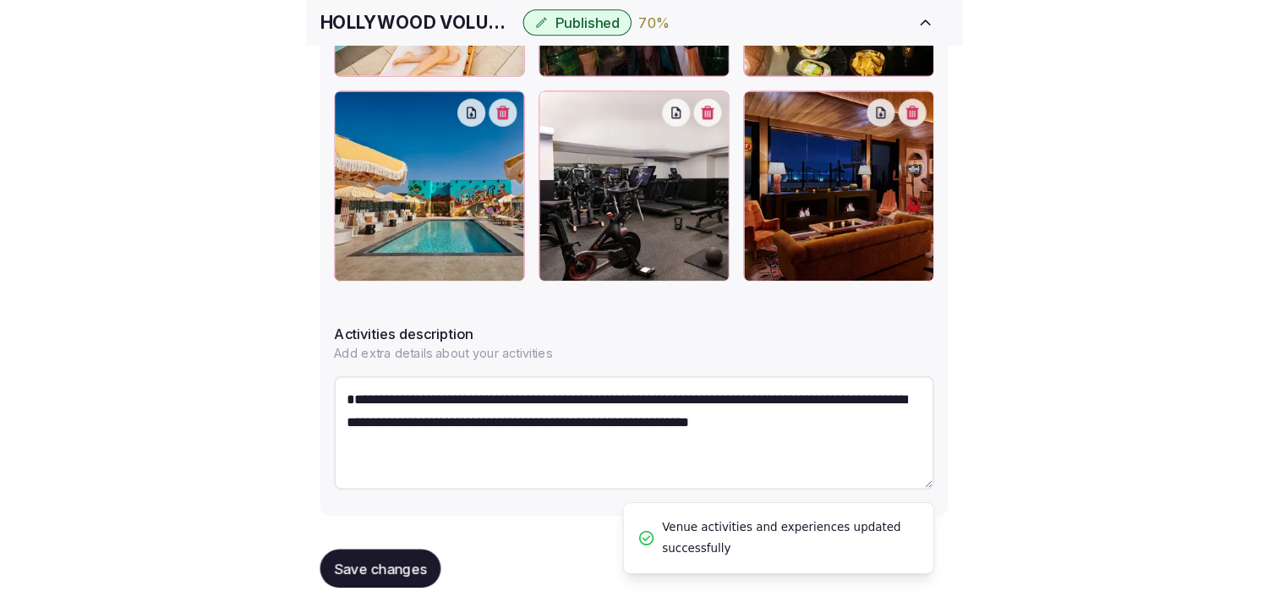
scroll to position [582, 0]
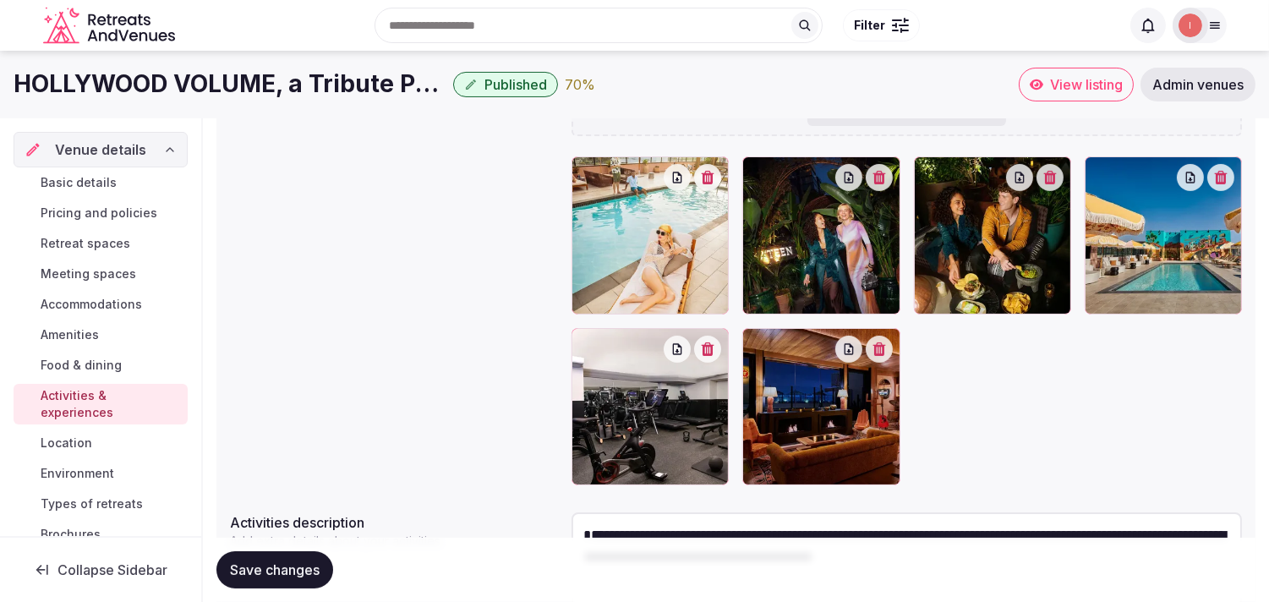
click at [68, 446] on span "Location" at bounding box center [67, 443] width 52 height 17
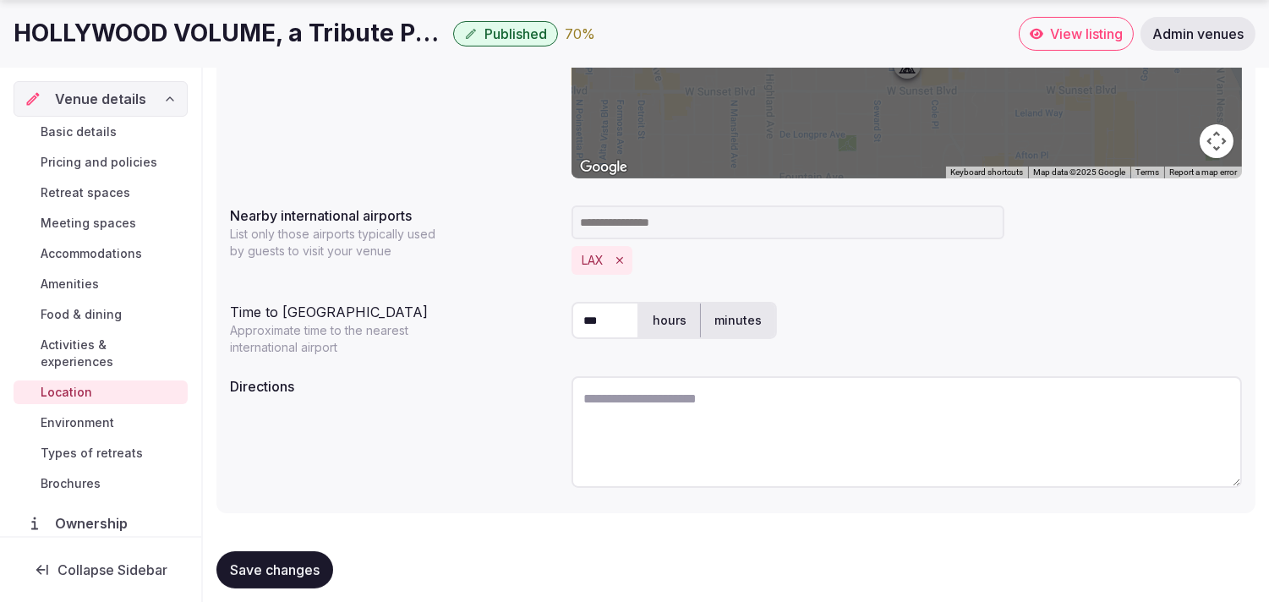
scroll to position [420, 0]
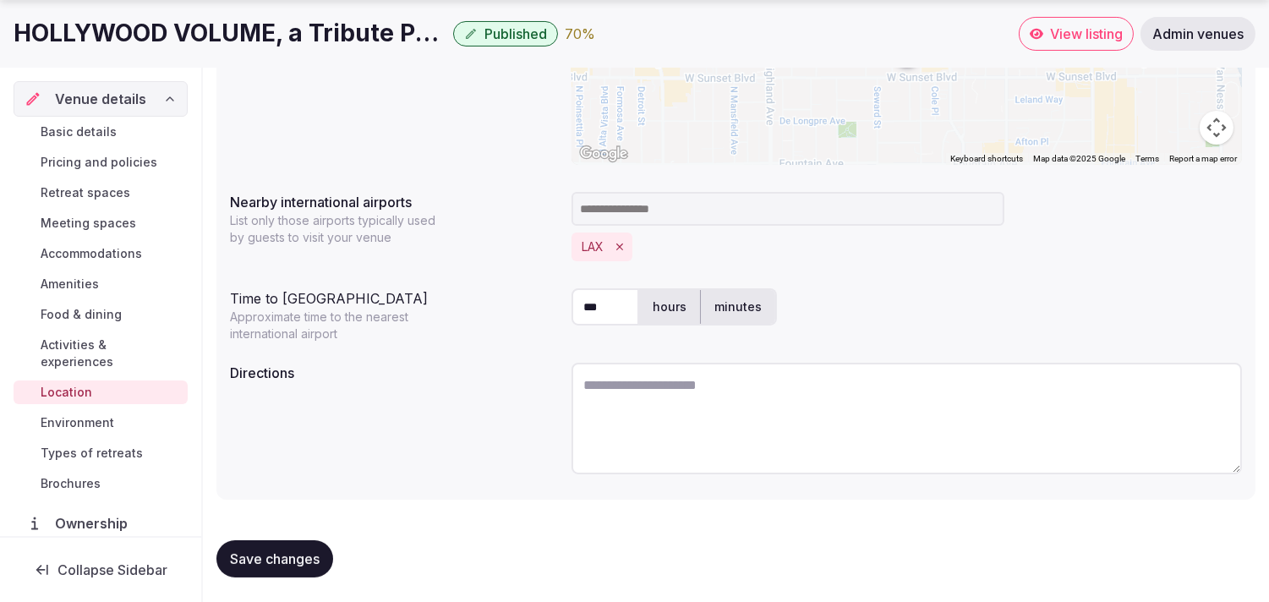
click at [56, 421] on span "Environment" at bounding box center [78, 422] width 74 height 17
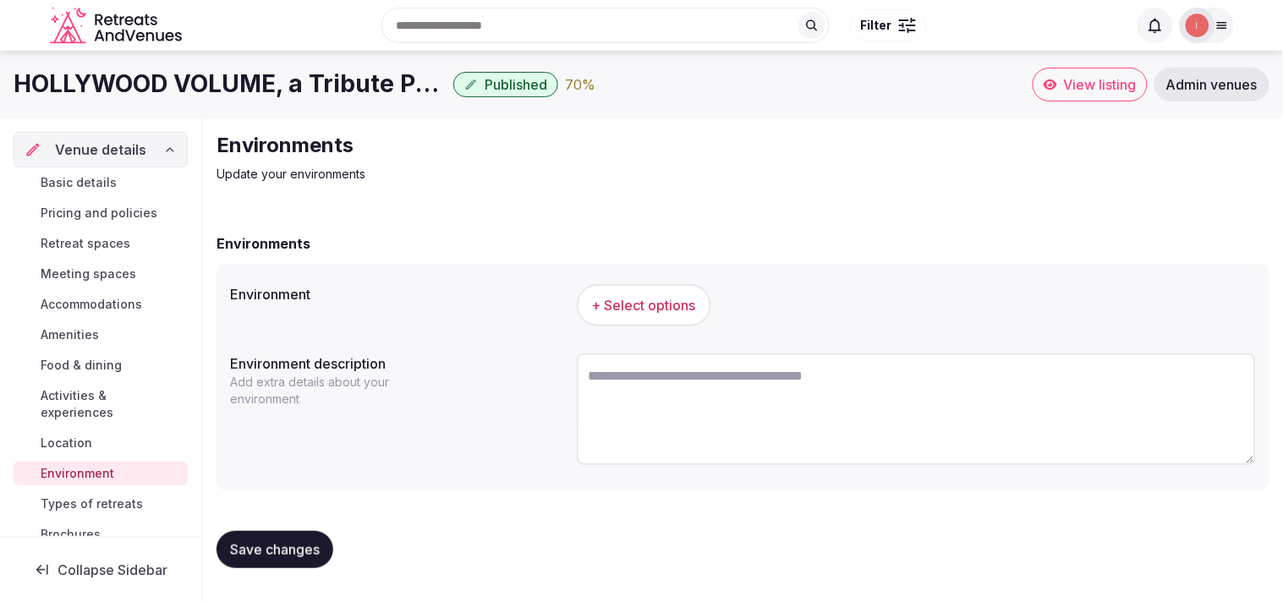
click at [633, 315] on button "+ Select options" at bounding box center [644, 305] width 134 height 42
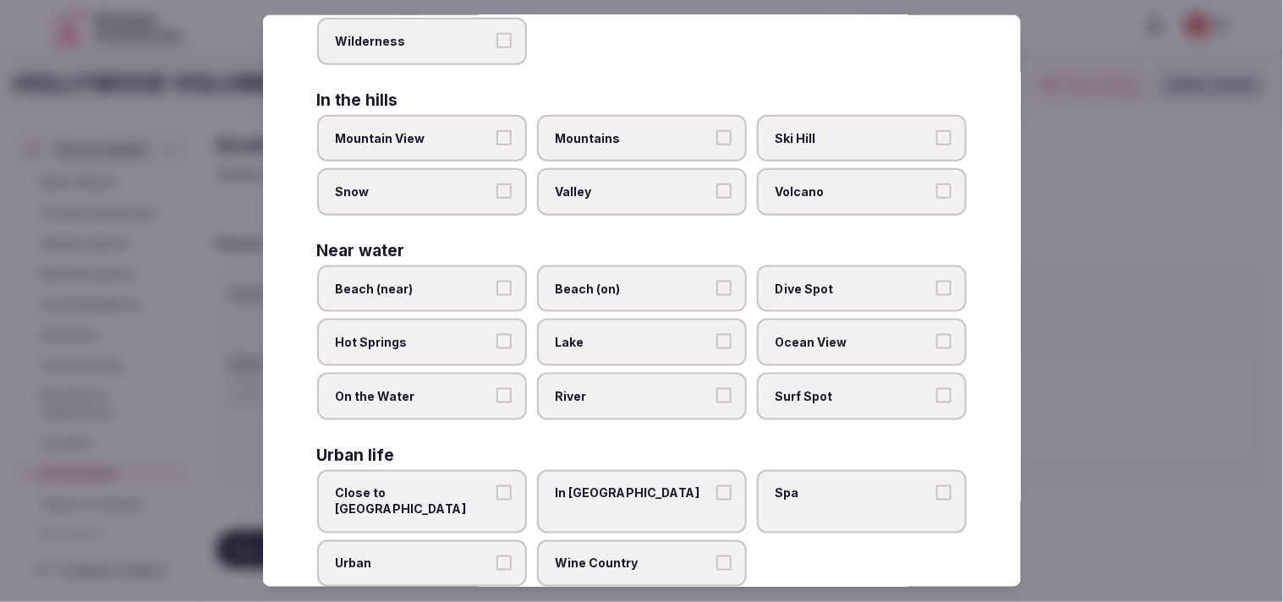
scroll to position [378, 0]
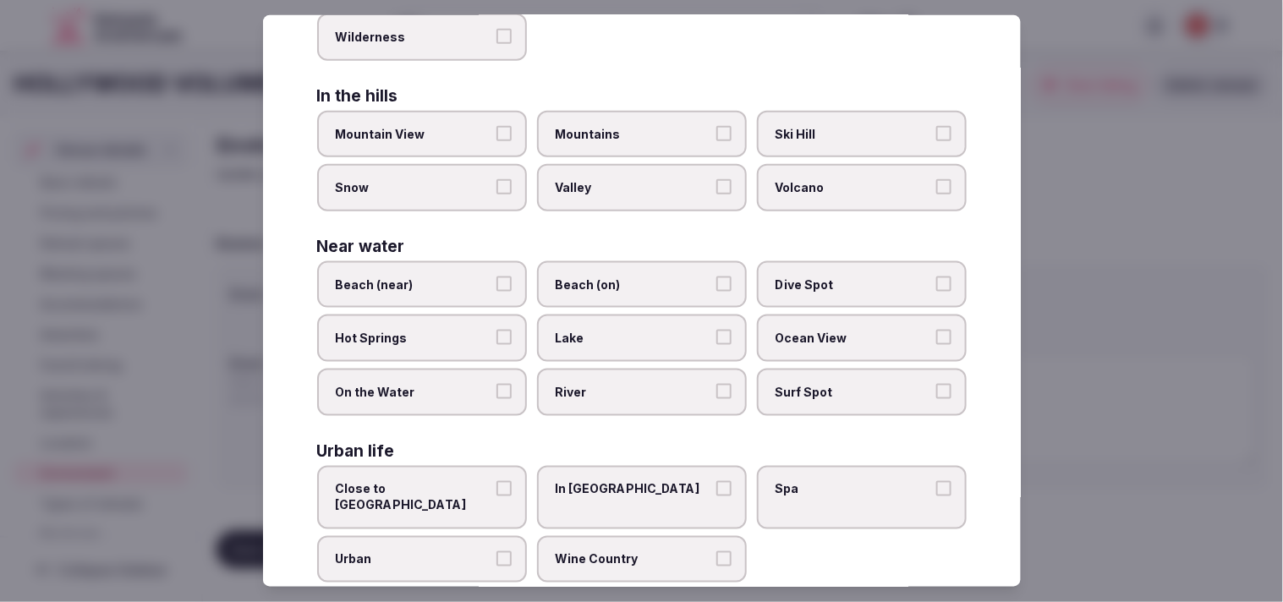
click at [505, 551] on button "Urban" at bounding box center [503, 558] width 15 height 15
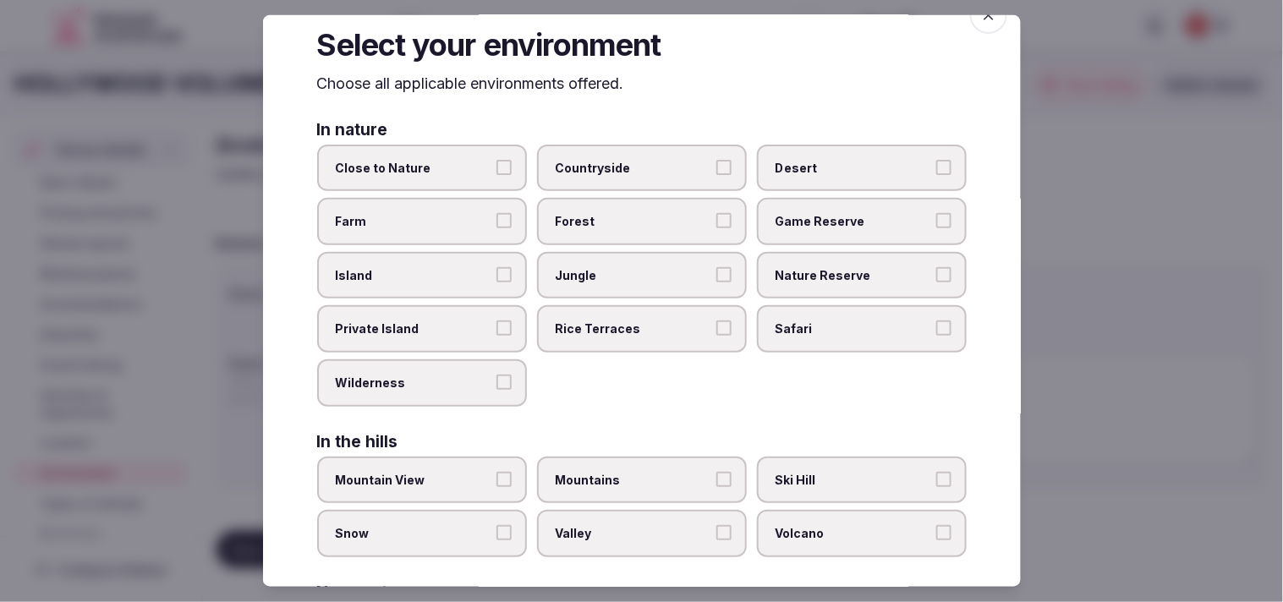
scroll to position [0, 0]
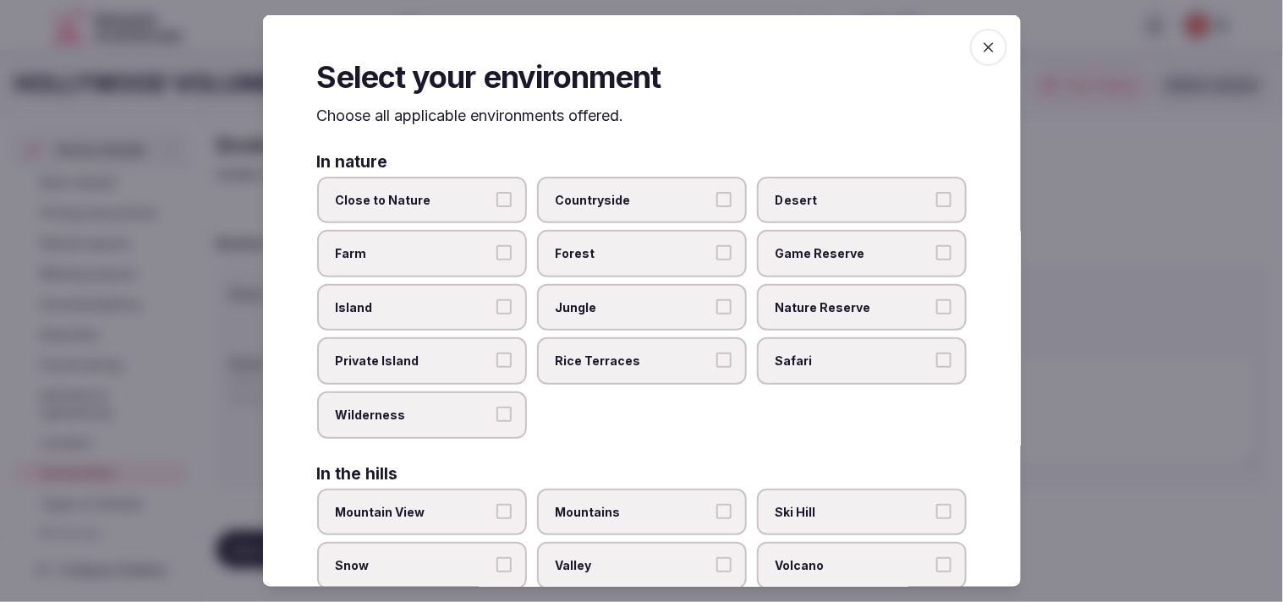
click at [633, 36] on div "Select your environment Choose all applicable environments offered. In nature C…" at bounding box center [642, 301] width 758 height 572
click at [633, 42] on icon "button" at bounding box center [988, 47] width 17 height 17
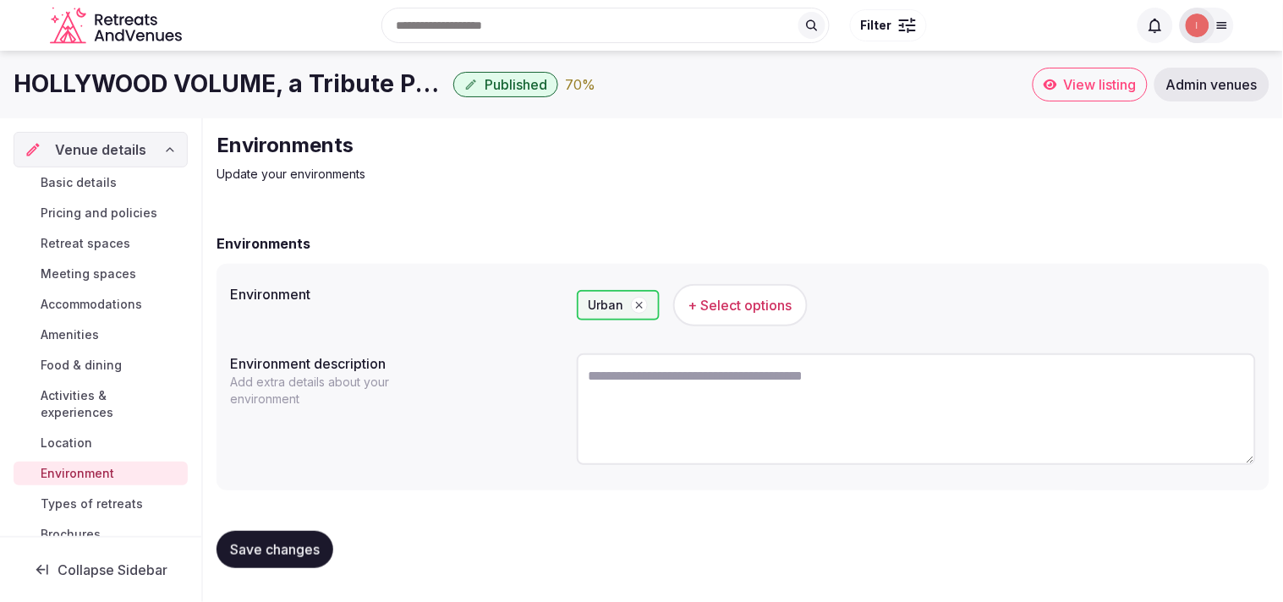
click at [250, 541] on span "Save changes" at bounding box center [275, 549] width 90 height 17
click at [55, 508] on span "Types of retreats" at bounding box center [92, 504] width 102 height 17
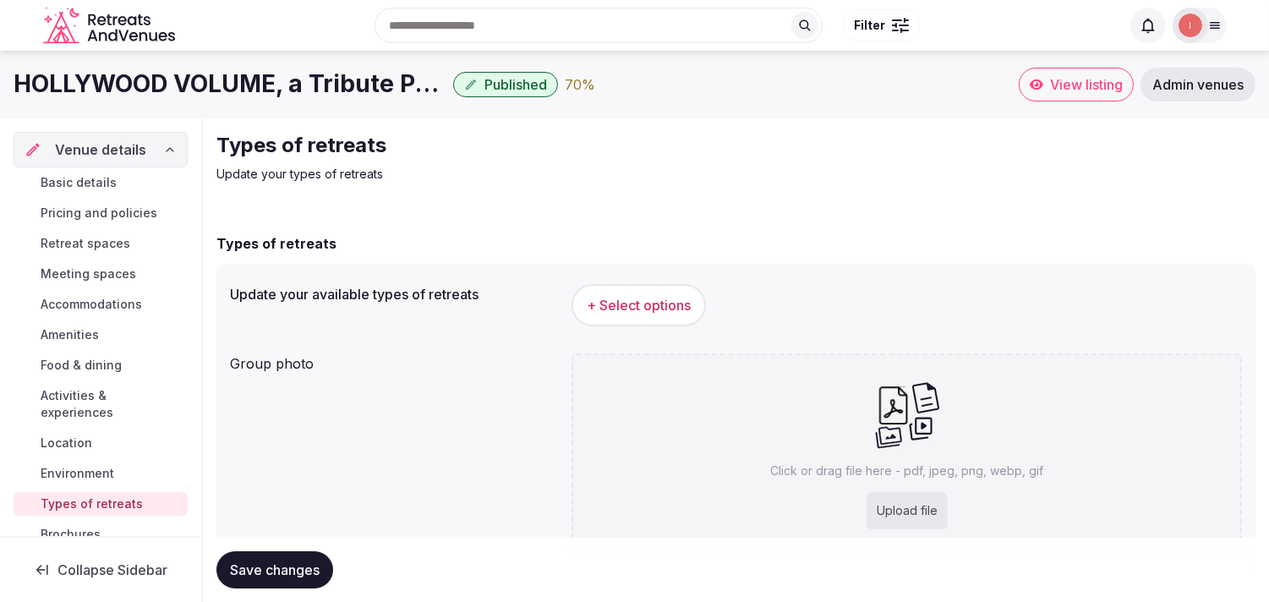
click at [633, 299] on span "+ Select options" at bounding box center [639, 305] width 104 height 19
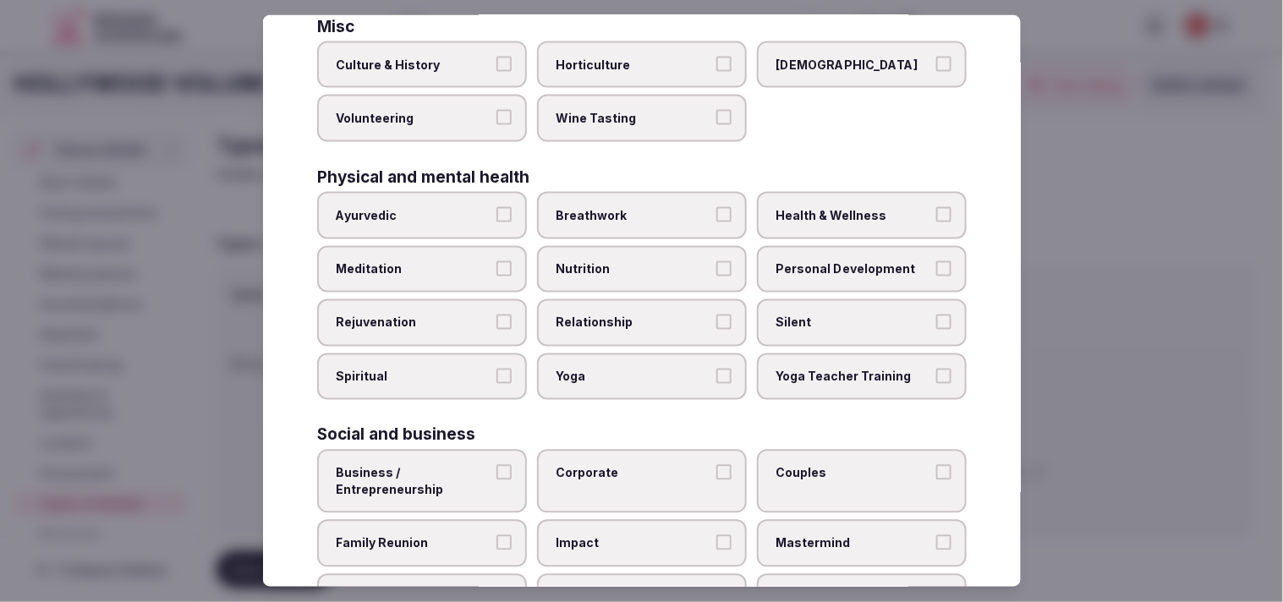
scroll to position [647, 0]
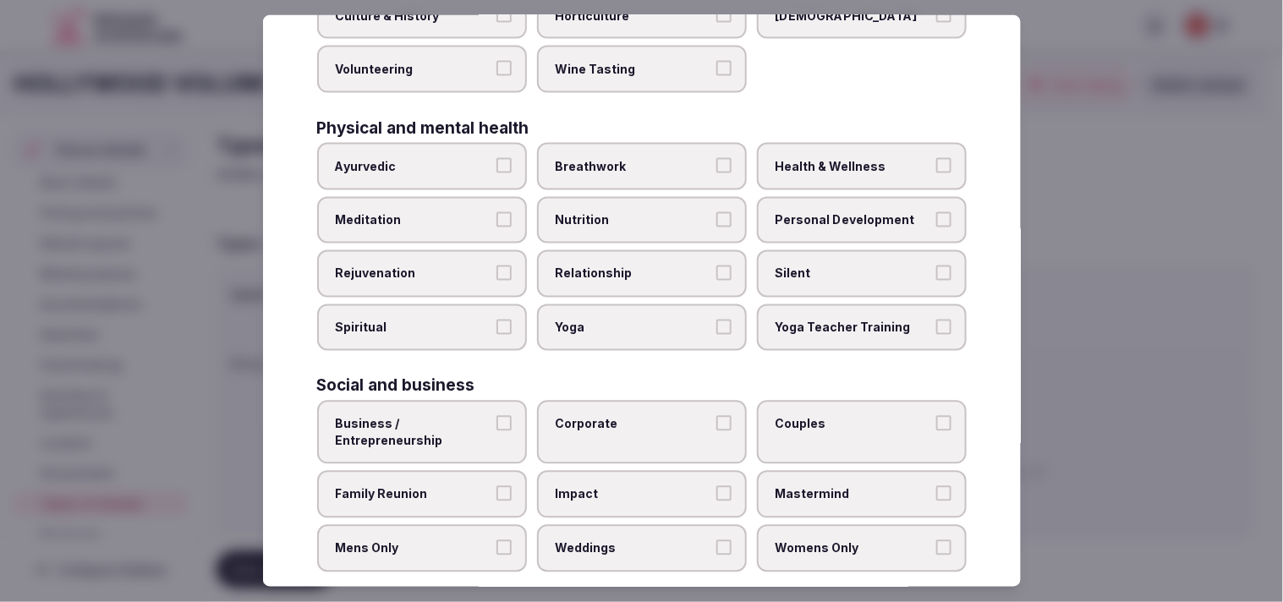
click at [633, 263] on label "Relationship" at bounding box center [642, 273] width 210 height 47
click at [633, 266] on button "Relationship" at bounding box center [723, 273] width 15 height 15
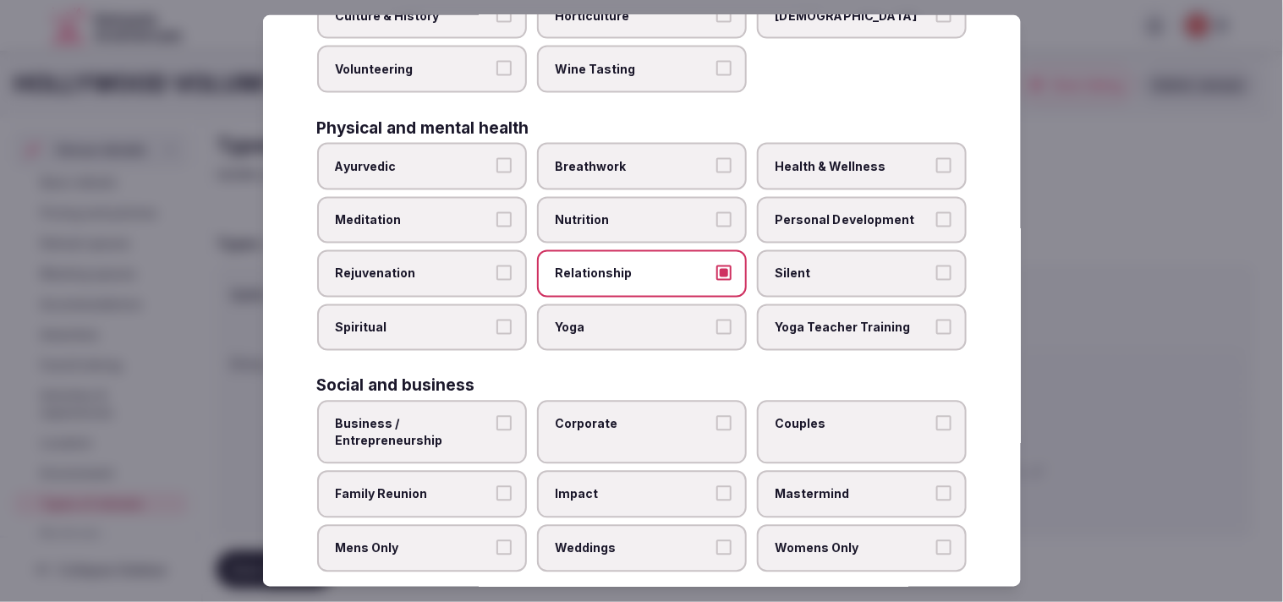
click at [633, 211] on button "Nutrition" at bounding box center [723, 218] width 15 height 15
click at [633, 196] on label "Personal Development" at bounding box center [862, 219] width 210 height 47
click at [633, 211] on button "Personal Development" at bounding box center [943, 218] width 15 height 15
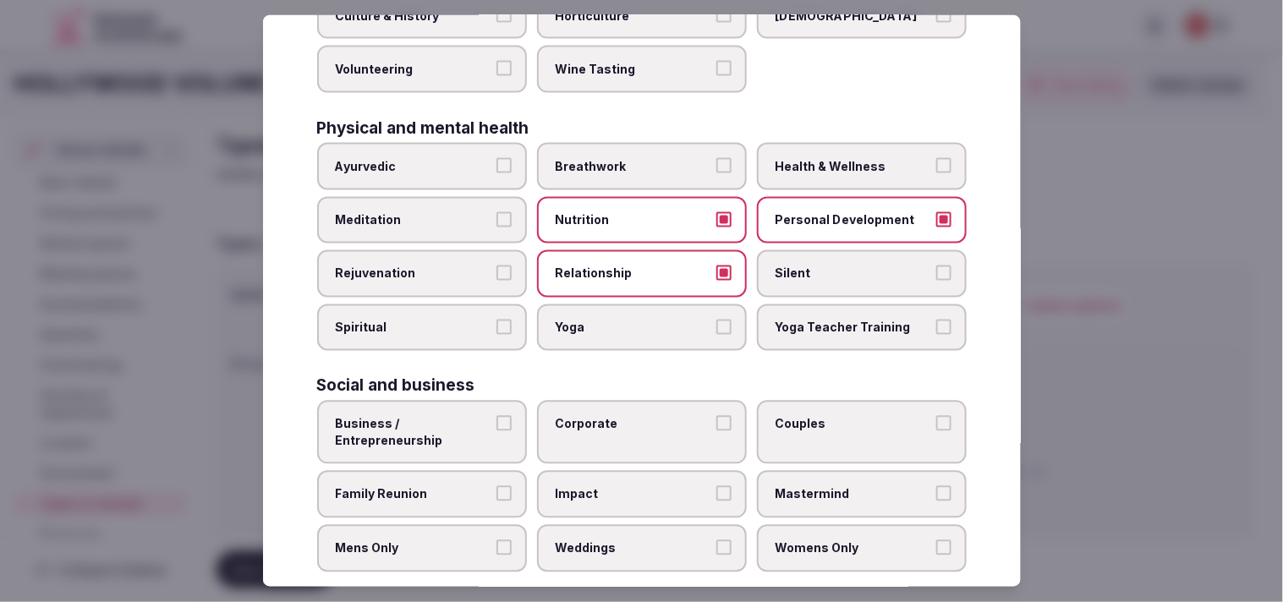
click at [633, 158] on span "Health & Wellness" at bounding box center [853, 166] width 156 height 17
click at [633, 158] on button "Health & Wellness" at bounding box center [943, 165] width 15 height 15
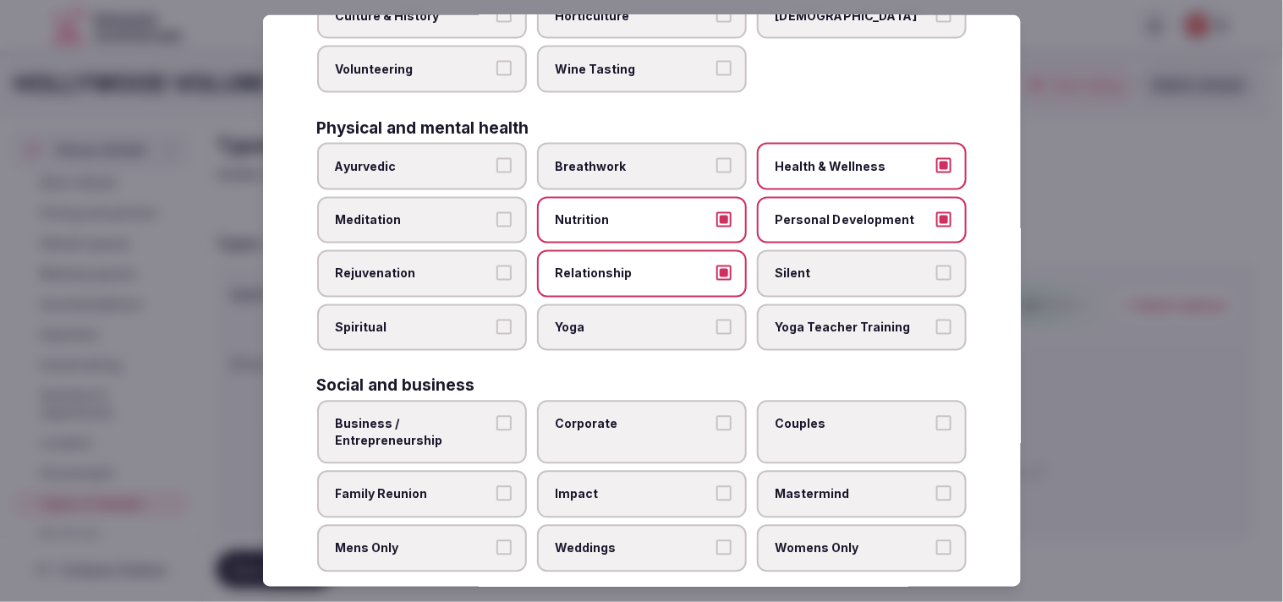
click at [633, 196] on label "Nutrition" at bounding box center [642, 219] width 210 height 47
click at [633, 211] on button "Nutrition" at bounding box center [723, 218] width 15 height 15
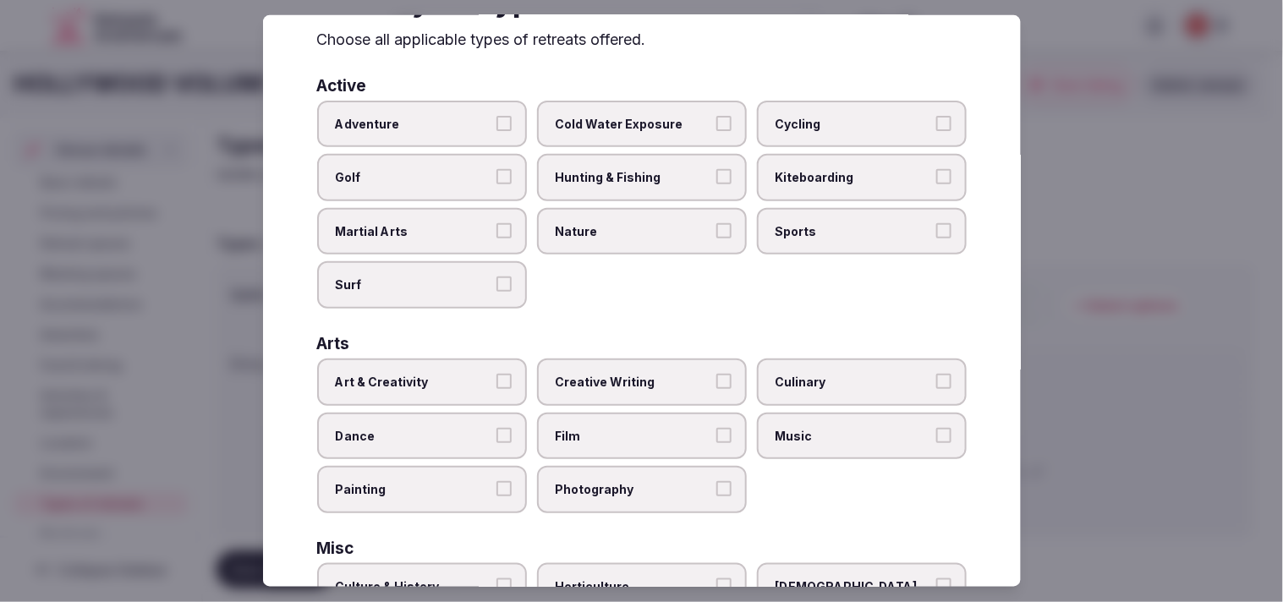
scroll to position [188, 0]
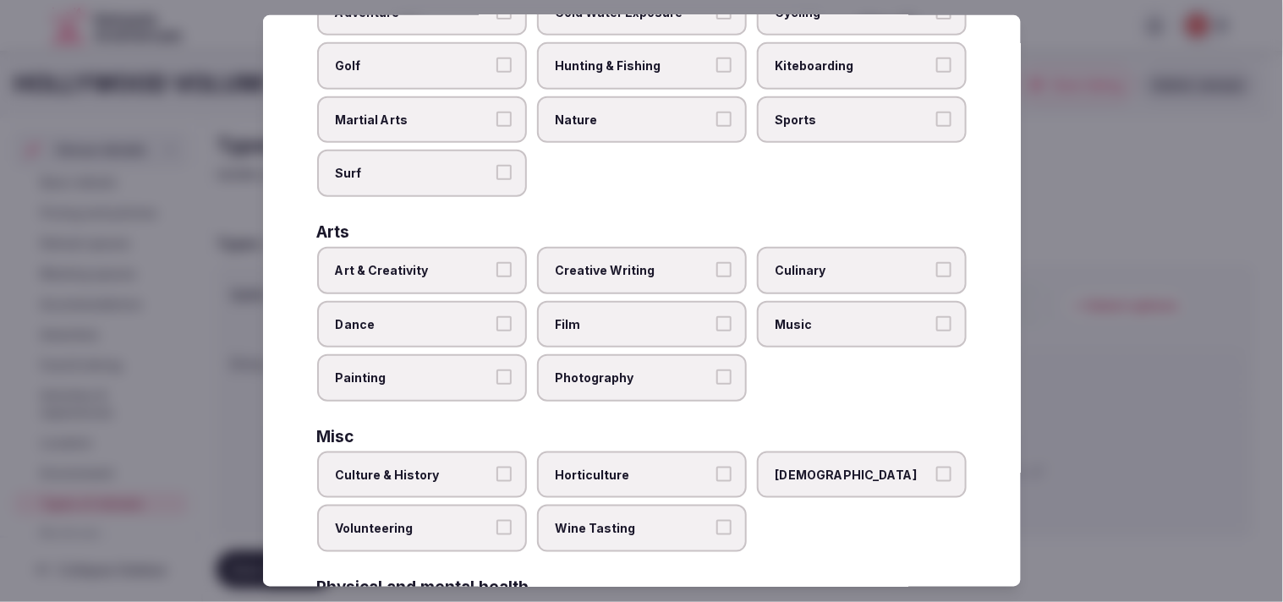
click at [484, 467] on span "Culture & History" at bounding box center [414, 475] width 156 height 17
click at [496, 467] on button "Culture & History" at bounding box center [503, 474] width 15 height 15
click at [455, 228] on div "Arts" at bounding box center [641, 232] width 649 height 16
click at [457, 247] on label "Art & Creativity" at bounding box center [422, 270] width 210 height 47
click at [496, 262] on button "Art & Creativity" at bounding box center [503, 269] width 15 height 15
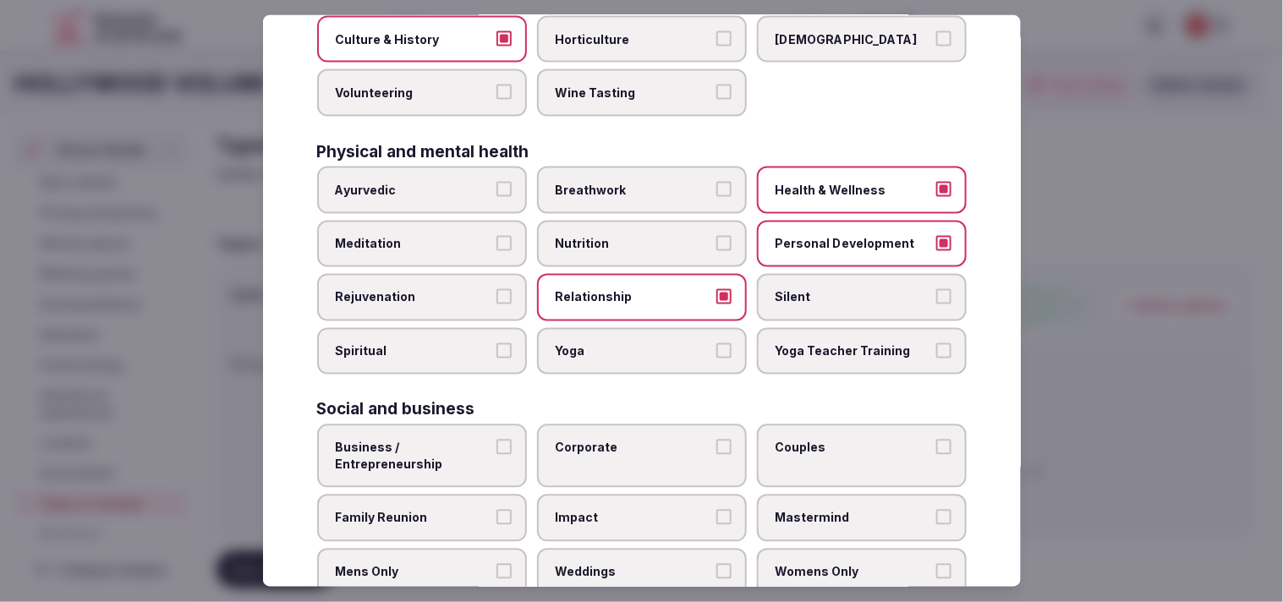
scroll to position [647, 0]
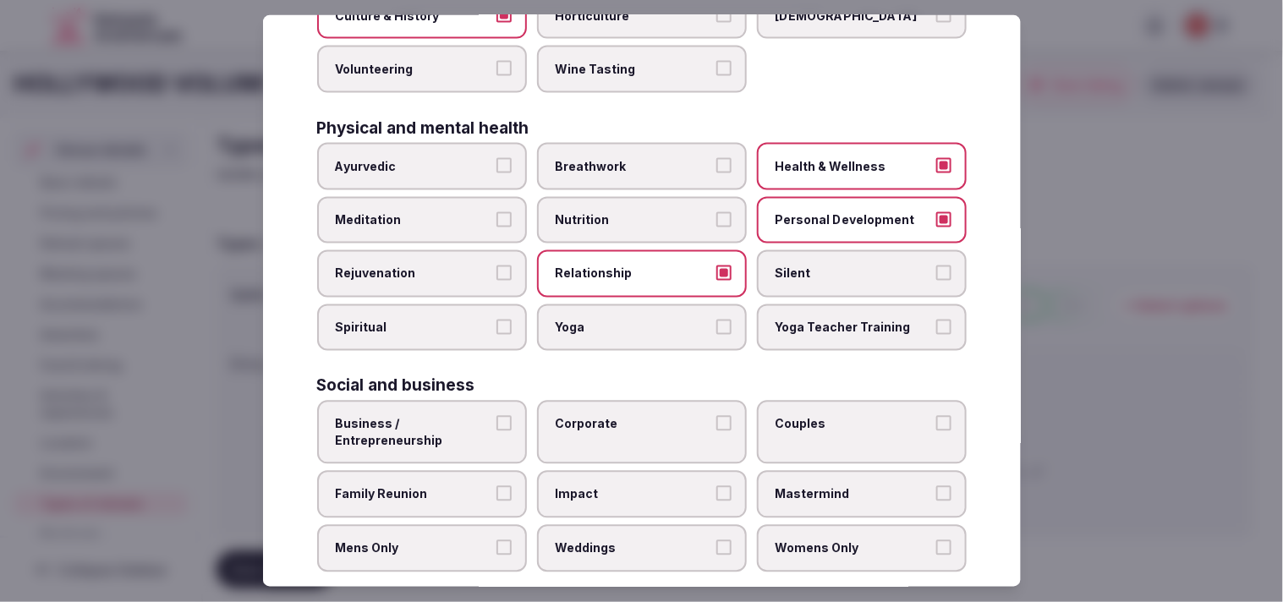
click at [493, 415] on label "Business / Entrepreneurship" at bounding box center [422, 432] width 210 height 63
click at [496, 416] on button "Business / Entrepreneurship" at bounding box center [503, 423] width 15 height 15
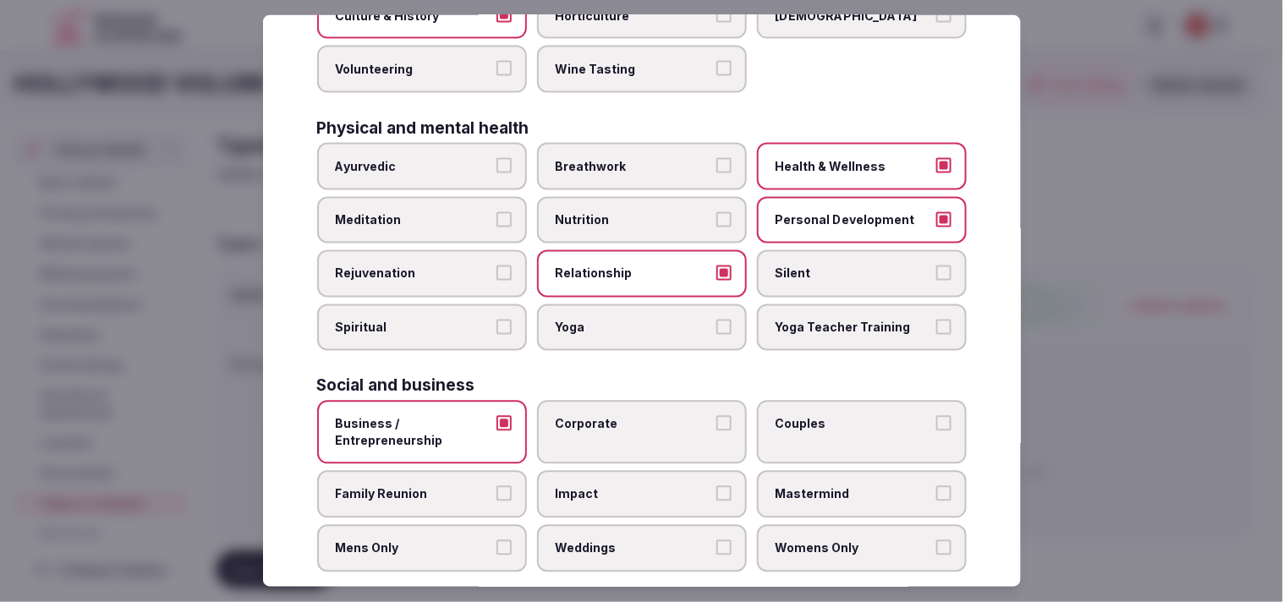
click at [633, 418] on label "Corporate" at bounding box center [642, 432] width 210 height 63
click at [633, 418] on button "Corporate" at bounding box center [723, 423] width 15 height 15
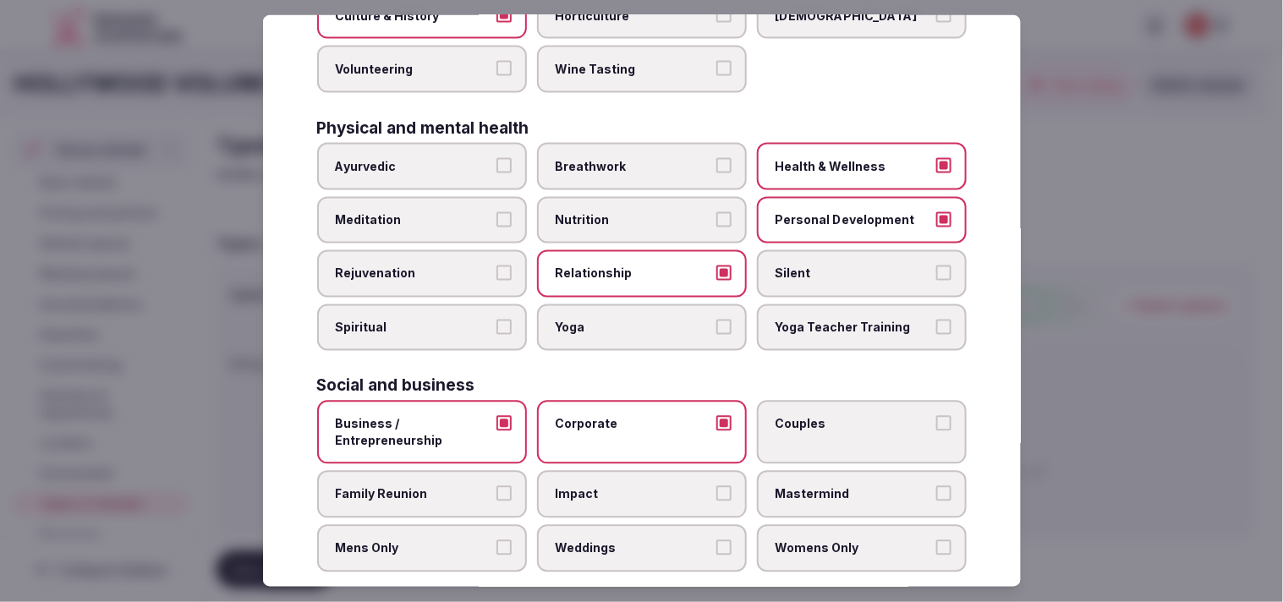
click at [633, 427] on label "Couples" at bounding box center [862, 432] width 210 height 63
click at [633, 427] on button "Couples" at bounding box center [943, 423] width 15 height 15
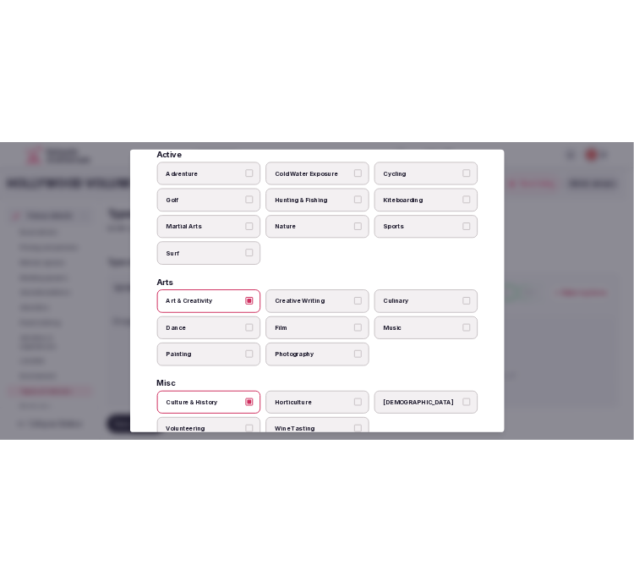
scroll to position [0, 0]
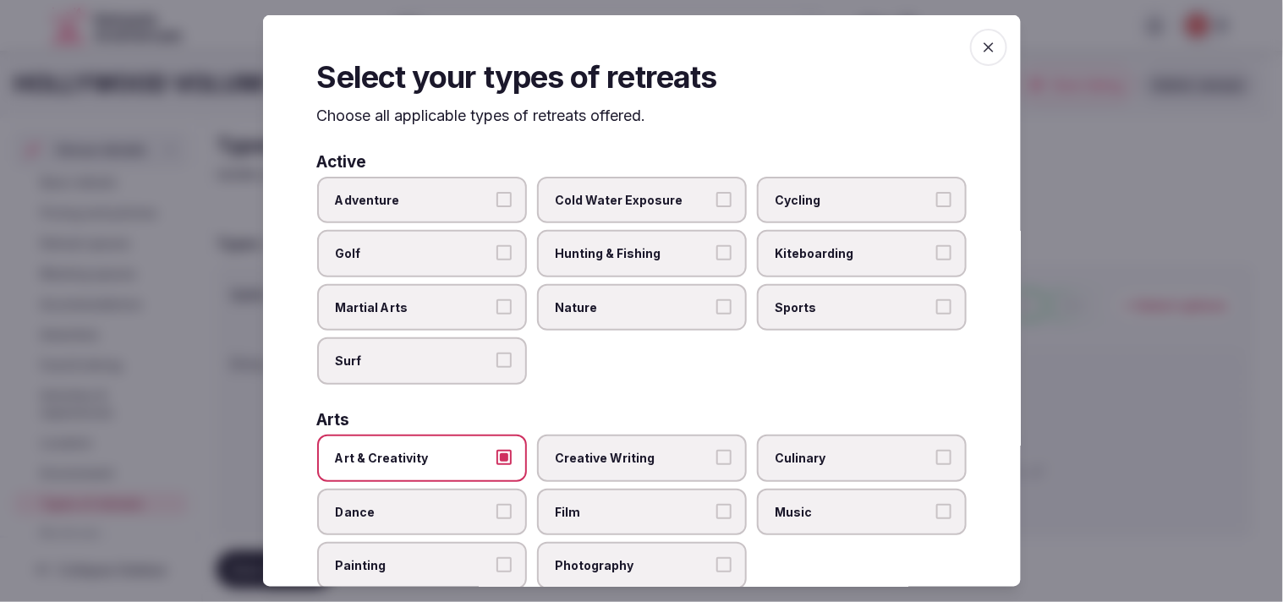
click at [633, 39] on span "button" at bounding box center [988, 47] width 37 height 37
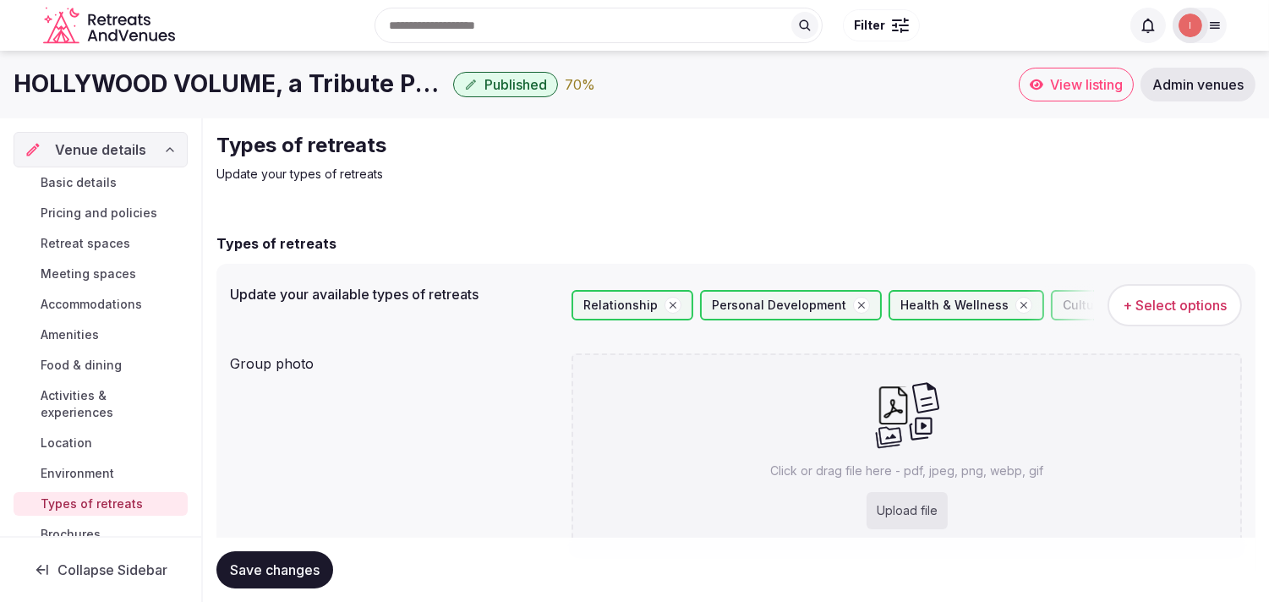
click at [633, 40] on div "Search Popular Destinations Toscana, Italy Riviera Maya, Mexico Indonesia, Bali…" at bounding box center [651, 25] width 939 height 73
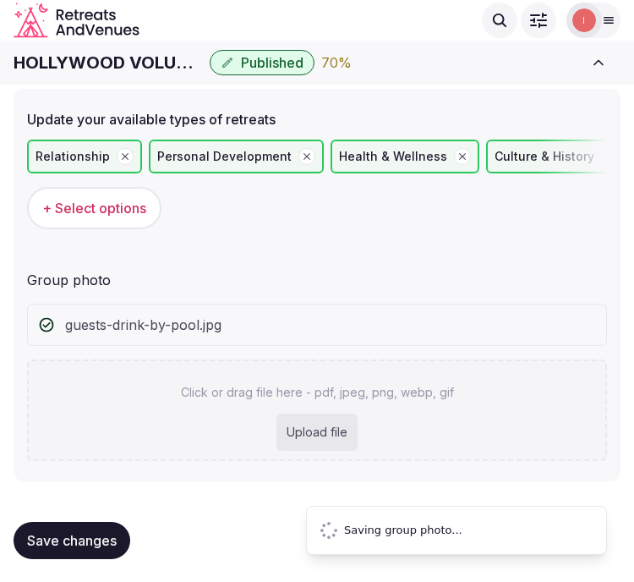
scroll to position [52, 0]
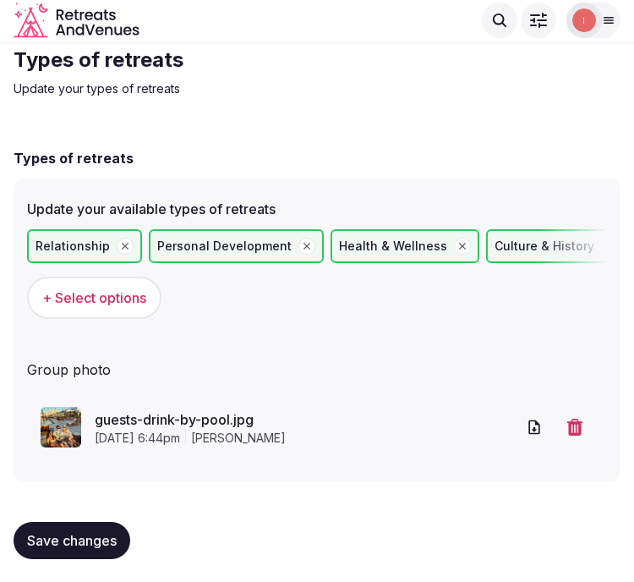
click at [93, 535] on span "Save changes" at bounding box center [72, 540] width 90 height 17
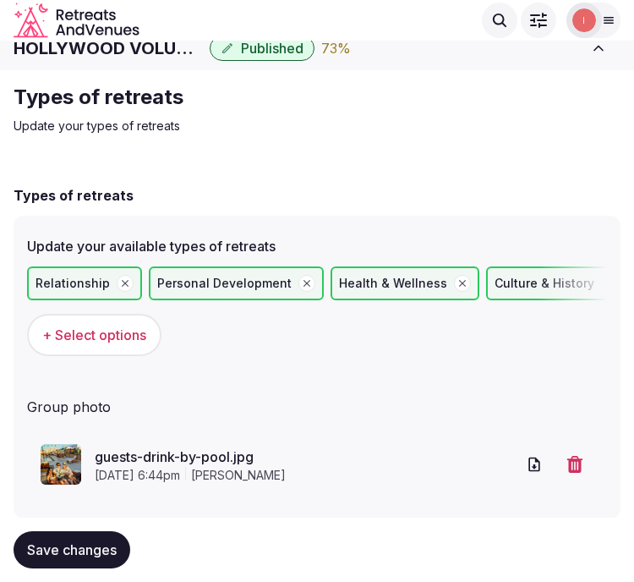
scroll to position [0, 0]
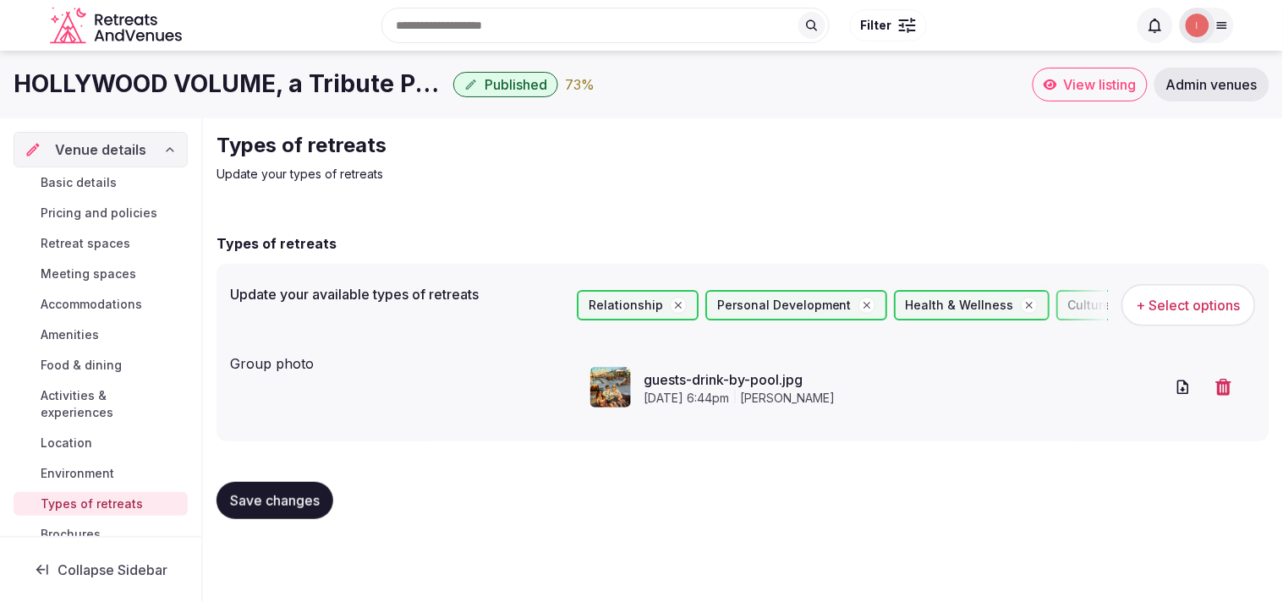
click at [121, 190] on link "Basic details" at bounding box center [101, 183] width 174 height 24
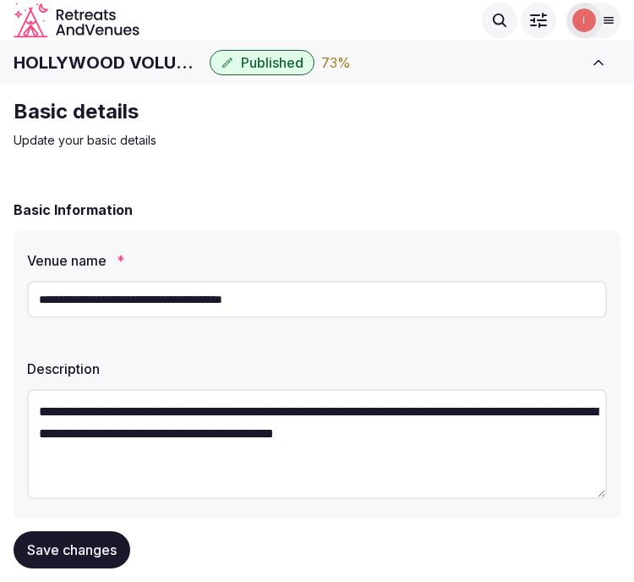
click at [111, 550] on span "Save changes" at bounding box center [72, 549] width 90 height 17
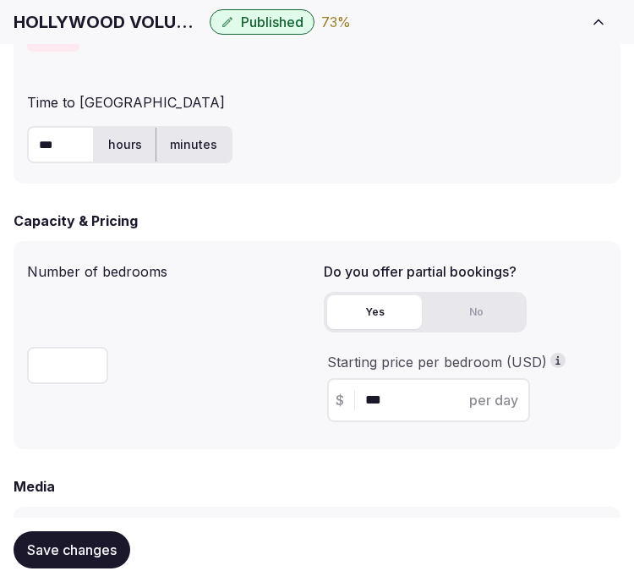
scroll to position [1503, 0]
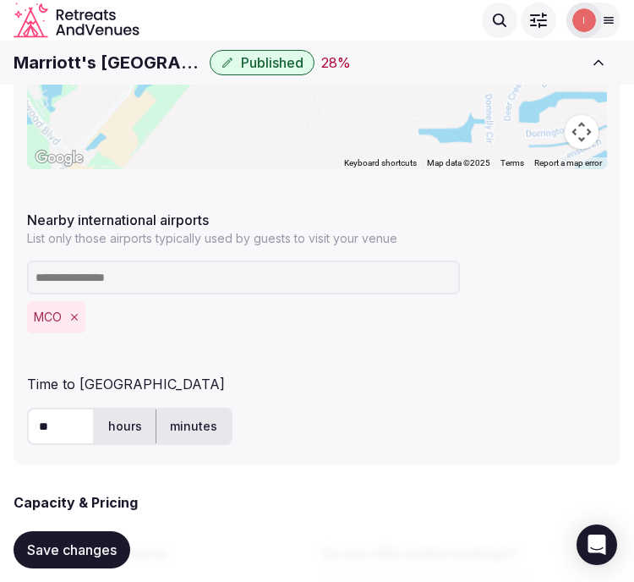
scroll to position [846, 0]
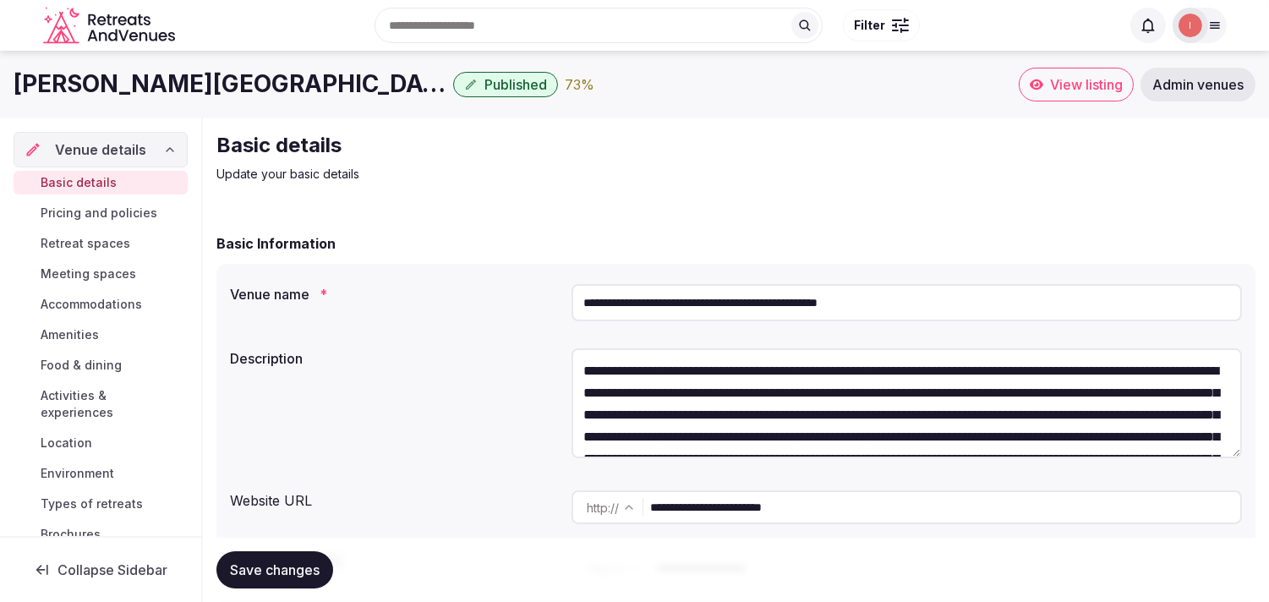
scroll to position [94, 0]
click at [1076, 85] on span "View listing" at bounding box center [1086, 84] width 73 height 17
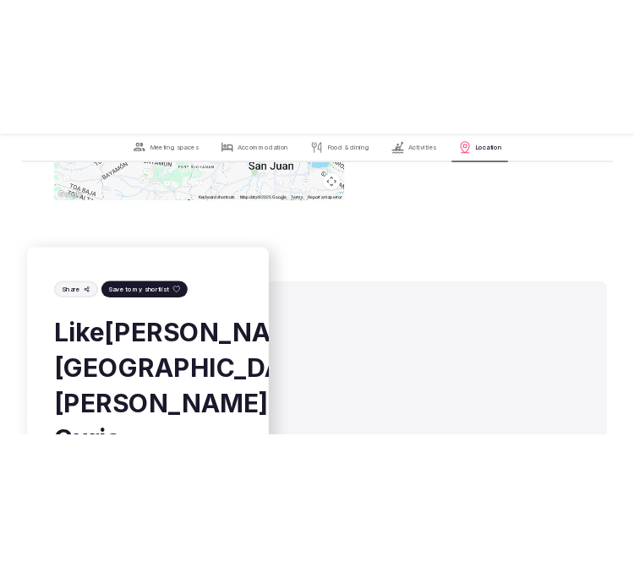
scroll to position [4416, 0]
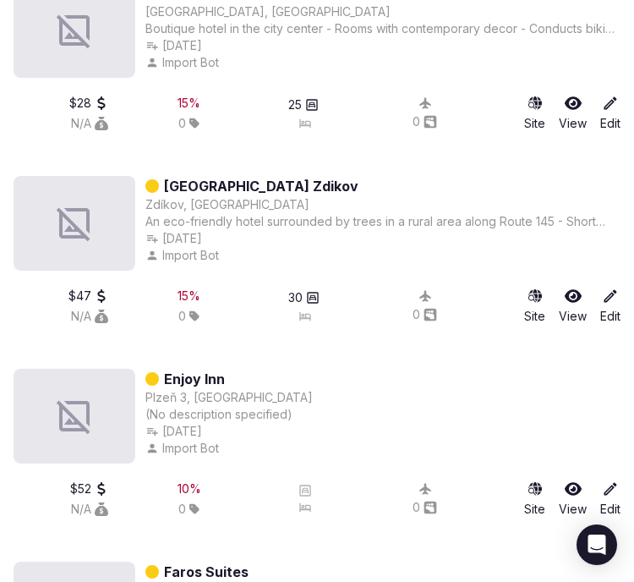
scroll to position [21902, 0]
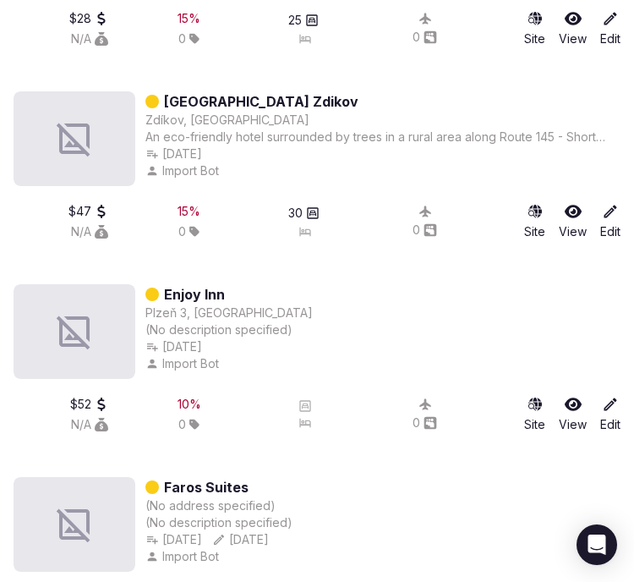
click at [547, 284] on div "Enjoy Inn Plzeň 3, Czechia (No description specified) Oct 13th, 2024 Import Bot" at bounding box center [317, 331] width 607 height 95
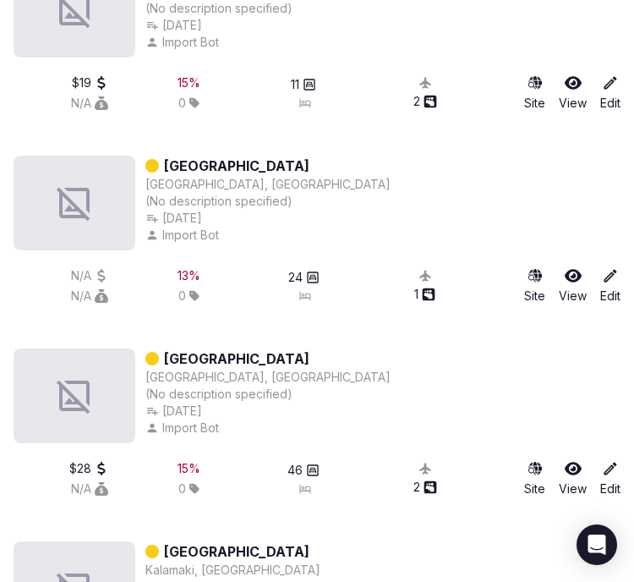
scroll to position [25197, 0]
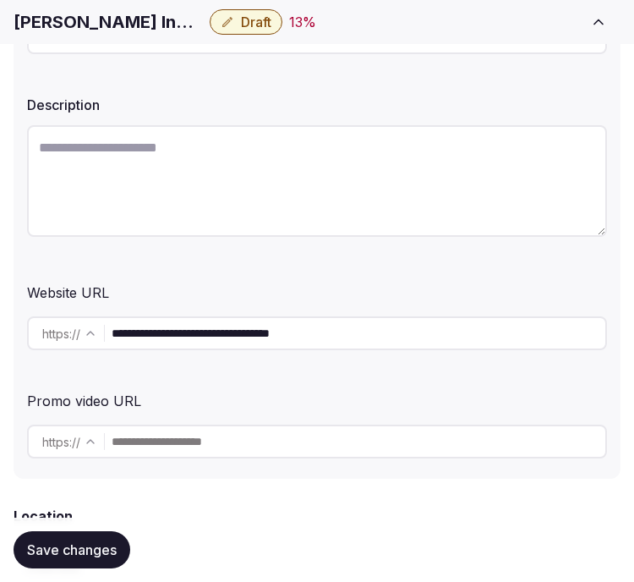
scroll to position [375, 0]
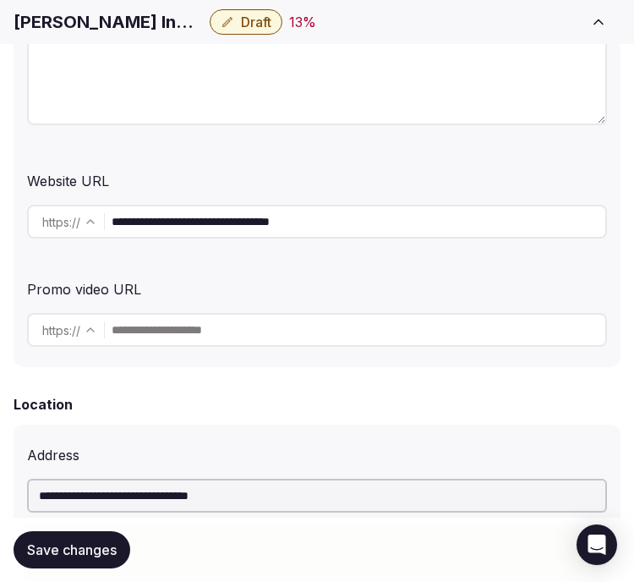
click at [216, 221] on input "**********" at bounding box center [359, 222] width 494 height 34
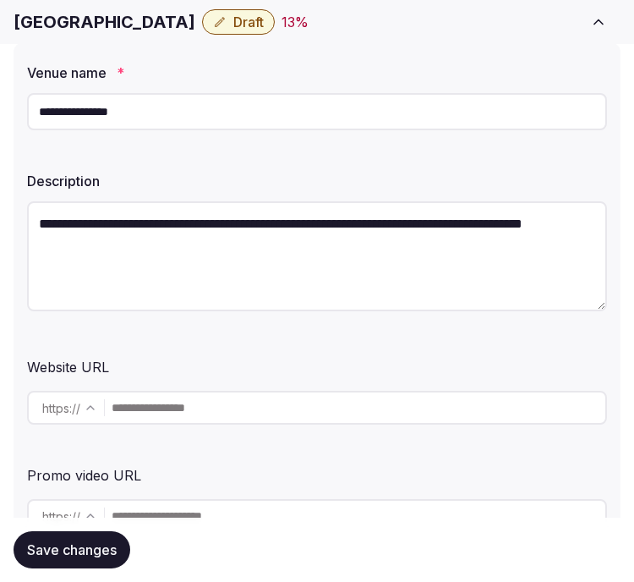
scroll to position [469, 0]
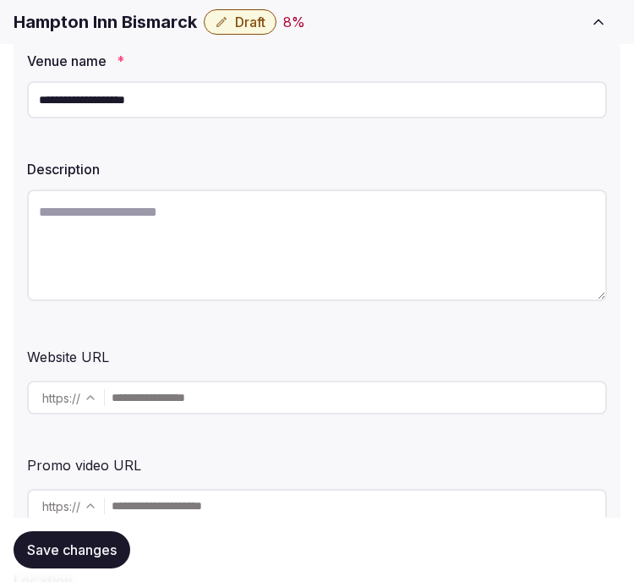
scroll to position [375, 0]
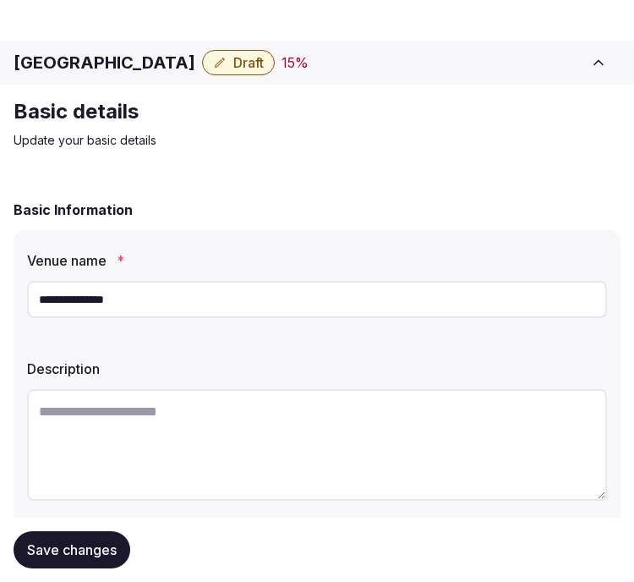
scroll to position [94, 0]
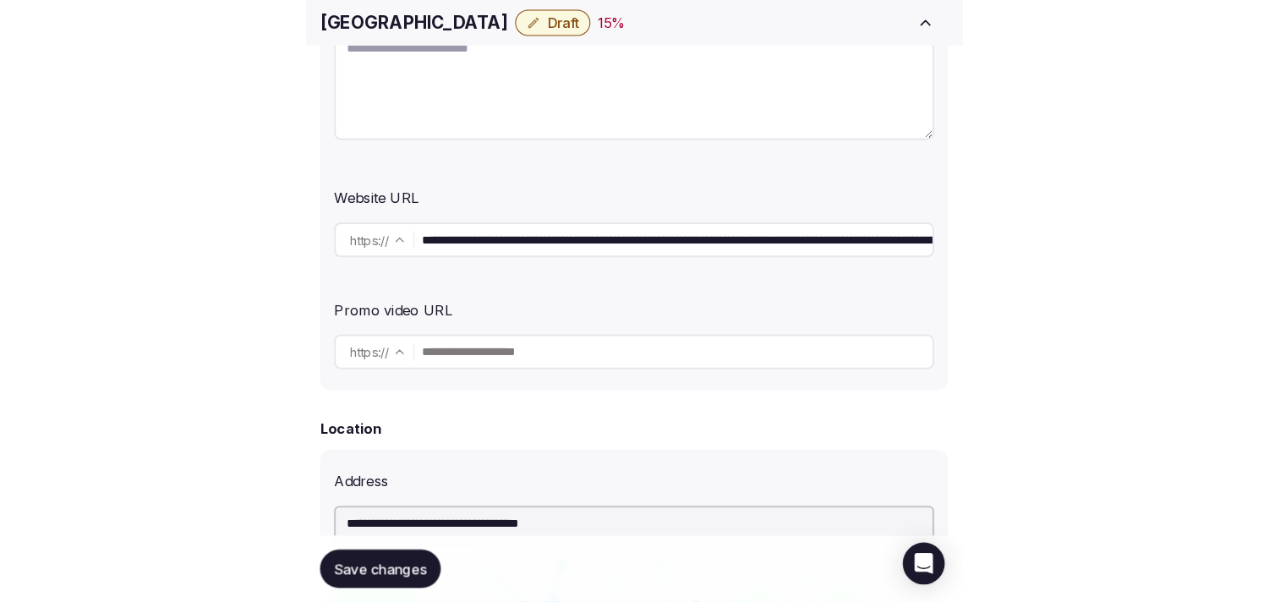
scroll to position [375, 0]
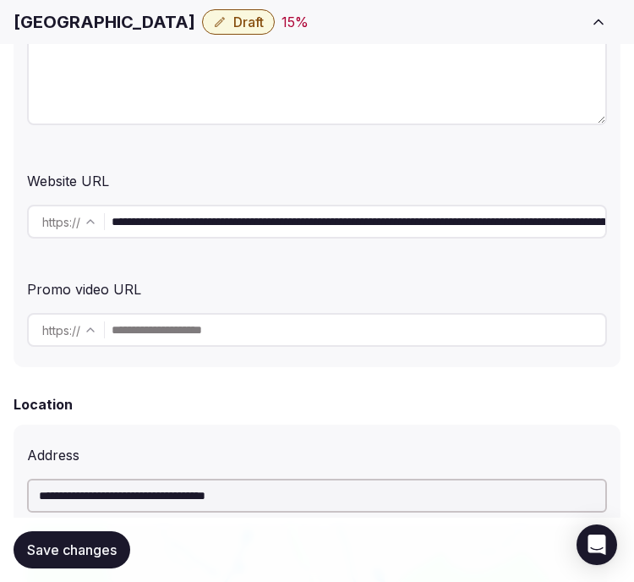
click at [275, 229] on input "**********" at bounding box center [359, 222] width 494 height 34
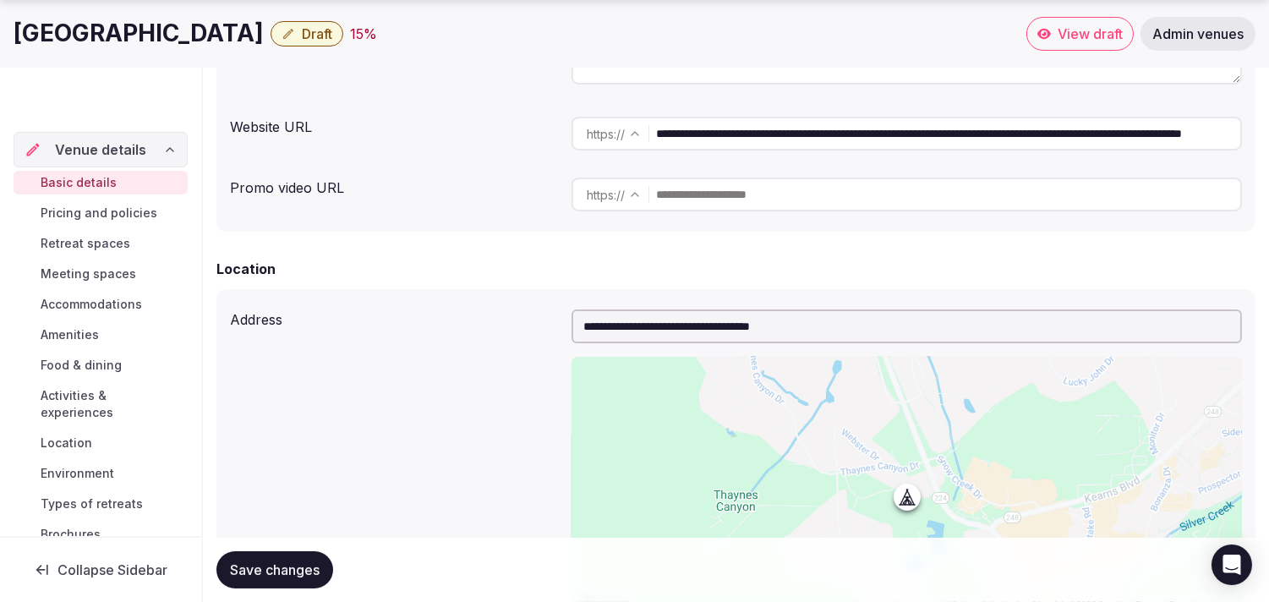
click at [34, 36] on h1 "[GEOGRAPHIC_DATA]" at bounding box center [139, 33] width 250 height 33
copy div "[GEOGRAPHIC_DATA]"
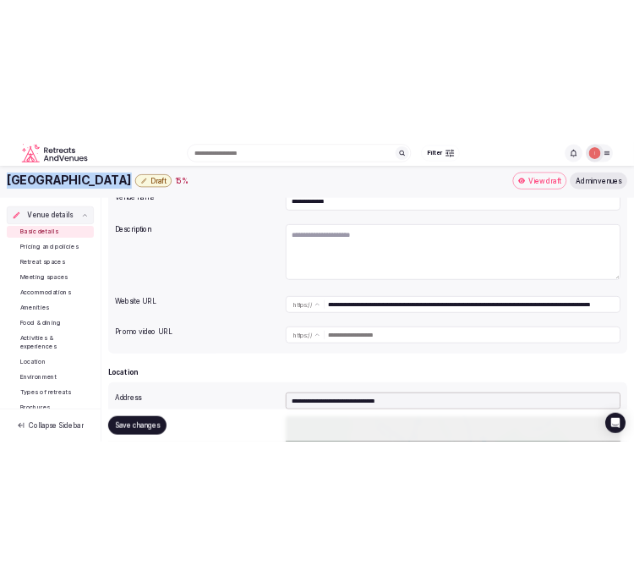
scroll to position [94, 0]
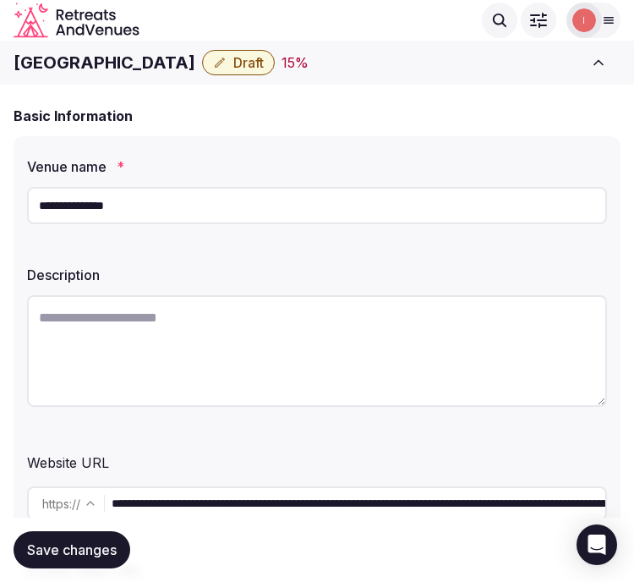
click at [132, 208] on input "**********" at bounding box center [317, 205] width 580 height 37
paste input "**********"
type input "**********"
click at [94, 550] on span "Save changes" at bounding box center [72, 549] width 90 height 17
click at [105, 55] on h1 "Hotel Park City, Autograph Collection" at bounding box center [108, 63] width 189 height 24
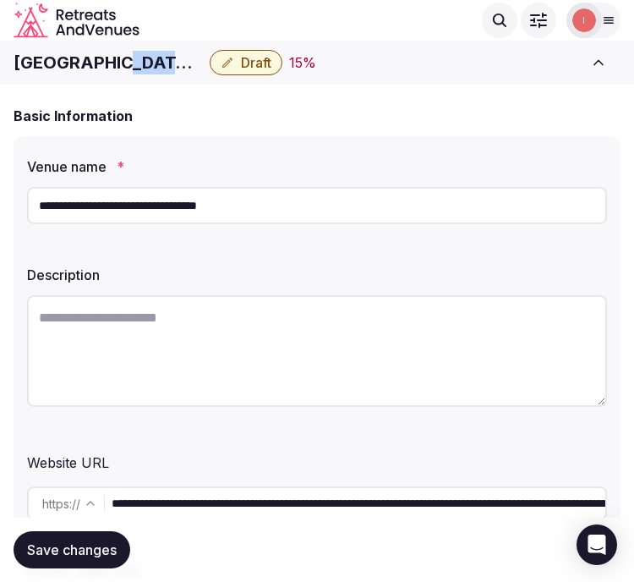
click at [105, 55] on h1 "Hotel Park City, Autograph Collection" at bounding box center [108, 63] width 189 height 24
copy div "Hotel Park City, Autograph Collection"
click at [113, 187] on input "**********" at bounding box center [317, 205] width 580 height 37
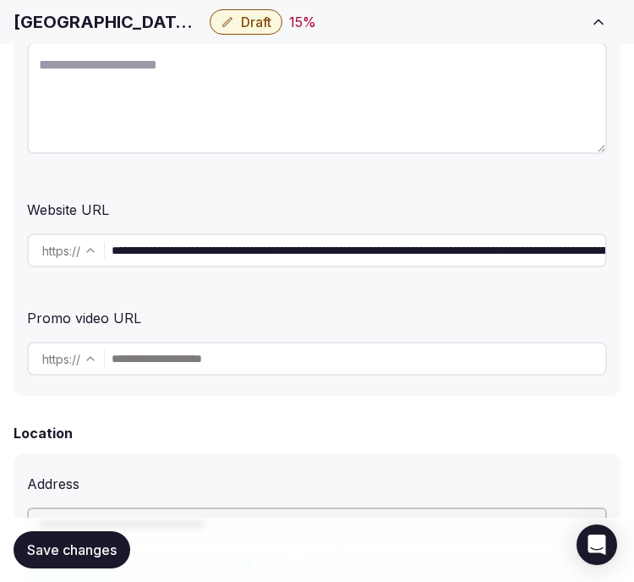
scroll to position [375, 0]
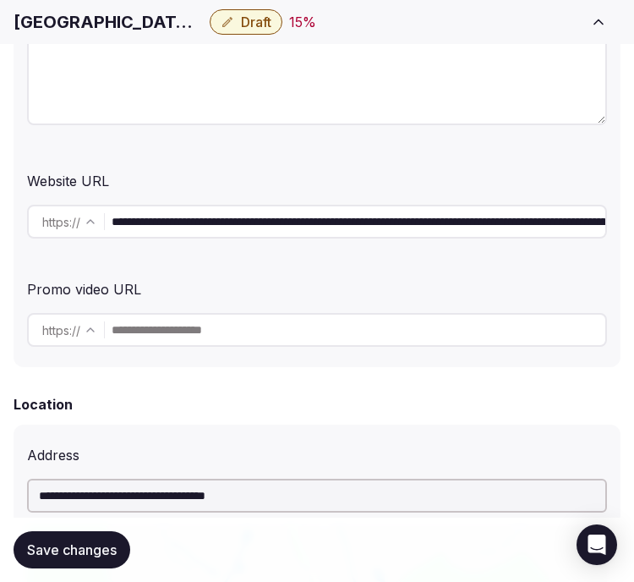
click at [212, 233] on input "**********" at bounding box center [359, 222] width 494 height 34
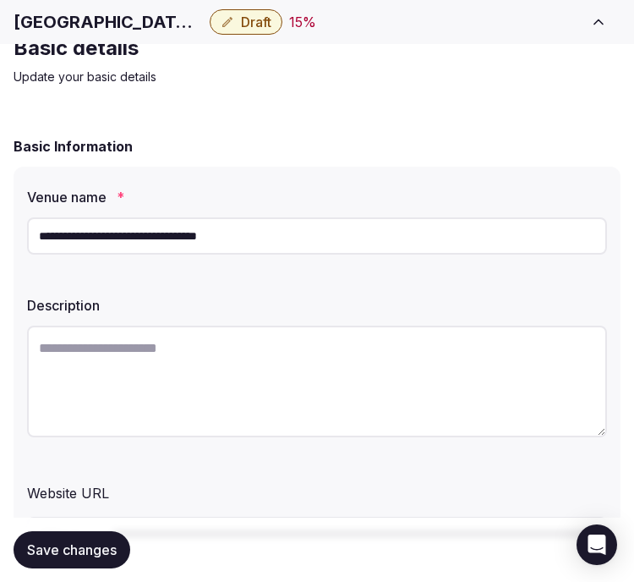
scroll to position [188, 0]
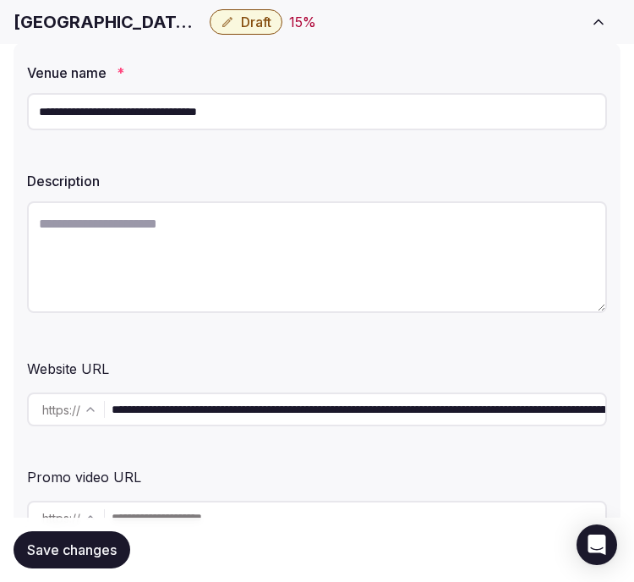
click at [231, 257] on textarea at bounding box center [317, 257] width 580 height 112
paste textarea "**********"
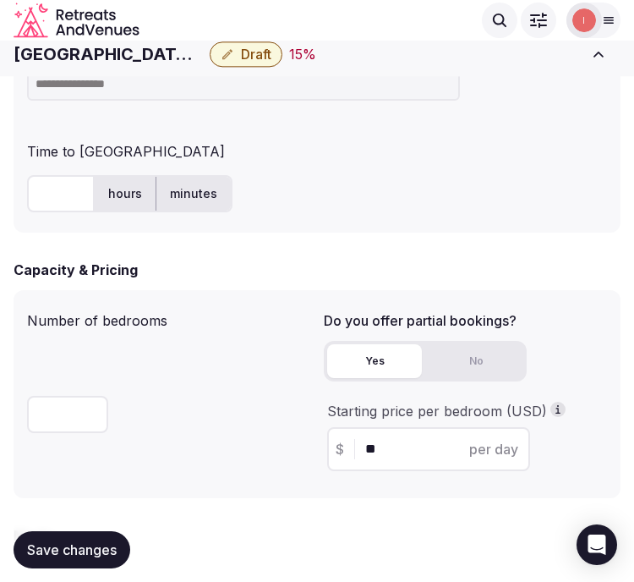
scroll to position [1127, 0]
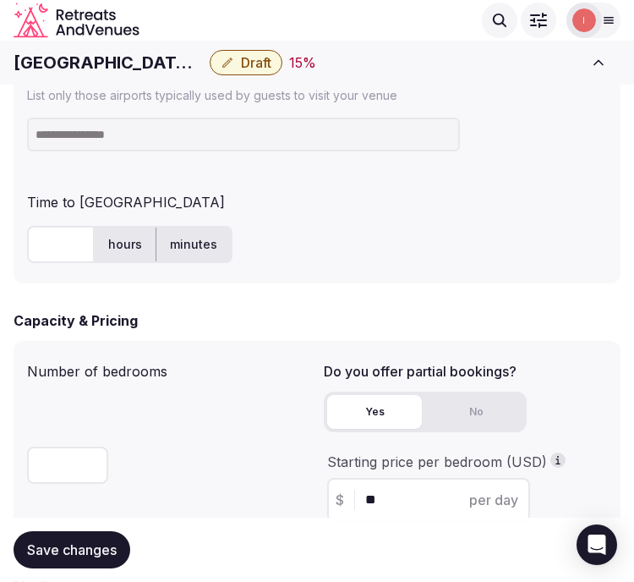
type textarea "**********"
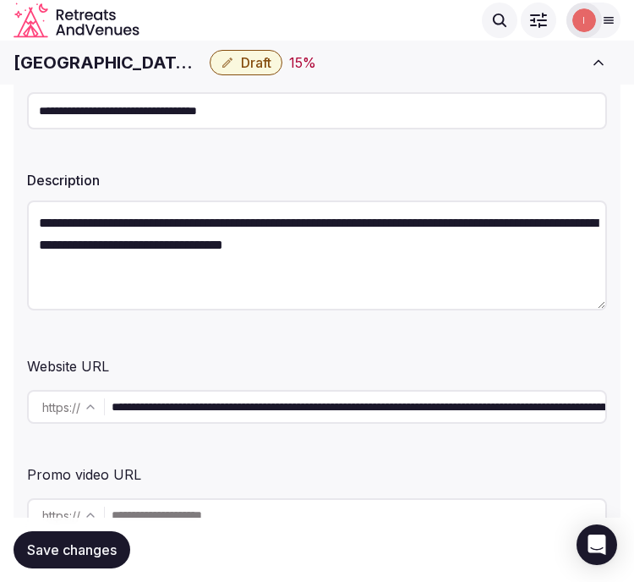
scroll to position [188, 0]
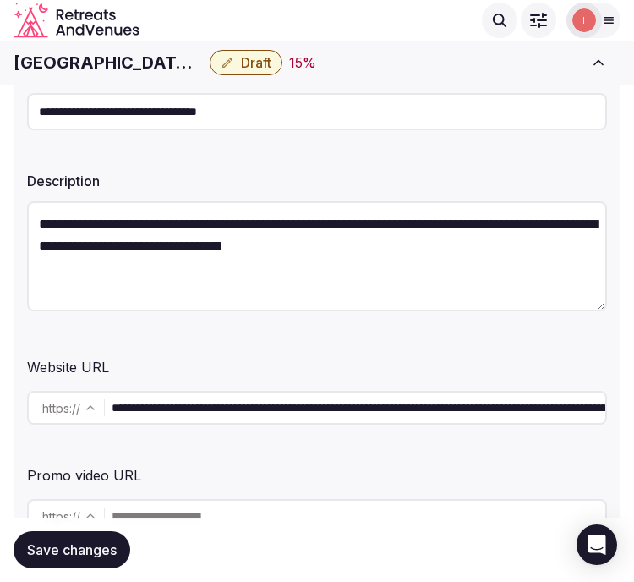
click at [222, 120] on input "**********" at bounding box center [317, 111] width 580 height 37
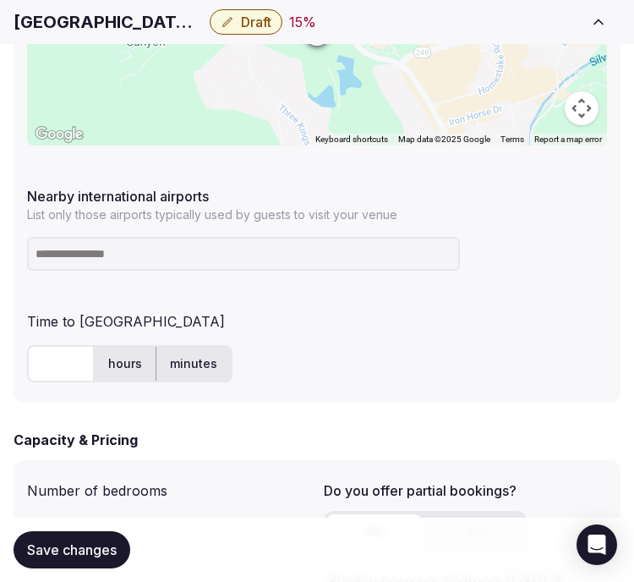
scroll to position [1033, 0]
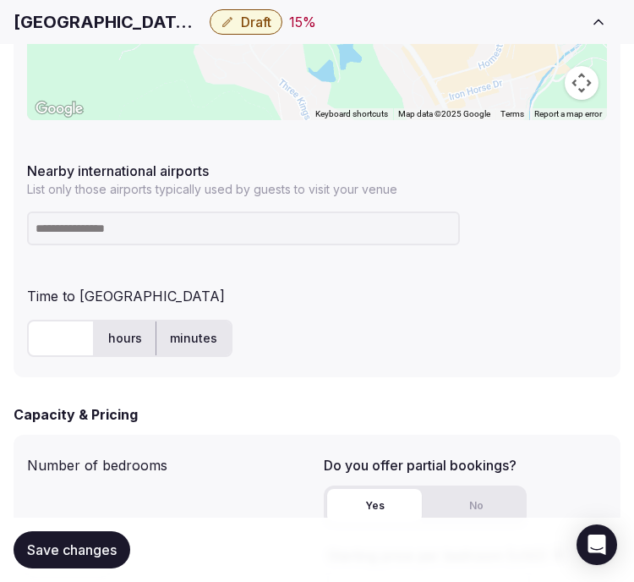
click at [297, 241] on input at bounding box center [243, 228] width 433 height 34
paste input "***"
type input "***"
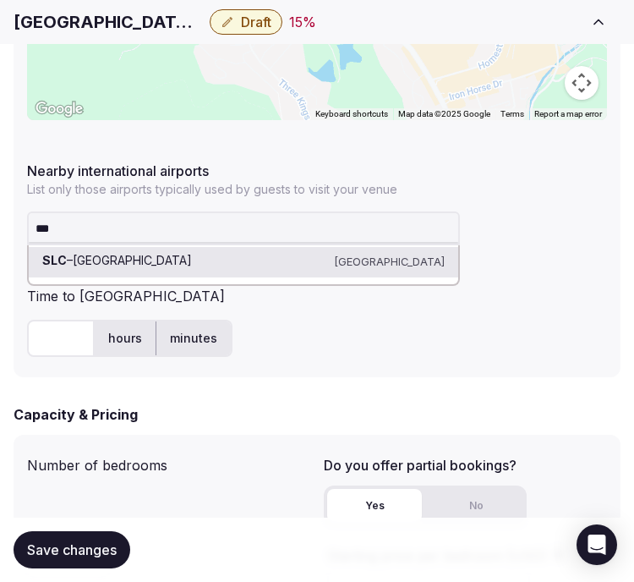
scroll to position [1127, 0]
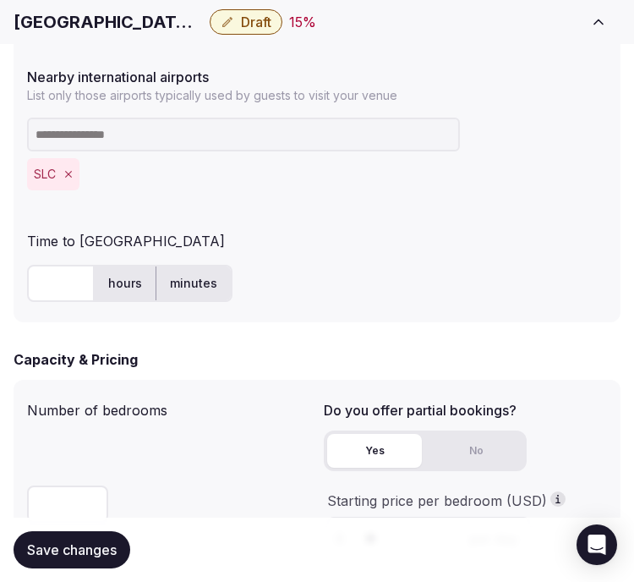
click at [42, 277] on input "text" at bounding box center [61, 283] width 68 height 37
drag, startPoint x: 54, startPoint y: 281, endPoint x: 12, endPoint y: 266, distance: 44.9
click at [12, 266] on div "**********" at bounding box center [317, 175] width 634 height 2437
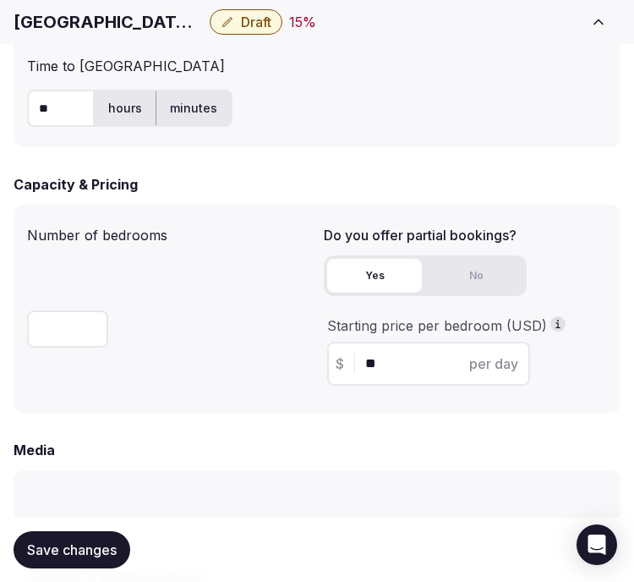
scroll to position [1409, 0]
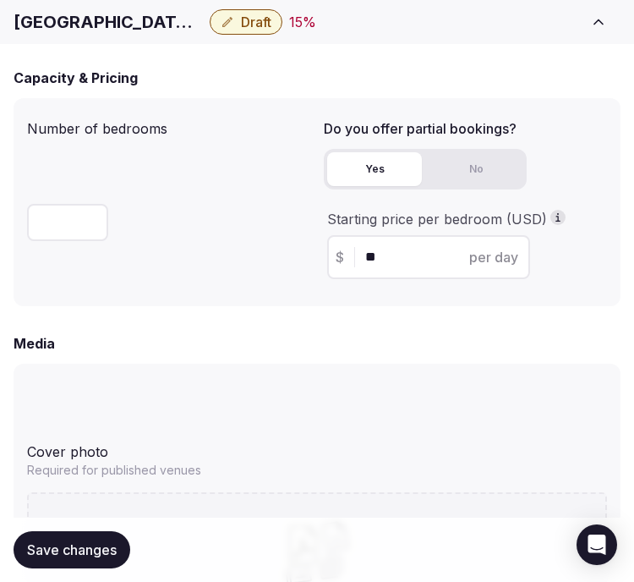
type input "**"
click at [89, 538] on button "Save changes" at bounding box center [72, 549] width 117 height 37
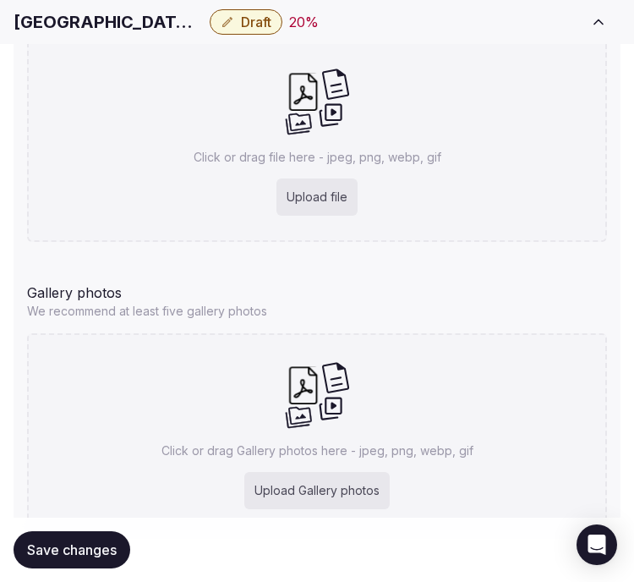
scroll to position [1879, 0]
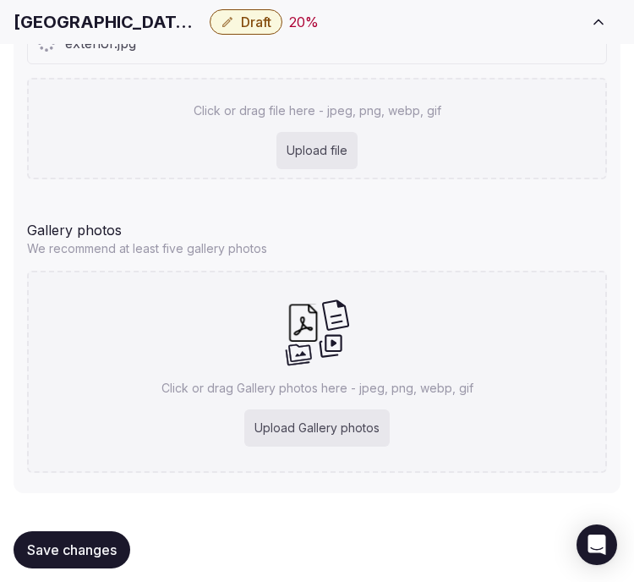
click at [326, 123] on div "Click or drag file here - jpeg, png, webp, gif Upload file" at bounding box center [317, 128] width 580 height 101
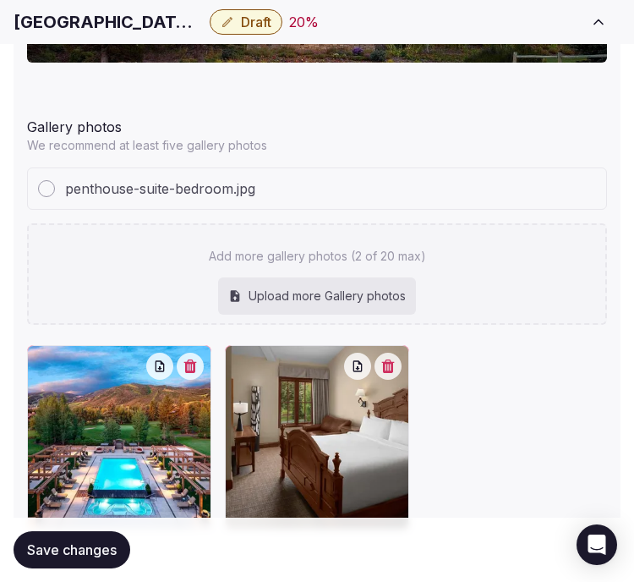
scroll to position [2235, 0]
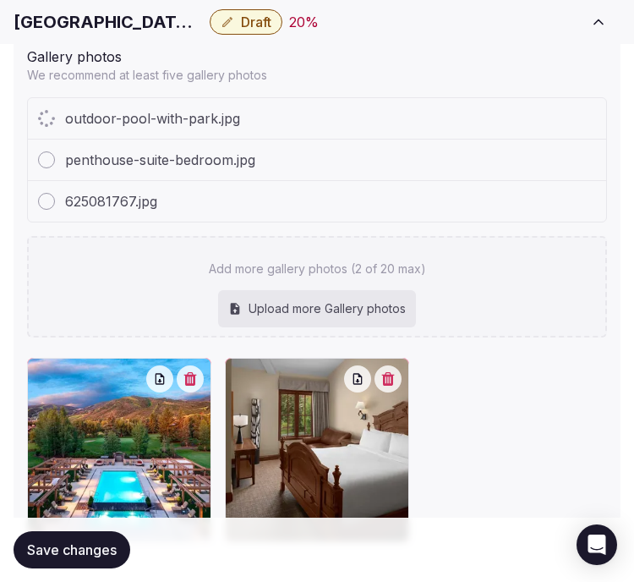
click at [459, 199] on div "625081767.jpg" at bounding box center [317, 201] width 578 height 41
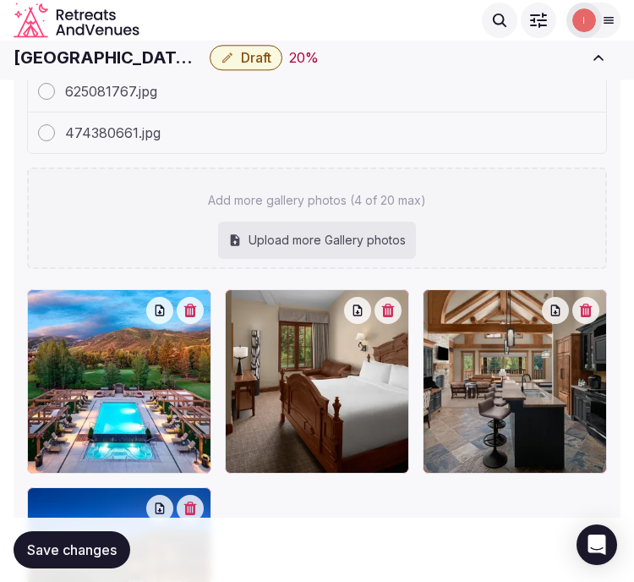
scroll to position [2276, 0]
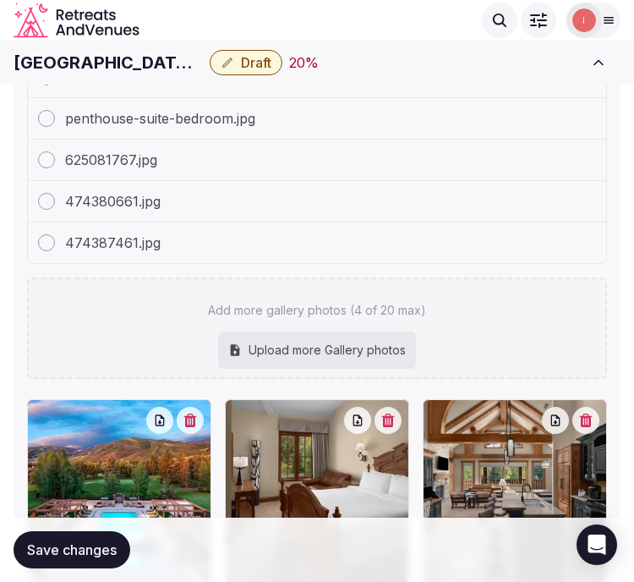
click at [435, 222] on div "474387461.jpg" at bounding box center [317, 242] width 578 height 41
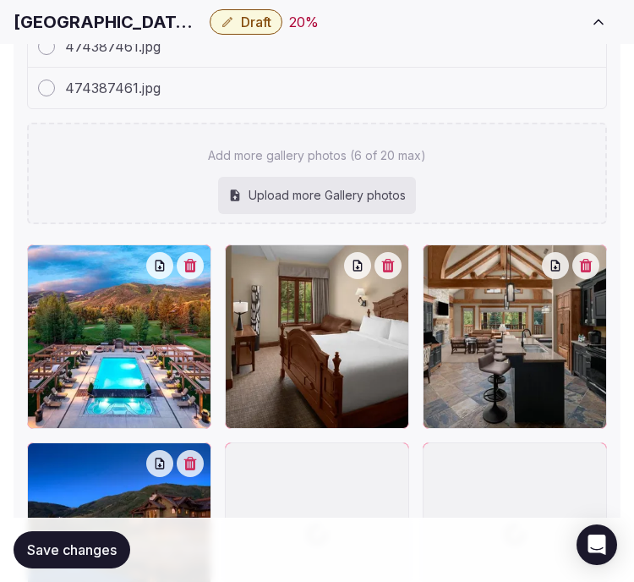
scroll to position [2464, 0]
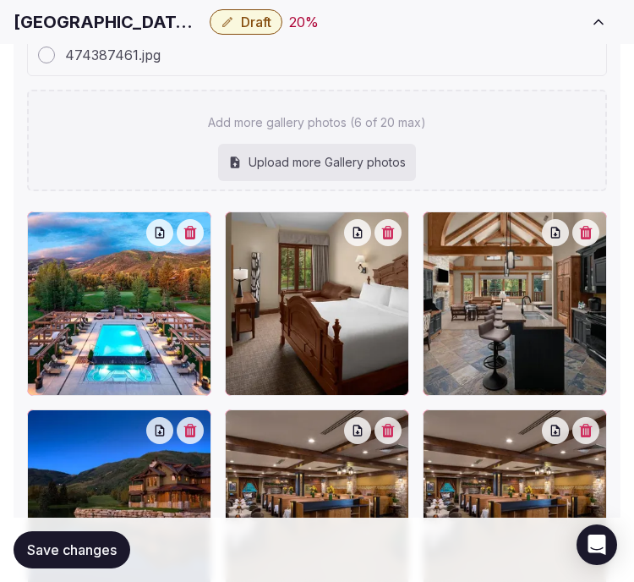
click at [389, 430] on icon "button" at bounding box center [388, 431] width 13 height 14
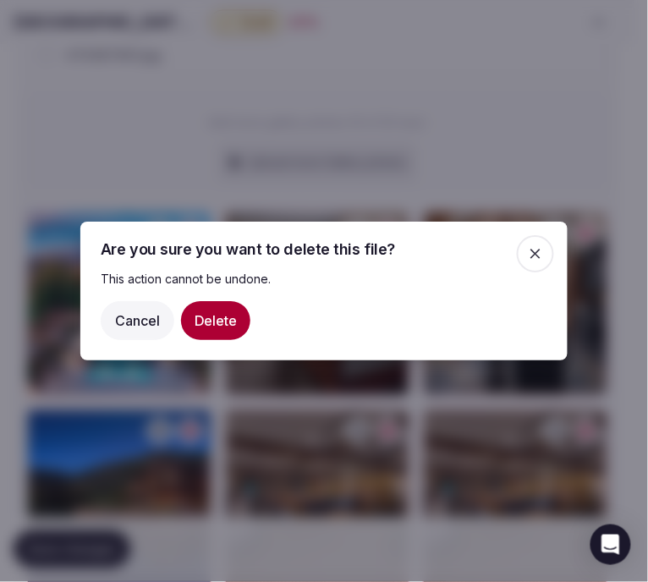
click at [210, 316] on button "Delete" at bounding box center [215, 320] width 69 height 39
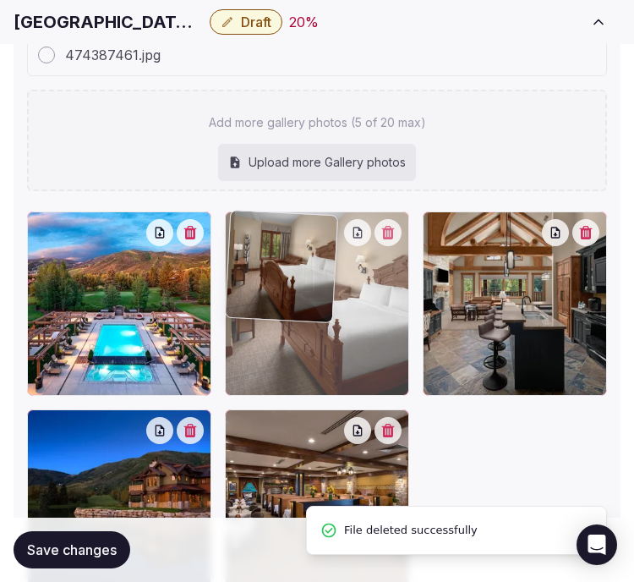
drag, startPoint x: 240, startPoint y: 222, endPoint x: 375, endPoint y: 255, distance: 138.2
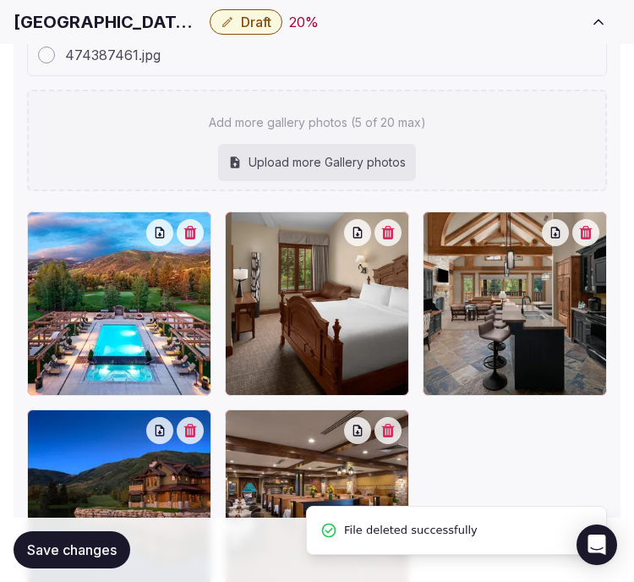
click at [453, 254] on div at bounding box center [515, 303] width 184 height 184
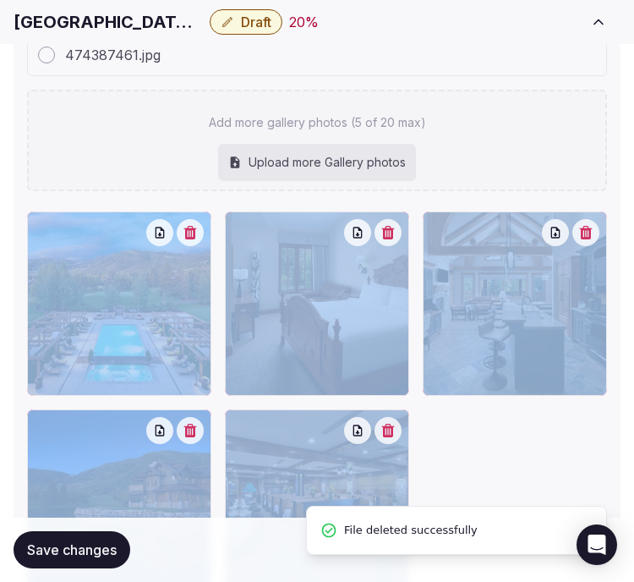
click at [460, 254] on div at bounding box center [515, 303] width 184 height 184
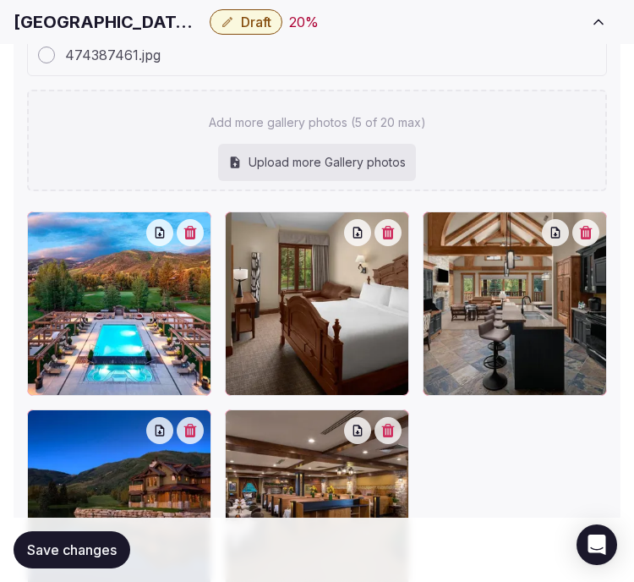
click at [483, 162] on div "Add more gallery photos (5 of 20 max) Upload more Gallery photos" at bounding box center [317, 140] width 580 height 101
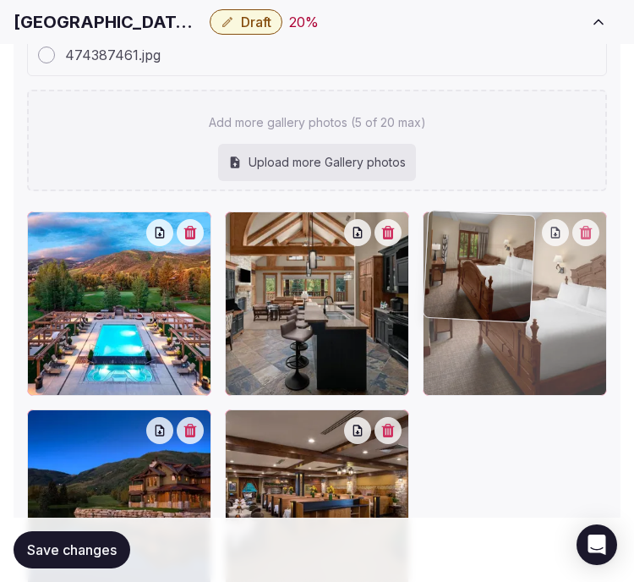
drag, startPoint x: 247, startPoint y: 223, endPoint x: 452, endPoint y: 255, distance: 207.0
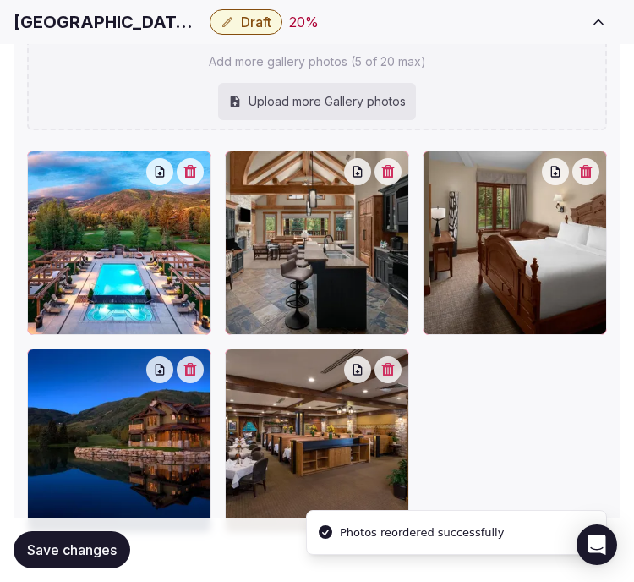
scroll to position [2558, 0]
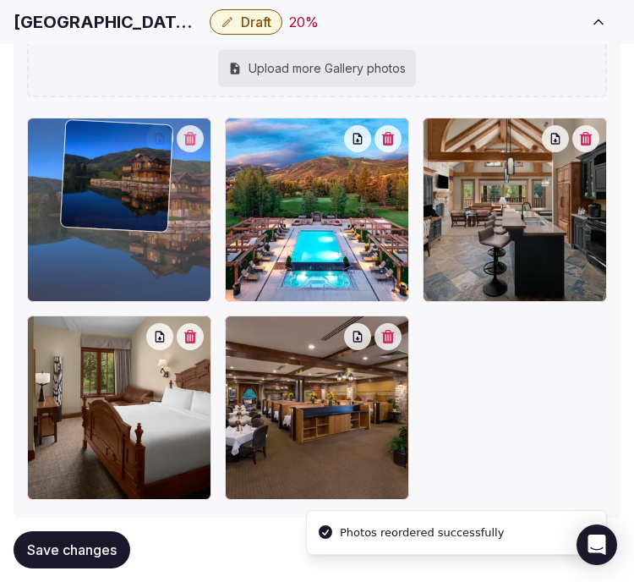
drag, startPoint x: 31, startPoint y: 318, endPoint x: 68, endPoint y: 125, distance: 196.2
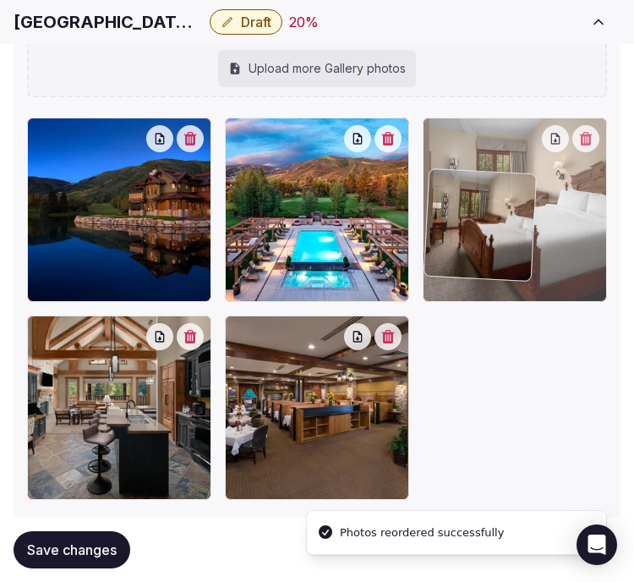
drag, startPoint x: 34, startPoint y: 320, endPoint x: 433, endPoint y: 178, distance: 423.7
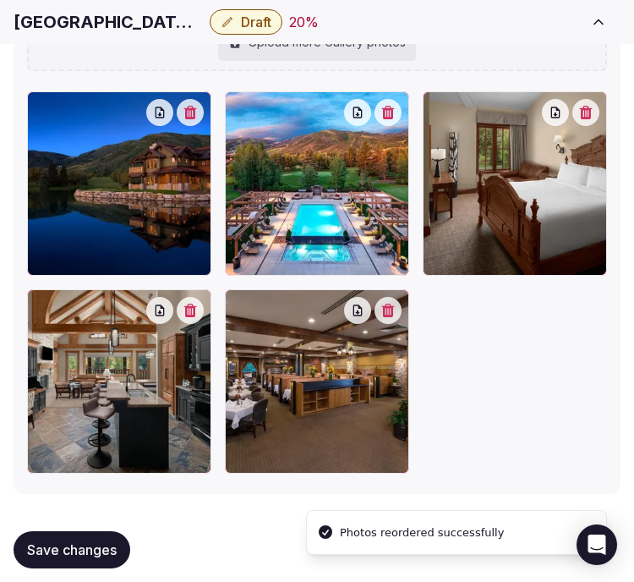
scroll to position [2599, 0]
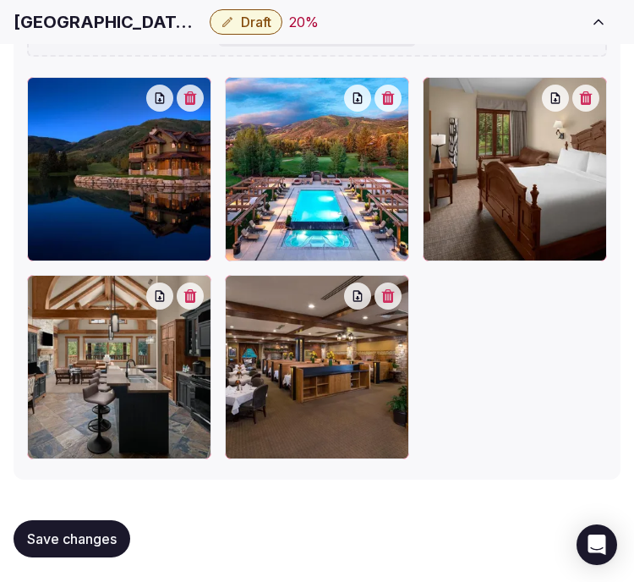
click at [79, 537] on span "Save changes" at bounding box center [72, 538] width 90 height 17
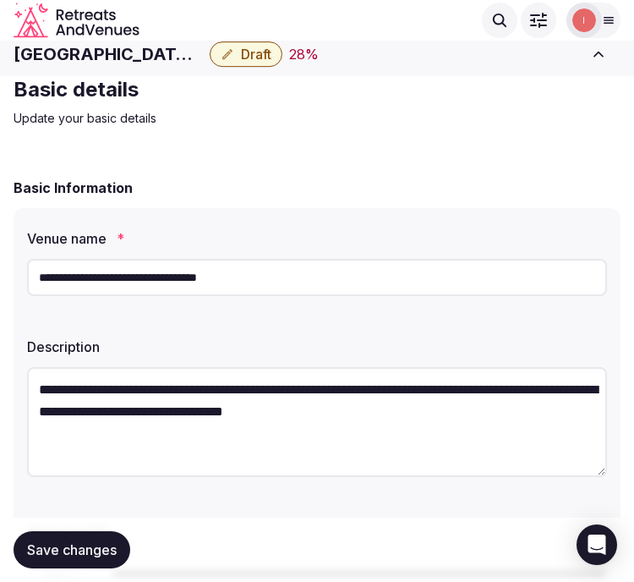
scroll to position [0, 0]
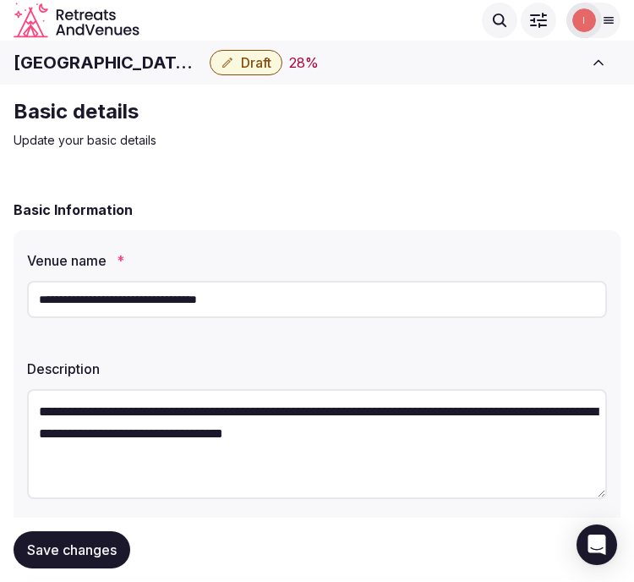
drag, startPoint x: 100, startPoint y: 542, endPoint x: 99, endPoint y: 533, distance: 9.3
click at [100, 541] on span "Save changes" at bounding box center [72, 549] width 90 height 17
click at [51, 555] on span "Save changes" at bounding box center [72, 549] width 90 height 17
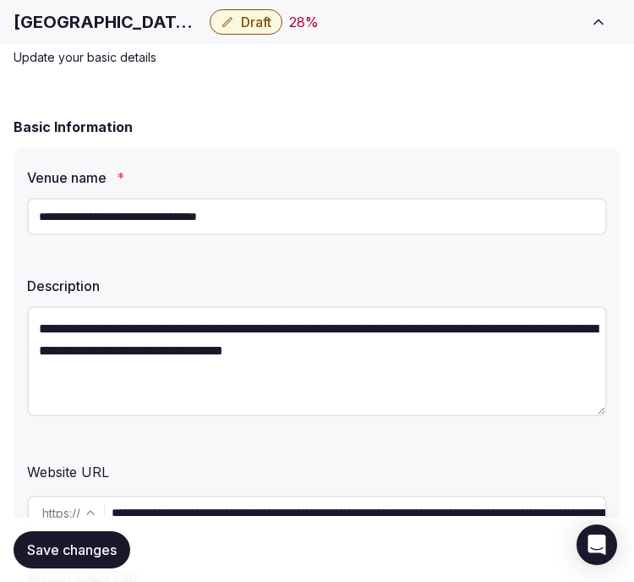
scroll to position [188, 0]
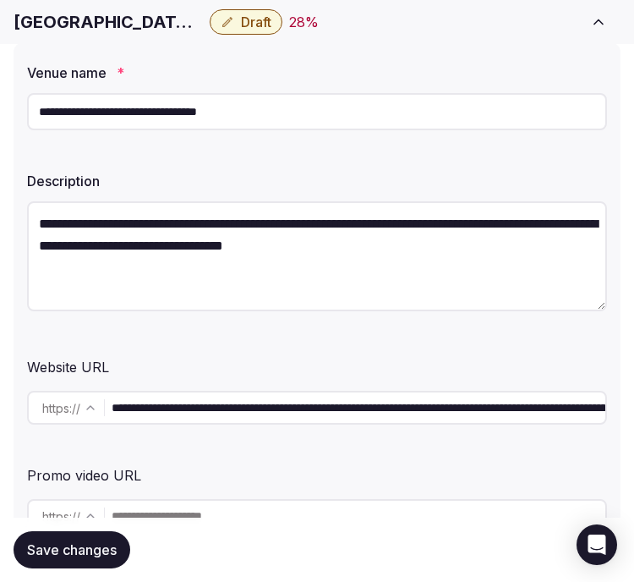
click at [116, 541] on span "Save changes" at bounding box center [72, 549] width 90 height 17
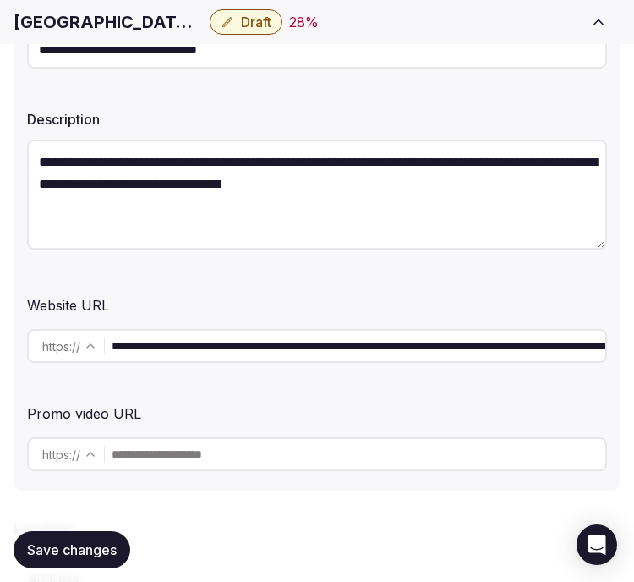
scroll to position [282, 0]
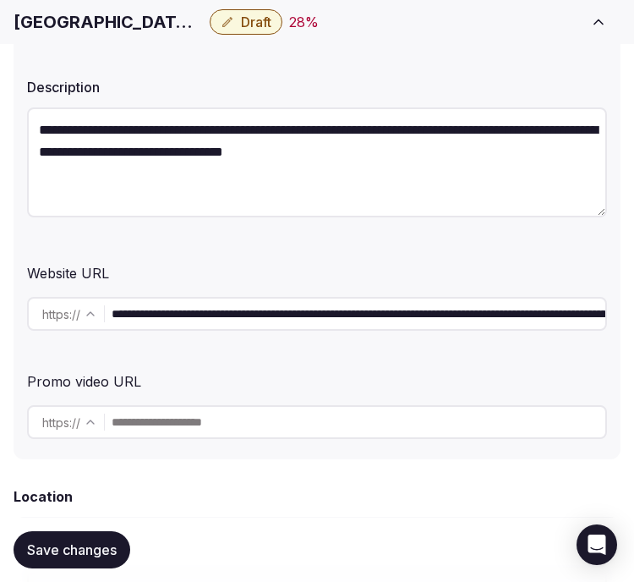
click at [500, 72] on div "Description" at bounding box center [317, 82] width 580 height 24
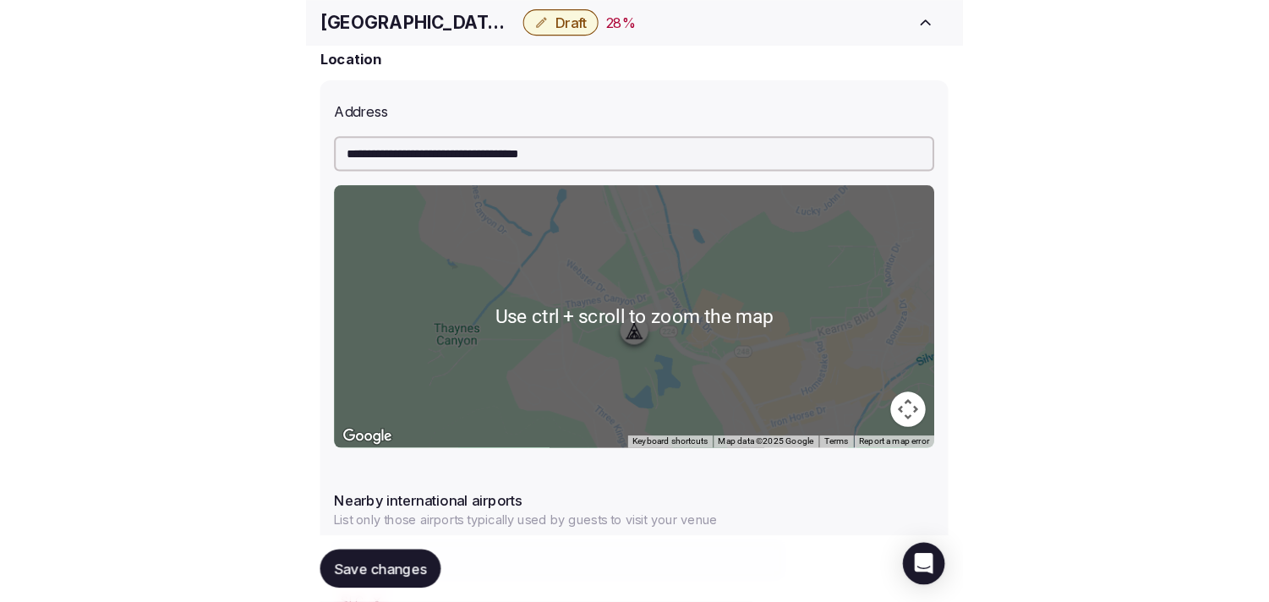
scroll to position [563, 0]
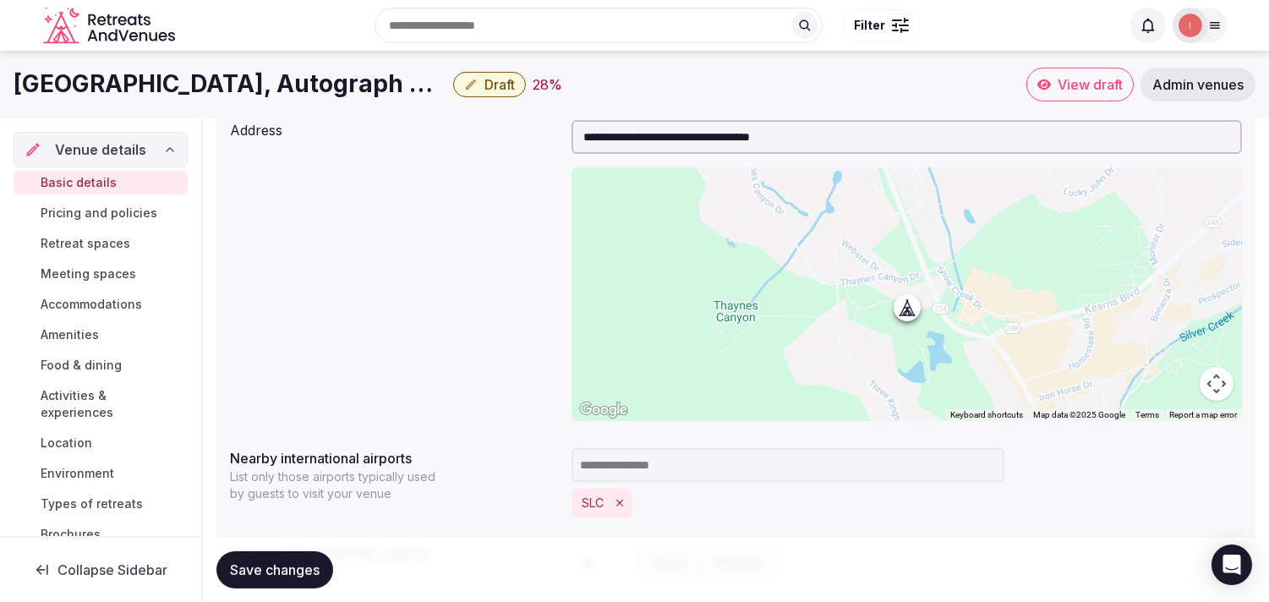
click at [141, 205] on span "Pricing and policies" at bounding box center [99, 213] width 117 height 17
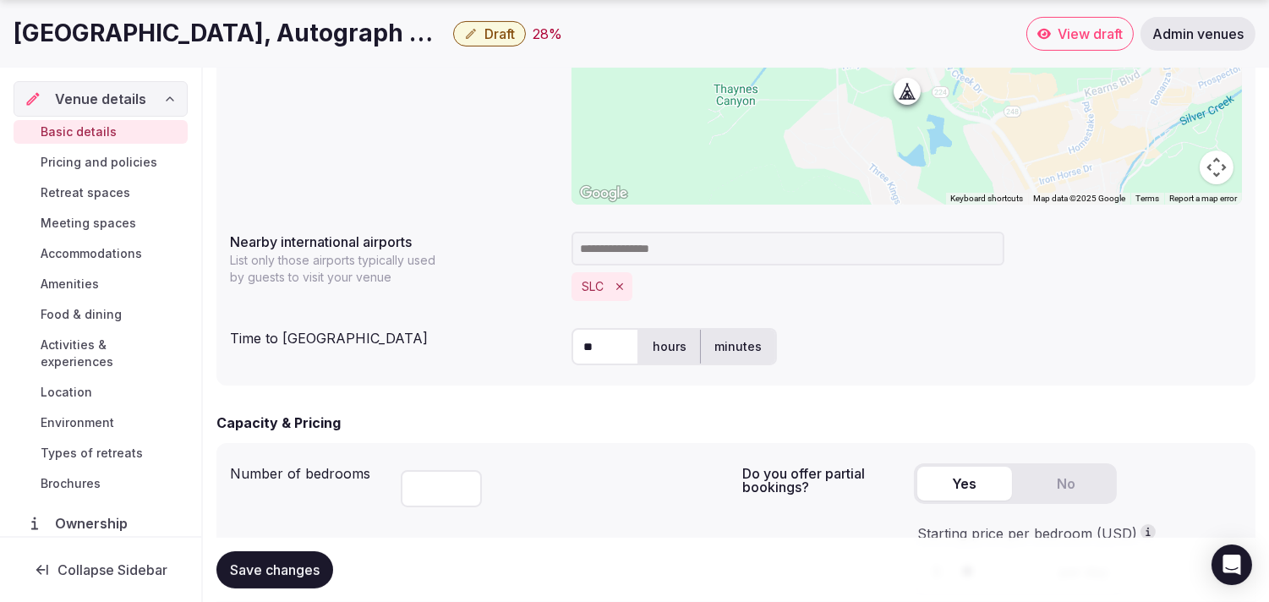
scroll to position [846, 0]
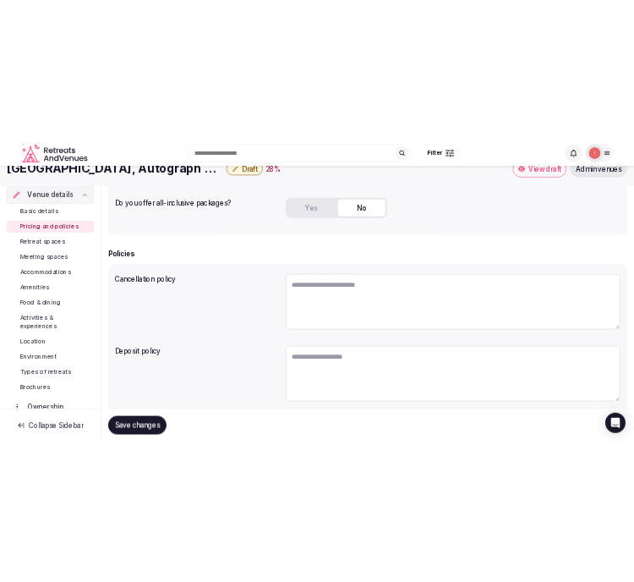
scroll to position [282, 0]
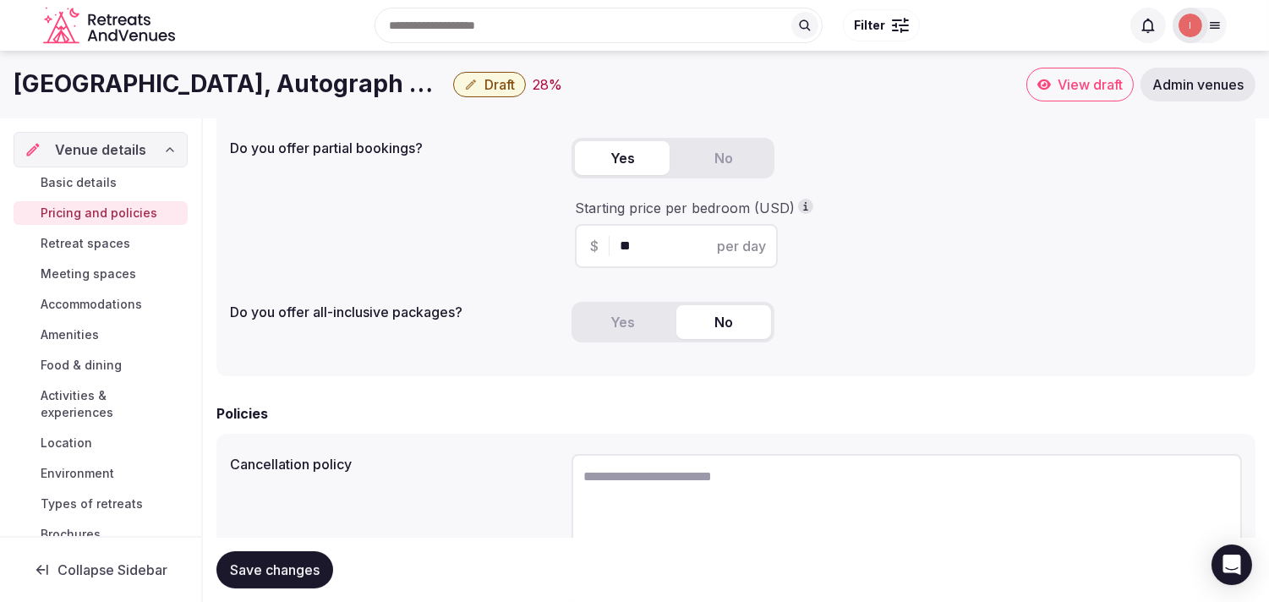
click at [633, 245] on input "**" at bounding box center [691, 246] width 143 height 20
click at [187, 80] on h1 "Hotel Park City, Autograph Collection" at bounding box center [230, 84] width 433 height 33
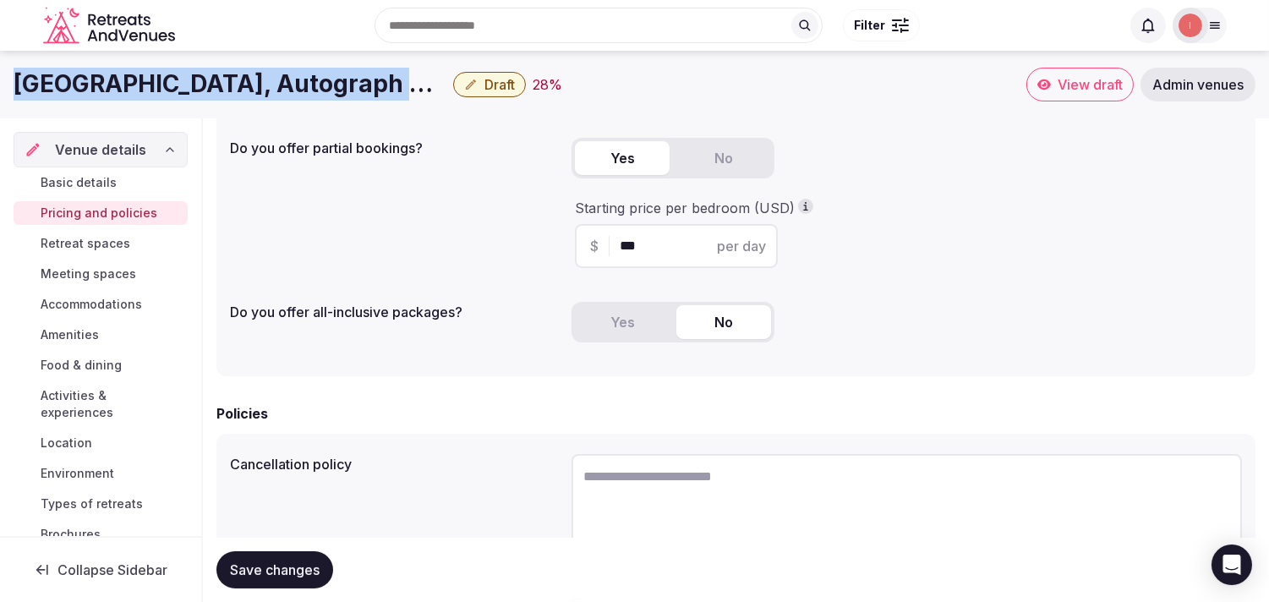
click at [187, 80] on h1 "Hotel Park City, Autograph Collection" at bounding box center [230, 84] width 433 height 33
copy div "Hotel Park City, Autograph Collection"
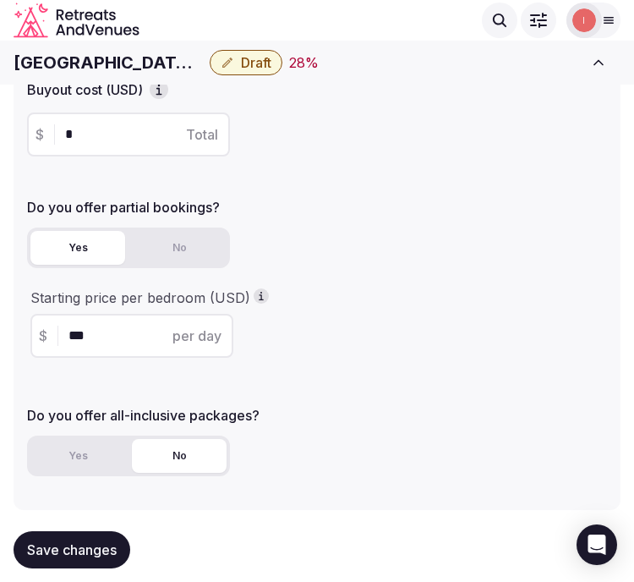
drag, startPoint x: 123, startPoint y: 333, endPoint x: 79, endPoint y: 325, distance: 45.6
click at [79, 326] on input "***" at bounding box center [146, 336] width 156 height 20
type input "***"
click at [101, 555] on span "Save changes" at bounding box center [72, 549] width 90 height 17
click at [53, 554] on span "Save changes" at bounding box center [72, 549] width 90 height 17
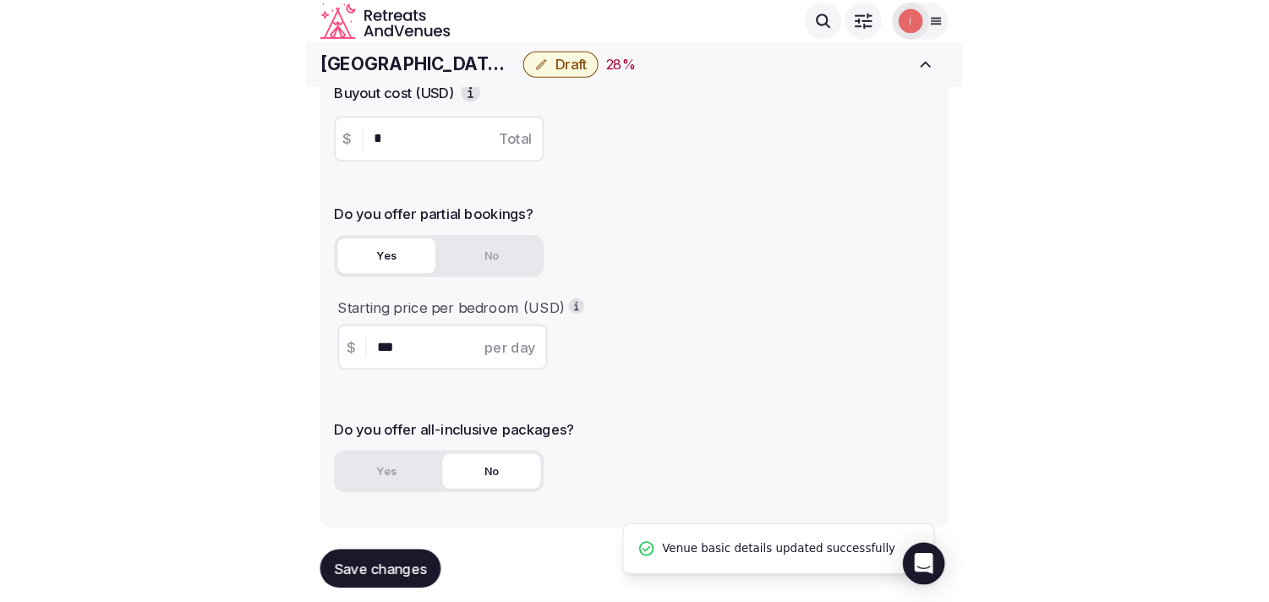
scroll to position [375, 0]
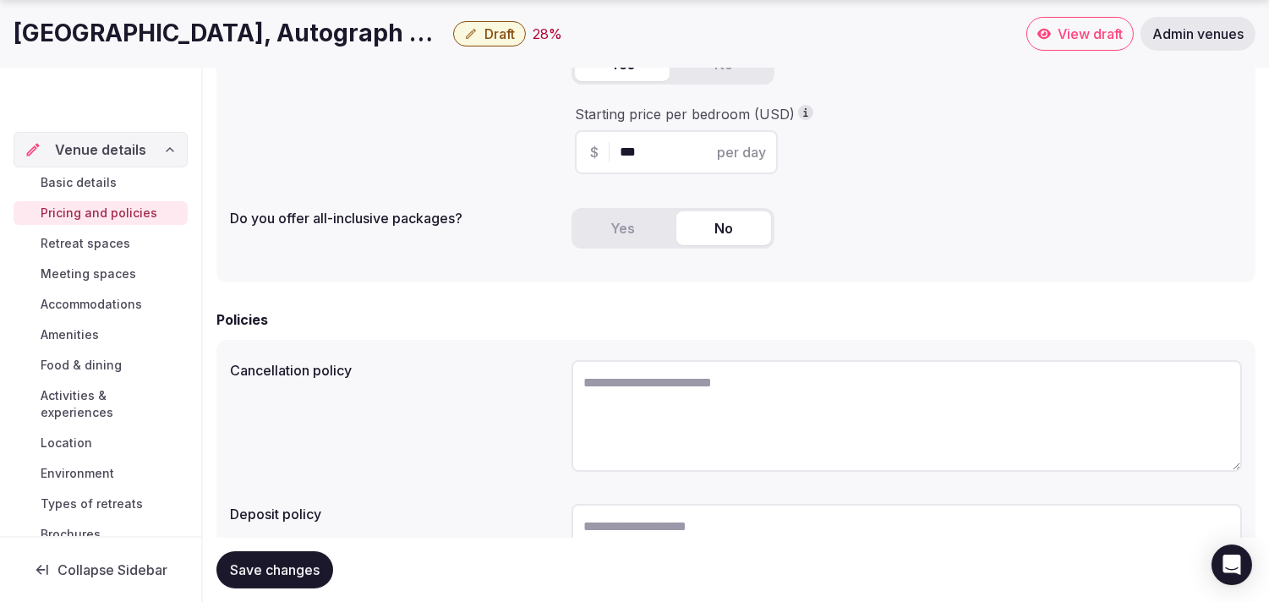
click at [117, 249] on span "Retreat spaces" at bounding box center [86, 243] width 90 height 17
